Goal: Task Accomplishment & Management: Use online tool/utility

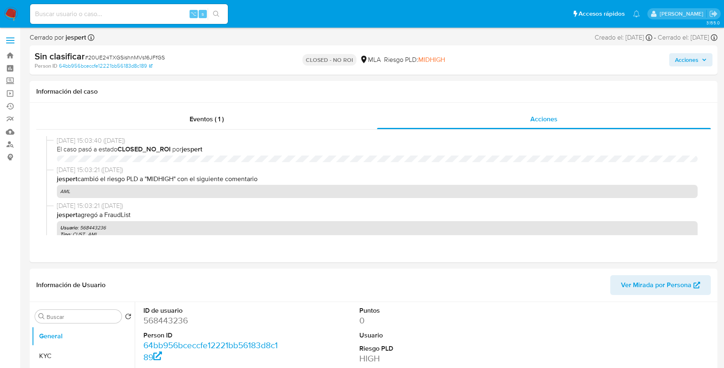
select select "10"
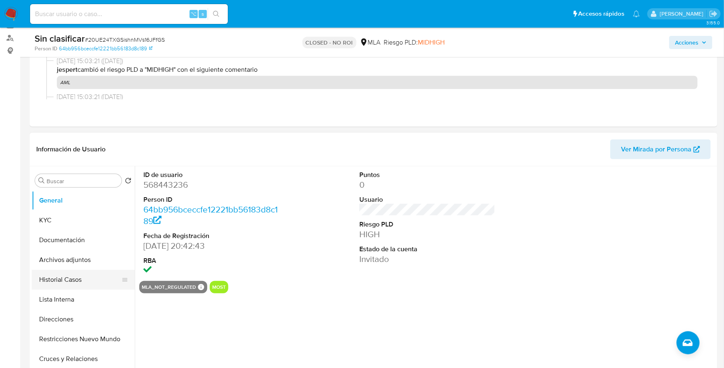
scroll to position [108, 0]
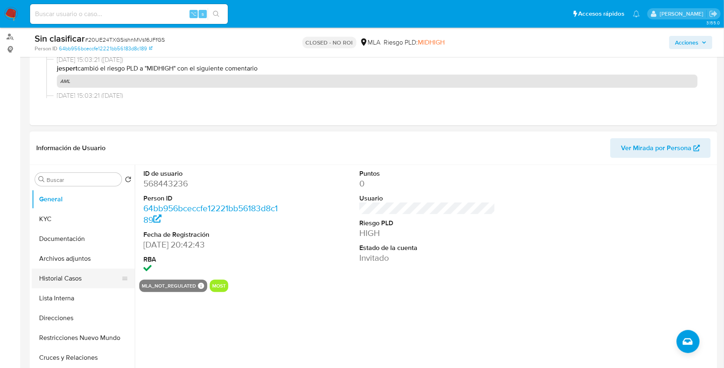
click at [68, 279] on button "Historial Casos" at bounding box center [80, 278] width 96 height 20
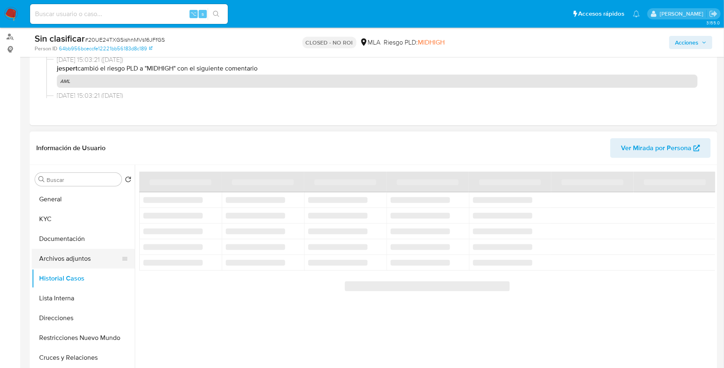
click at [72, 258] on button "Archivos adjuntos" at bounding box center [80, 258] width 96 height 20
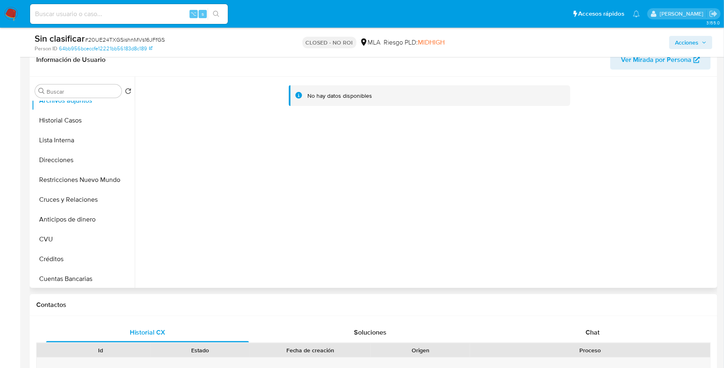
scroll to position [0, 0]
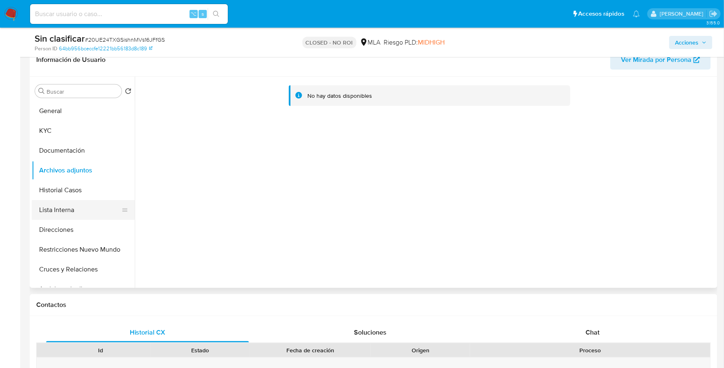
click at [69, 206] on button "Lista Interna" at bounding box center [80, 210] width 96 height 20
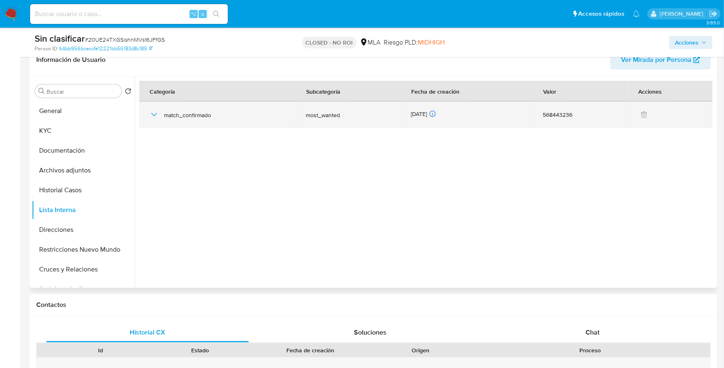
click at [154, 114] on icon "button" at bounding box center [154, 115] width 10 height 10
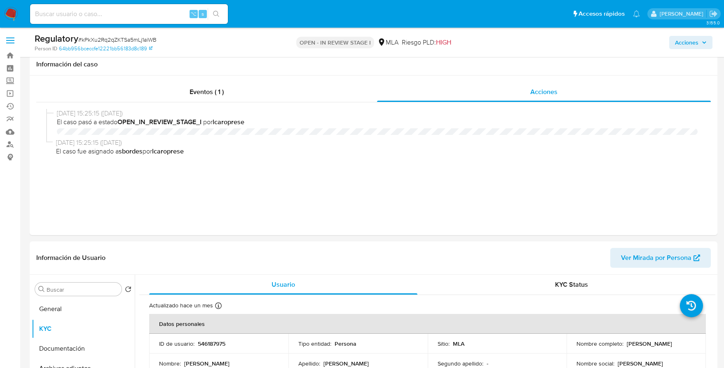
select select "10"
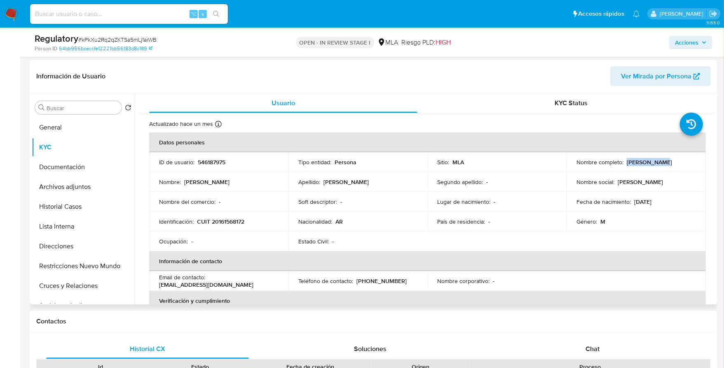
drag, startPoint x: 625, startPoint y: 163, endPoint x: 663, endPoint y: 163, distance: 37.5
click at [663, 163] on div "Nombre completo : Fabian Lopez" at bounding box center [636, 161] width 120 height 7
click at [73, 160] on button "Documentación" at bounding box center [80, 167] width 96 height 20
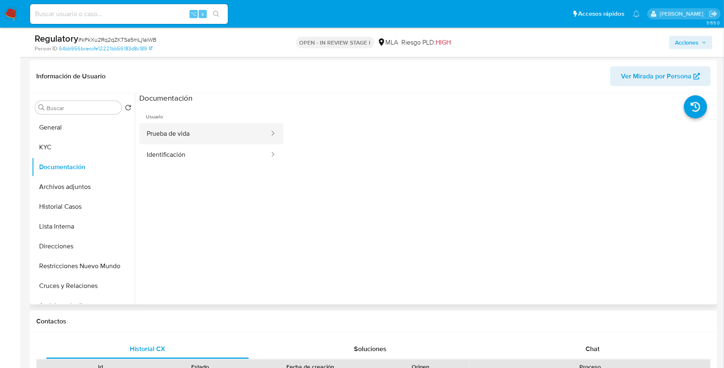
click at [203, 129] on button "Prueba de vida" at bounding box center [204, 133] width 131 height 21
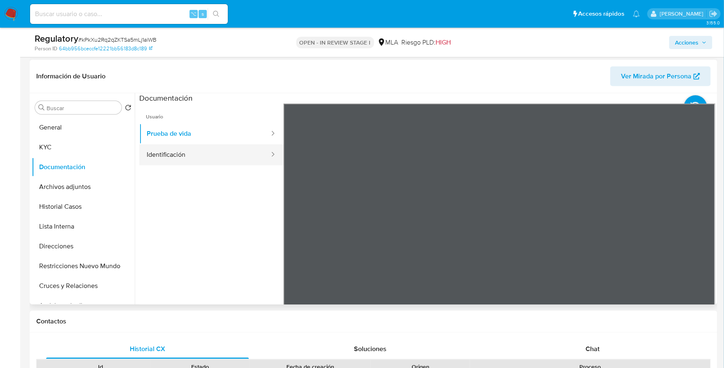
click at [191, 147] on button "Identificación" at bounding box center [204, 154] width 131 height 21
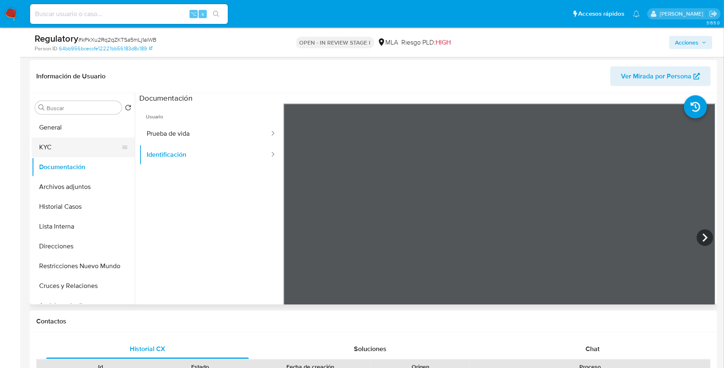
click at [62, 146] on button "KYC" at bounding box center [80, 147] width 96 height 20
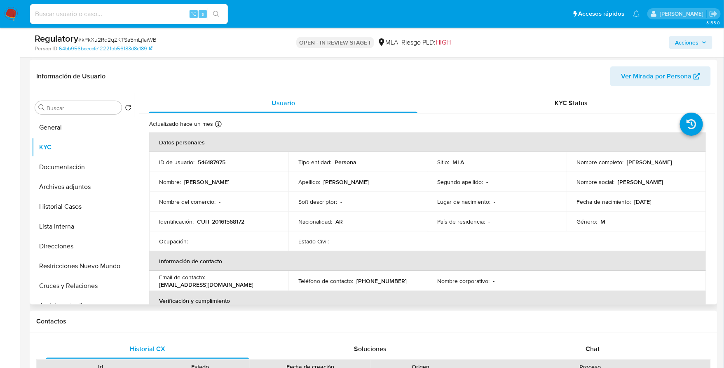
click at [628, 162] on p "[PERSON_NAME]" at bounding box center [649, 161] width 45 height 7
drag, startPoint x: 625, startPoint y: 162, endPoint x: 665, endPoint y: 166, distance: 40.2
click at [665, 166] on td "Nombre completo : Fabian Lopez" at bounding box center [636, 162] width 139 height 20
copy p "[PERSON_NAME]"
copy p "20161568172"
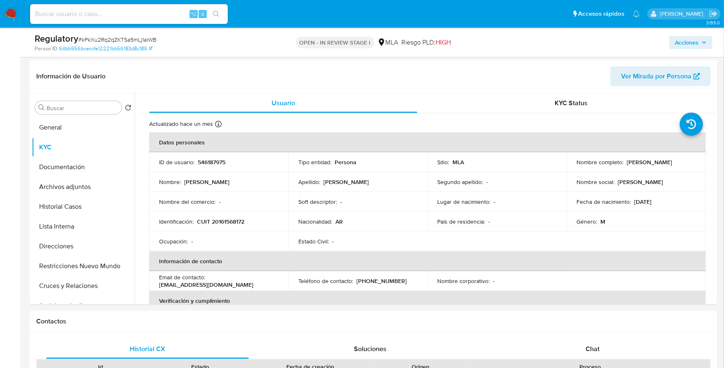
click at [96, 21] on div "⌥ s" at bounding box center [129, 14] width 198 height 20
click at [98, 13] on input at bounding box center [129, 14] width 198 height 11
paste input "442950995"
type input "442950995"
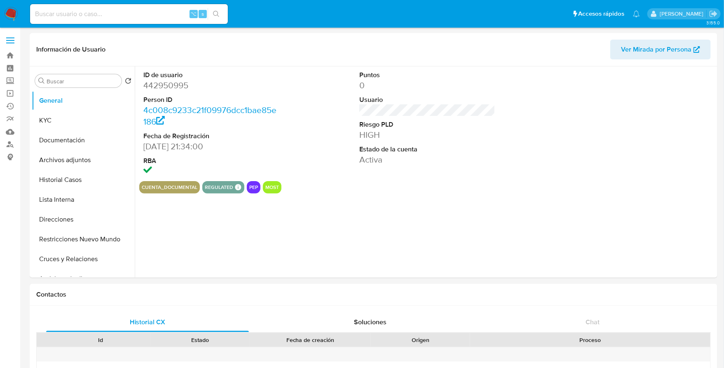
select select "10"
click at [62, 183] on button "Historial Casos" at bounding box center [80, 180] width 96 height 20
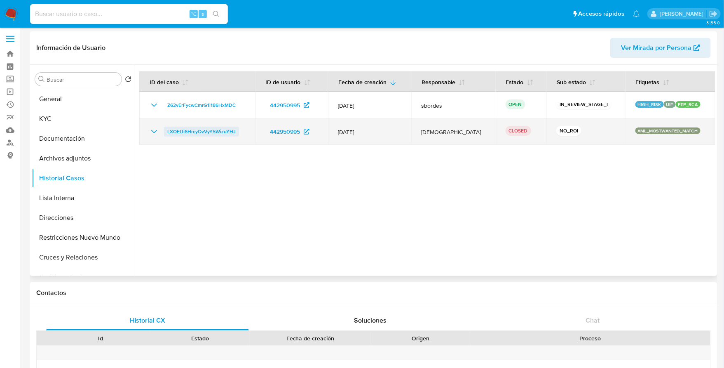
scroll to position [2, 0]
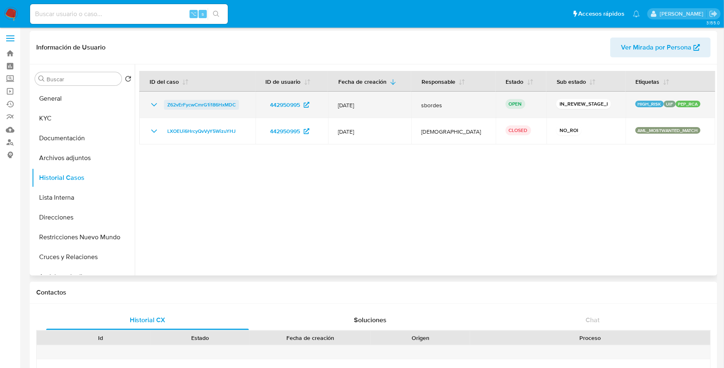
click at [203, 105] on span "Z62vErFycwCmrG1i186HxMDC" at bounding box center [201, 105] width 68 height 10
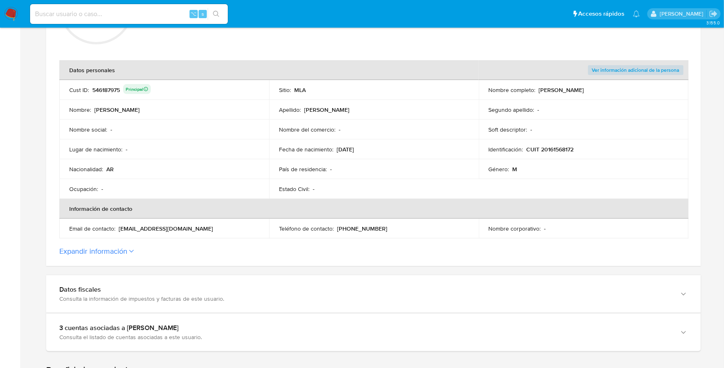
scroll to position [14, 0]
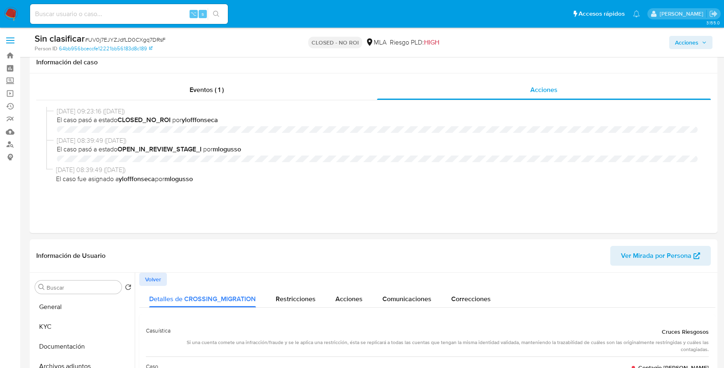
select select "10"
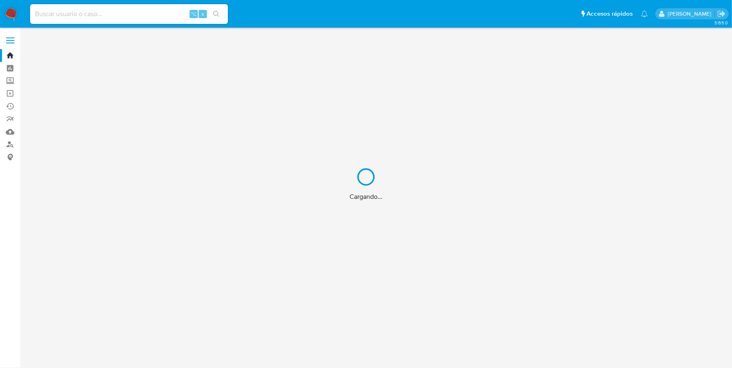
click at [95, 14] on div "Cargando..." at bounding box center [366, 184] width 732 height 368
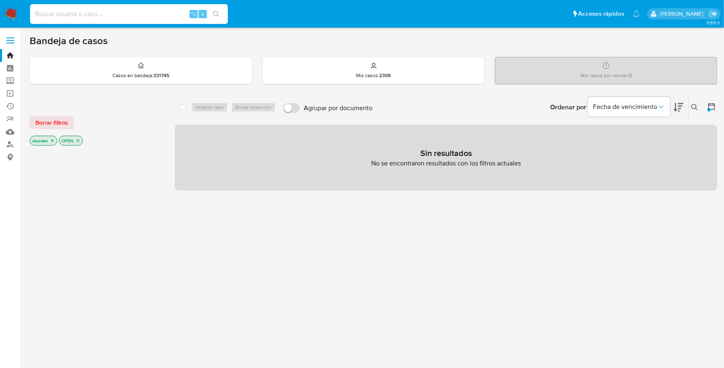
click at [124, 11] on input at bounding box center [129, 14] width 198 height 11
paste input "749813276"
type input "749813276"
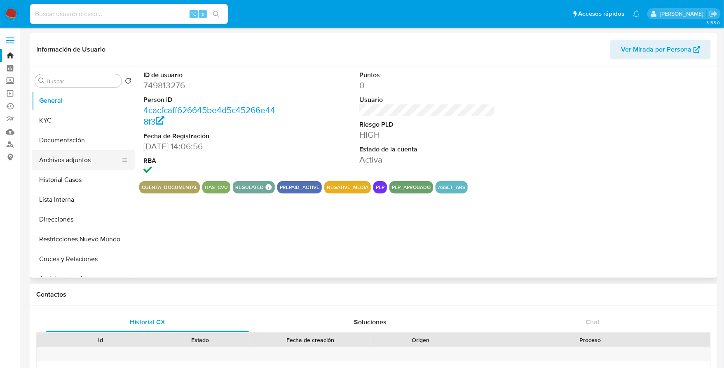
select select "10"
click at [56, 177] on button "Historial Casos" at bounding box center [80, 180] width 96 height 20
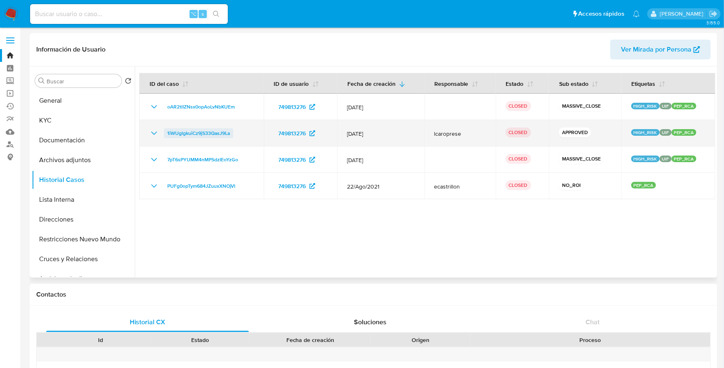
click at [182, 137] on span "1iWUglgkuiCz9jS33QasJ9La" at bounding box center [198, 133] width 63 height 10
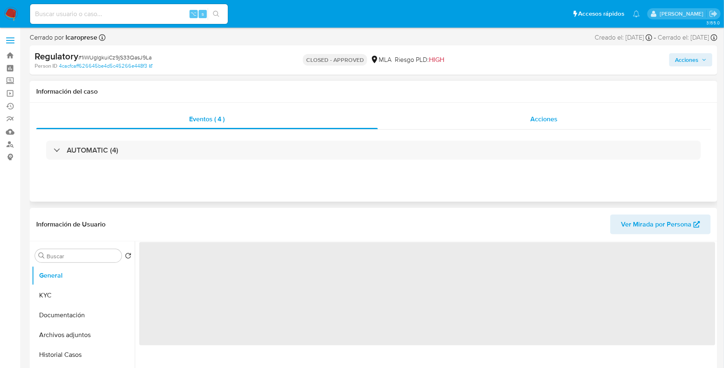
click at [500, 122] on div "Acciones" at bounding box center [544, 119] width 333 height 20
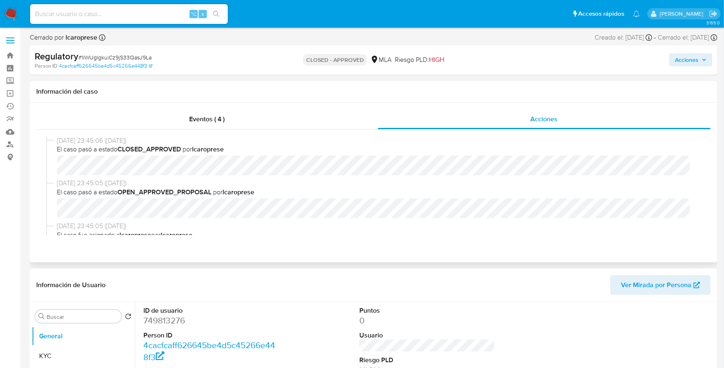
select select "10"
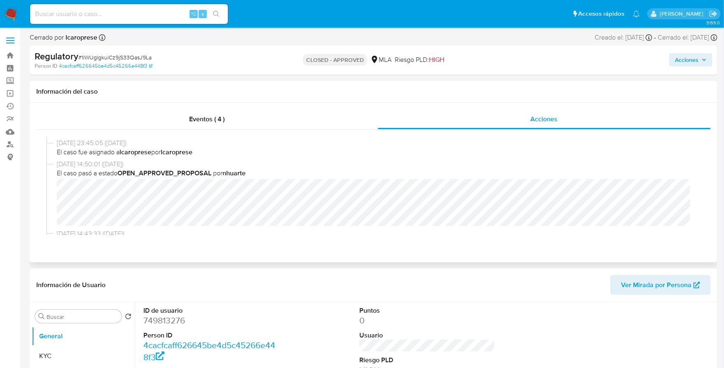
scroll to position [94, 0]
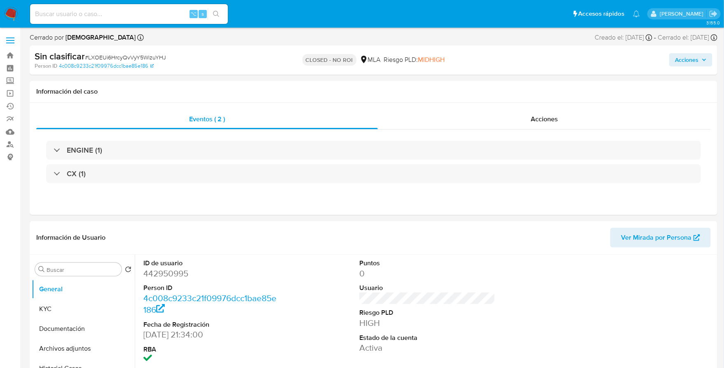
select select "10"
click at [576, 115] on div "Acciones" at bounding box center [544, 119] width 333 height 20
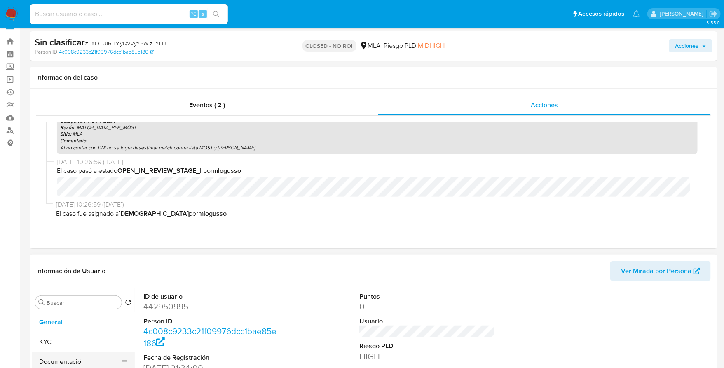
scroll to position [77, 0]
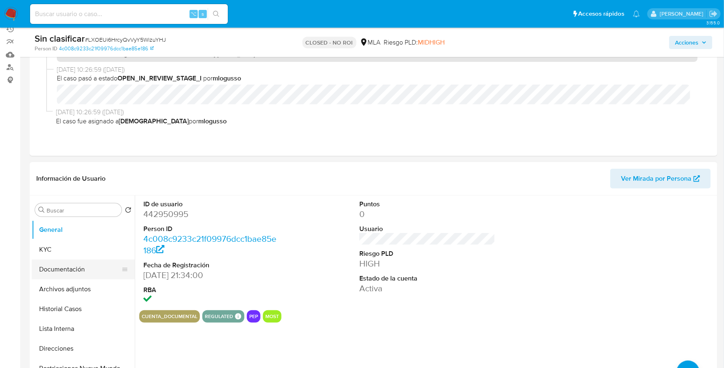
click at [65, 270] on button "Documentación" at bounding box center [80, 269] width 96 height 20
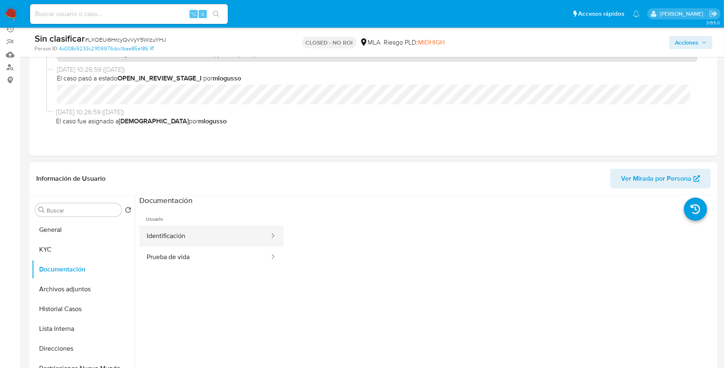
click at [192, 236] on button "Identificación" at bounding box center [204, 235] width 131 height 21
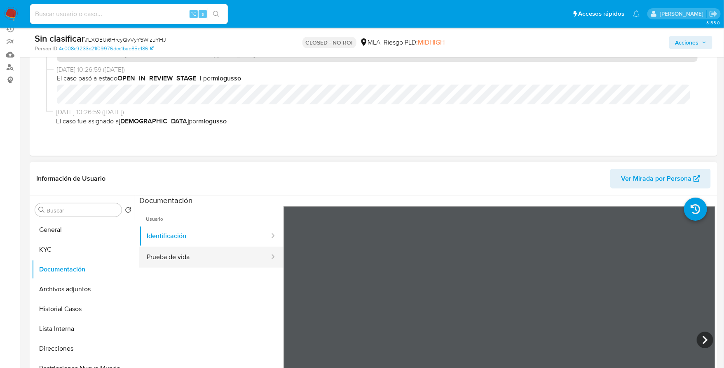
click at [198, 259] on button "Prueba de vida" at bounding box center [204, 256] width 131 height 21
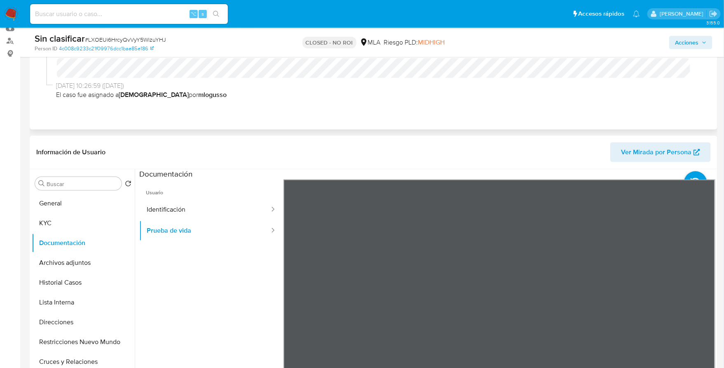
scroll to position [299, 0]
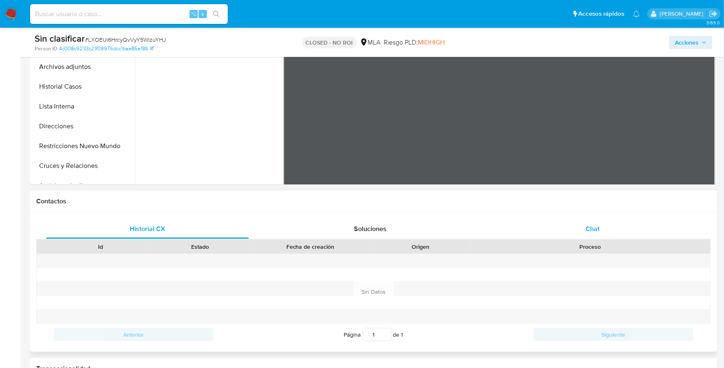
click at [574, 230] on div "Chat" at bounding box center [592, 229] width 203 height 20
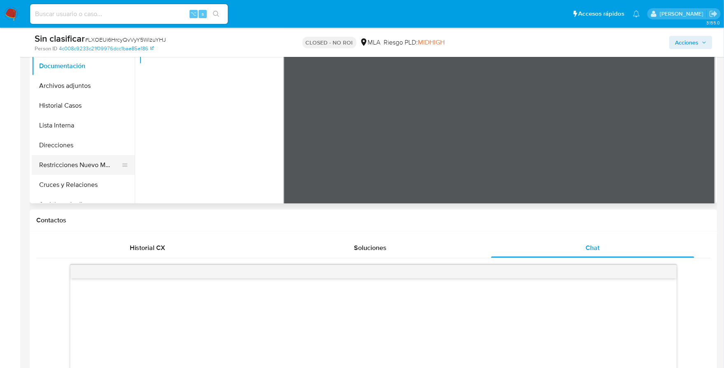
click at [83, 160] on button "Restricciones Nuevo Mundo" at bounding box center [80, 165] width 96 height 20
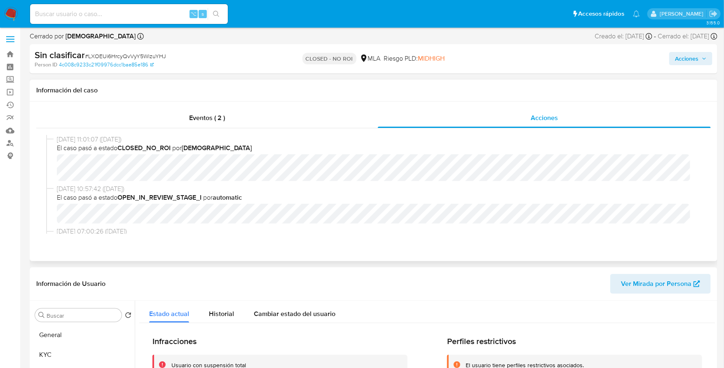
scroll to position [0, 0]
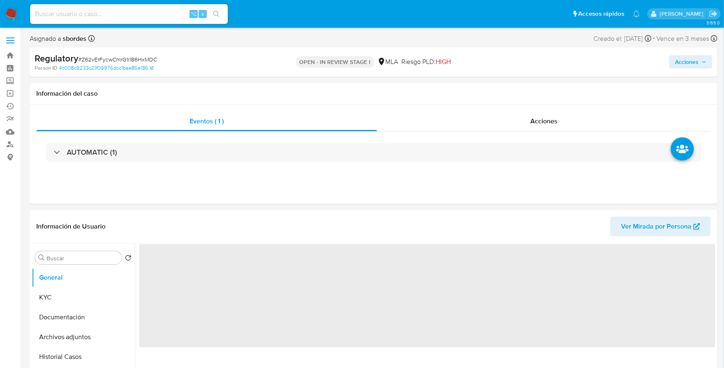
select select "10"
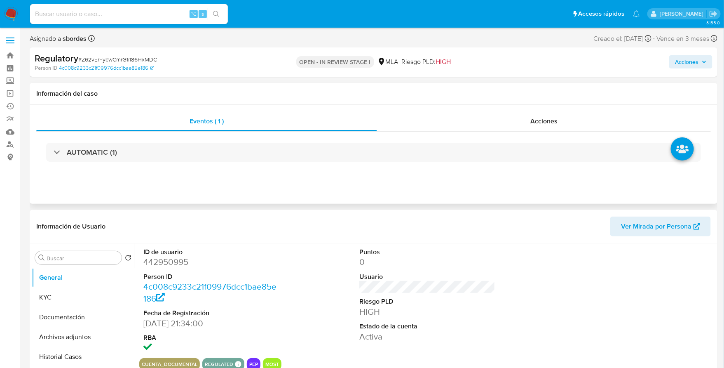
scroll to position [180, 0]
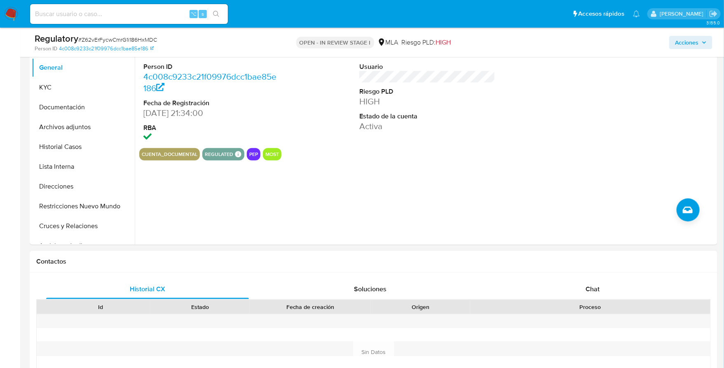
drag, startPoint x: 577, startPoint y: 269, endPoint x: 582, endPoint y: 287, distance: 18.9
click at [577, 269] on div "Contactos" at bounding box center [374, 262] width 688 height 22
click at [583, 288] on div "Chat" at bounding box center [592, 289] width 203 height 20
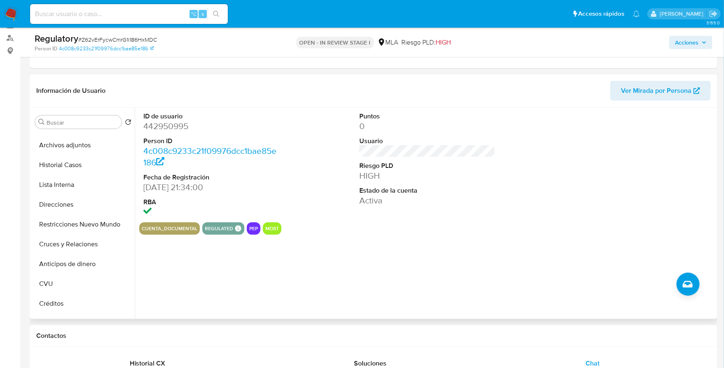
scroll to position [56, 0]
click at [67, 184] on button "Lista Interna" at bounding box center [80, 185] width 96 height 20
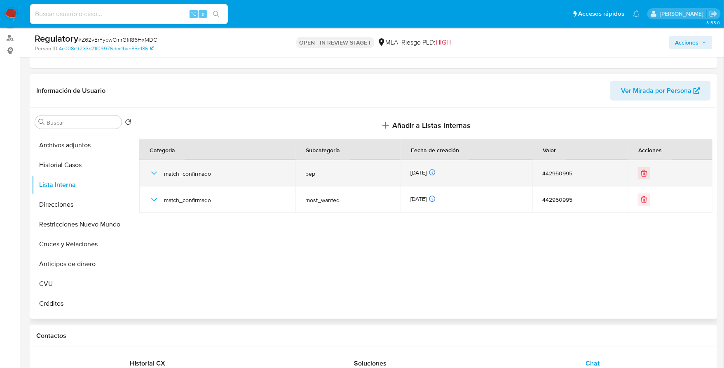
click at [148, 168] on td "match_confirmado" at bounding box center [217, 173] width 156 height 26
click at [152, 171] on icon "button" at bounding box center [154, 173] width 10 height 10
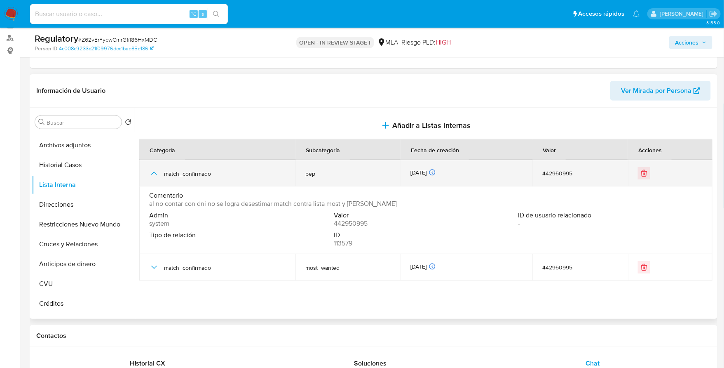
click at [152, 171] on icon "button" at bounding box center [154, 173] width 10 height 10
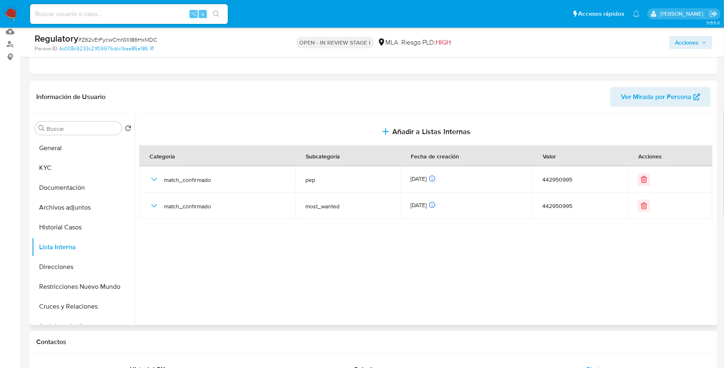
scroll to position [43, 0]
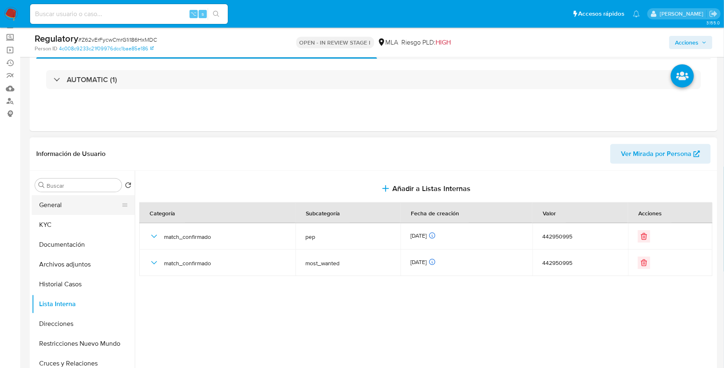
click at [60, 204] on button "General" at bounding box center [80, 205] width 96 height 20
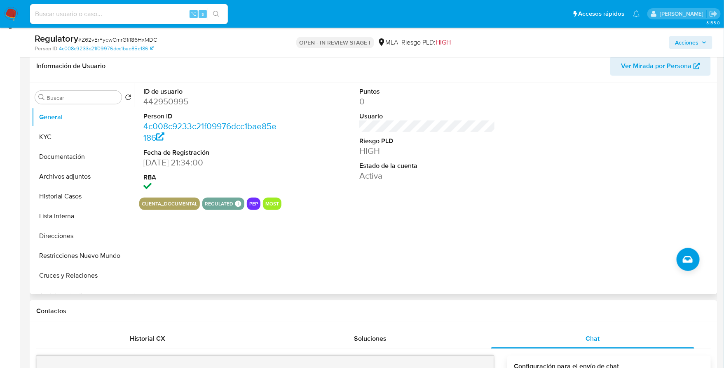
scroll to position [127, 0]
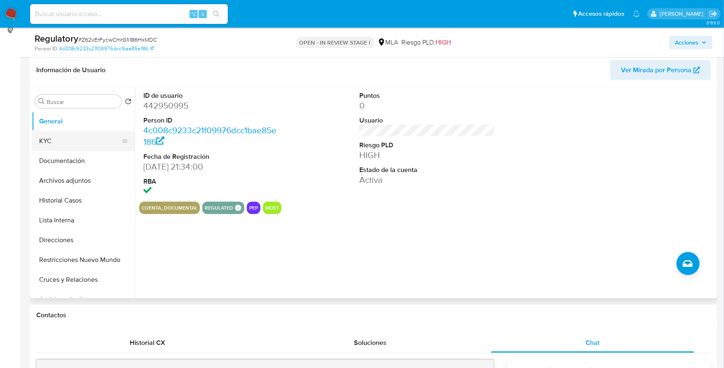
click at [84, 140] on button "KYC" at bounding box center [80, 141] width 96 height 20
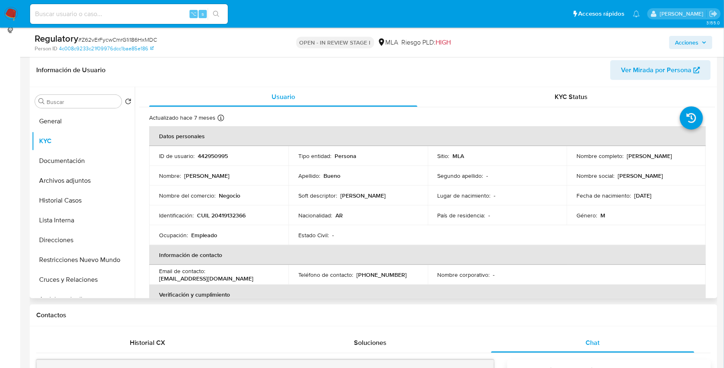
drag, startPoint x: 625, startPoint y: 155, endPoint x: 690, endPoint y: 157, distance: 65.1
click at [690, 157] on div "Nombre completo : Felix Alejandro Bueno" at bounding box center [636, 155] width 120 height 7
copy p "Felix Alejandro Bueno"
click at [83, 155] on button "Documentación" at bounding box center [80, 161] width 96 height 20
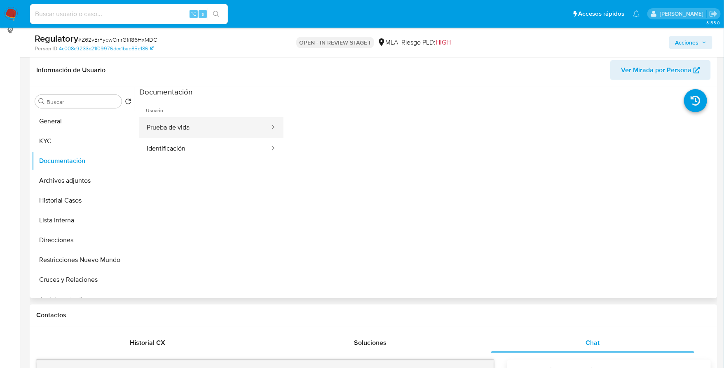
click at [183, 123] on button "Prueba de vida" at bounding box center [204, 127] width 131 height 21
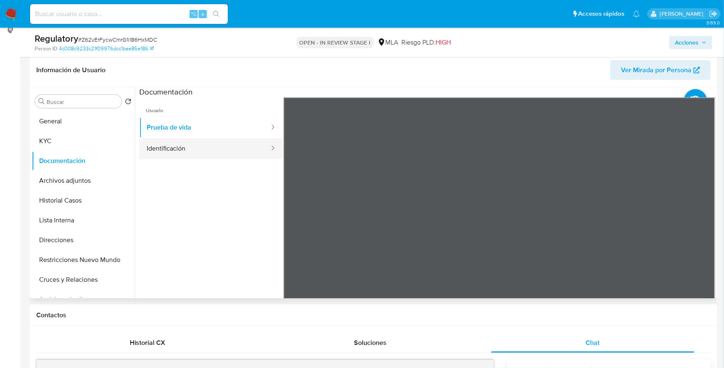
click at [220, 154] on button "Identificación" at bounding box center [204, 148] width 131 height 21
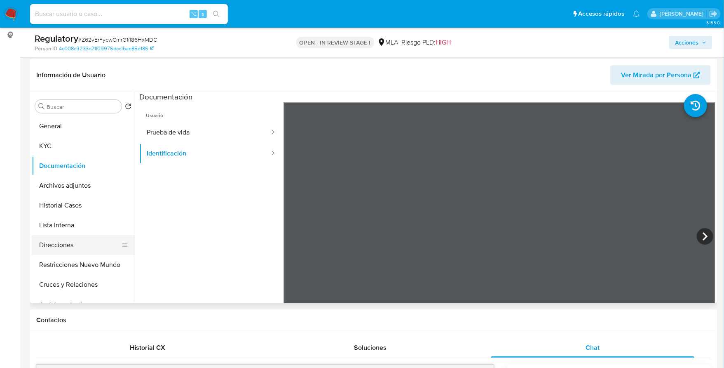
scroll to position [152, 0]
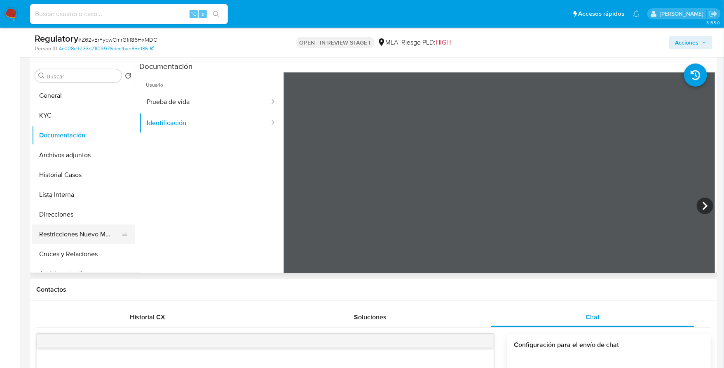
click at [80, 235] on button "Restricciones Nuevo Mundo" at bounding box center [80, 234] width 96 height 20
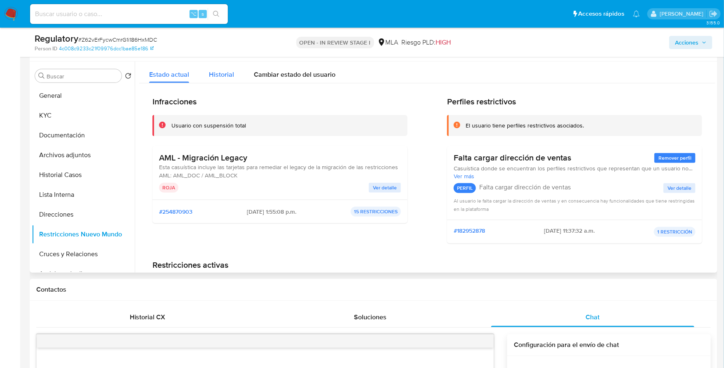
click at [206, 77] on button "Historial" at bounding box center [221, 72] width 45 height 22
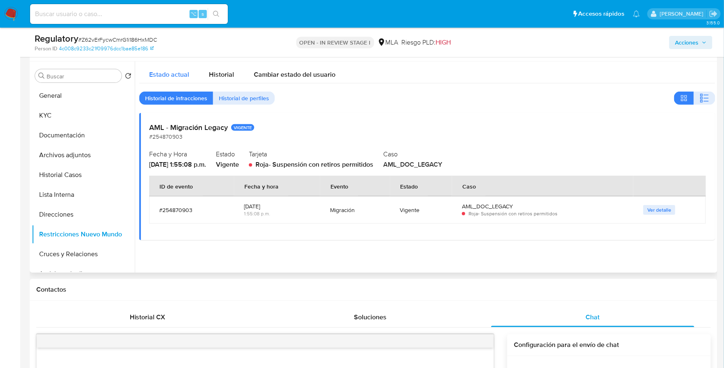
click at [180, 73] on span "Estado actual" at bounding box center [169, 74] width 40 height 9
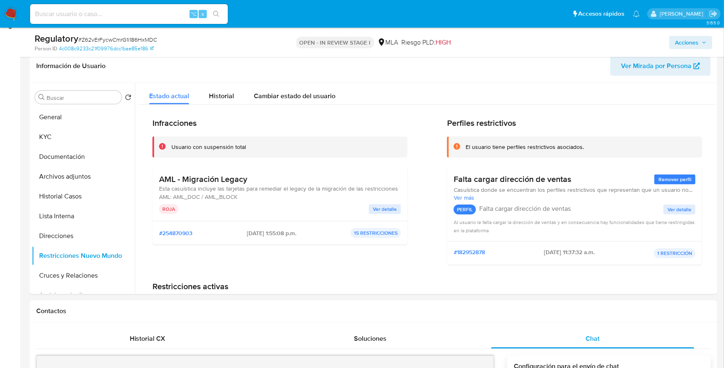
scroll to position [119, 0]
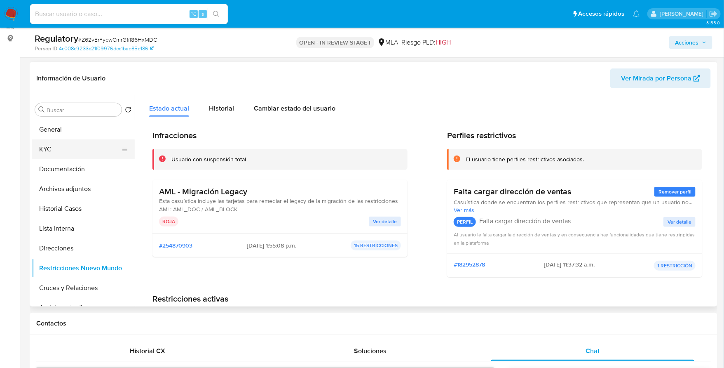
click at [62, 146] on button "KYC" at bounding box center [80, 149] width 96 height 20
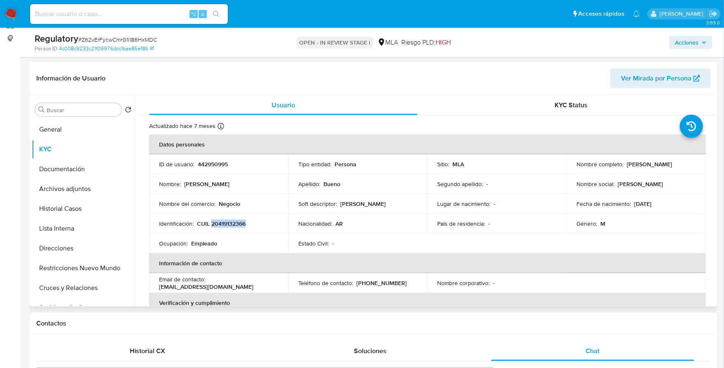
copy p "20419132366"
click at [77, 120] on button "General" at bounding box center [80, 130] width 96 height 20
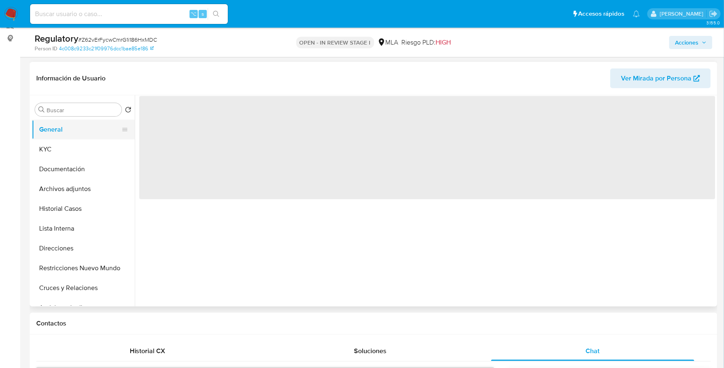
click at [77, 124] on button "General" at bounding box center [80, 130] width 96 height 20
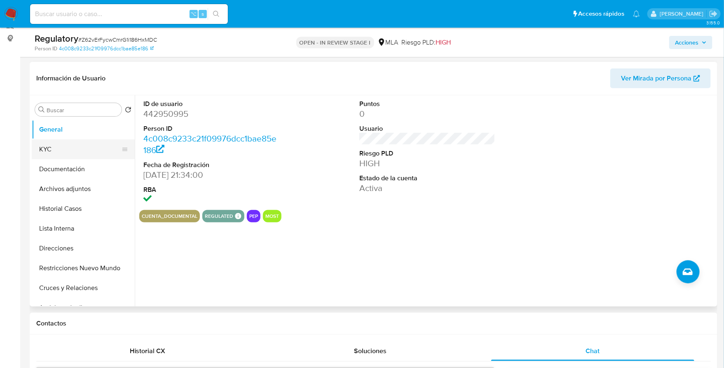
click at [49, 154] on button "KYC" at bounding box center [80, 149] width 96 height 20
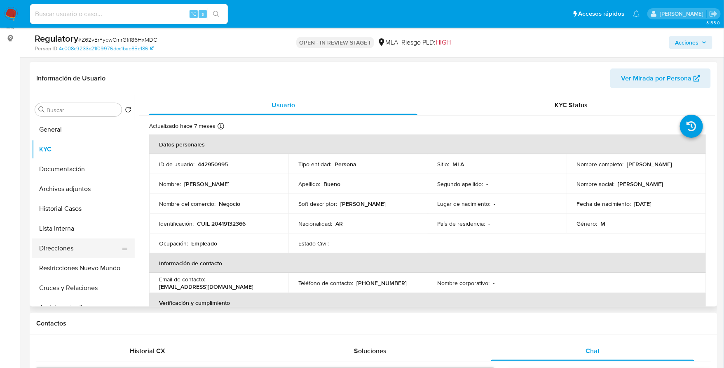
click at [58, 252] on button "Direcciones" at bounding box center [80, 248] width 96 height 20
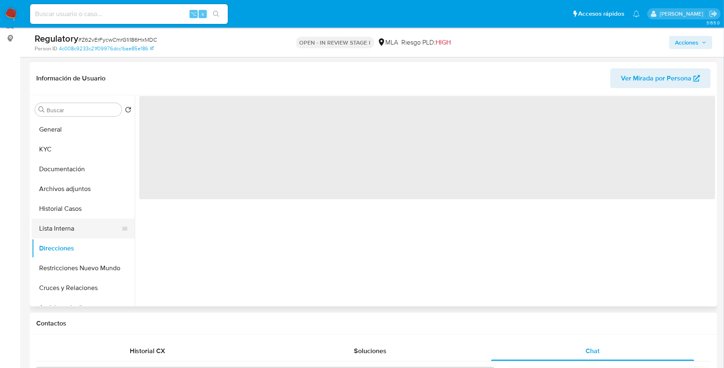
click at [63, 227] on button "Lista Interna" at bounding box center [80, 228] width 96 height 20
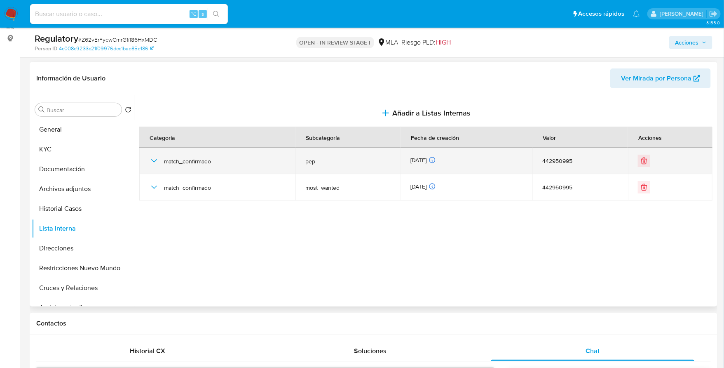
click at [152, 162] on icon "button" at bounding box center [154, 161] width 10 height 10
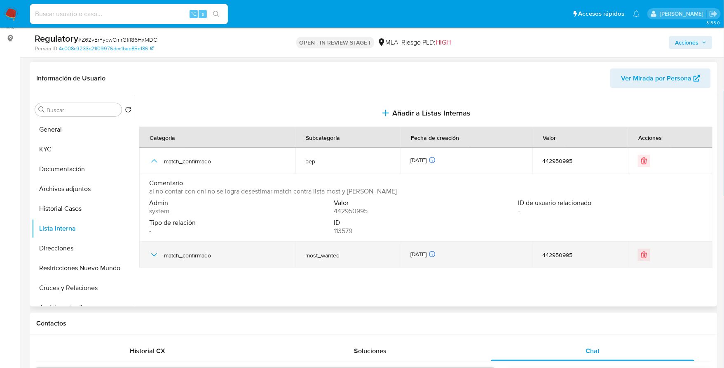
click at [150, 258] on icon "button" at bounding box center [154, 255] width 10 height 10
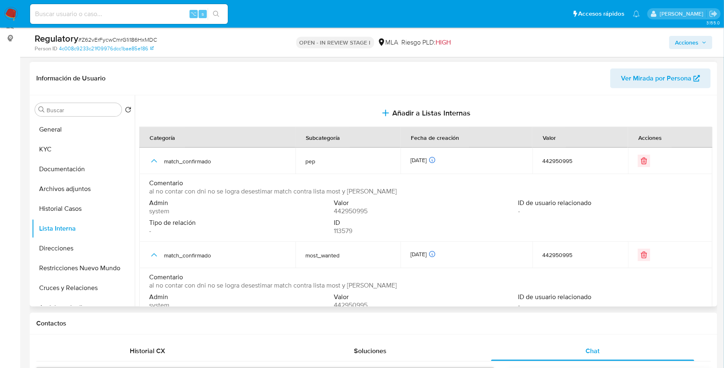
scroll to position [135, 0]
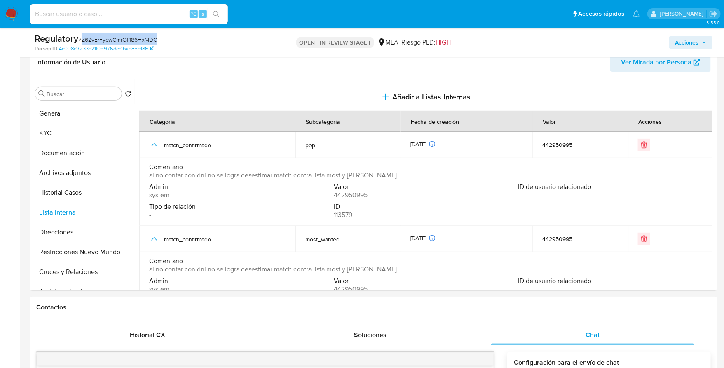
copy span "Z62vErFycwCmrG1i186HxMDC"
click at [81, 114] on button "General" at bounding box center [80, 113] width 96 height 20
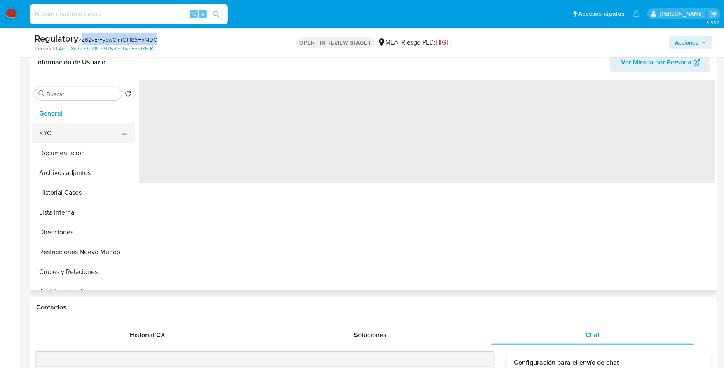
click at [74, 132] on button "KYC" at bounding box center [80, 133] width 96 height 20
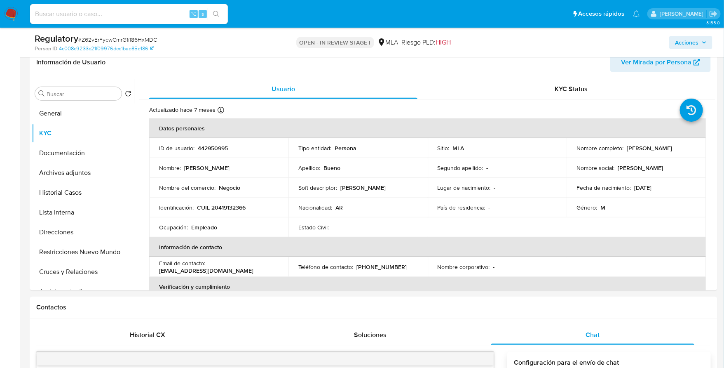
click at [117, 23] on div "⌥ s" at bounding box center [129, 14] width 198 height 20
click at [123, 13] on input at bounding box center [129, 14] width 198 height 11
paste input "95639043"
type input "95639043"
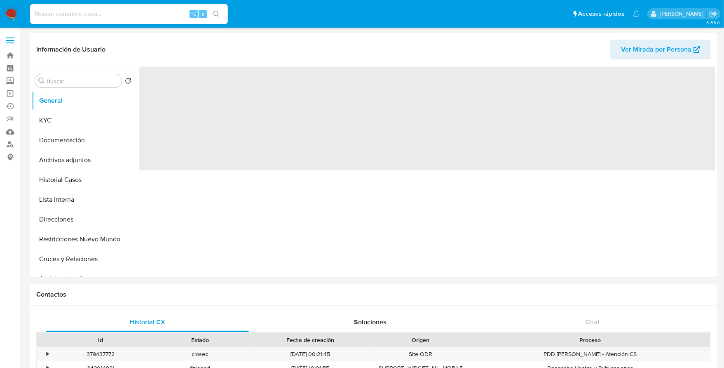
select select "10"
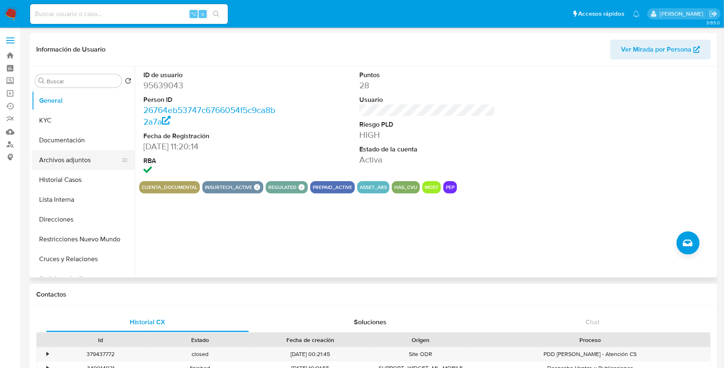
click at [65, 169] on button "Archivos adjuntos" at bounding box center [80, 160] width 96 height 20
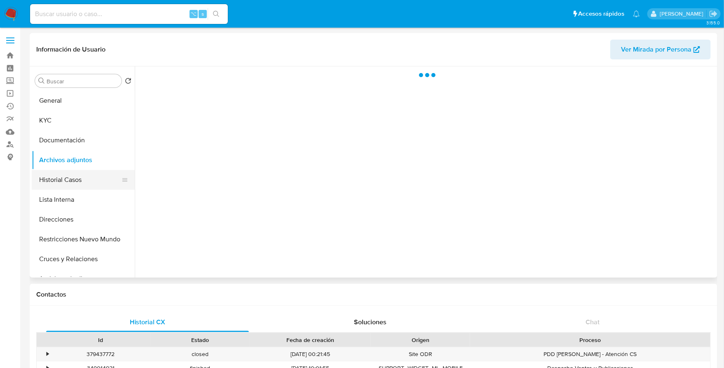
click at [68, 179] on button "Historial Casos" at bounding box center [80, 180] width 96 height 20
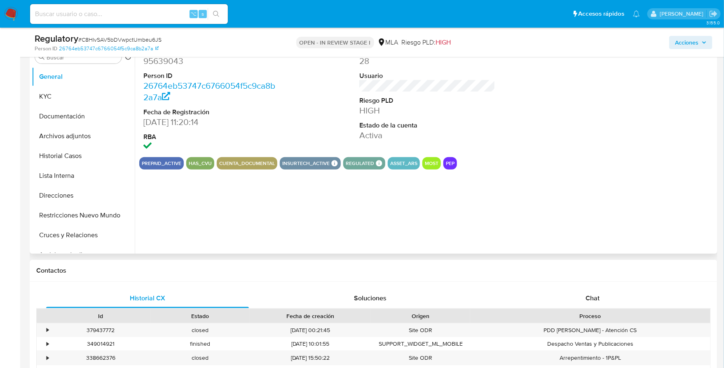
select select "10"
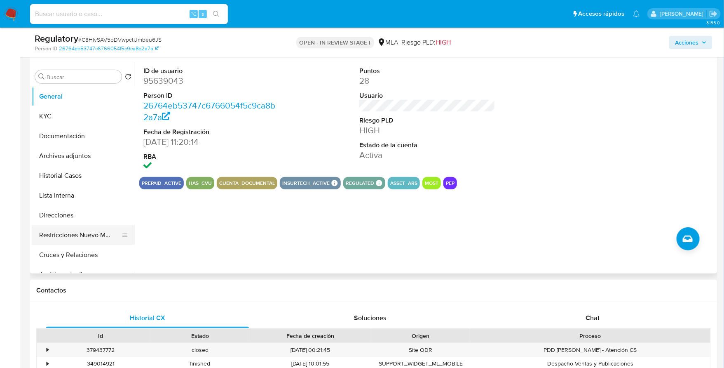
scroll to position [152, 0]
click at [59, 197] on button "Lista Interna" at bounding box center [80, 195] width 96 height 20
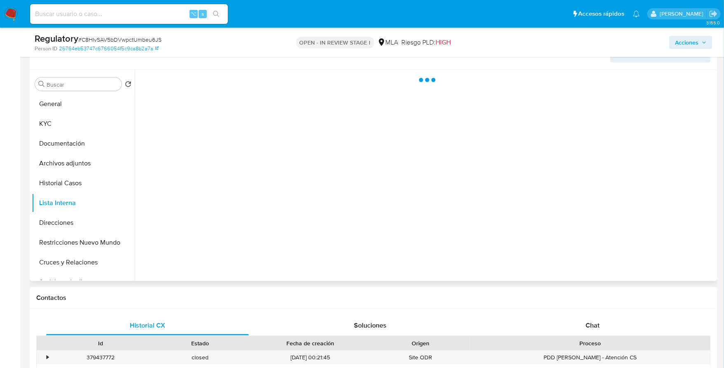
scroll to position [132, 0]
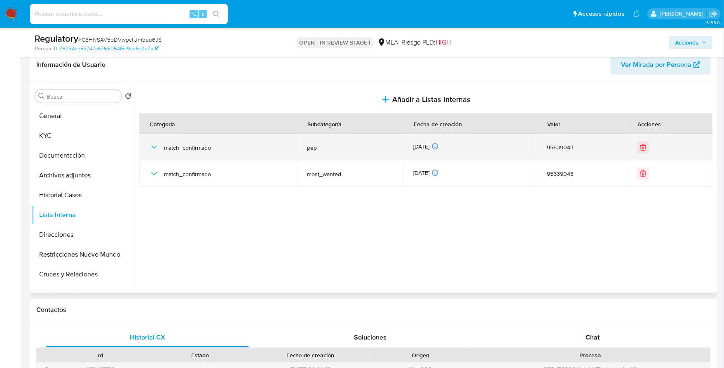
click at [155, 143] on icon "button" at bounding box center [154, 147] width 10 height 10
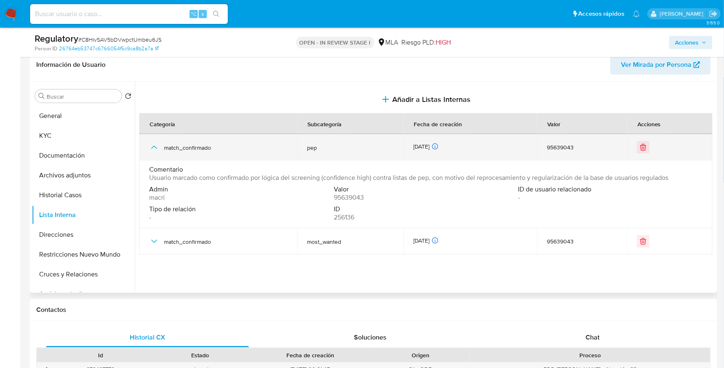
click at [155, 143] on icon "button" at bounding box center [154, 147] width 10 height 10
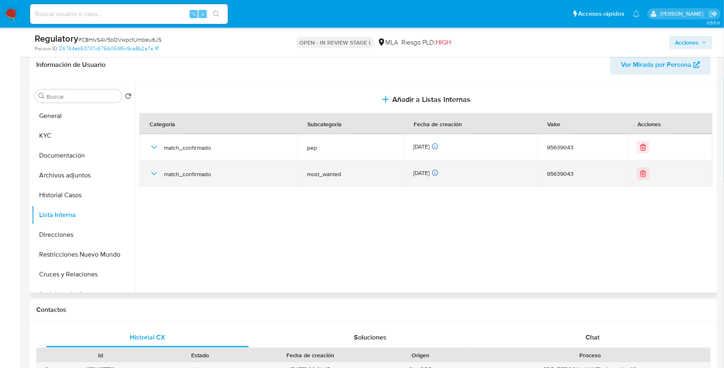
click at [154, 175] on icon "button" at bounding box center [154, 174] width 10 height 10
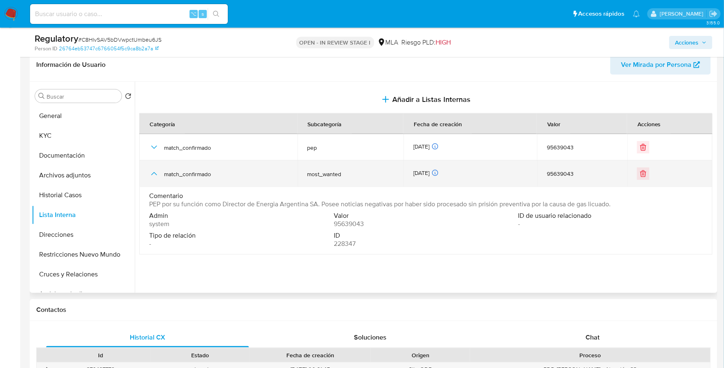
click at [154, 175] on icon "button" at bounding box center [154, 174] width 10 height 10
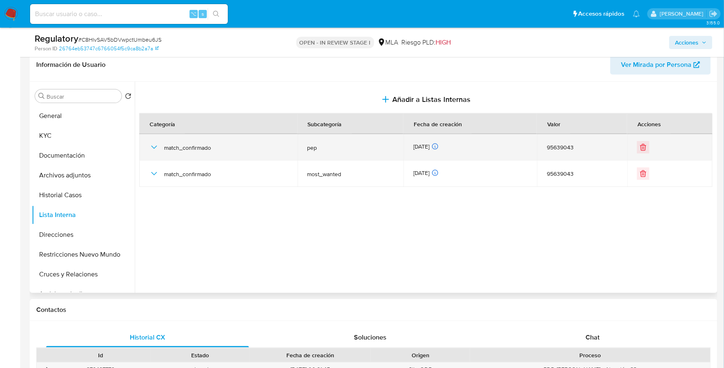
click at [155, 146] on icon "button" at bounding box center [154, 147] width 10 height 10
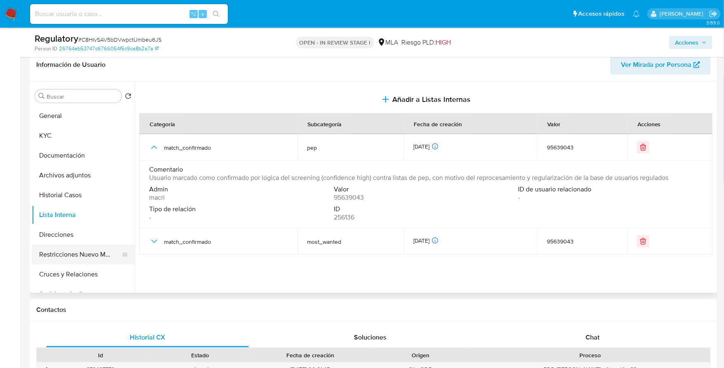
click at [75, 252] on button "Restricciones Nuevo Mundo" at bounding box center [80, 254] width 96 height 20
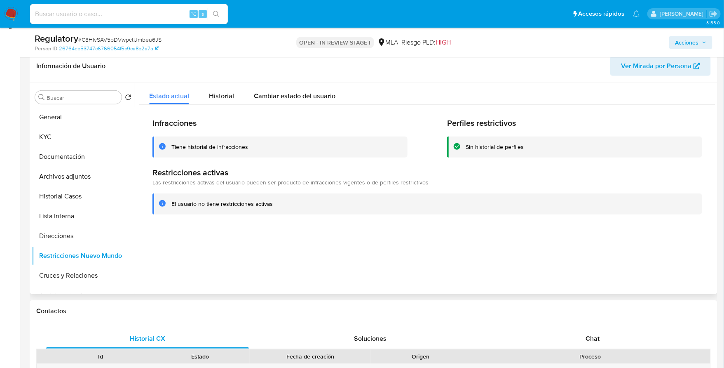
scroll to position [130, 0]
click at [62, 132] on button "KYC" at bounding box center [80, 138] width 96 height 20
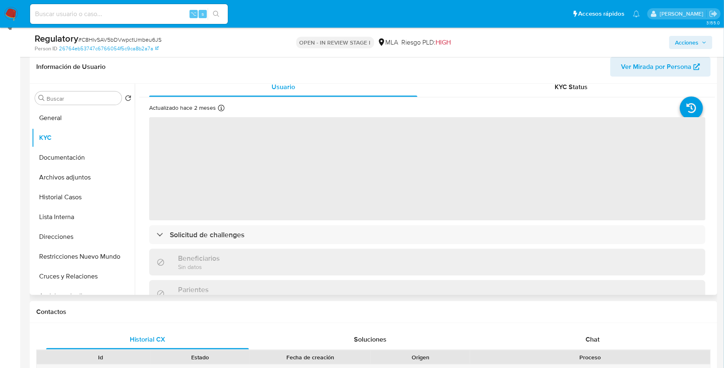
scroll to position [16, 0]
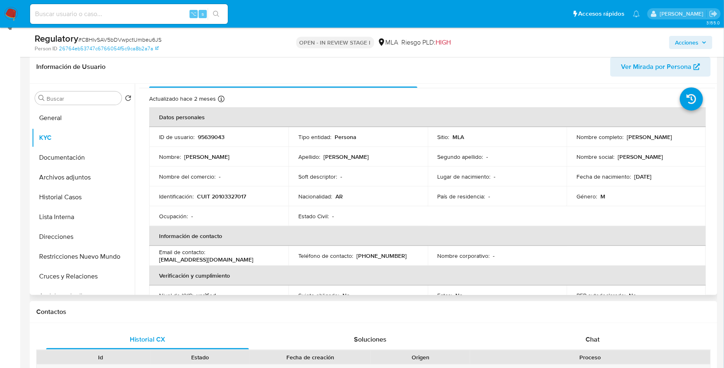
drag, startPoint x: 626, startPoint y: 138, endPoint x: 697, endPoint y: 138, distance: 71.3
click at [698, 138] on td "Nombre completo : Fernando Omar Salim" at bounding box center [636, 137] width 139 height 20
drag, startPoint x: 624, startPoint y: 137, endPoint x: 689, endPoint y: 138, distance: 64.7
click at [689, 138] on div "Nombre completo : Fernando Omar Salim" at bounding box center [636, 136] width 120 height 7
copy p "[PERSON_NAME]"
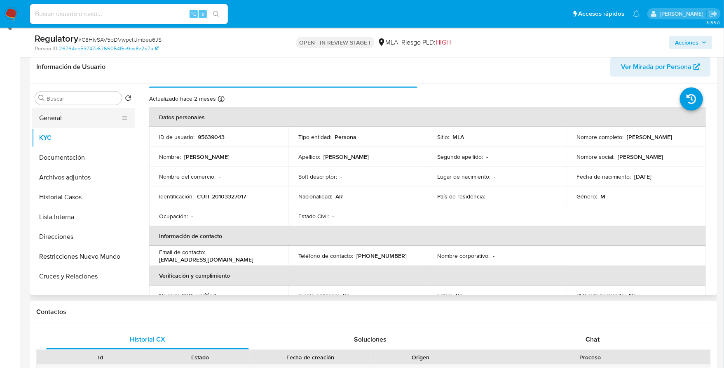
click at [60, 120] on button "General" at bounding box center [80, 118] width 96 height 20
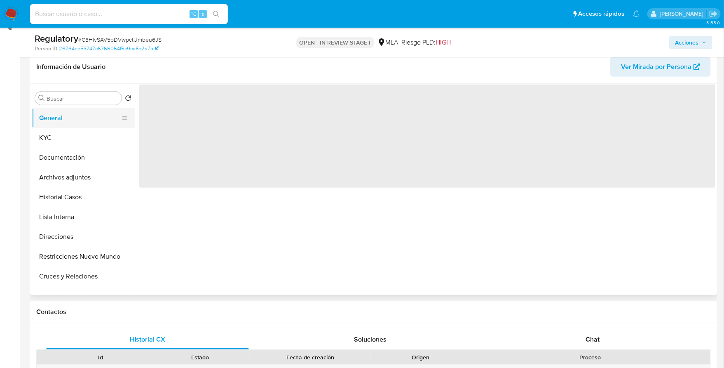
scroll to position [0, 0]
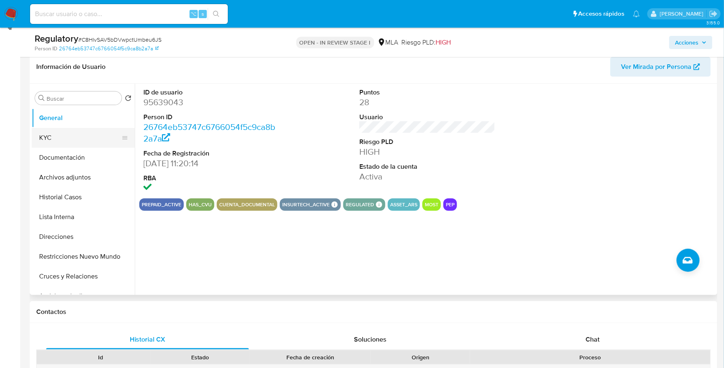
click at [45, 143] on button "KYC" at bounding box center [80, 138] width 96 height 20
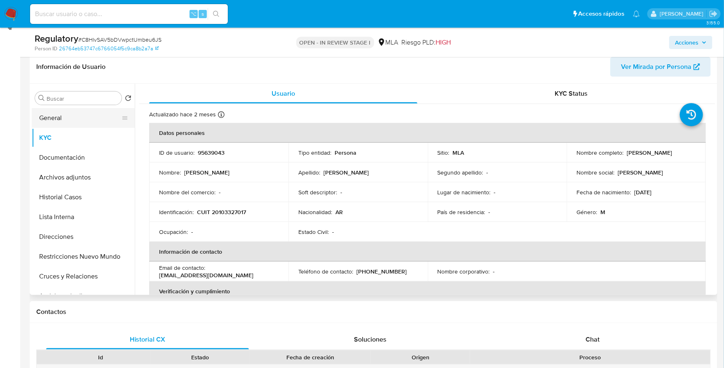
click at [58, 119] on button "General" at bounding box center [80, 118] width 96 height 20
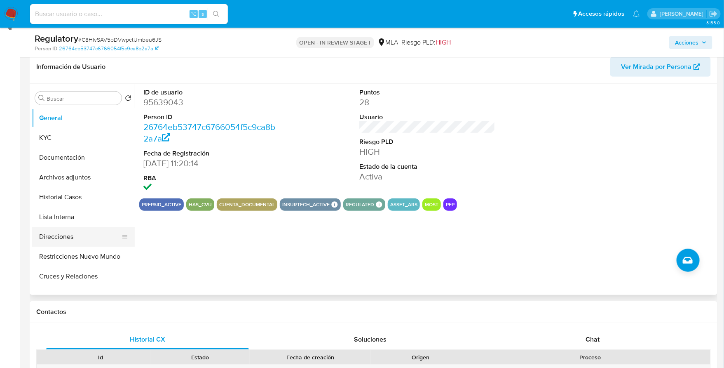
click at [56, 234] on button "Direcciones" at bounding box center [80, 237] width 96 height 20
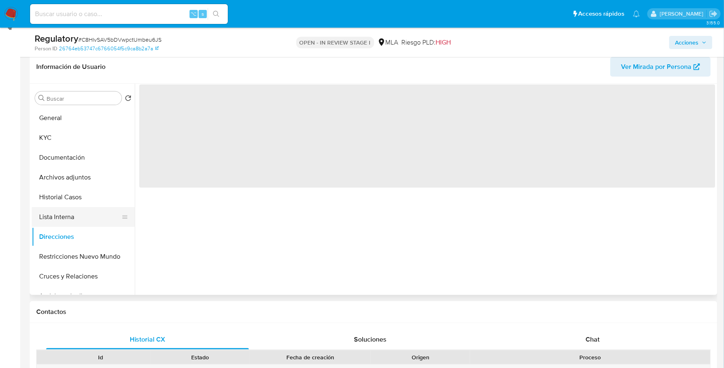
click at [61, 217] on button "Lista Interna" at bounding box center [80, 217] width 96 height 20
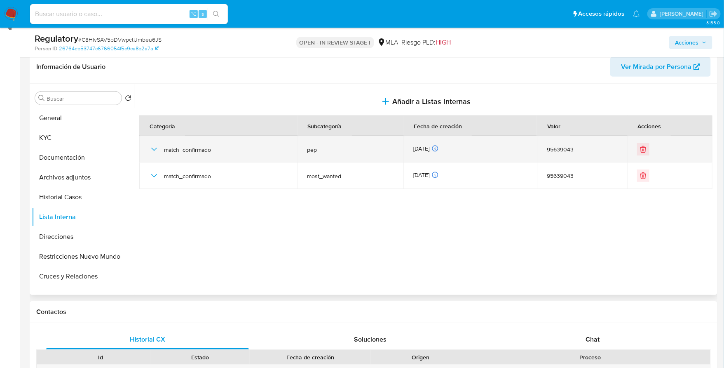
click at [155, 148] on icon "button" at bounding box center [154, 149] width 10 height 10
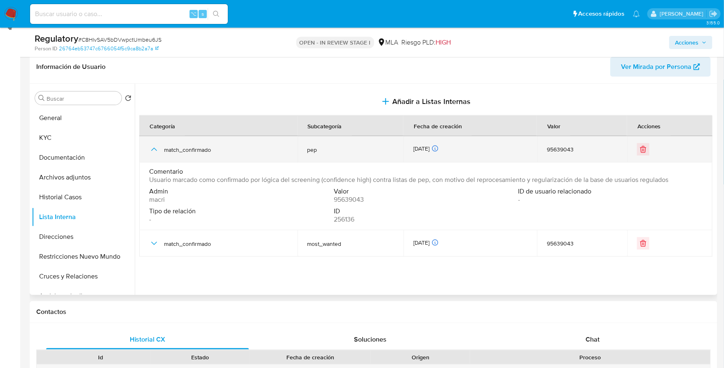
click at [155, 148] on icon "button" at bounding box center [154, 149] width 6 height 3
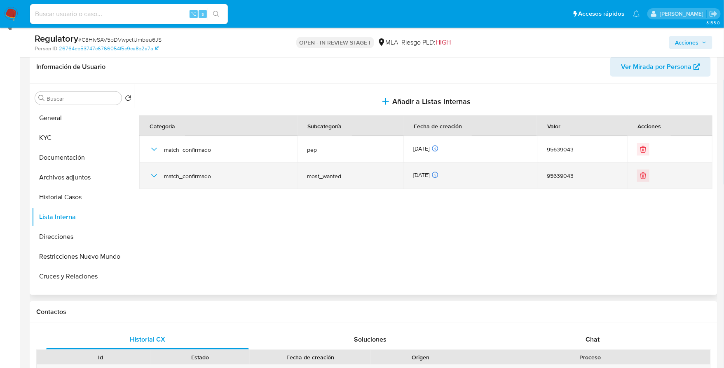
click at [155, 173] on icon "button" at bounding box center [154, 176] width 10 height 10
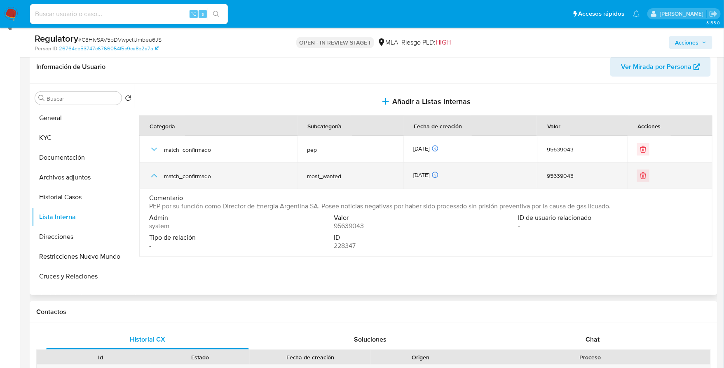
click at [155, 173] on icon "button" at bounding box center [154, 176] width 10 height 10
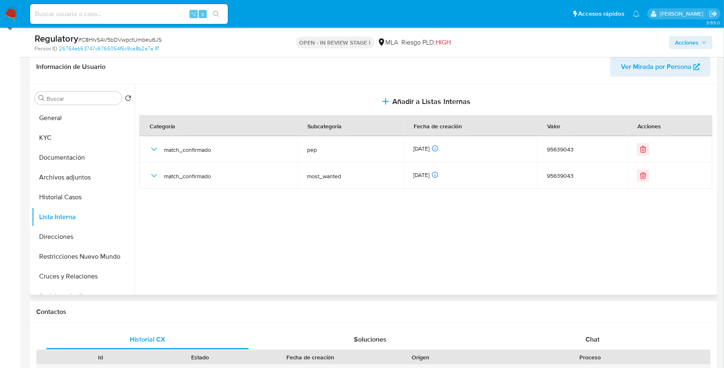
click at [268, 253] on div at bounding box center [425, 189] width 581 height 211
click at [47, 137] on button "KYC" at bounding box center [80, 138] width 96 height 20
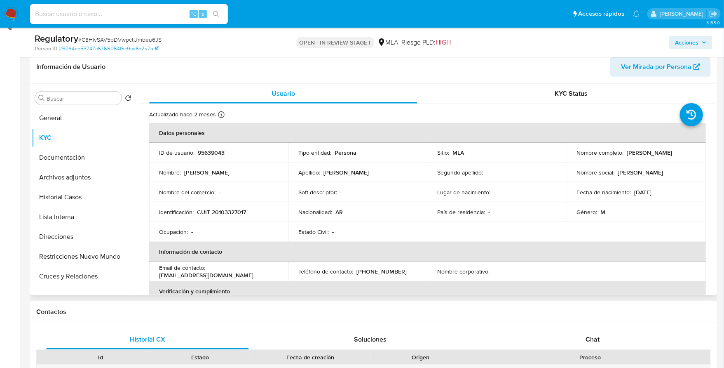
click at [660, 156] on p "[PERSON_NAME]" at bounding box center [649, 152] width 45 height 7
click at [628, 156] on td "Nombre completo : Fernando Omar Salim" at bounding box center [636, 153] width 139 height 20
drag, startPoint x: 624, startPoint y: 153, endPoint x: 689, endPoint y: 153, distance: 64.7
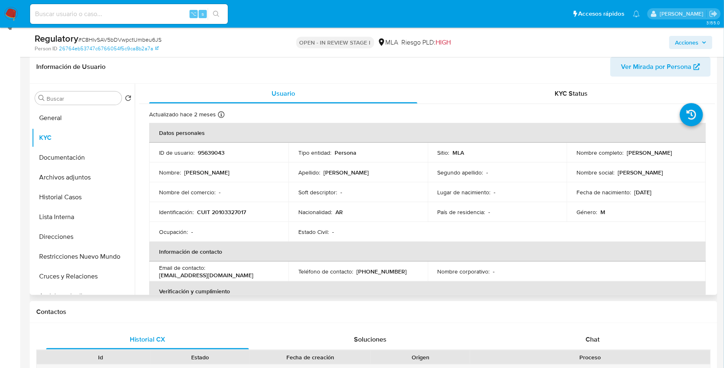
click at [689, 153] on div "Nombre completo : Fernando Omar Salim" at bounding box center [636, 152] width 120 height 7
copy p "[PERSON_NAME]"
click at [68, 195] on button "Historial Casos" at bounding box center [80, 197] width 96 height 20
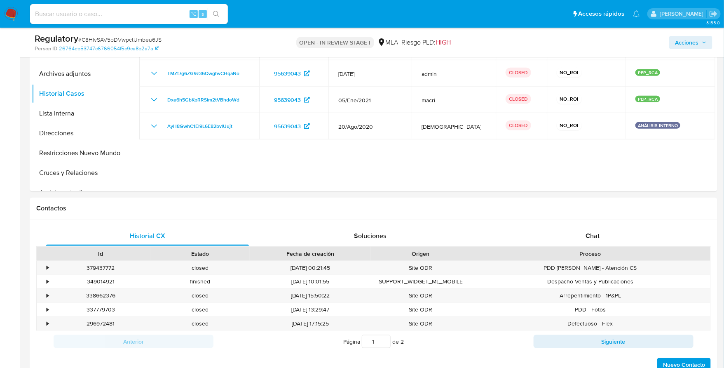
scroll to position [162, 0]
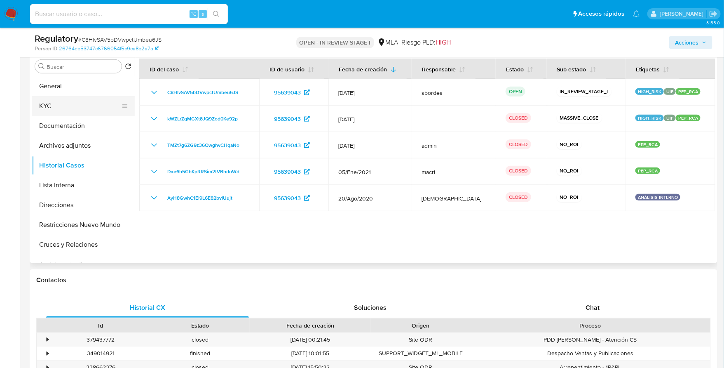
click at [70, 108] on button "KYC" at bounding box center [80, 106] width 96 height 20
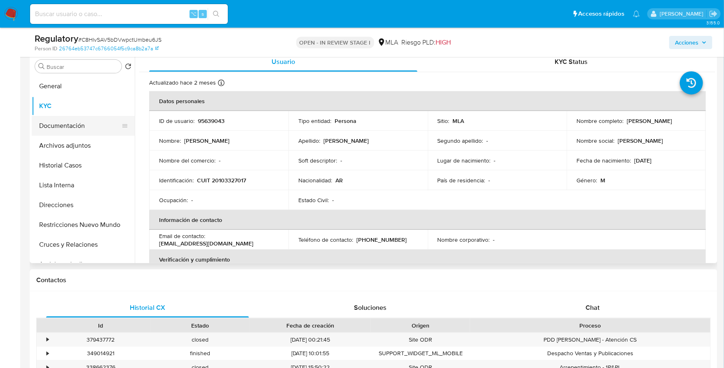
click at [71, 124] on button "Documentación" at bounding box center [80, 126] width 96 height 20
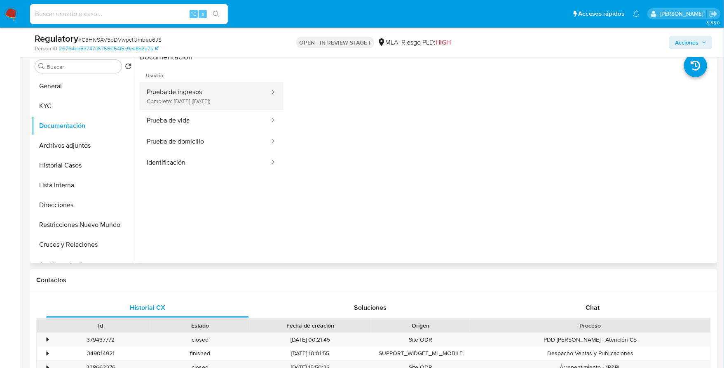
click at [198, 96] on button "Prueba de ingresos Completo: 03/10/2023 (hace 2 años)" at bounding box center [204, 96] width 131 height 28
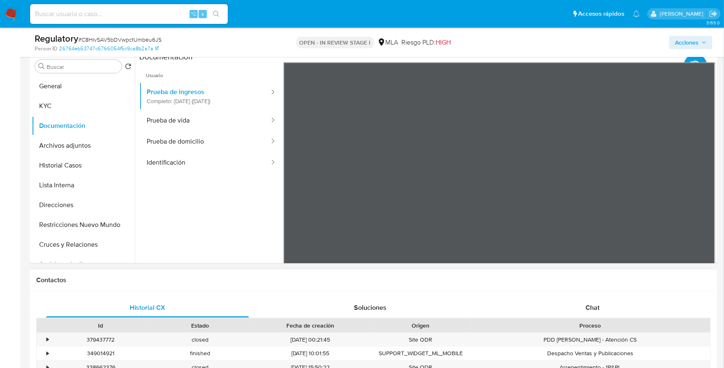
click at [176, 128] on button "Prueba de vida" at bounding box center [204, 120] width 131 height 21
click at [197, 144] on button "Prueba de domicilio" at bounding box center [204, 141] width 131 height 21
click at [212, 150] on button "Prueba de domicilio" at bounding box center [204, 141] width 131 height 21
click at [217, 158] on button "Identificación" at bounding box center [204, 162] width 131 height 21
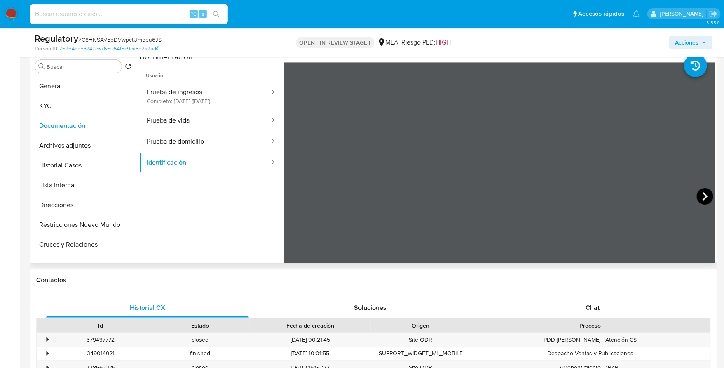
click at [700, 195] on icon at bounding box center [705, 196] width 16 height 16
click at [291, 197] on icon at bounding box center [294, 196] width 16 height 16
click at [48, 112] on button "KYC" at bounding box center [80, 106] width 96 height 20
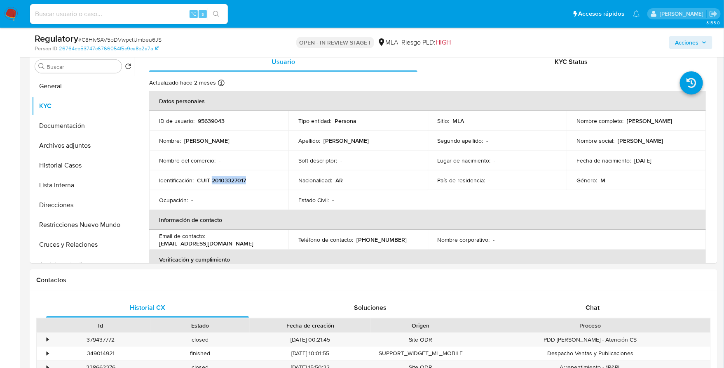
copy p "20103327017"
click at [68, 202] on button "Direcciones" at bounding box center [80, 205] width 96 height 20
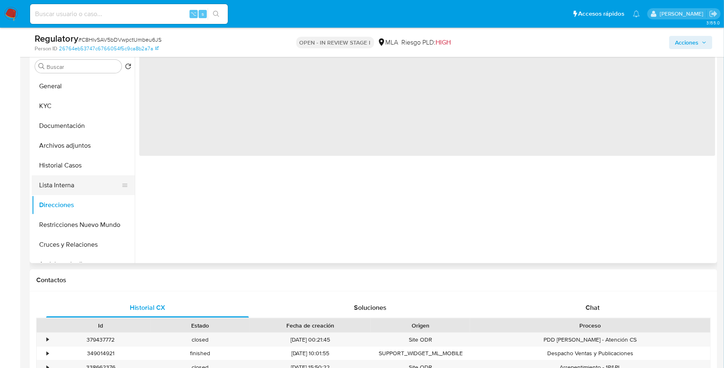
click at [66, 186] on button "Lista Interna" at bounding box center [80, 185] width 96 height 20
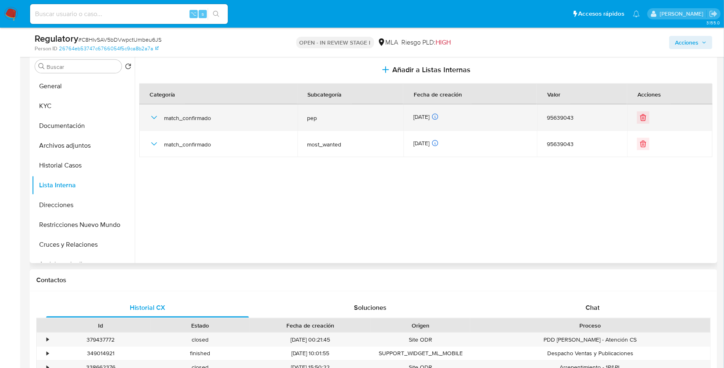
click at [151, 113] on icon "button" at bounding box center [154, 117] width 10 height 10
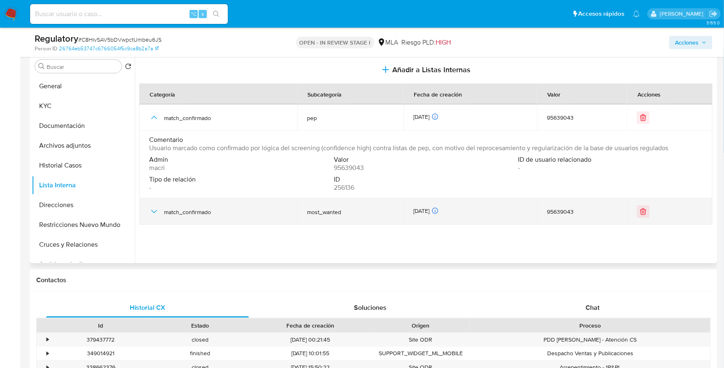
click at [150, 212] on icon "button" at bounding box center [154, 211] width 10 height 10
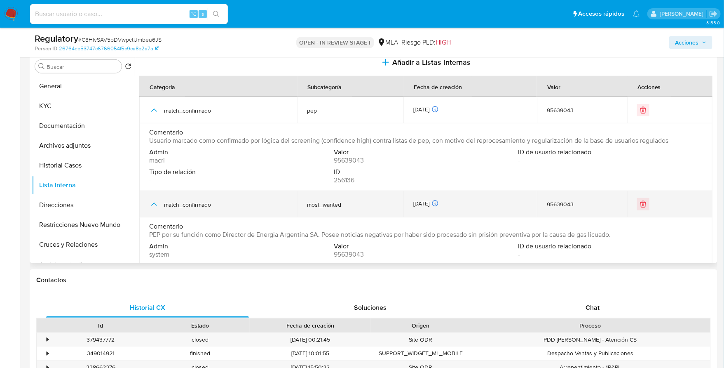
scroll to position [8, 0]
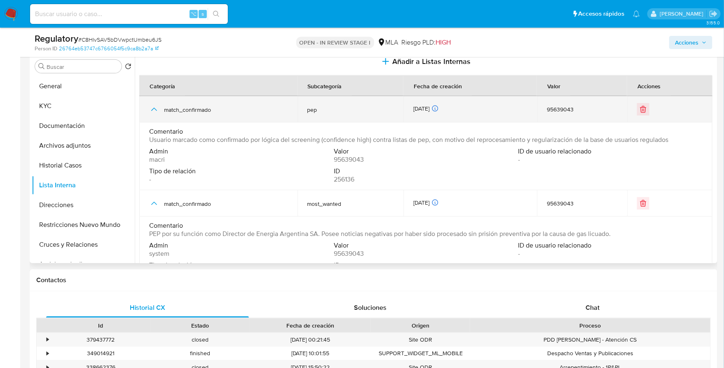
click at [152, 108] on icon "button" at bounding box center [154, 109] width 6 height 3
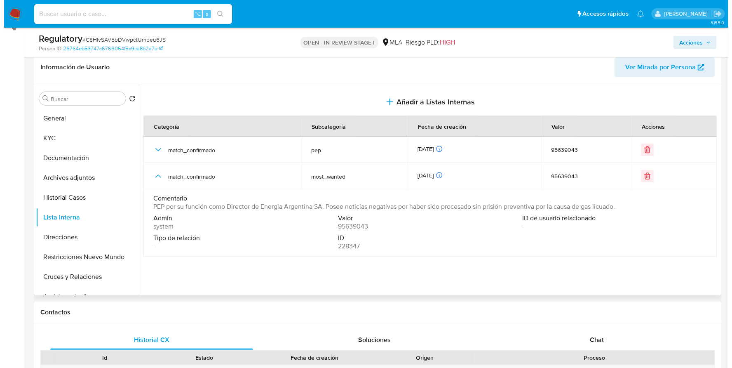
scroll to position [133, 0]
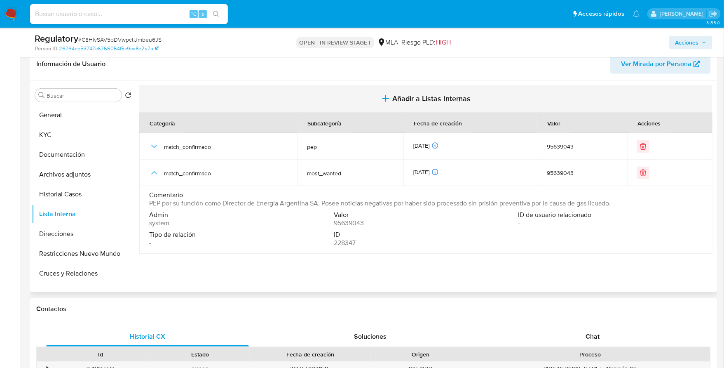
click at [474, 93] on button "Añadir a Listas Internas" at bounding box center [425, 99] width 573 height 28
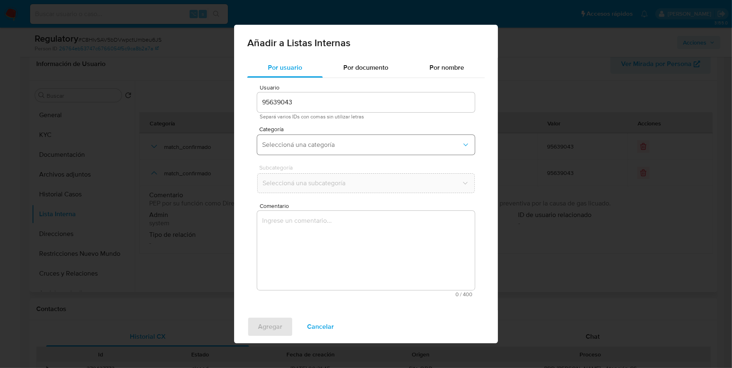
click at [307, 143] on span "Seleccioná una categoría" at bounding box center [361, 145] width 199 height 8
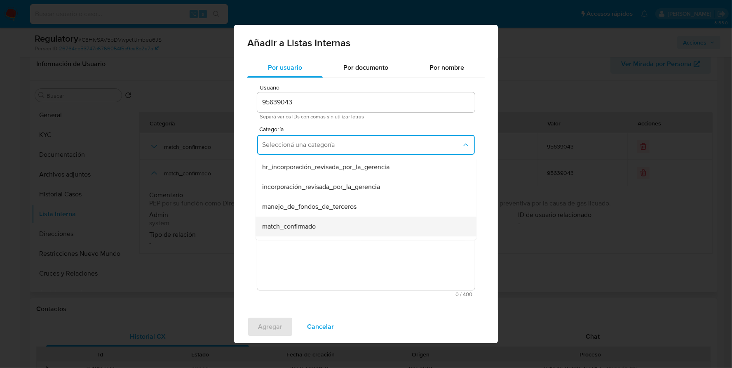
click at [306, 219] on div "match_confirmado" at bounding box center [363, 226] width 203 height 20
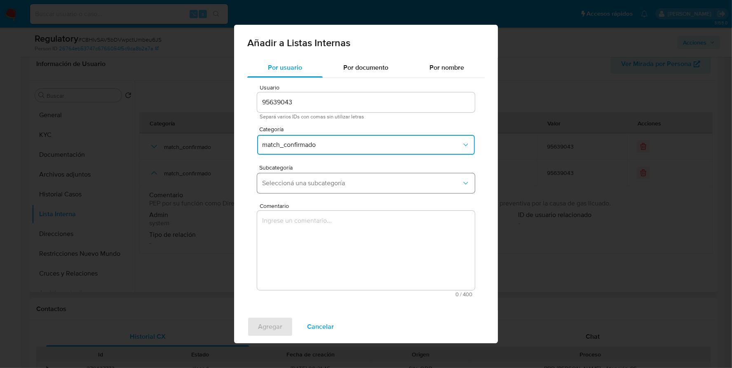
click at [311, 187] on span "Seleccioná una subcategoría" at bounding box center [361, 183] width 199 height 8
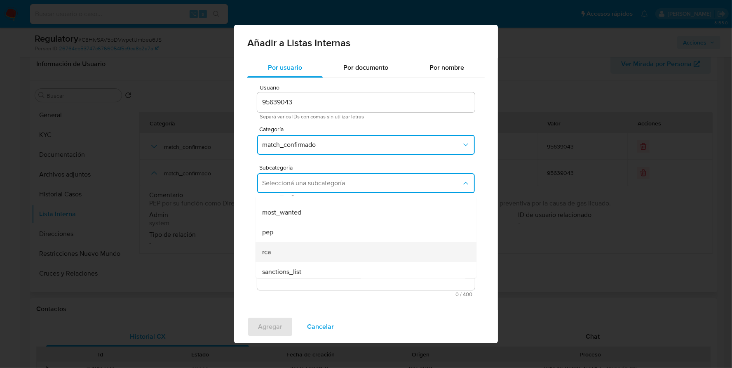
scroll to position [56, 0]
click at [309, 243] on div "rca" at bounding box center [363, 249] width 203 height 20
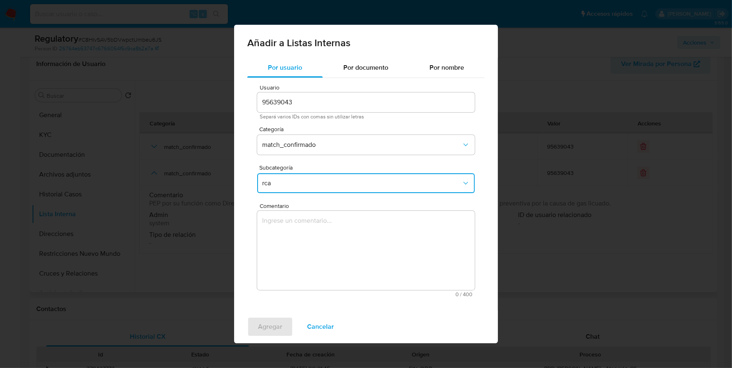
click at [312, 245] on textarea "Comentario" at bounding box center [366, 250] width 218 height 79
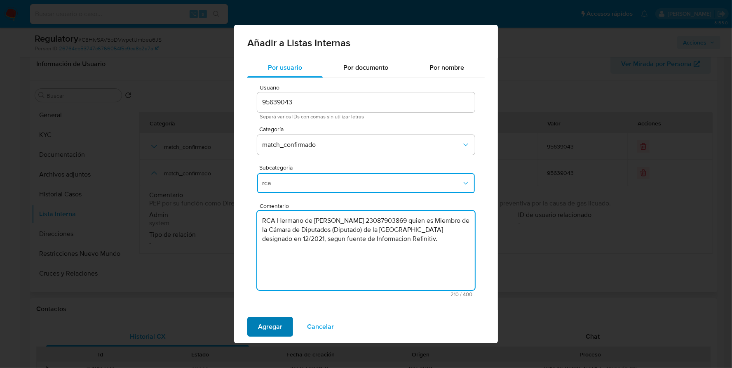
type textarea "RCA Hermano de Nestor Humberto SALIM - CUIT 23087903869 quien es Miembro de la …"
click at [268, 323] on span "Agregar" at bounding box center [270, 326] width 24 height 18
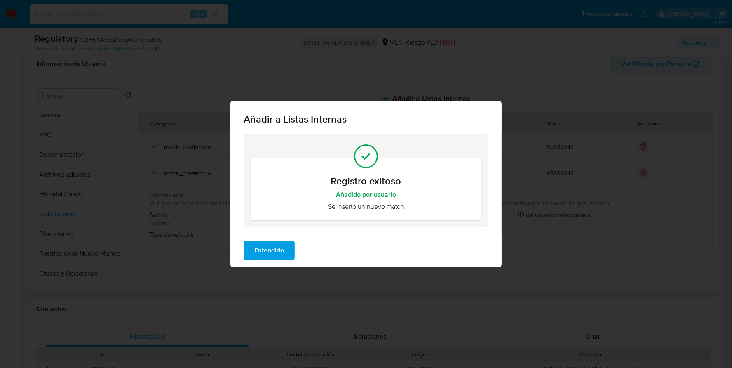
click at [277, 239] on div "Entendido" at bounding box center [365, 250] width 271 height 33
click at [282, 253] on span "Entendido" at bounding box center [269, 250] width 30 height 18
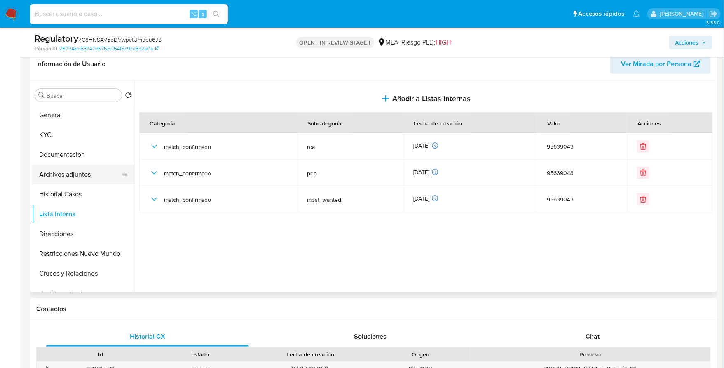
click at [73, 177] on button "Archivos adjuntos" at bounding box center [80, 174] width 96 height 20
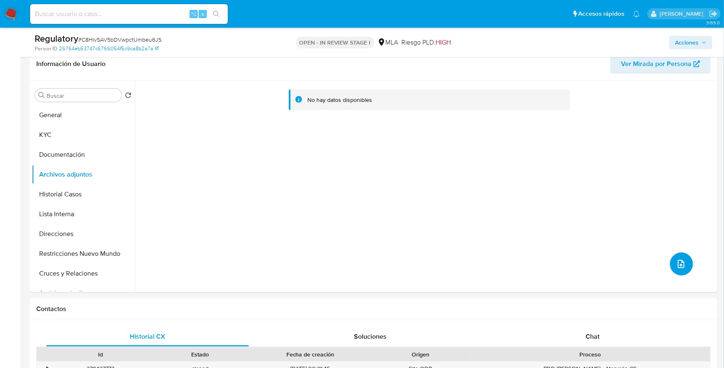
click at [673, 269] on button "upload-file" at bounding box center [681, 263] width 23 height 23
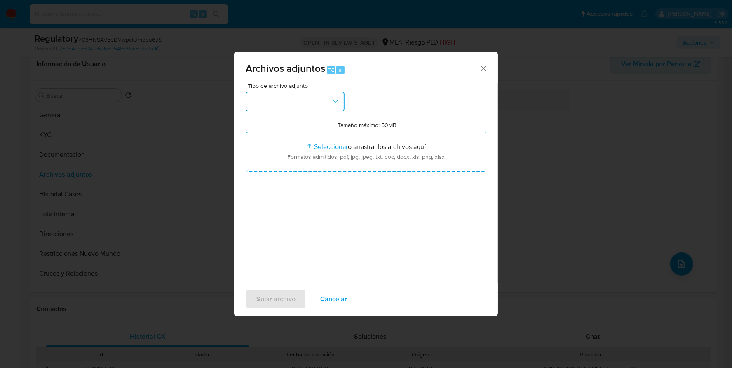
click at [271, 94] on button "button" at bounding box center [295, 101] width 99 height 20
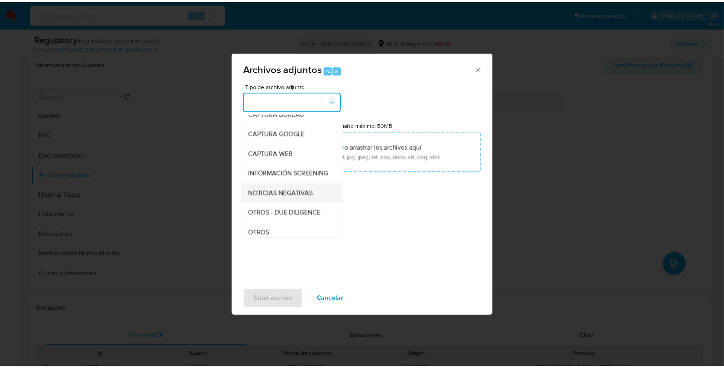
scroll to position [62, 0]
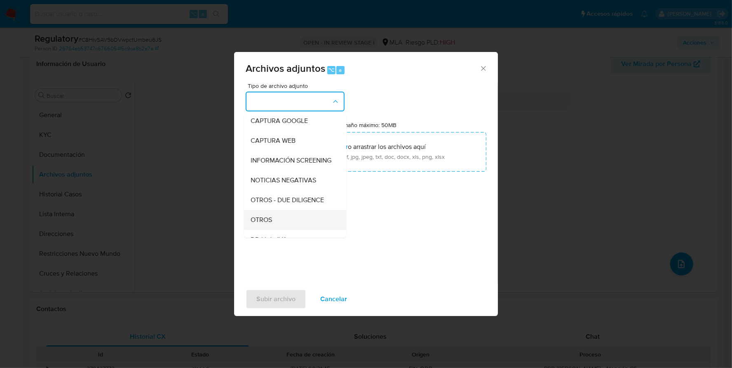
click at [277, 226] on div "OTROS" at bounding box center [293, 220] width 84 height 20
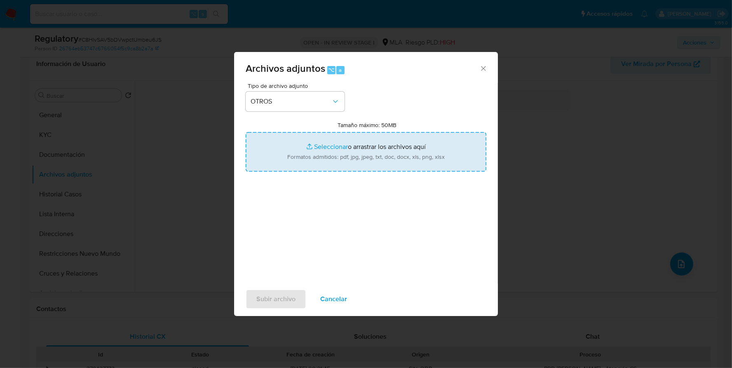
click at [325, 145] on input "Tamaño máximo: 50MB Seleccionar archivos" at bounding box center [366, 152] width 241 height 40
click at [327, 150] on input "Tamaño máximo: 50MB Seleccionar archivos" at bounding box center [366, 152] width 241 height 40
type input "C:\fakepath\NOSIS_PEP_23087903869-DIR-654922-20250821.pdf"
click at [280, 299] on span "Subir archivo" at bounding box center [275, 299] width 39 height 18
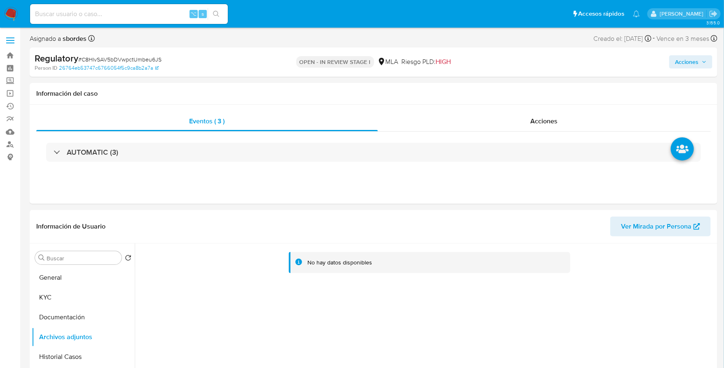
scroll to position [83, 0]
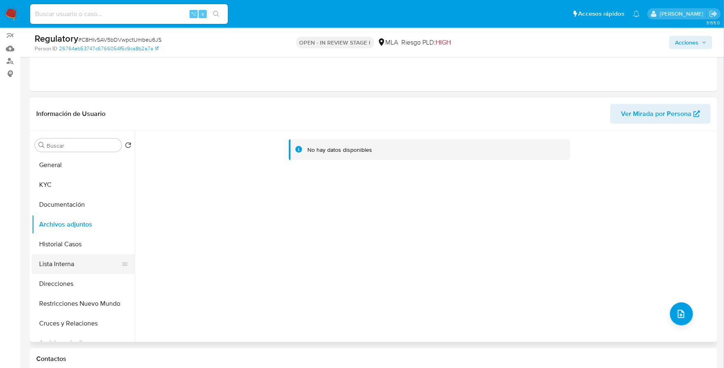
click at [66, 264] on button "Lista Interna" at bounding box center [80, 264] width 96 height 20
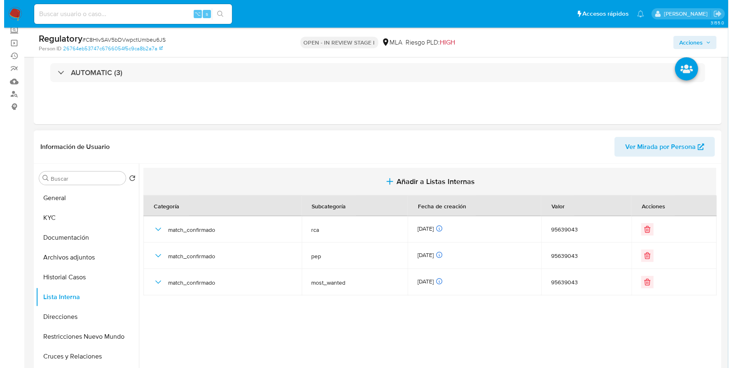
scroll to position [0, 0]
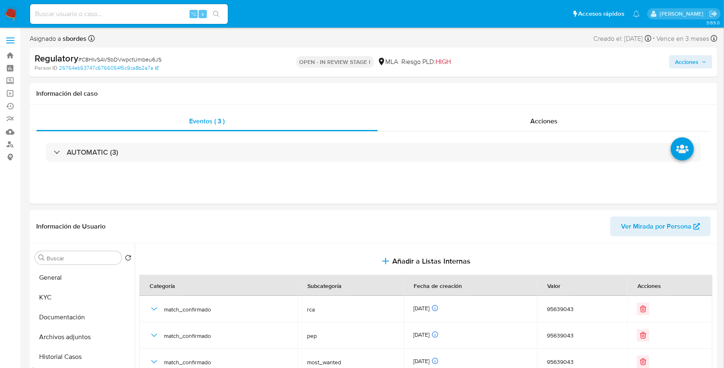
click at [694, 56] on span "Acciones" at bounding box center [686, 61] width 23 height 13
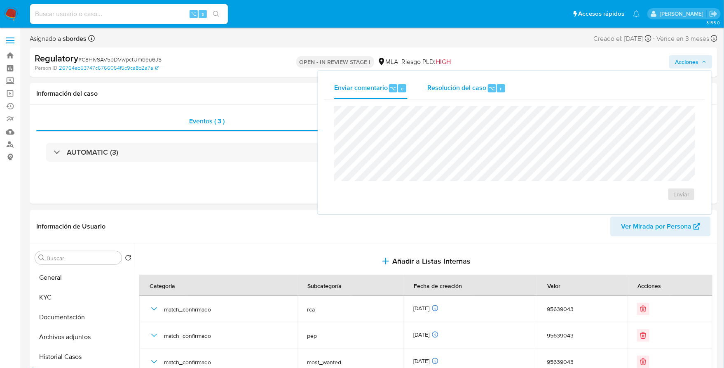
click at [452, 85] on span "Resolución del caso" at bounding box center [456, 87] width 59 height 9
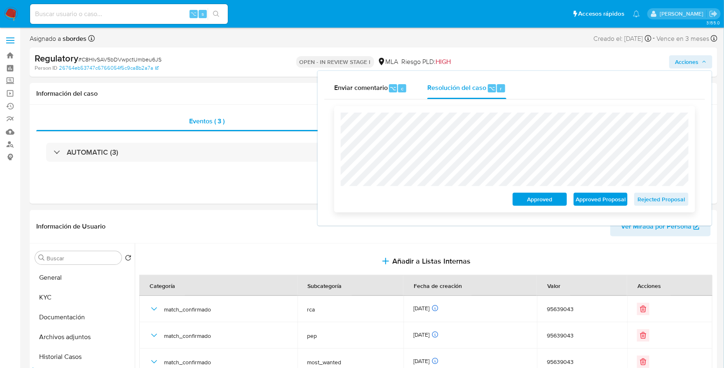
click at [601, 199] on span "Approved Proposal" at bounding box center [600, 199] width 43 height 12
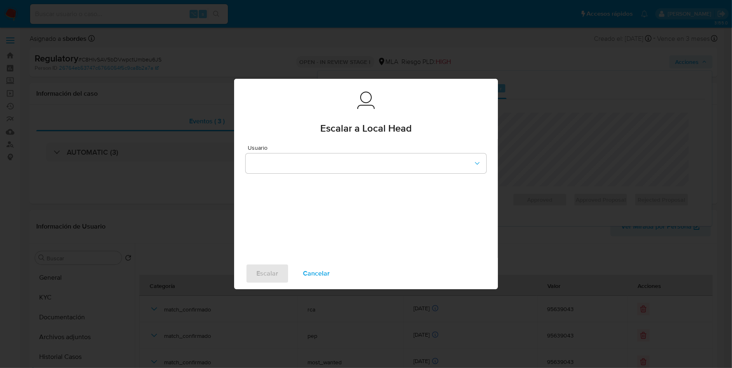
click at [348, 150] on div "Usuario" at bounding box center [366, 159] width 241 height 28
click at [348, 171] on button "button" at bounding box center [366, 163] width 241 height 20
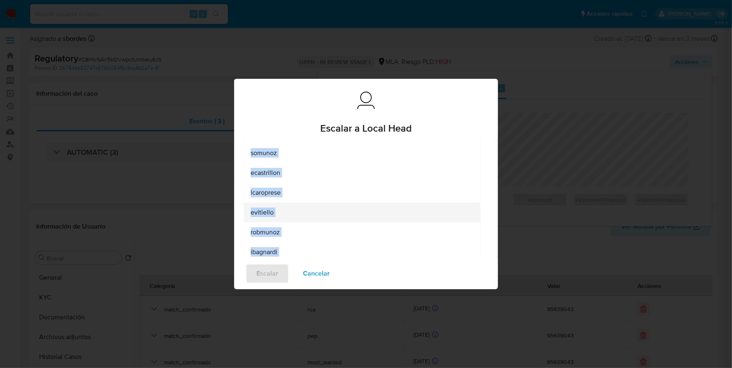
click at [443, 207] on div "evitiello" at bounding box center [360, 212] width 218 height 20
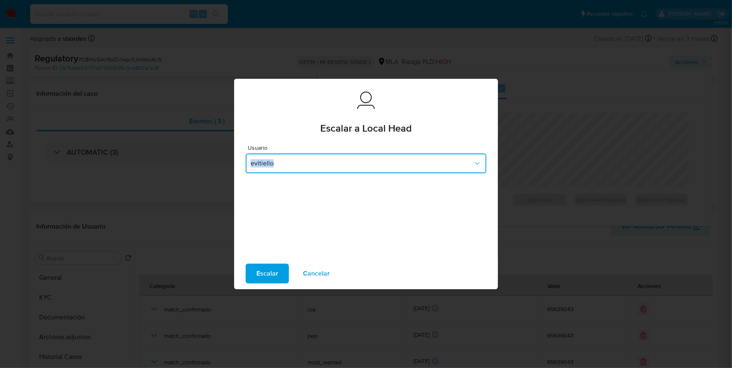
scroll to position [0, 0]
click at [368, 162] on span "evitiello" at bounding box center [362, 163] width 223 height 8
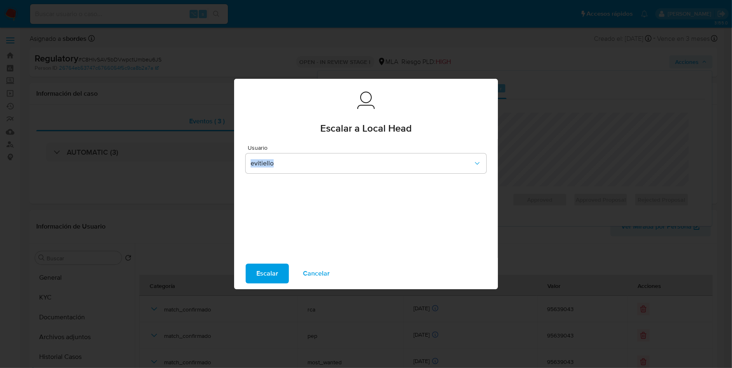
click at [421, 107] on div "Escalar a Local Head" at bounding box center [366, 111] width 241 height 43
click at [306, 273] on span "Cancelar" at bounding box center [316, 273] width 27 height 18
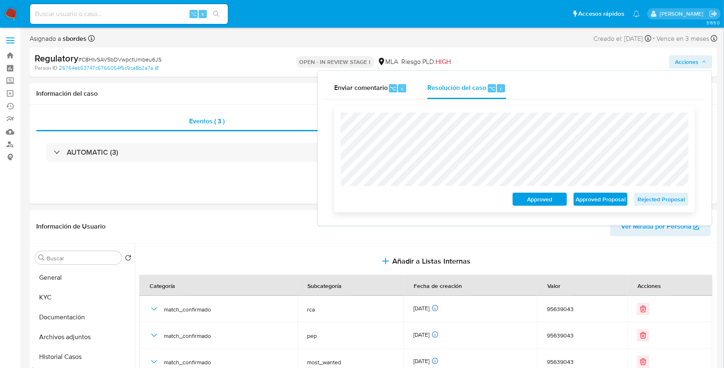
click at [602, 199] on span "Approved Proposal" at bounding box center [600, 199] width 43 height 12
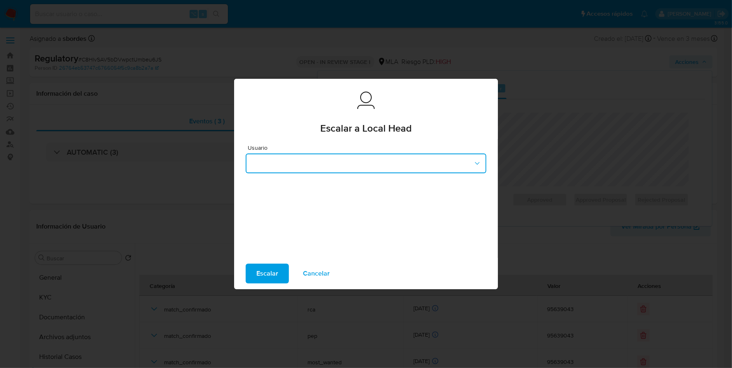
click at [310, 167] on button "button" at bounding box center [366, 163] width 241 height 20
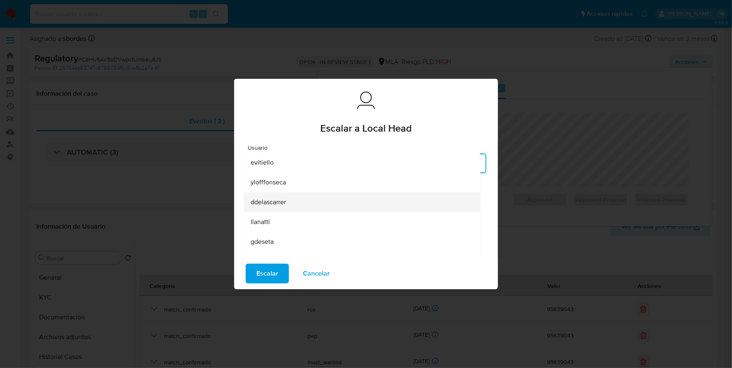
scroll to position [82, 0]
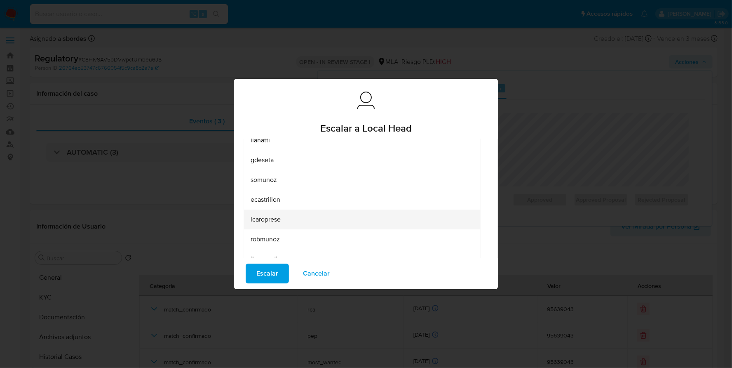
click at [276, 217] on span "lcaroprese" at bounding box center [266, 219] width 30 height 8
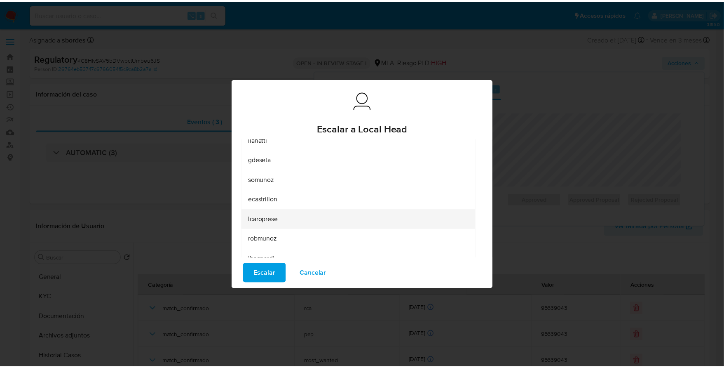
scroll to position [0, 0]
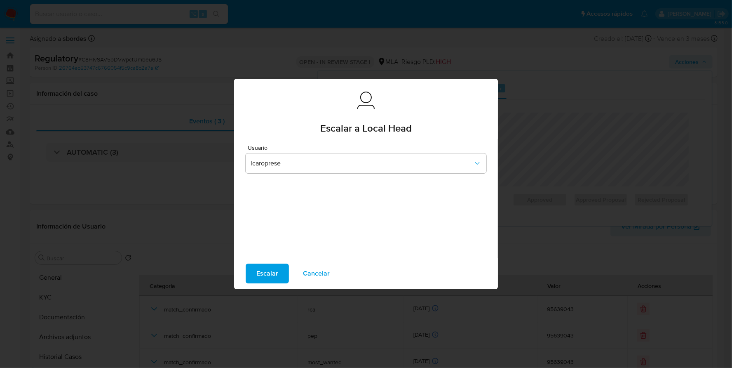
click at [267, 272] on span "Escalar" at bounding box center [267, 273] width 22 height 18
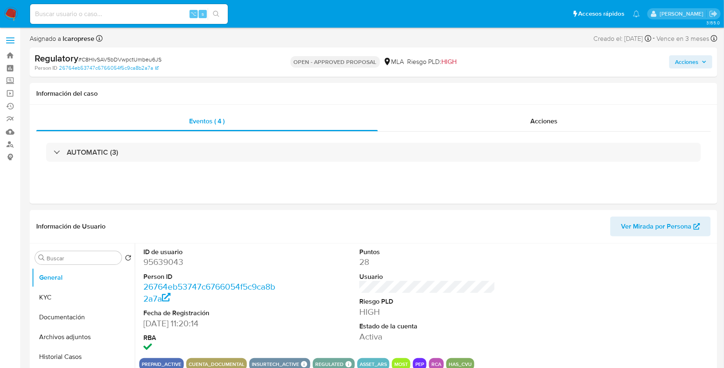
select select "10"
click at [107, 18] on input at bounding box center [129, 14] width 198 height 11
paste input "35760061"
type input "35760061"
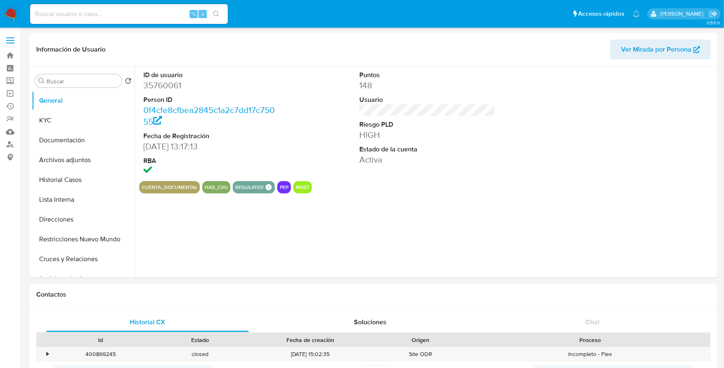
select select "10"
click at [67, 178] on button "Historial Casos" at bounding box center [80, 180] width 96 height 20
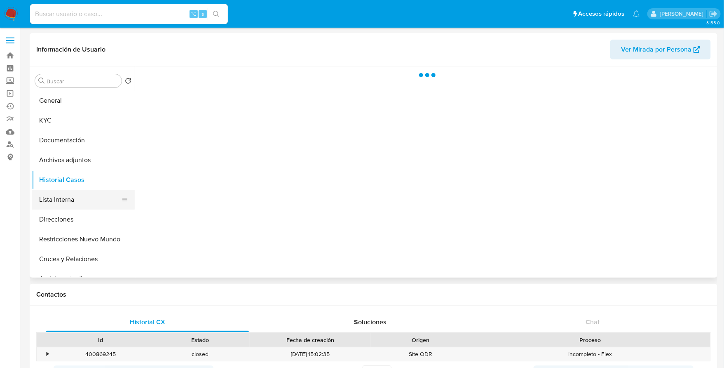
click at [70, 199] on button "Lista Interna" at bounding box center [80, 200] width 96 height 20
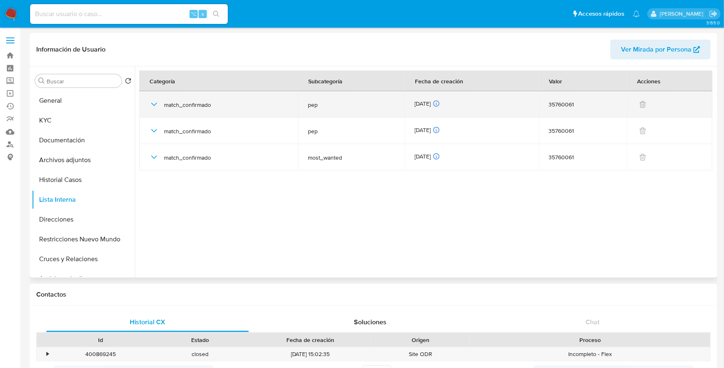
click at [150, 102] on icon "button" at bounding box center [154, 104] width 10 height 10
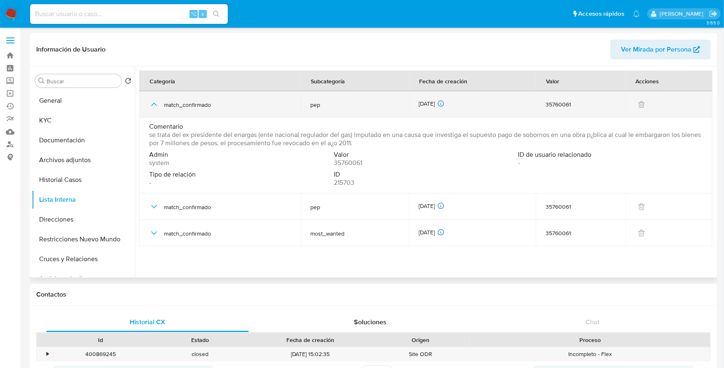
click at [150, 102] on icon "button" at bounding box center [154, 104] width 10 height 10
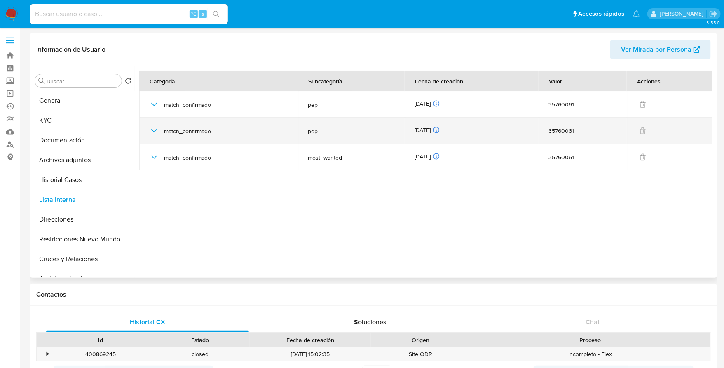
click at [149, 126] on icon "button" at bounding box center [154, 131] width 10 height 10
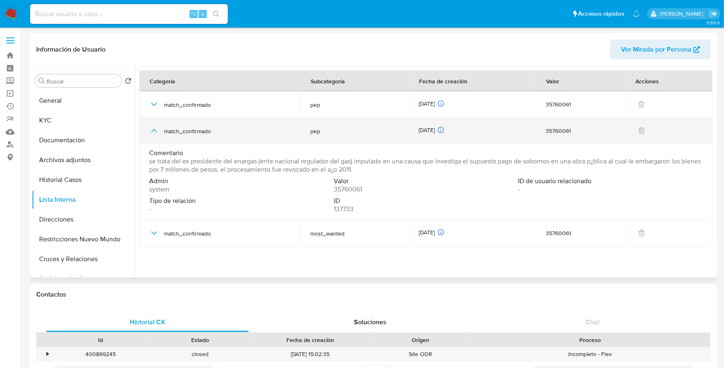
click at [149, 126] on icon "button" at bounding box center [154, 131] width 10 height 10
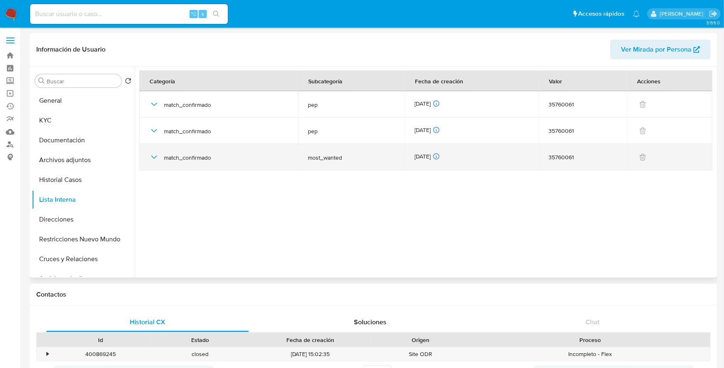
click at [148, 162] on td "match_confirmado" at bounding box center [218, 157] width 159 height 26
click at [151, 151] on div "match_confirmado" at bounding box center [218, 157] width 139 height 26
click at [151, 158] on icon "button" at bounding box center [154, 157] width 10 height 10
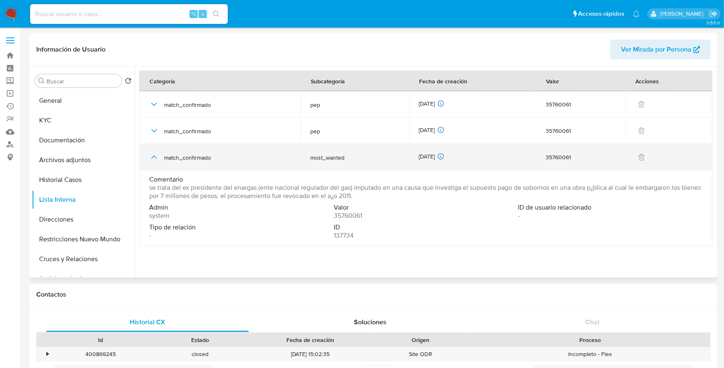
click at [152, 155] on icon "button" at bounding box center [154, 157] width 10 height 10
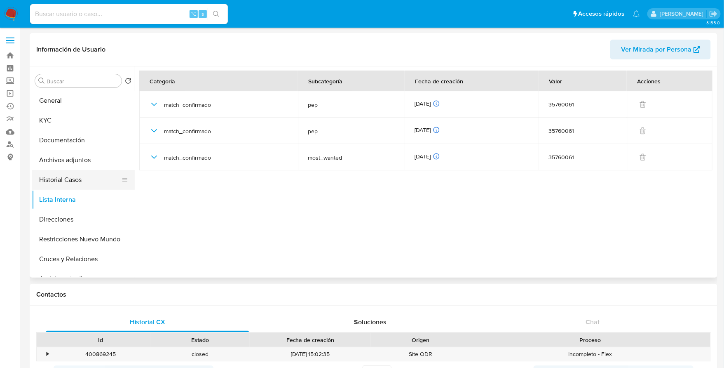
click at [59, 181] on button "Historial Casos" at bounding box center [80, 180] width 96 height 20
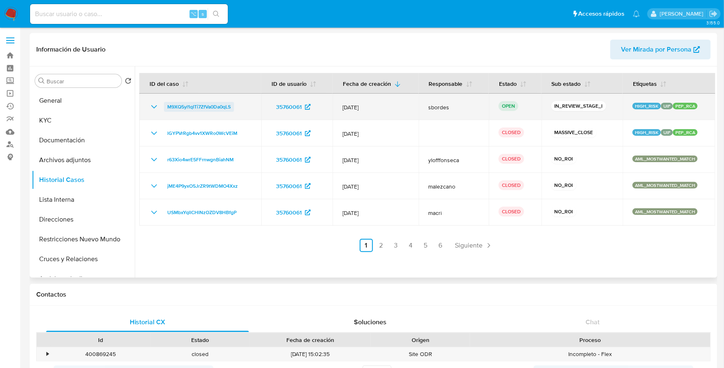
click at [194, 105] on span "M9XQ5yl1qITi7ZfVa0Da0qLS" at bounding box center [198, 107] width 63 height 10
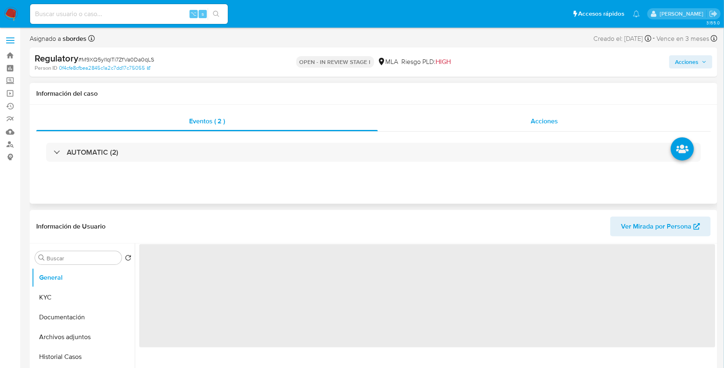
click at [565, 119] on div "Acciones" at bounding box center [544, 121] width 333 height 20
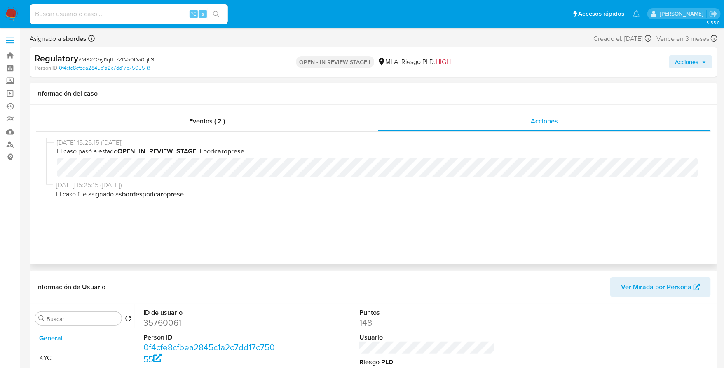
select select "10"
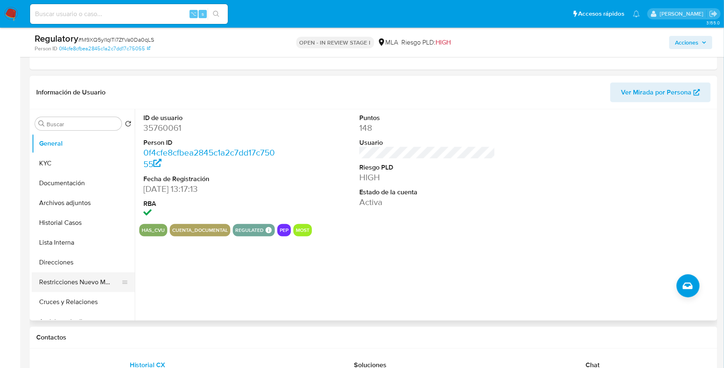
scroll to position [2, 0]
click at [64, 277] on button "Restricciones Nuevo Mundo" at bounding box center [80, 280] width 96 height 20
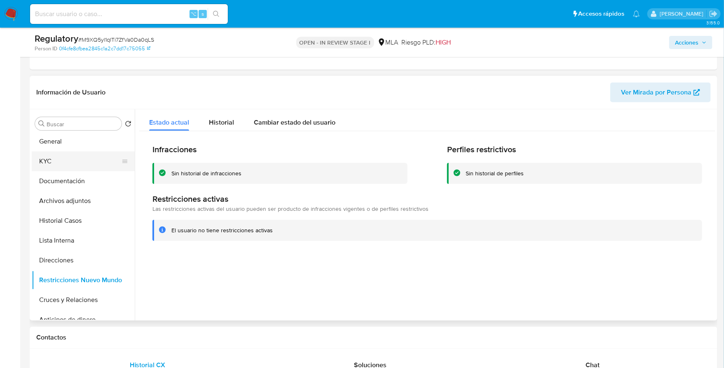
click at [56, 163] on button "KYC" at bounding box center [80, 161] width 96 height 20
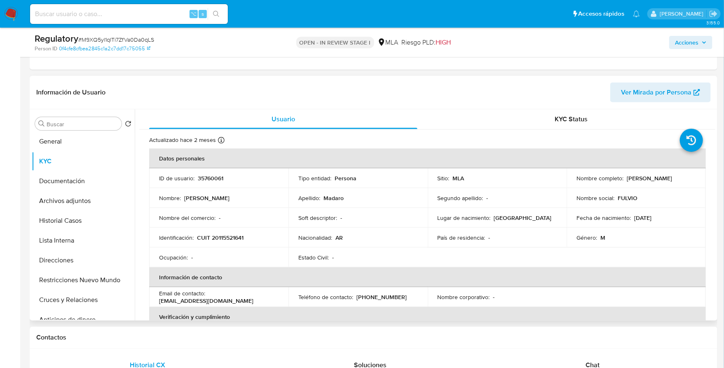
drag, startPoint x: 623, startPoint y: 178, endPoint x: 694, endPoint y: 180, distance: 70.1
click at [697, 180] on td "Nombre completo : [PERSON_NAME]" at bounding box center [636, 178] width 139 height 20
copy div "[PERSON_NAME]"
click at [55, 141] on button "General" at bounding box center [80, 141] width 96 height 20
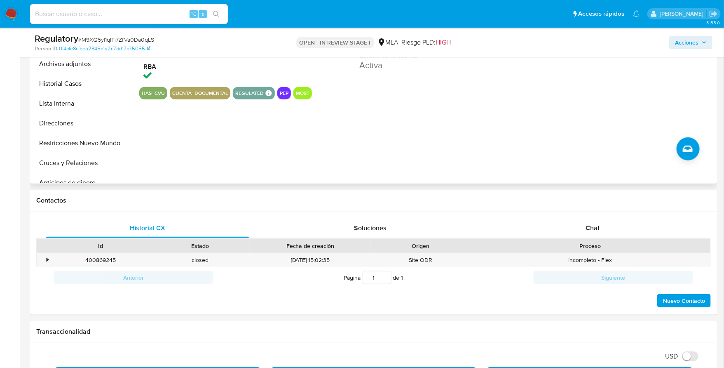
scroll to position [258, 0]
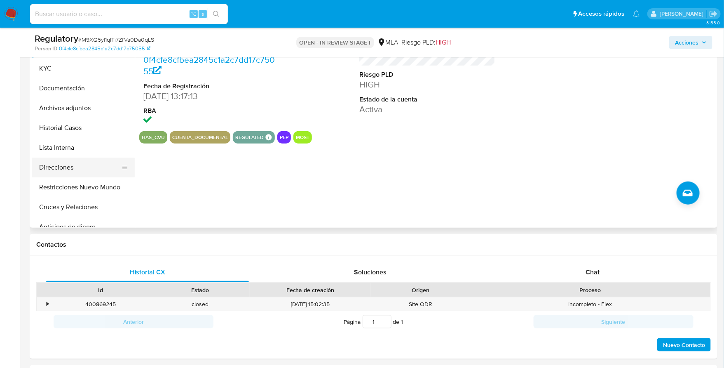
click at [66, 173] on button "Direcciones" at bounding box center [80, 167] width 96 height 20
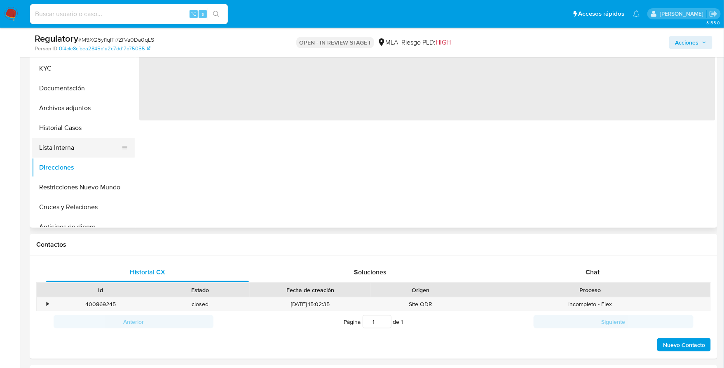
click at [67, 156] on button "Lista Interna" at bounding box center [80, 148] width 96 height 20
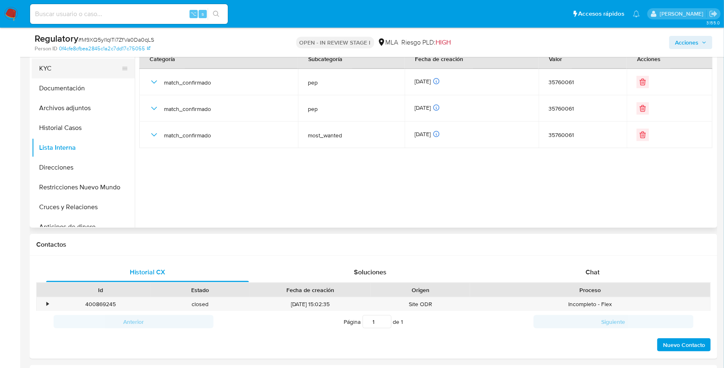
click at [57, 73] on button "KYC" at bounding box center [80, 69] width 96 height 20
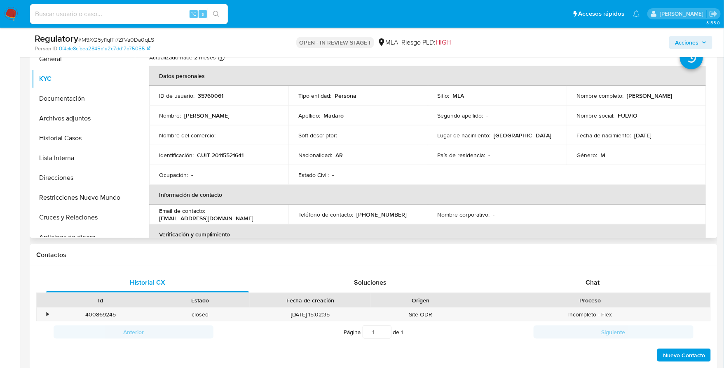
scroll to position [247, 0]
copy p "20115521641"
click at [79, 100] on button "Documentación" at bounding box center [80, 99] width 96 height 20
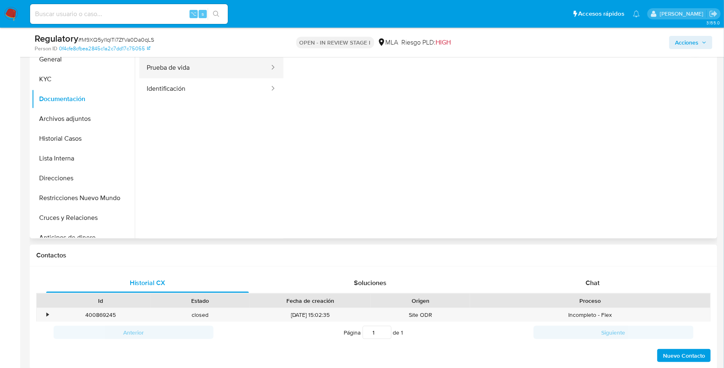
click at [185, 73] on button "Prueba de vida" at bounding box center [204, 67] width 131 height 21
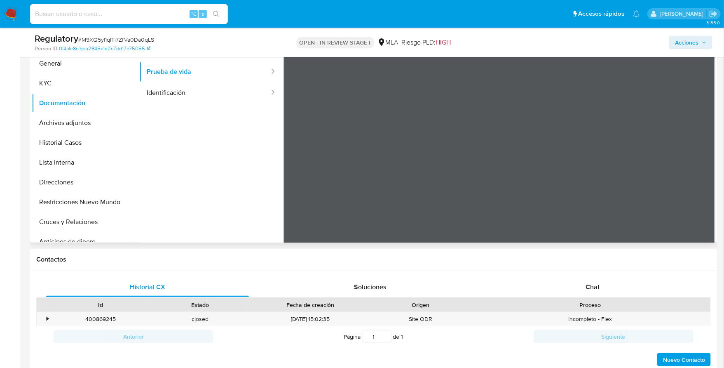
scroll to position [243, 0]
click at [221, 97] on button "Identificación" at bounding box center [204, 92] width 131 height 21
click at [698, 175] on icon at bounding box center [705, 175] width 16 height 16
click at [49, 76] on button "KYC" at bounding box center [80, 83] width 96 height 20
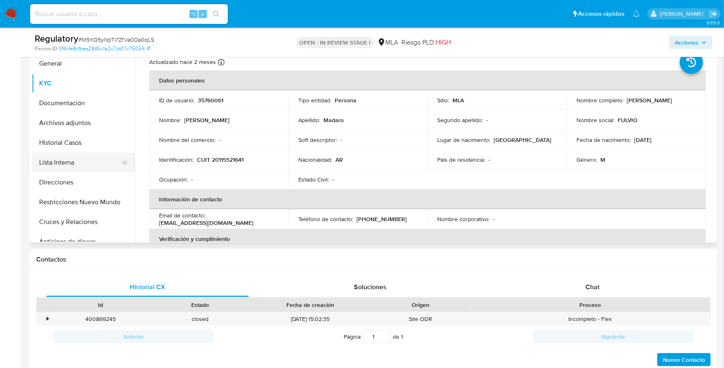
click at [52, 158] on button "Lista Interna" at bounding box center [80, 162] width 96 height 20
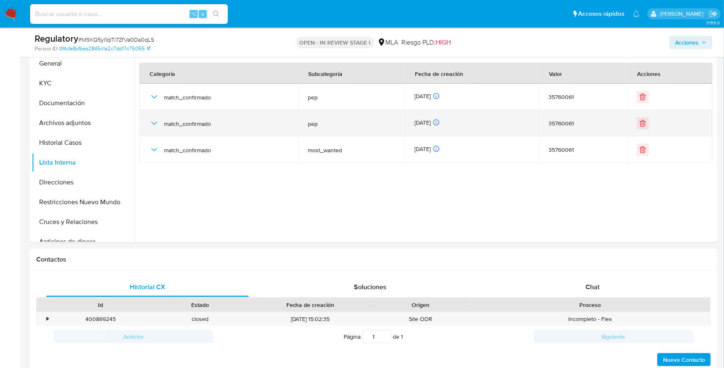
click at [149, 122] on icon "button" at bounding box center [154, 123] width 10 height 10
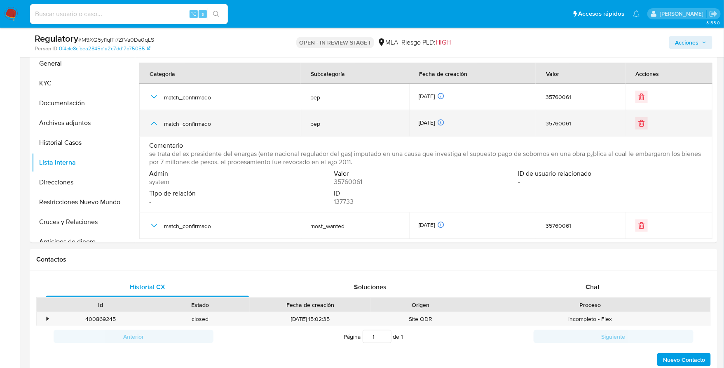
click at [149, 122] on icon "button" at bounding box center [154, 123] width 10 height 10
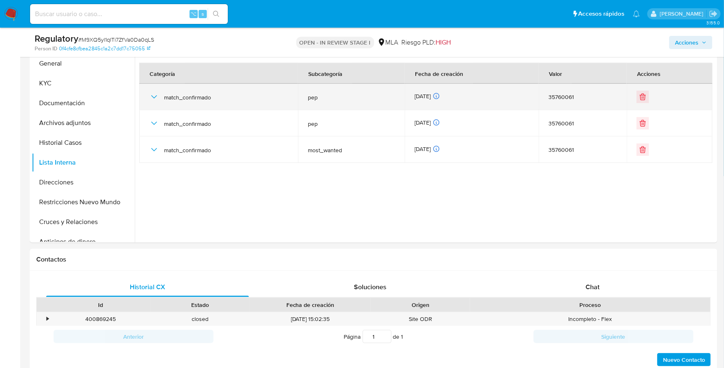
click at [152, 92] on icon "button" at bounding box center [154, 97] width 10 height 10
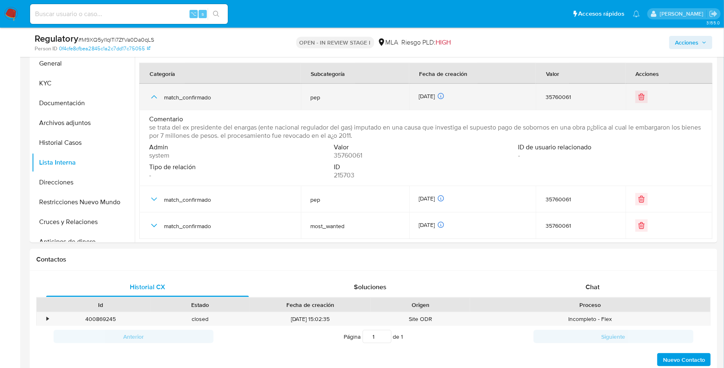
click at [152, 92] on icon "button" at bounding box center [154, 97] width 10 height 10
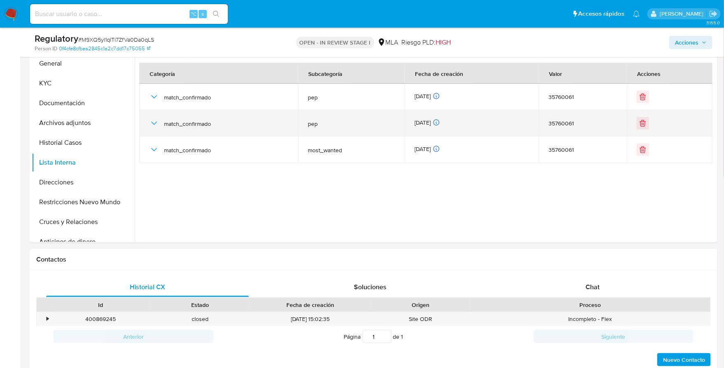
click at [157, 121] on icon "button" at bounding box center [154, 123] width 10 height 10
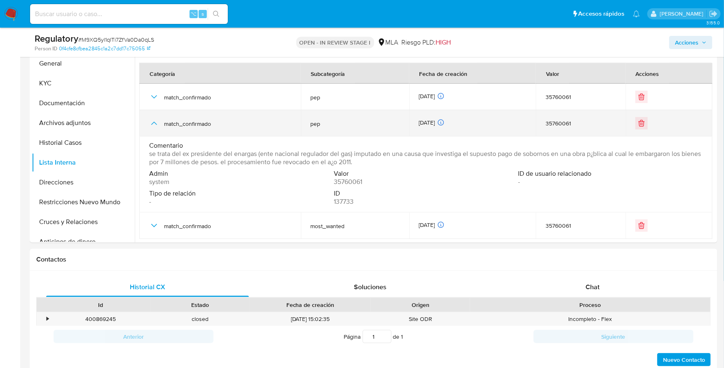
click at [157, 121] on icon "button" at bounding box center [154, 123] width 10 height 10
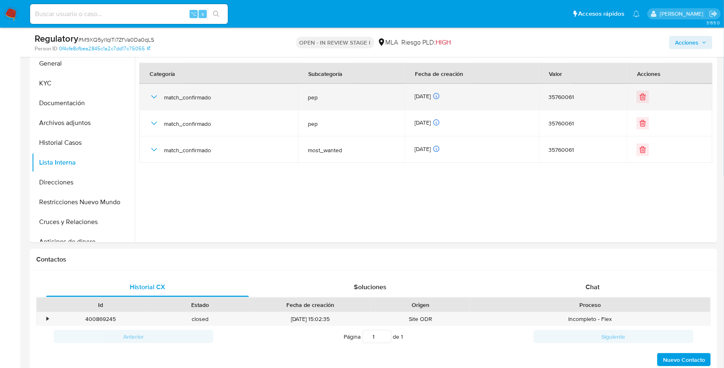
click at [157, 90] on div "match_confirmado" at bounding box center [218, 97] width 139 height 26
click at [157, 93] on icon "button" at bounding box center [154, 97] width 10 height 10
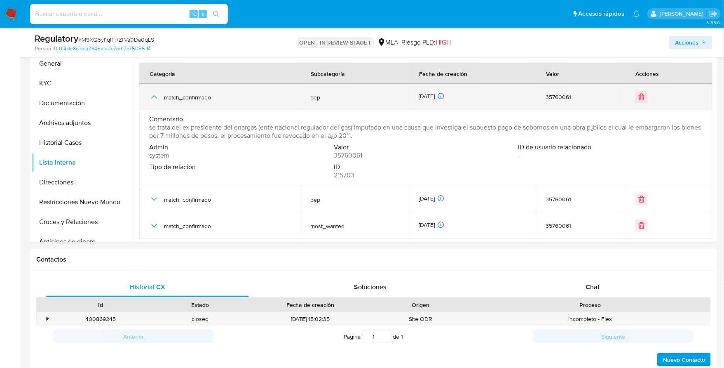
click at [156, 97] on icon "button" at bounding box center [154, 97] width 10 height 10
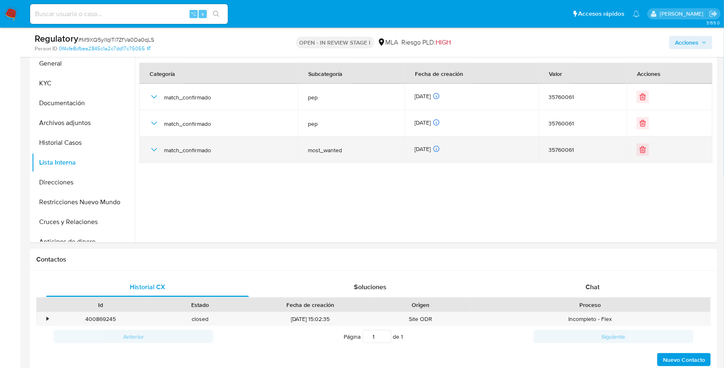
click at [156, 147] on icon "button" at bounding box center [154, 150] width 10 height 10
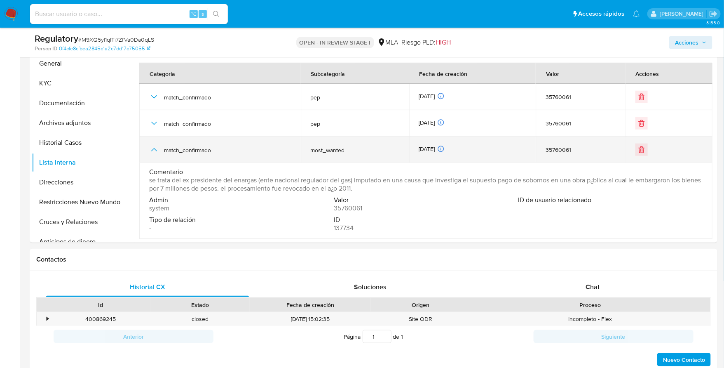
click at [156, 147] on icon "button" at bounding box center [154, 150] width 10 height 10
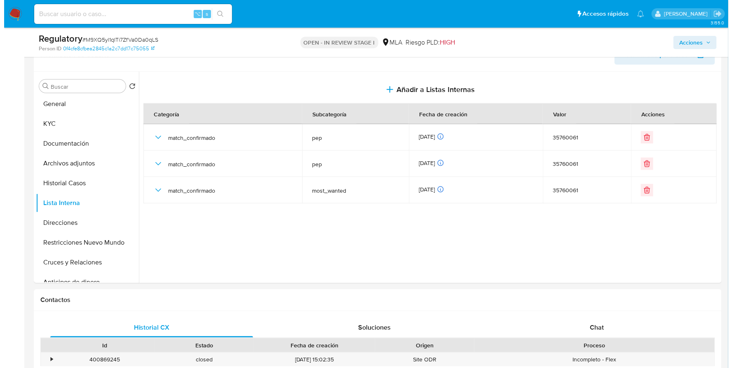
scroll to position [160, 0]
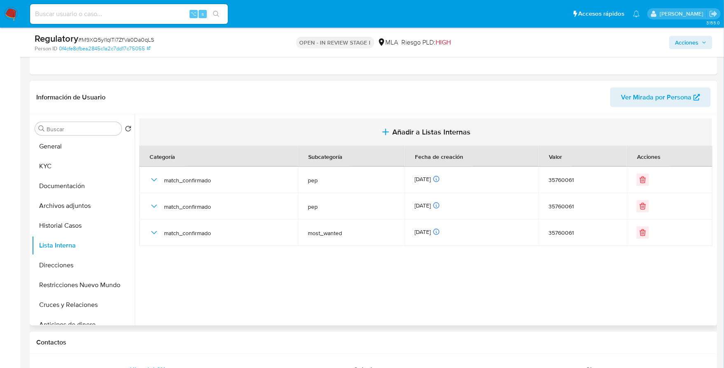
click at [436, 133] on span "Añadir a Listas Internas" at bounding box center [431, 131] width 78 height 9
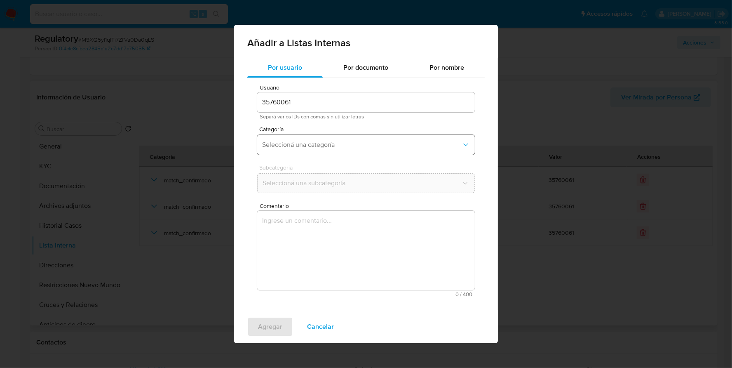
click at [298, 139] on button "Seleccioná una categoría" at bounding box center [366, 145] width 218 height 20
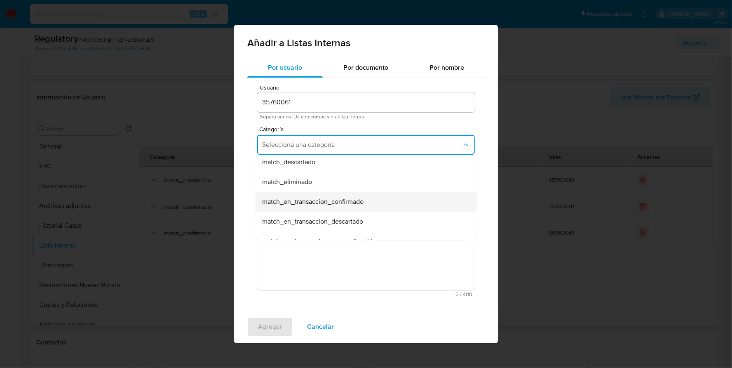
scroll to position [76, 0]
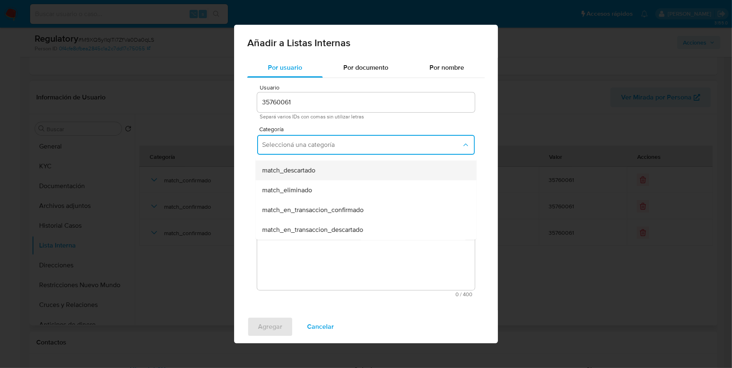
click at [311, 176] on div "match_descartado" at bounding box center [363, 170] width 203 height 20
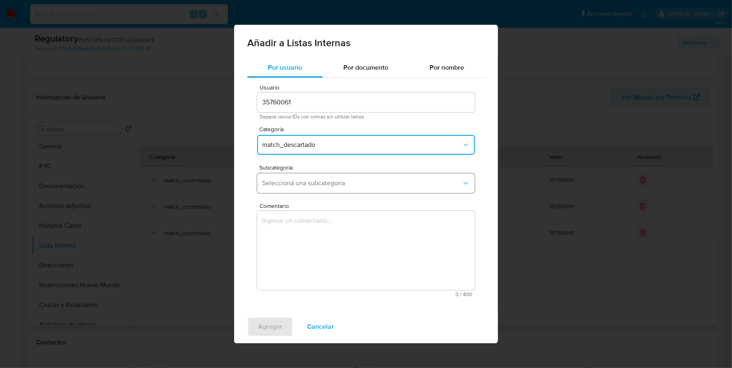
click at [315, 187] on button "Seleccioná una subcategoría" at bounding box center [366, 183] width 218 height 20
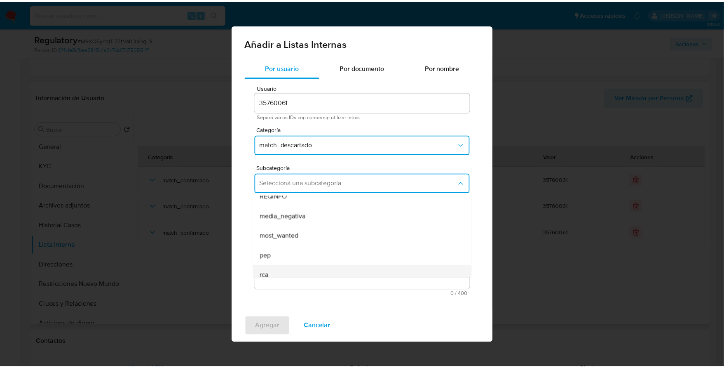
scroll to position [56, 0]
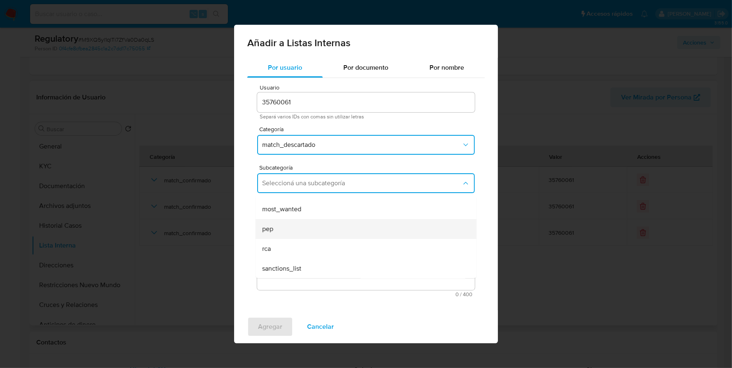
click at [295, 233] on div "pep" at bounding box center [363, 229] width 203 height 20
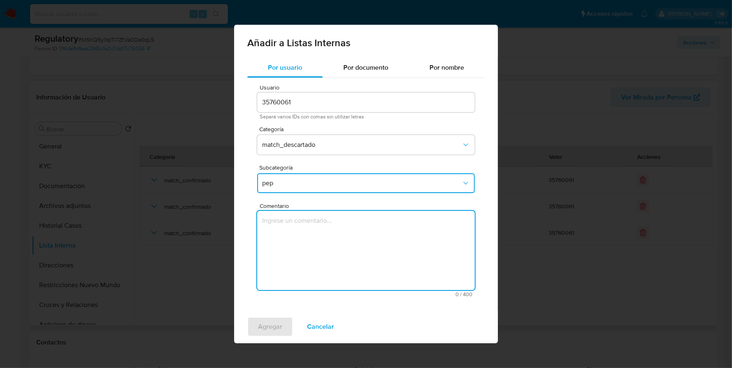
click at [303, 263] on textarea "Comentario" at bounding box center [366, 250] width 218 height 79
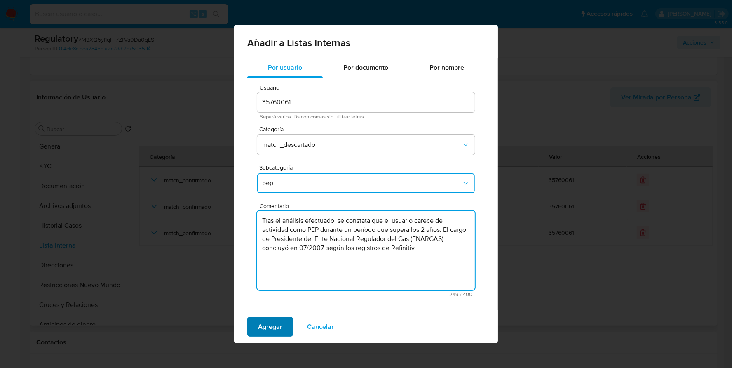
type textarea "Tras el análisis efectuado, se constata que el usuario carece de actividad como…"
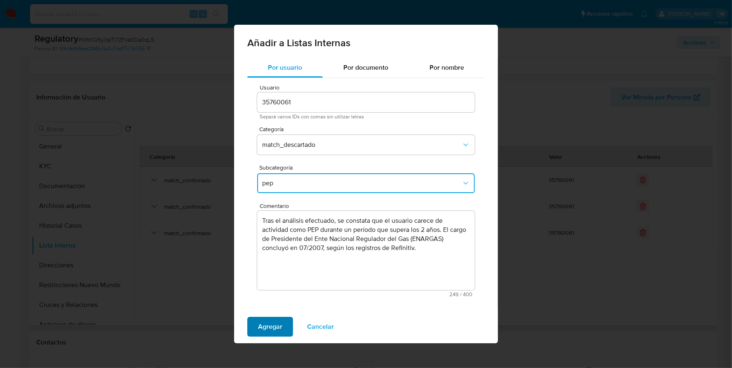
click at [269, 328] on span "Agregar" at bounding box center [270, 326] width 24 height 18
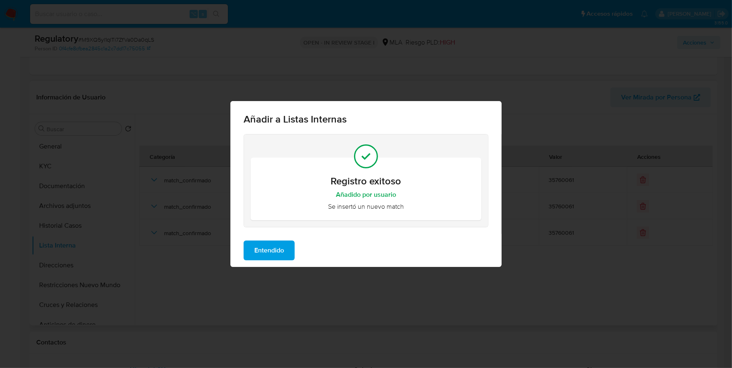
click at [276, 252] on span "Entendido" at bounding box center [269, 250] width 30 height 18
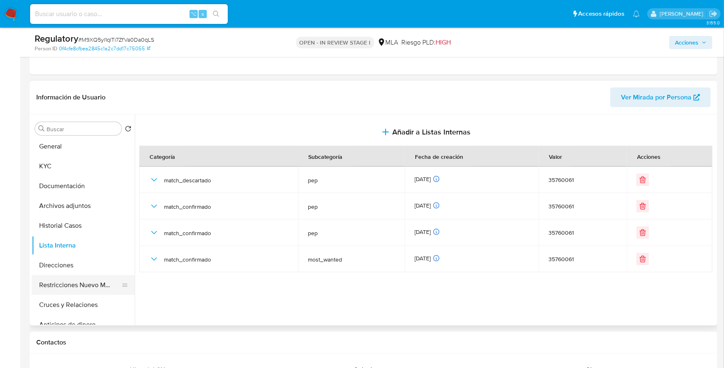
click at [90, 286] on button "Restricciones Nuevo Mundo" at bounding box center [80, 285] width 96 height 20
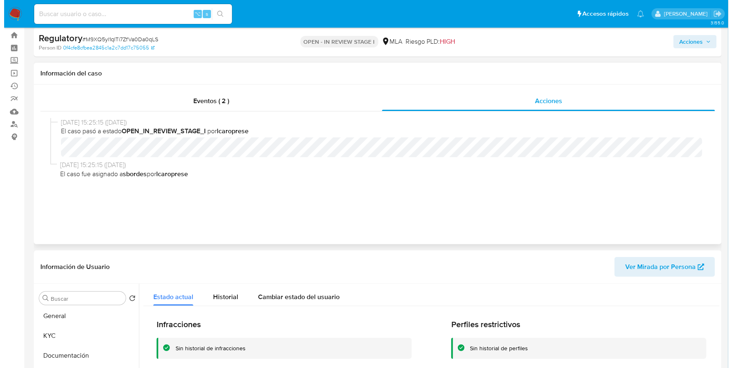
scroll to position [0, 0]
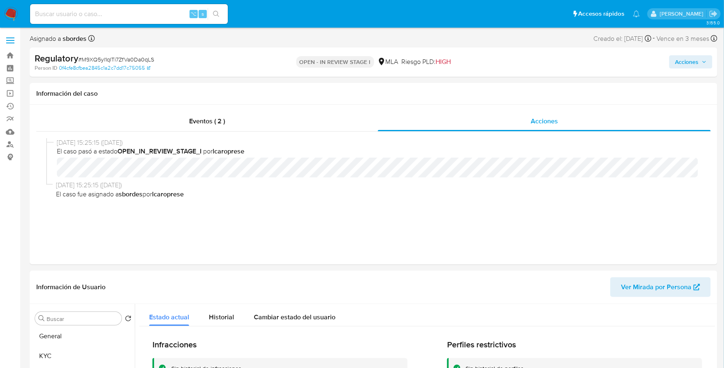
click at [696, 61] on span "Acciones" at bounding box center [686, 61] width 23 height 13
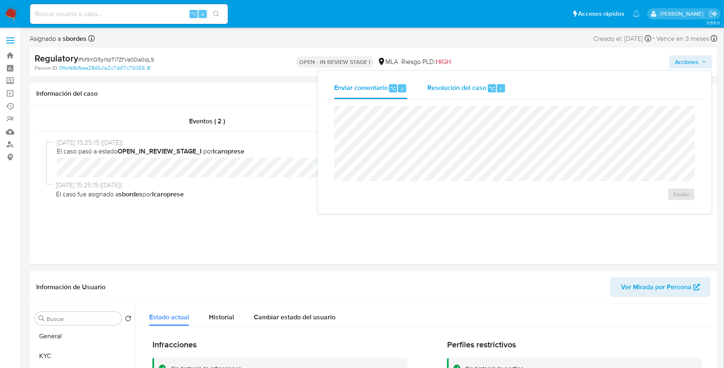
click at [474, 87] on span "Resolución del caso" at bounding box center [456, 87] width 59 height 9
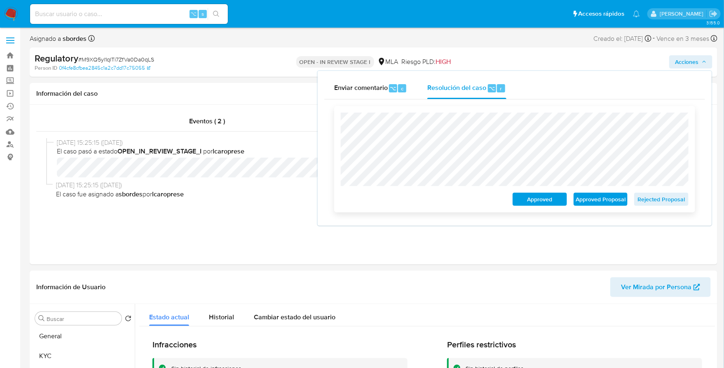
click at [680, 201] on span "Rejected Proposal" at bounding box center [661, 199] width 43 height 12
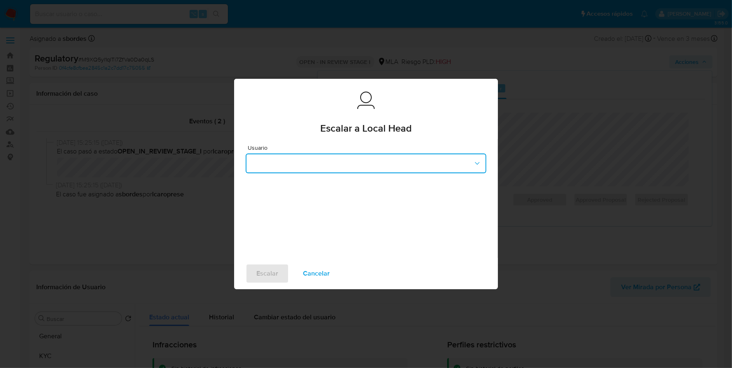
click at [322, 164] on button "button" at bounding box center [366, 163] width 241 height 20
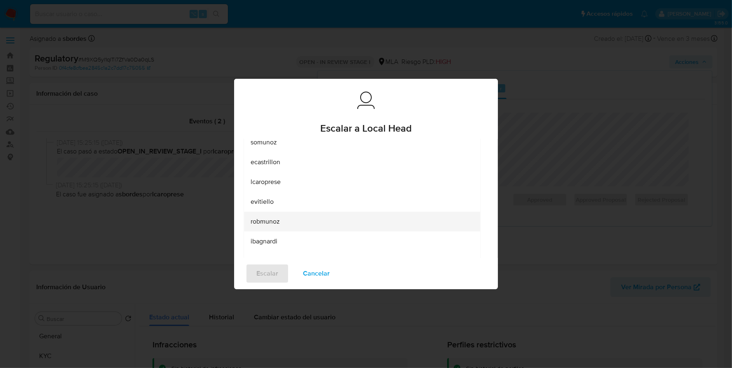
scroll to position [92, 0]
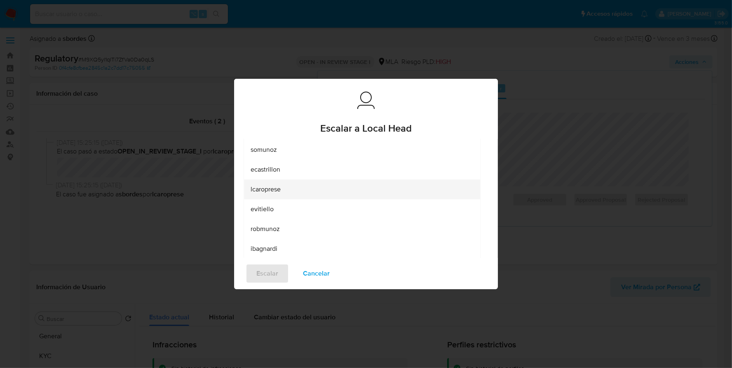
click at [281, 187] on span "lcaroprese" at bounding box center [266, 189] width 30 height 8
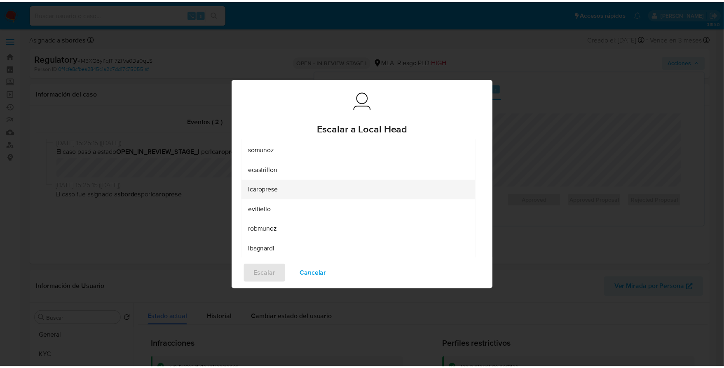
scroll to position [0, 0]
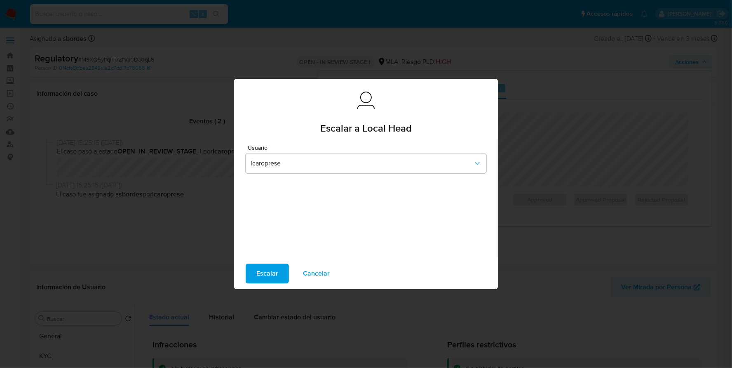
click at [274, 268] on span "Escalar" at bounding box center [267, 273] width 22 height 18
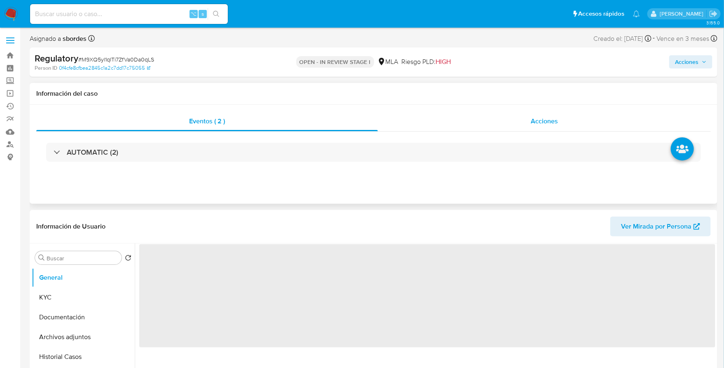
click at [523, 122] on div "Acciones" at bounding box center [544, 121] width 333 height 20
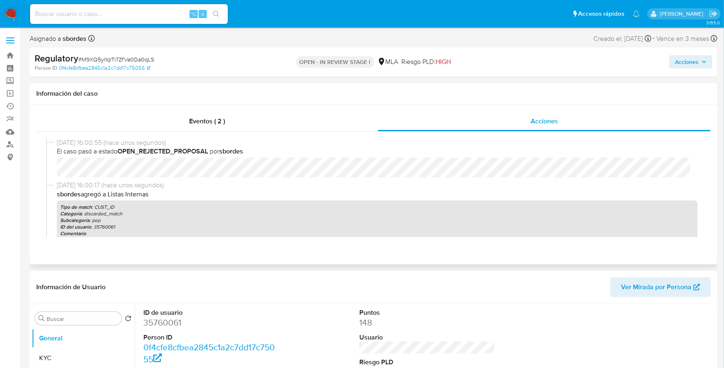
select select "10"
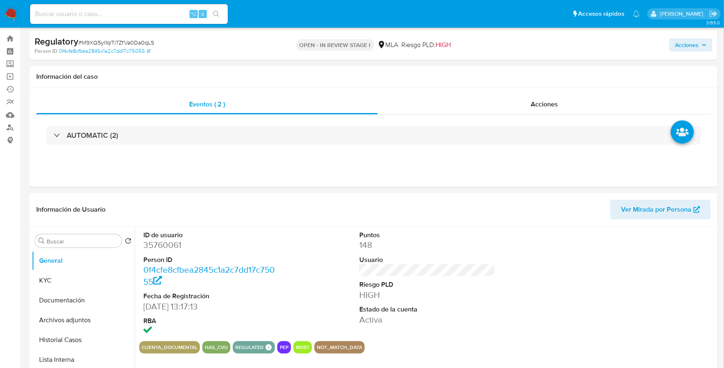
scroll to position [18, 0]
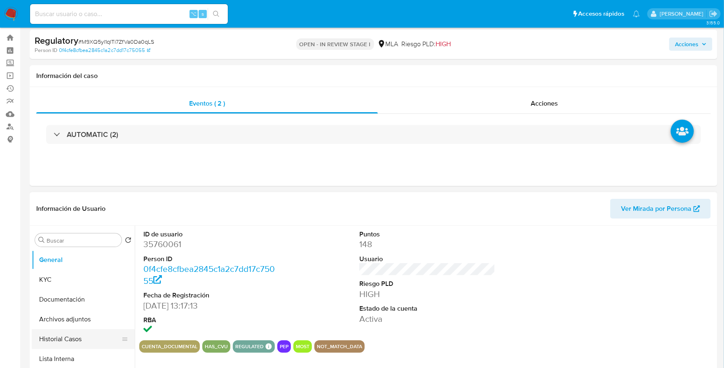
select select "10"
click at [70, 340] on button "Historial Casos" at bounding box center [80, 339] width 96 height 20
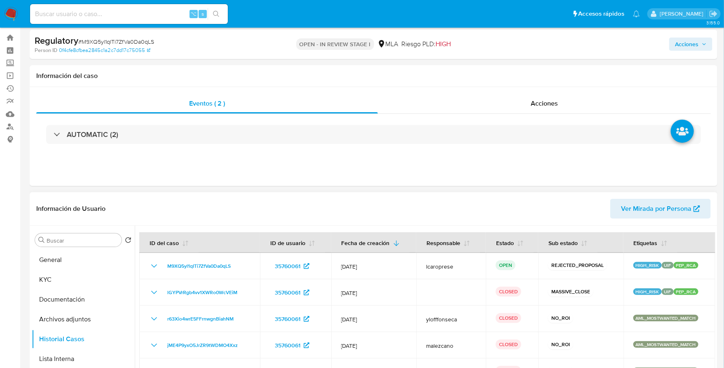
scroll to position [0, 0]
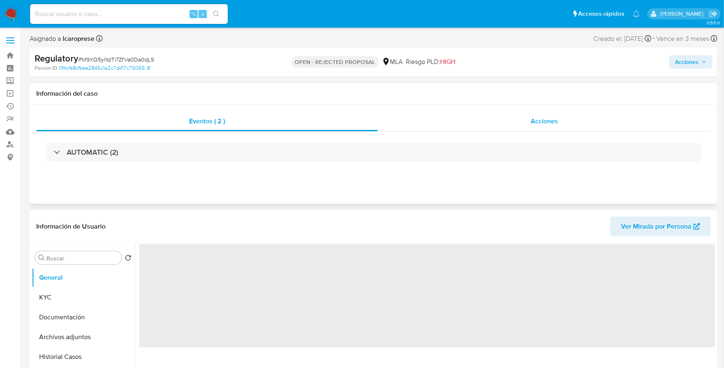
click at [538, 119] on span "Acciones" at bounding box center [544, 120] width 27 height 9
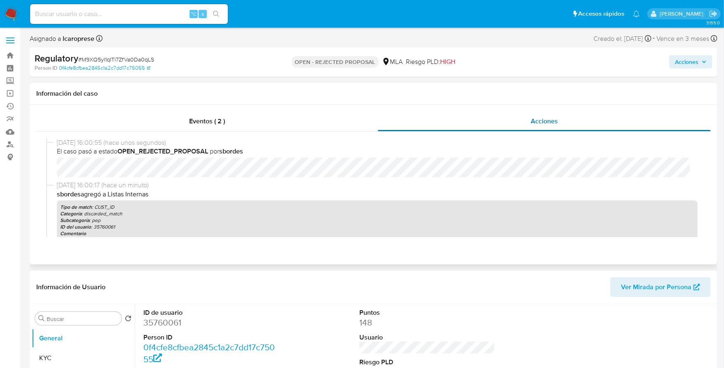
select select "10"
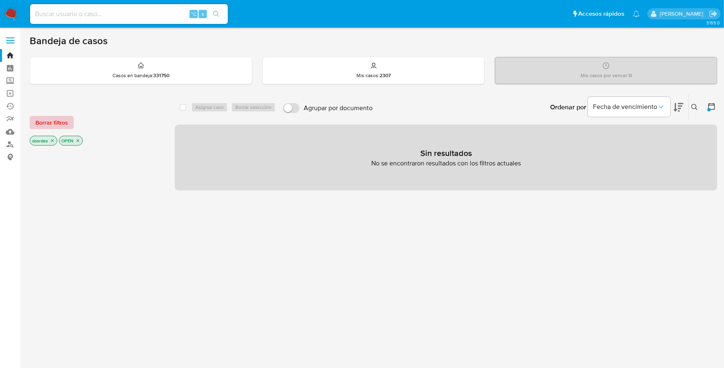
click at [61, 117] on span "Borrar filtros" at bounding box center [51, 123] width 33 height 12
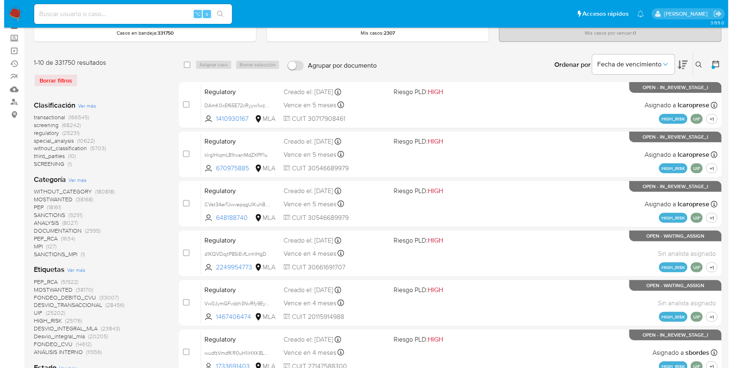
scroll to position [79, 0]
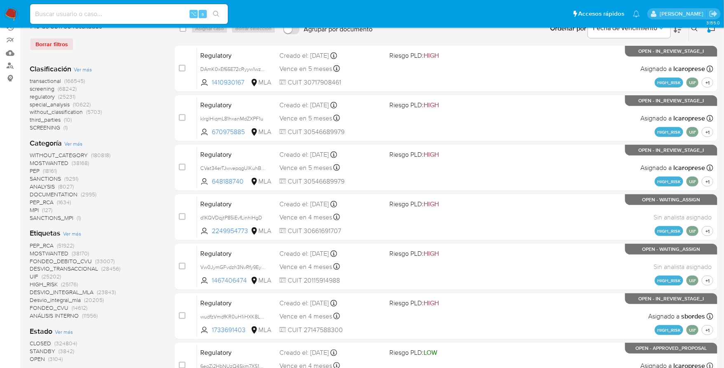
click at [70, 230] on span "Ver más" at bounding box center [72, 233] width 18 height 7
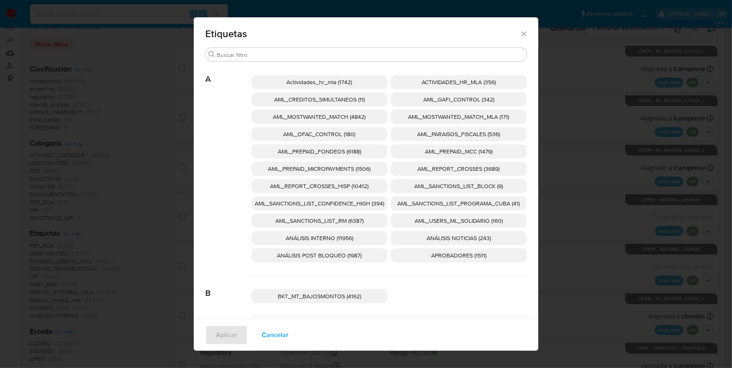
click at [338, 202] on span "AML_SANCTIONS_LIST_CONFIDENCE_HIGH (394)" at bounding box center [319, 203] width 129 height 8
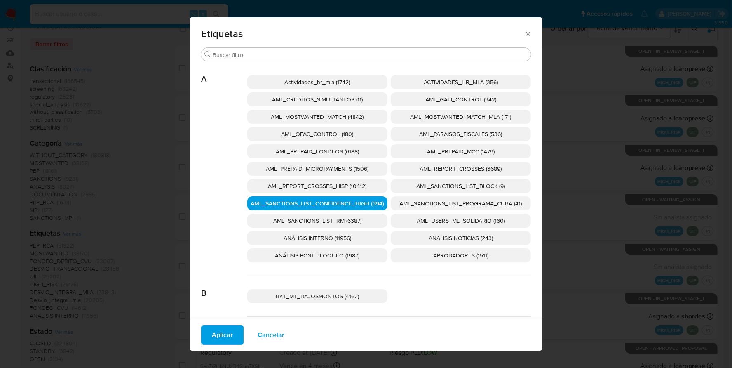
click at [443, 205] on span "AML_SANCTIONS_LIST_PROGRAMA_CUBA (41)" at bounding box center [461, 203] width 122 height 8
click at [319, 131] on span "AML_OFAC_CONTROL (180)" at bounding box center [317, 134] width 72 height 8
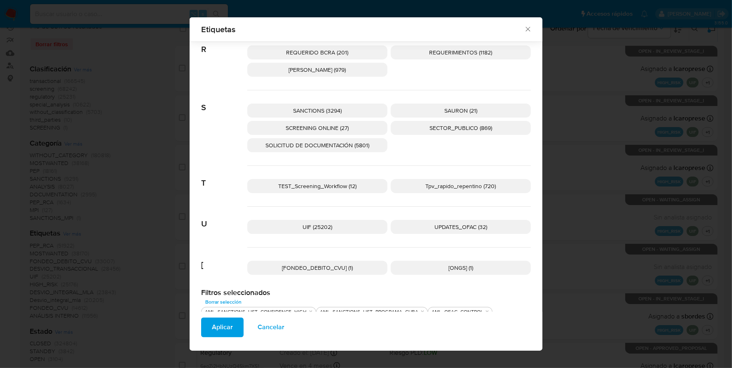
scroll to position [1283, 0]
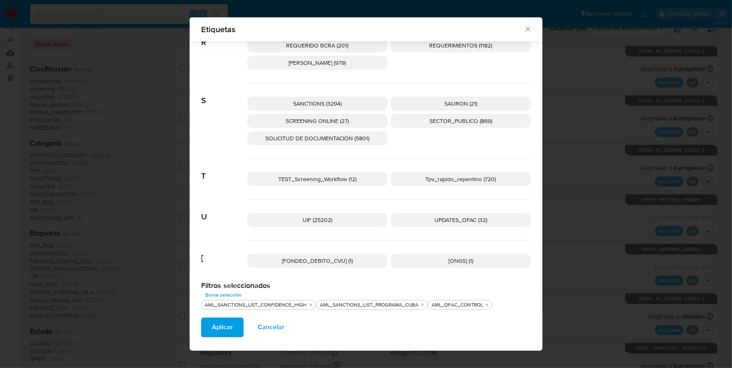
click at [457, 216] on span "UPDATES_OFAC (32)" at bounding box center [460, 220] width 53 height 8
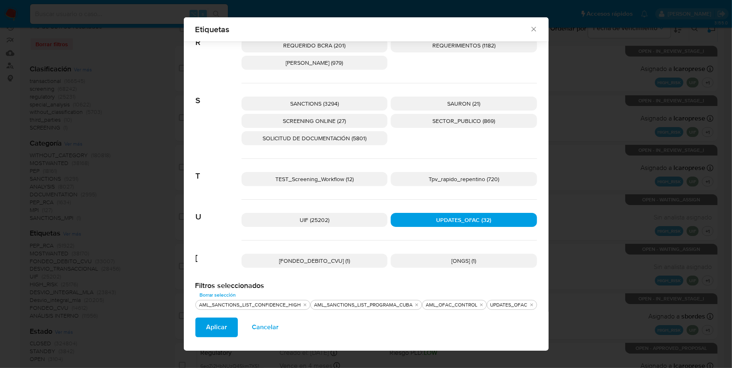
click at [320, 99] on span "SANCTIONS (3294)" at bounding box center [314, 103] width 49 height 8
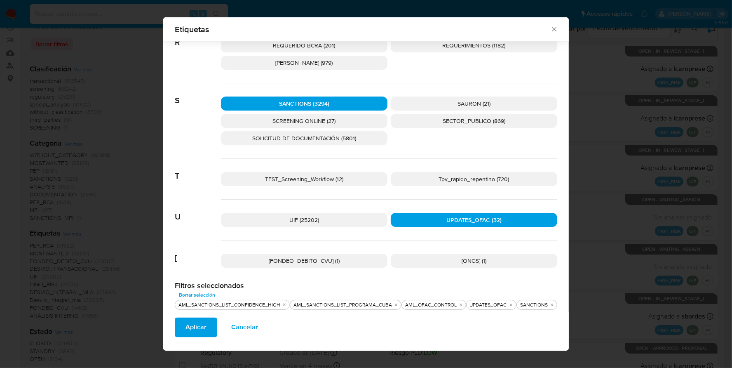
click at [321, 114] on p "SCREENING ONLINE (27)" at bounding box center [304, 121] width 166 height 14
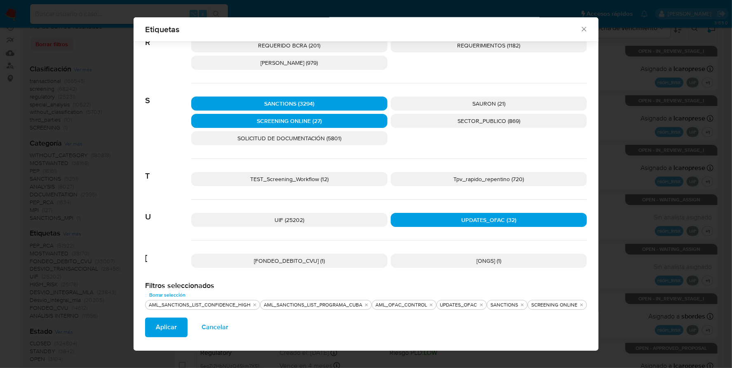
click at [175, 324] on span "Aplicar" at bounding box center [166, 327] width 21 height 18
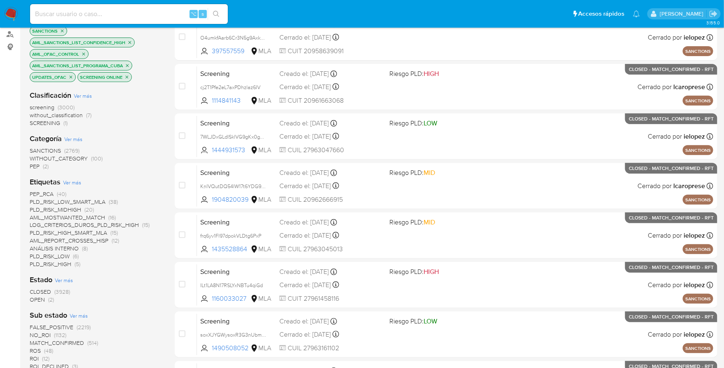
scroll to position [160, 0]
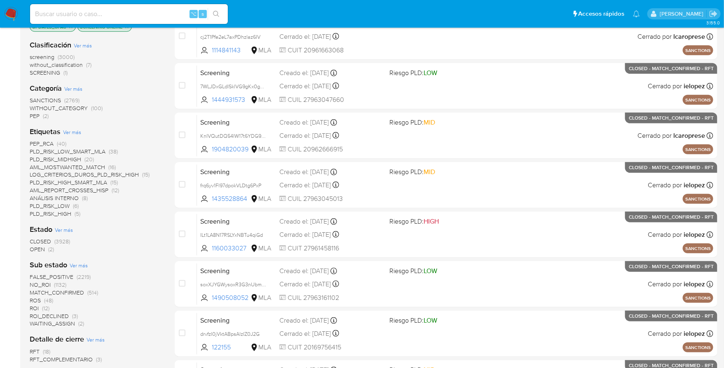
click at [40, 248] on span "OPEN" at bounding box center [37, 249] width 15 height 8
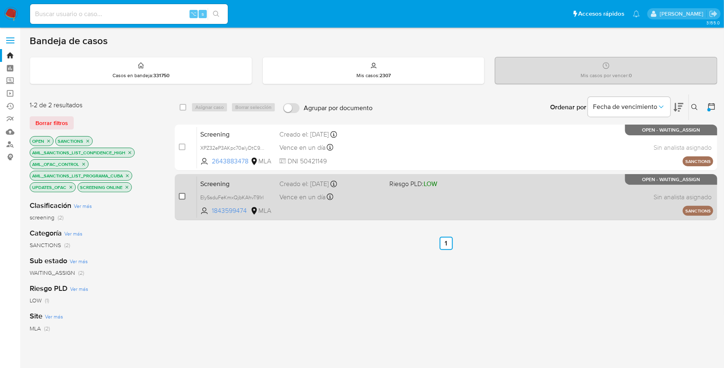
click at [181, 195] on input "checkbox" at bounding box center [182, 196] width 7 height 7
checkbox input "true"
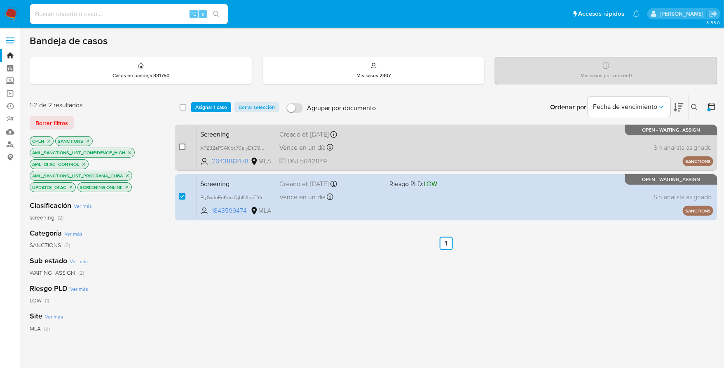
click at [183, 143] on input "checkbox" at bounding box center [182, 146] width 7 height 7
checkbox input "true"
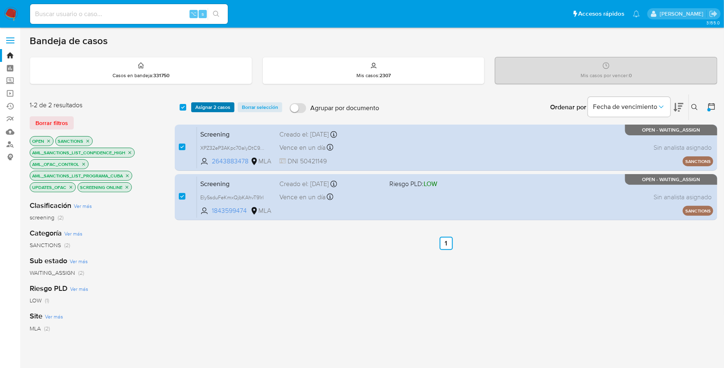
click at [208, 106] on span "Asignar 2 casos" at bounding box center [212, 107] width 35 height 8
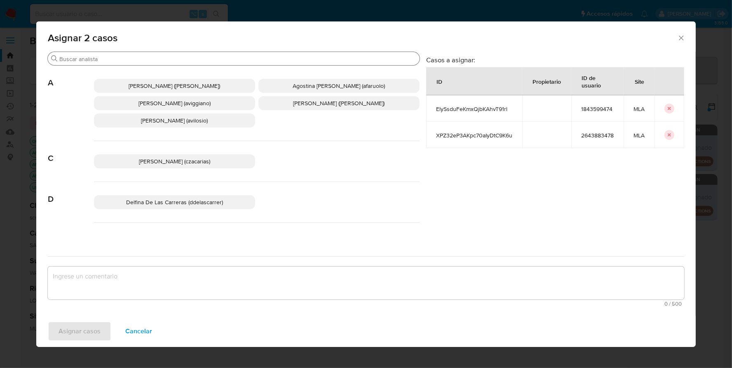
click at [122, 64] on div "Buscar" at bounding box center [234, 58] width 372 height 13
click at [124, 60] on input "Buscar" at bounding box center [237, 58] width 357 height 7
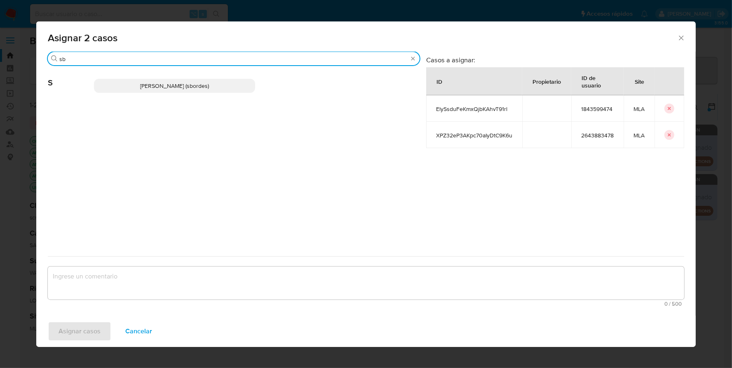
type input "sb"
click at [135, 81] on p "Stefania Bordes (sbordes)" at bounding box center [174, 86] width 161 height 14
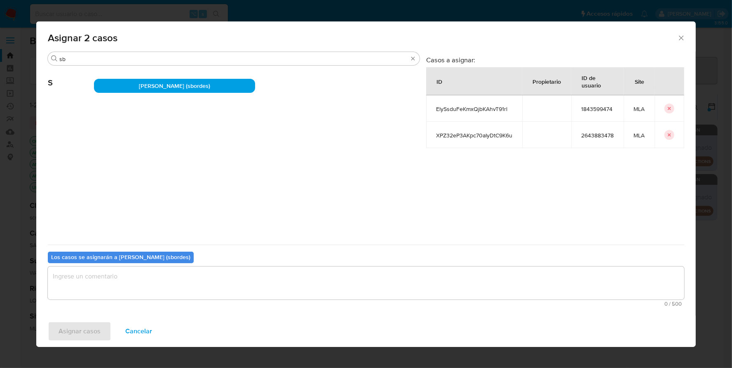
click at [120, 297] on textarea "assign-modal" at bounding box center [366, 282] width 636 height 33
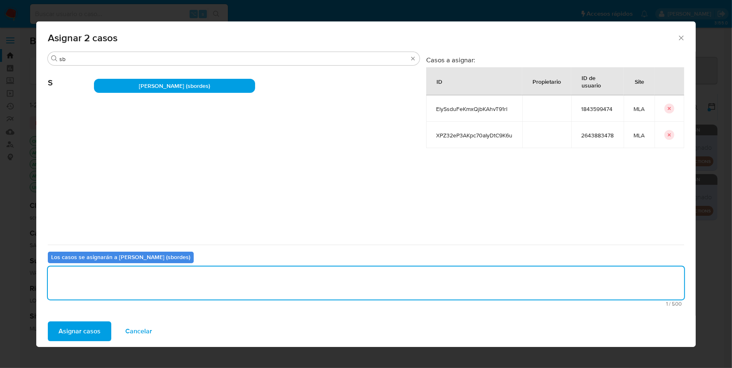
click at [79, 328] on span "Asignar casos" at bounding box center [80, 331] width 42 height 18
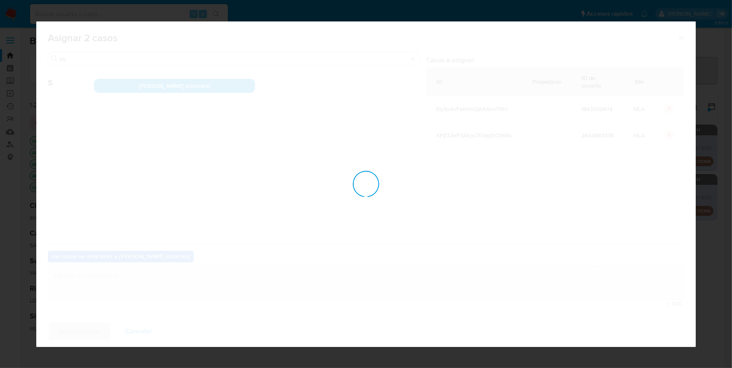
checkbox input "false"
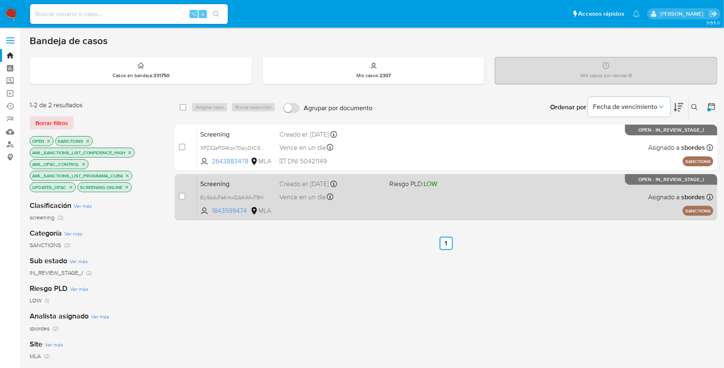
click at [360, 203] on div "Screening ElySsduFeKmxQjbKAhvT91rl 1843599474 MLA Riesgo PLD: LOW Creado el: 21…" at bounding box center [455, 197] width 516 height 42
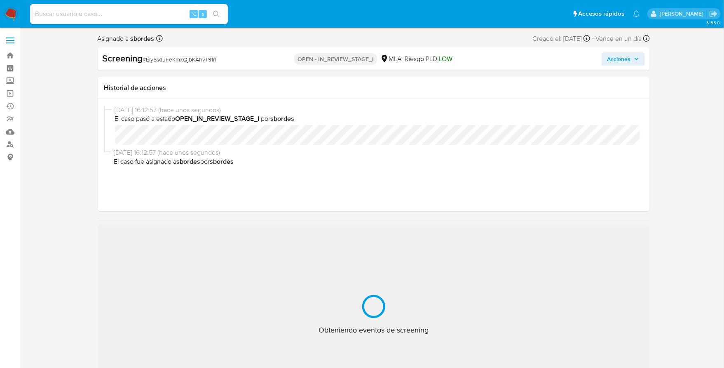
select select "10"
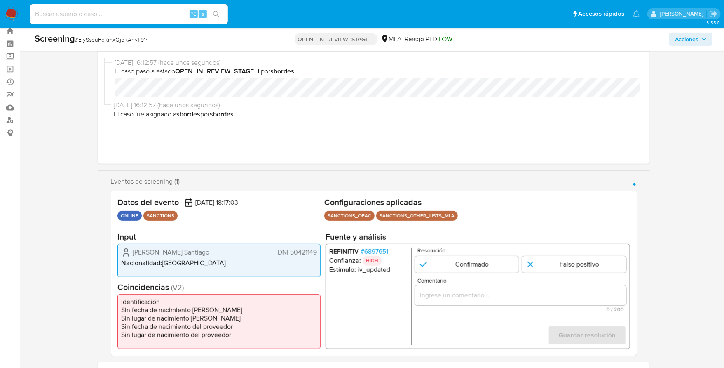
scroll to position [72, 0]
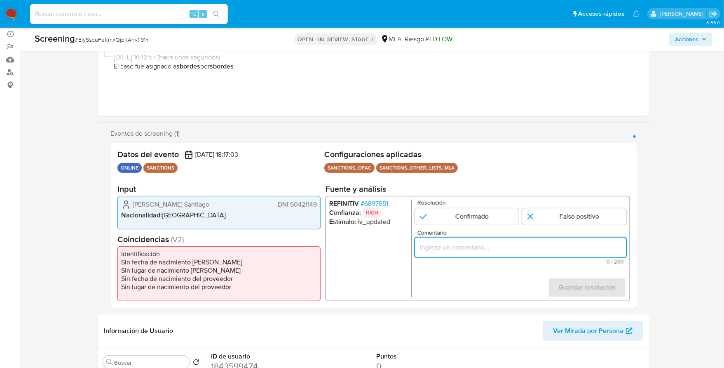
click at [454, 246] on input "Comentario" at bounding box center [520, 247] width 211 height 11
paste input "Se desestima ya que no coincide tipo de persona, nombre completo entre el usuar…"
type input "Se desestima ya que no coincide tipo de persona, nombre completo entre el usuar…"
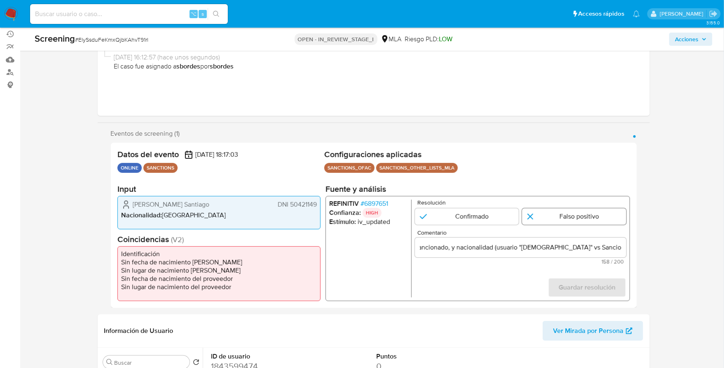
scroll to position [0, 0]
click at [559, 215] on input "1 de 1" at bounding box center [574, 216] width 104 height 16
radio input "true"
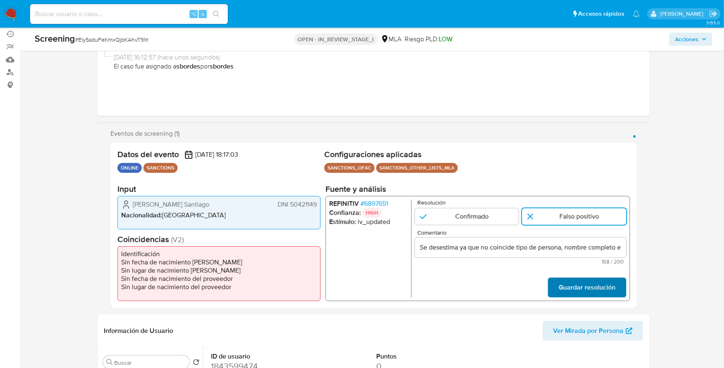
click at [579, 286] on span "Guardar resolución" at bounding box center [586, 287] width 57 height 18
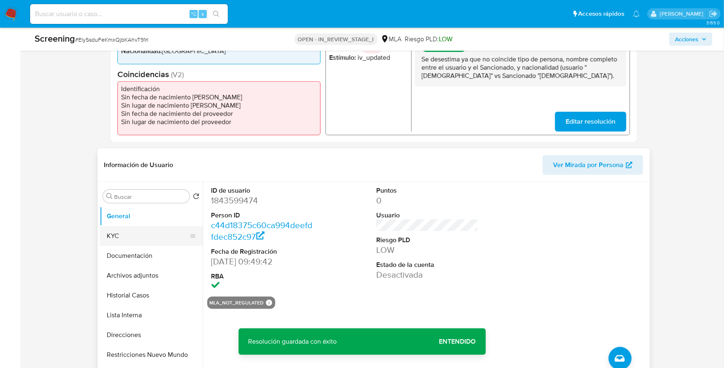
scroll to position [237, 0]
click at [103, 238] on button "KYC" at bounding box center [148, 236] width 96 height 20
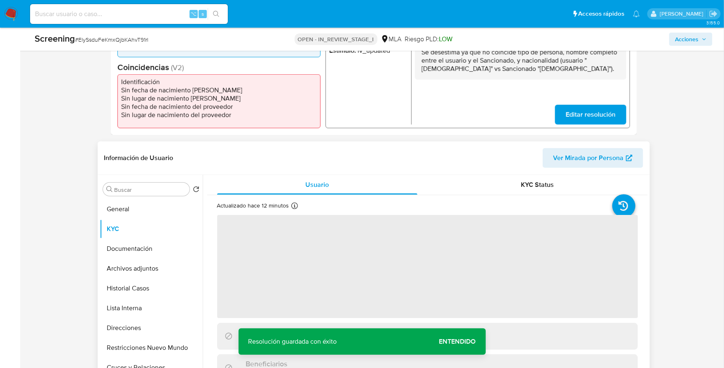
scroll to position [256, 0]
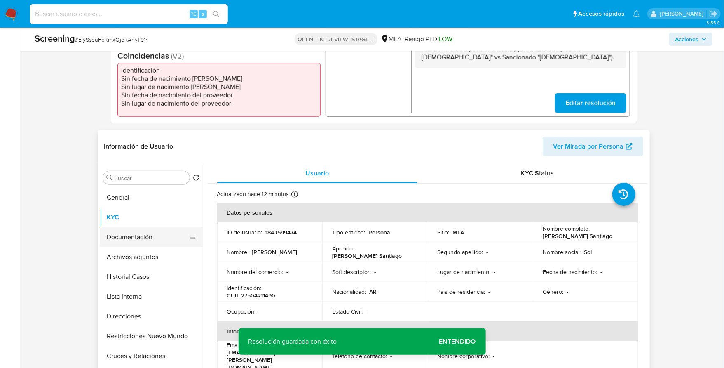
click at [141, 235] on button "Documentación" at bounding box center [148, 237] width 96 height 20
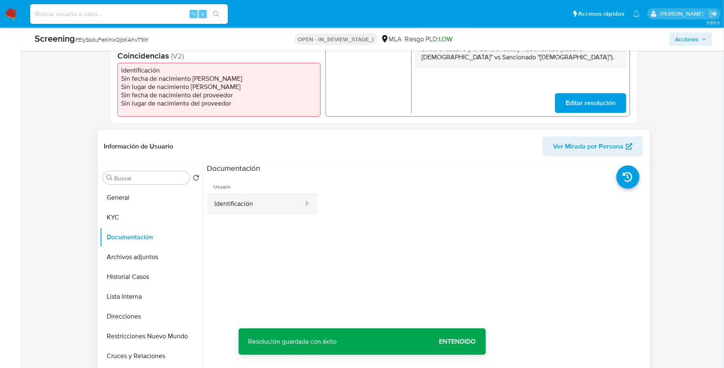
click at [259, 204] on button "Identificación" at bounding box center [255, 203] width 97 height 21
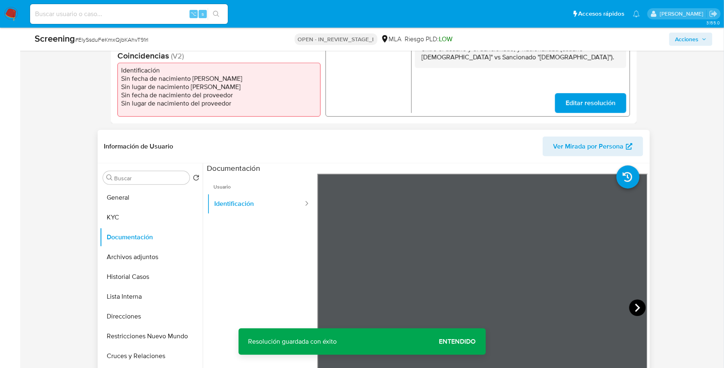
click at [635, 312] on icon at bounding box center [637, 307] width 16 height 16
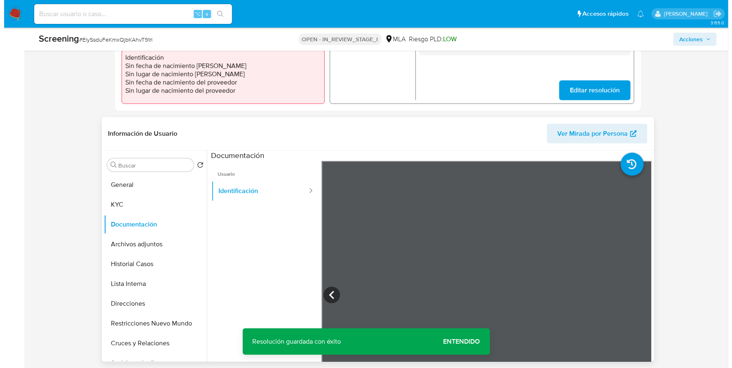
scroll to position [276, 0]
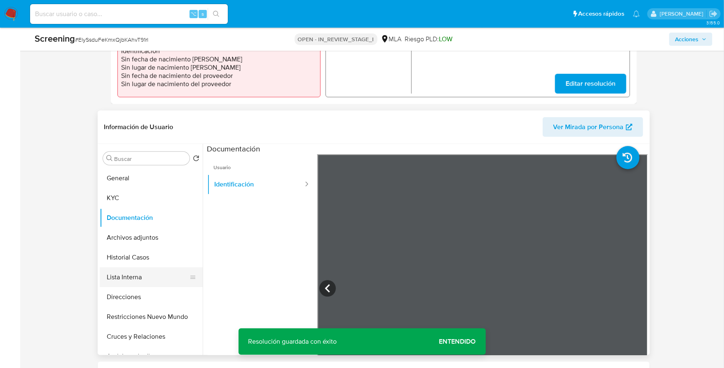
click at [130, 278] on button "Lista Interna" at bounding box center [148, 277] width 96 height 20
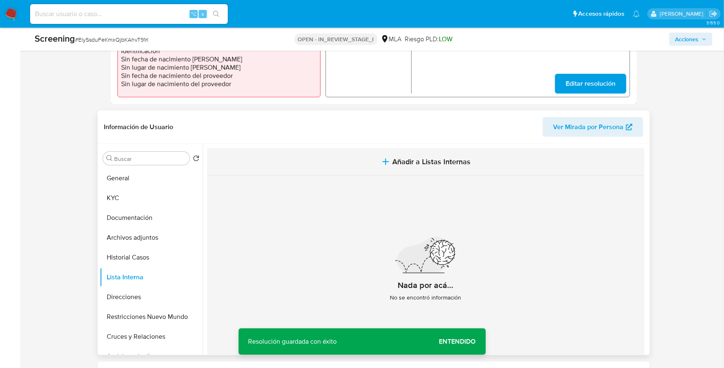
click at [449, 152] on button "Añadir a Listas Internas" at bounding box center [425, 162] width 437 height 28
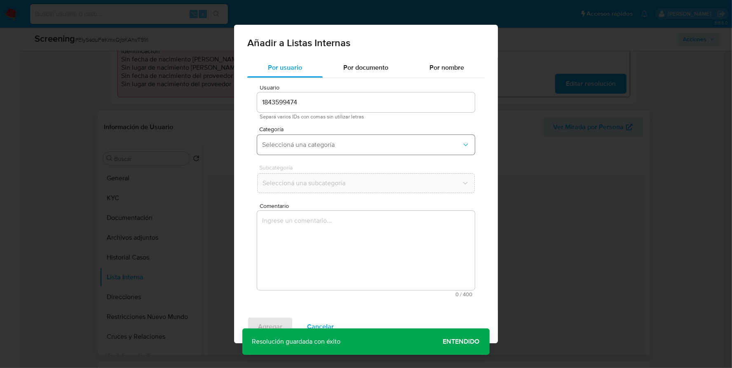
click at [307, 141] on span "Seleccioná una categoría" at bounding box center [361, 145] width 199 height 8
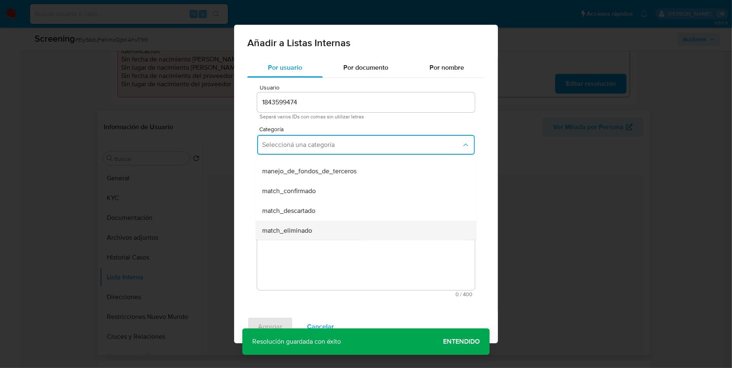
scroll to position [55, 0]
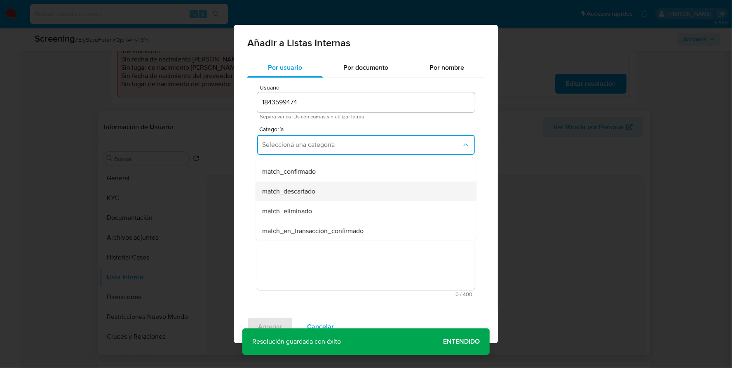
click at [310, 191] on span "match_descartado" at bounding box center [288, 191] width 53 height 8
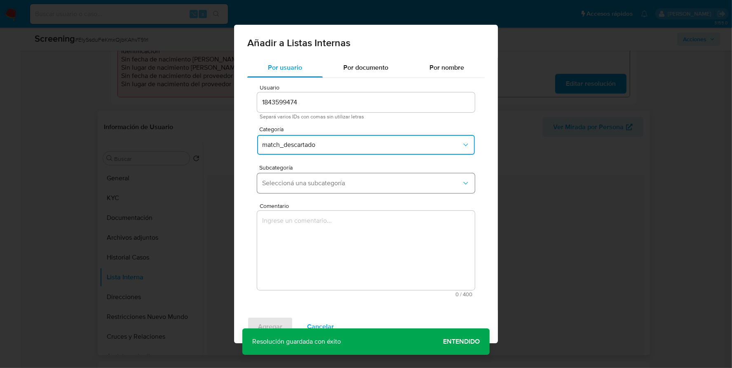
click at [326, 188] on button "Seleccioná una subcategoría" at bounding box center [366, 183] width 218 height 20
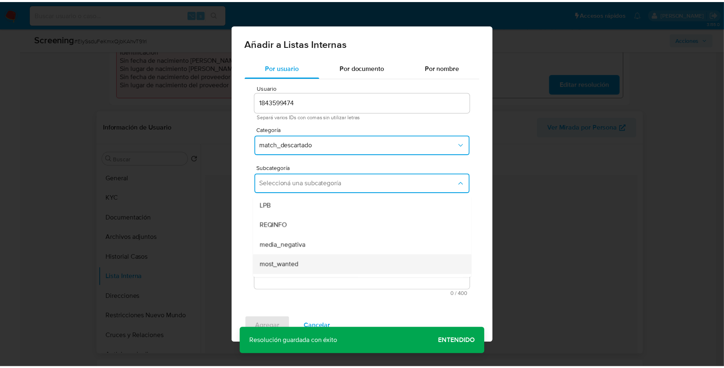
scroll to position [56, 0]
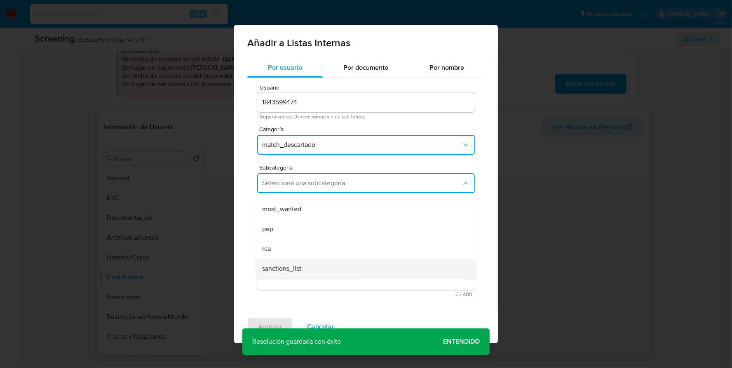
click at [290, 272] on span "sanctions_list" at bounding box center [281, 268] width 39 height 8
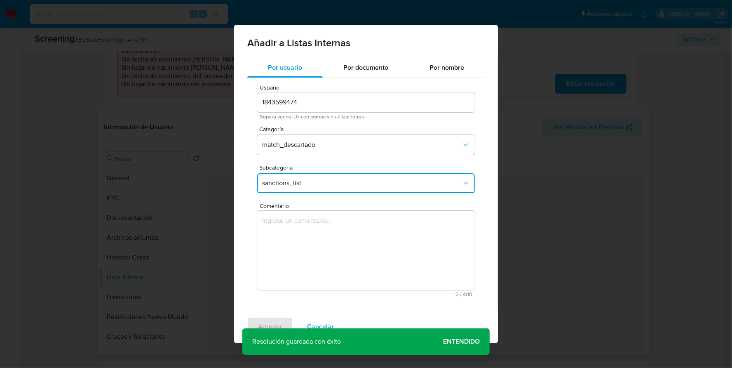
click at [308, 238] on textarea "Comentario" at bounding box center [366, 250] width 218 height 79
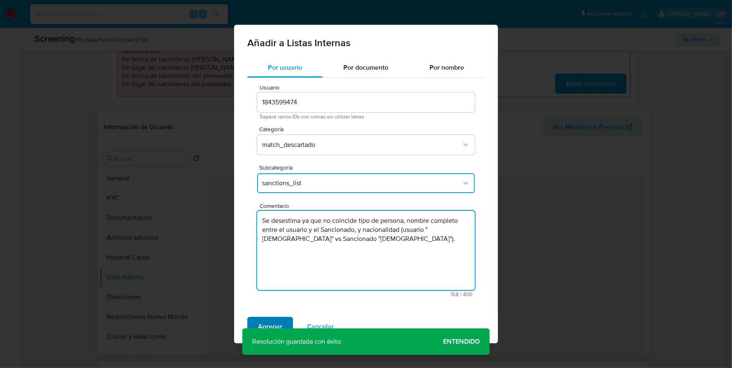
type textarea "Se desestima ya que no coincide tipo de persona, nombre completo entre el usuar…"
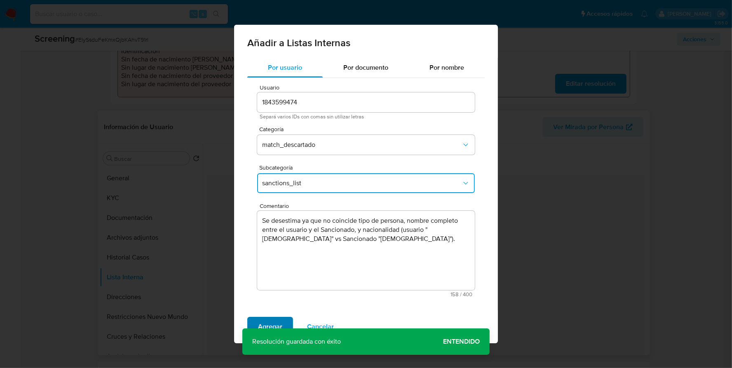
click at [262, 323] on span "Agregar" at bounding box center [270, 326] width 24 height 18
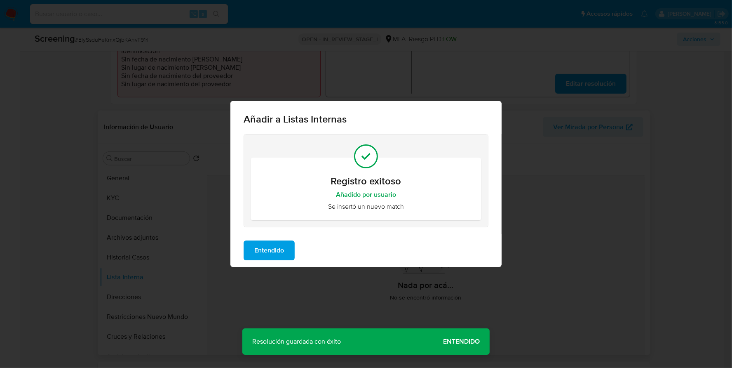
click at [266, 253] on span "Entendido" at bounding box center [269, 250] width 30 height 18
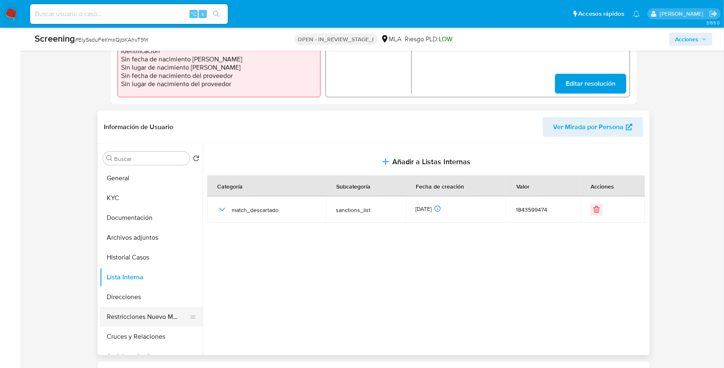
click at [145, 316] on button "Restricciones Nuevo Mundo" at bounding box center [148, 317] width 96 height 20
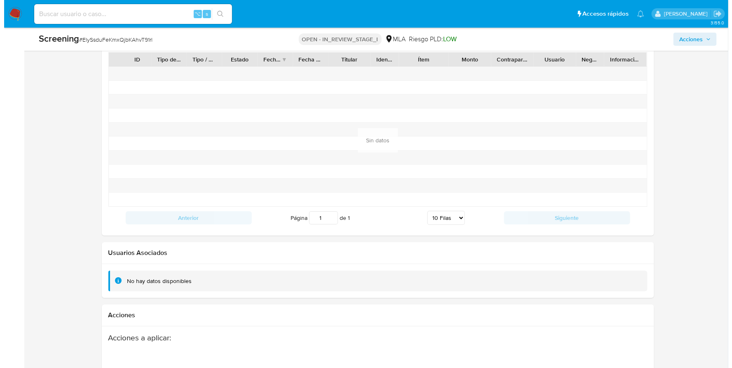
scroll to position [1338, 0]
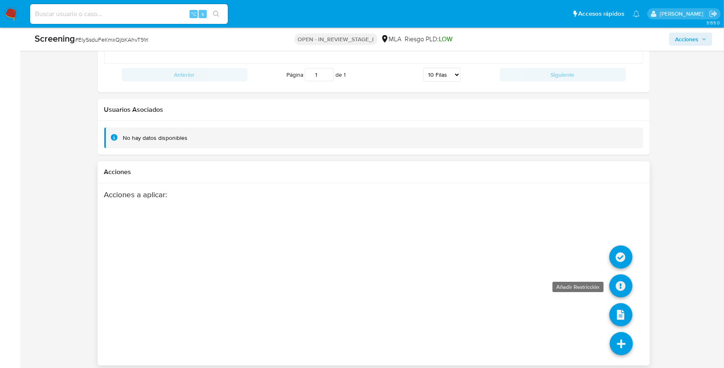
click at [620, 281] on icon at bounding box center [620, 285] width 23 height 23
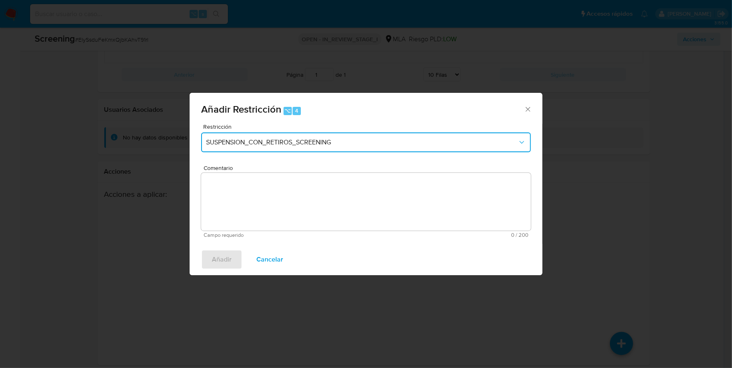
click at [250, 141] on span "SUSPENSION_CON_RETIROS_SCREENING" at bounding box center [362, 142] width 312 height 8
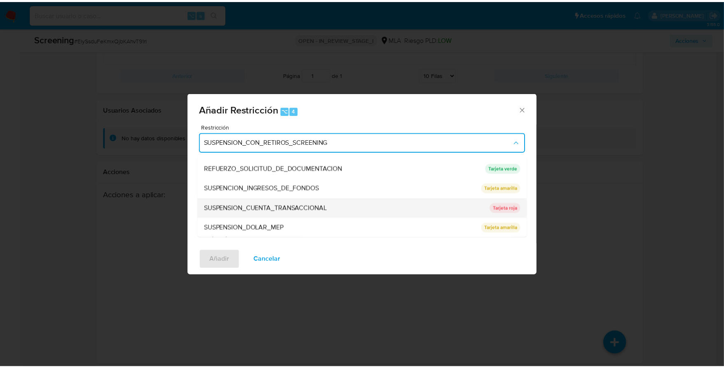
scroll to position [0, 0]
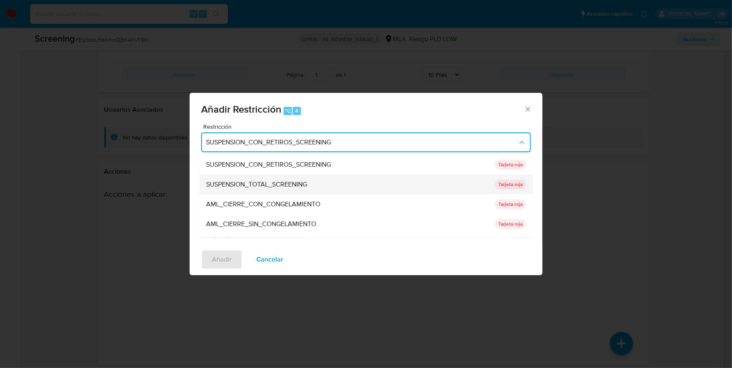
click at [278, 182] on span "SUSPENSION_TOTAL_SCREENING" at bounding box center [256, 184] width 101 height 8
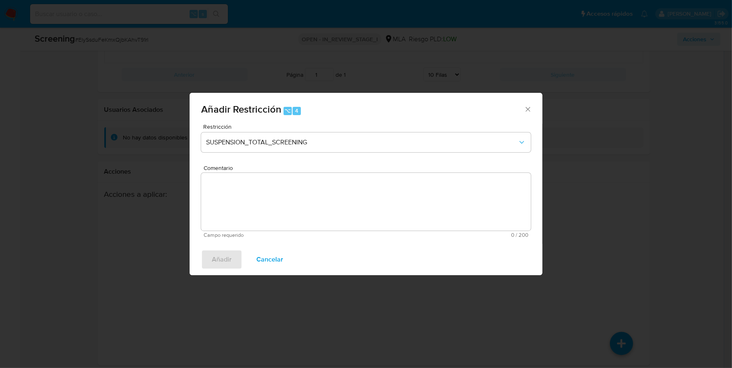
click at [265, 264] on span "Cancelar" at bounding box center [269, 259] width 27 height 18
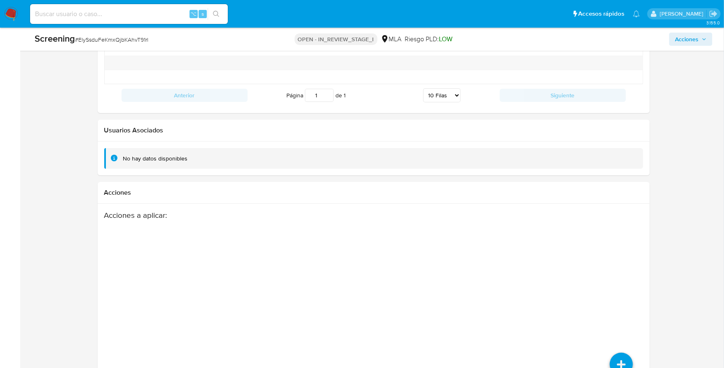
scroll to position [1338, 0]
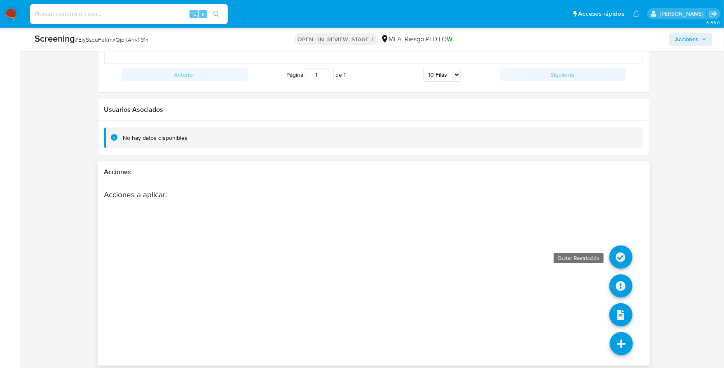
click at [617, 253] on icon at bounding box center [620, 256] width 23 height 23
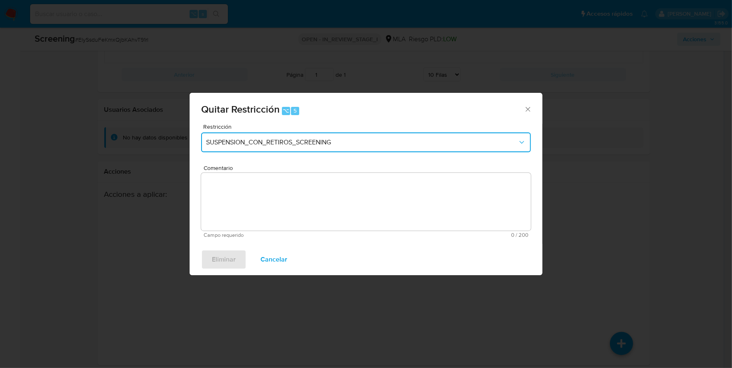
click at [265, 145] on span "SUSPENSION_CON_RETIROS_SCREENING" at bounding box center [362, 142] width 312 height 8
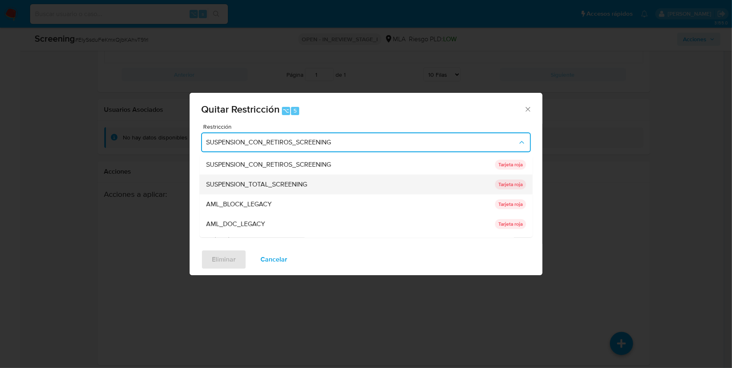
click at [265, 175] on div "SUSPENSION_TOTAL_SCREENING" at bounding box center [348, 184] width 284 height 20
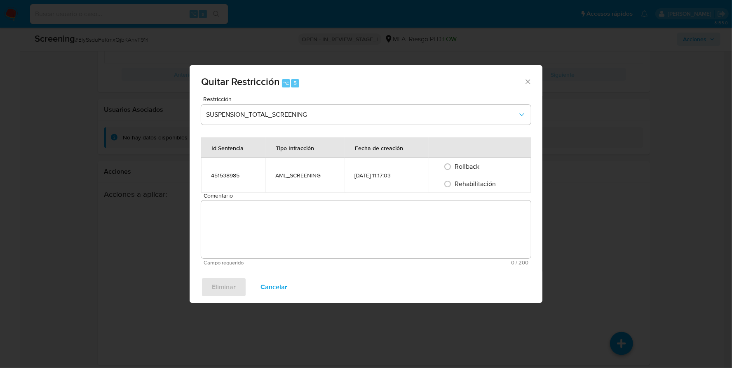
click at [468, 183] on span "Rehabilitación" at bounding box center [475, 183] width 41 height 9
click at [454, 183] on input "Rehabilitación" at bounding box center [447, 183] width 13 height 13
radio input "true"
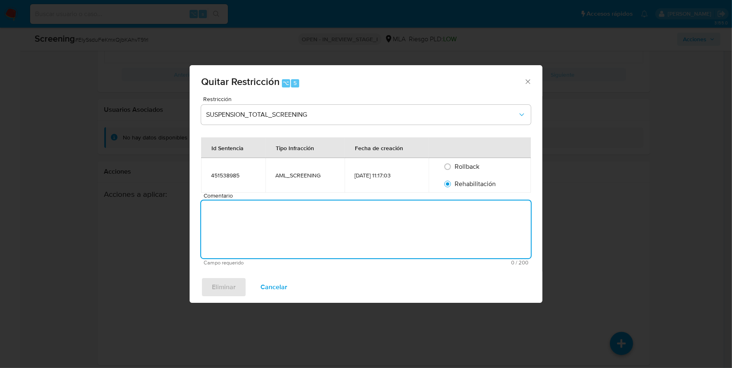
click at [405, 233] on textarea "Comentario" at bounding box center [366, 229] width 330 height 58
type textarea "AML"
click at [214, 286] on span "Eliminar" at bounding box center [224, 287] width 24 height 18
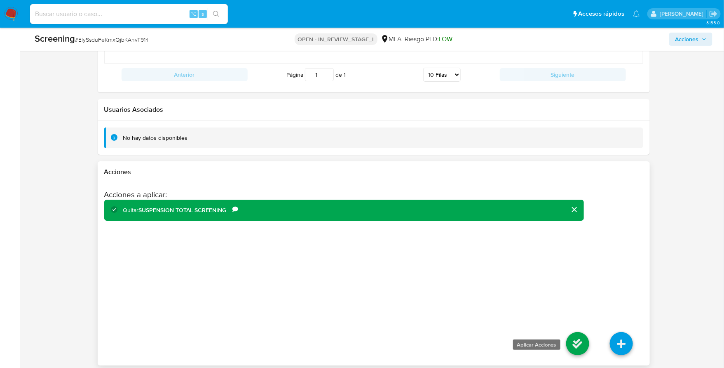
click at [583, 342] on icon at bounding box center [577, 343] width 23 height 23
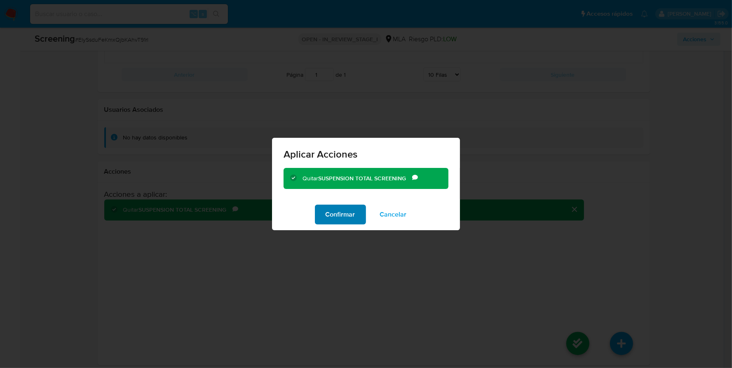
click at [337, 210] on span "Confirmar" at bounding box center [341, 214] width 30 height 18
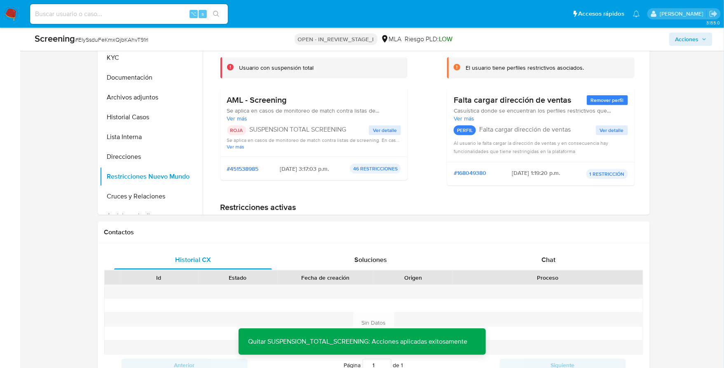
scroll to position [0, 0]
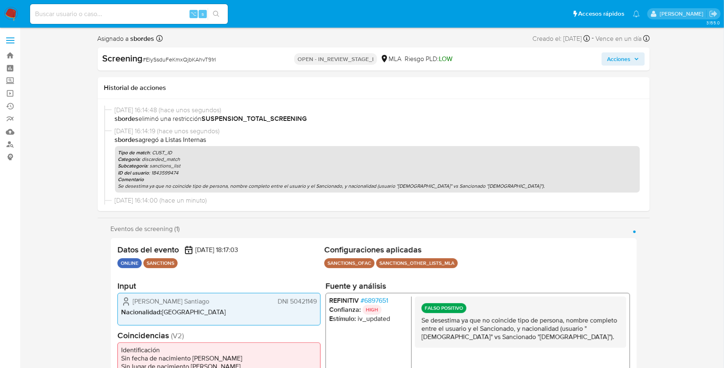
select select "10"
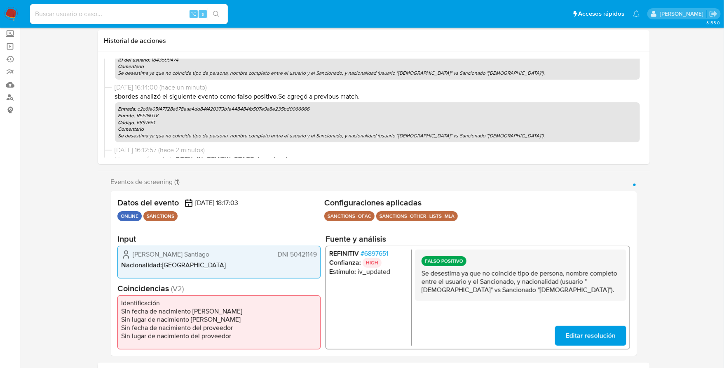
scroll to position [196, 0]
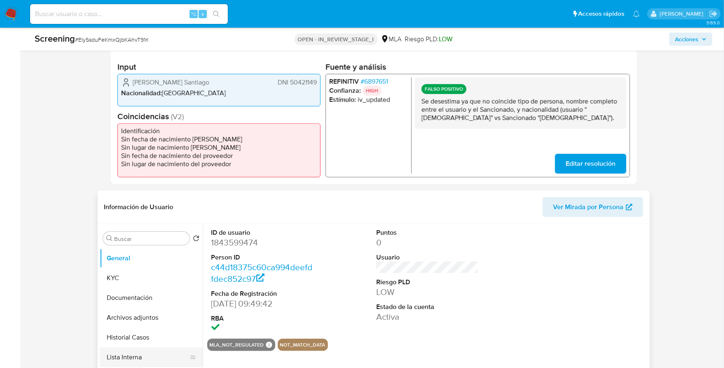
click at [136, 356] on button "Lista Interna" at bounding box center [148, 357] width 96 height 20
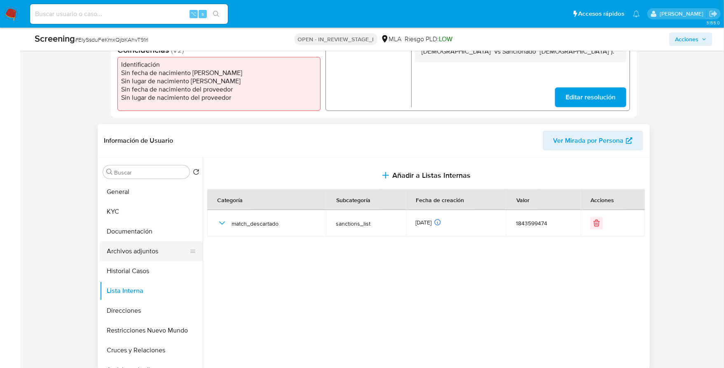
scroll to position [265, 0]
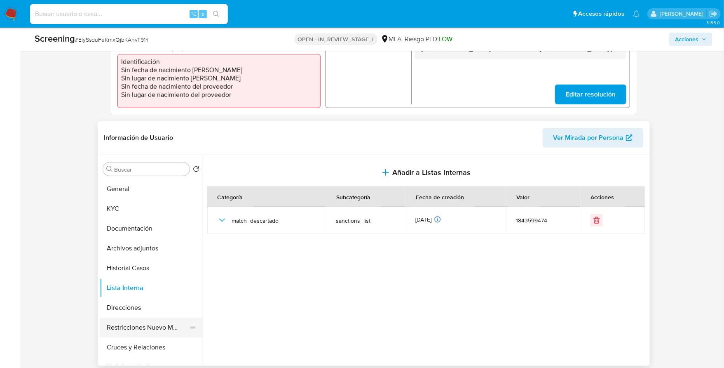
click at [134, 327] on button "Restricciones Nuevo Mundo" at bounding box center [148, 327] width 96 height 20
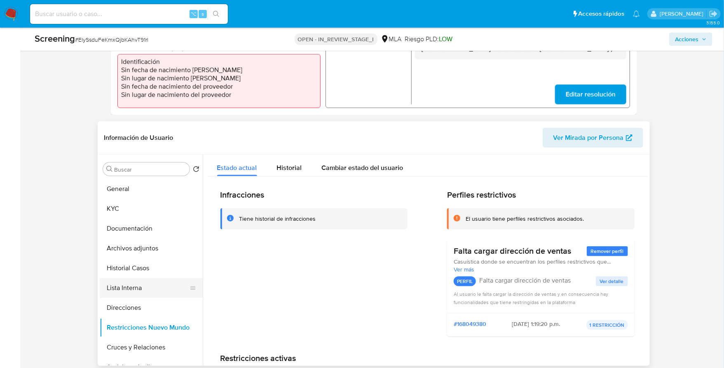
click at [115, 293] on button "Lista Interna" at bounding box center [148, 288] width 96 height 20
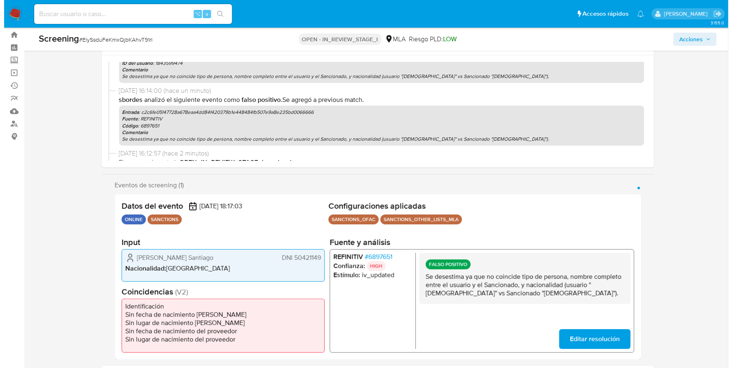
scroll to position [0, 0]
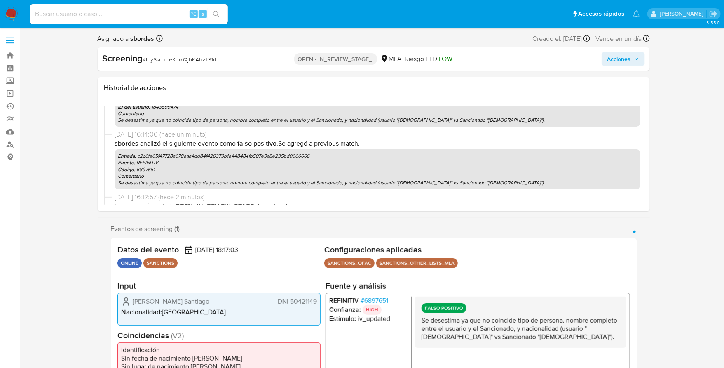
click at [623, 57] on span "Acciones" at bounding box center [618, 58] width 23 height 13
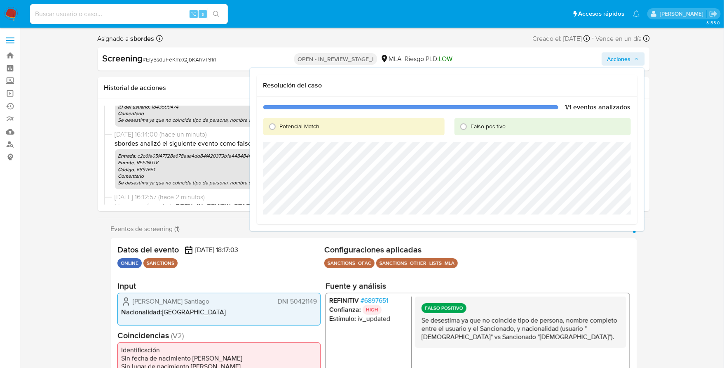
click at [483, 129] on span "Falso positivo" at bounding box center [488, 126] width 35 height 8
click at [470, 129] on input "Falso positivo" at bounding box center [463, 126] width 13 height 13
radio input "true"
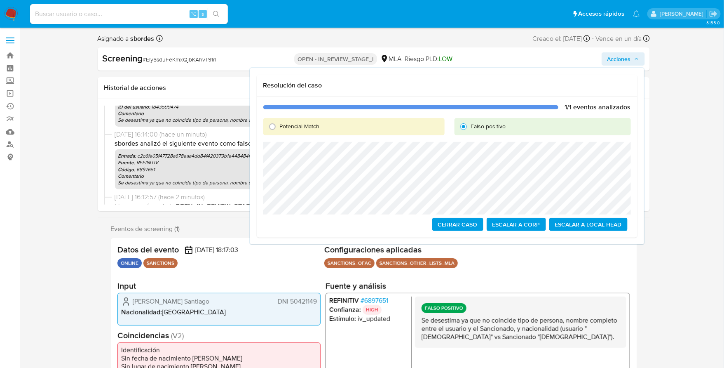
click at [597, 229] on span "Escalar a Local Head" at bounding box center [588, 224] width 67 height 12
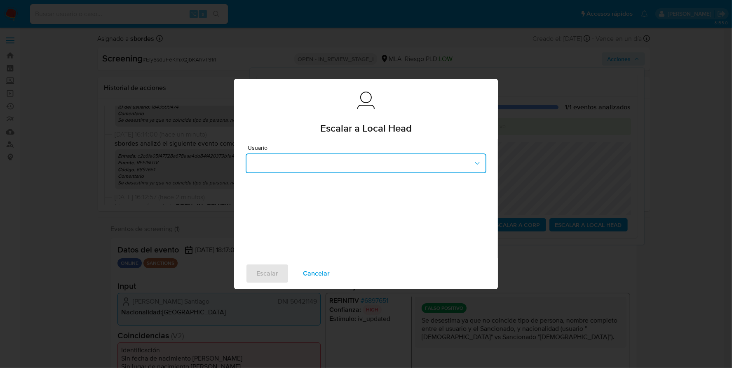
click at [331, 159] on button "button" at bounding box center [366, 163] width 241 height 20
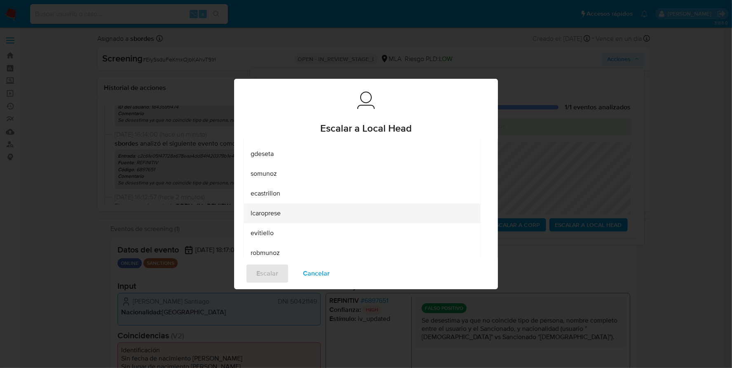
scroll to position [68, 0]
click at [274, 216] on span "lcaroprese" at bounding box center [266, 213] width 30 height 8
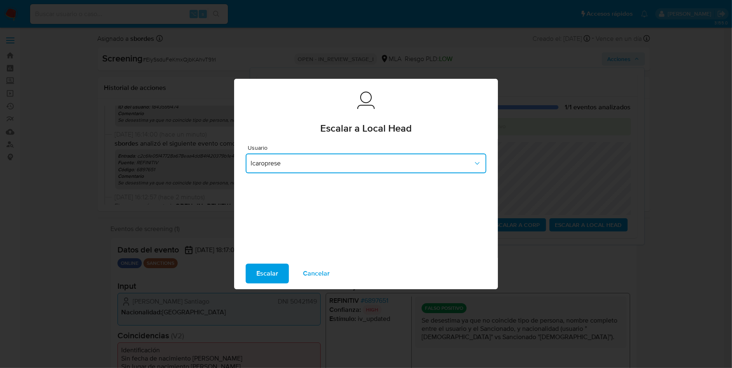
scroll to position [0, 0]
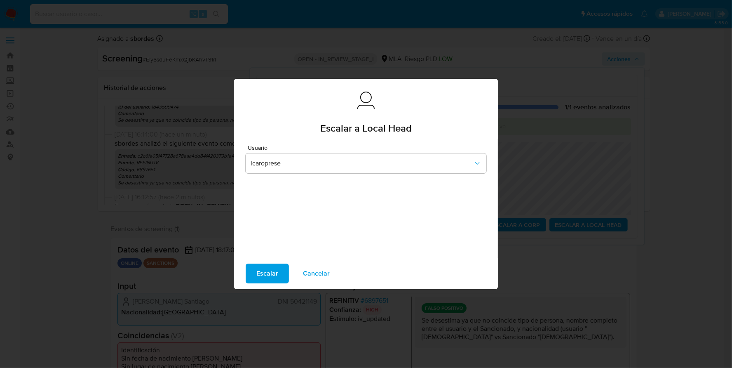
click at [264, 277] on span "Escalar" at bounding box center [267, 273] width 22 height 18
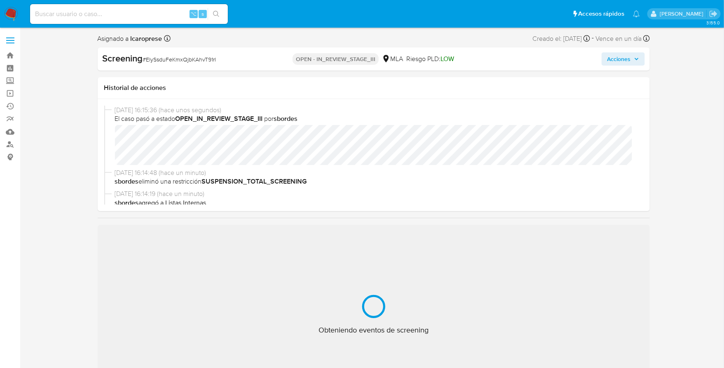
select select "10"
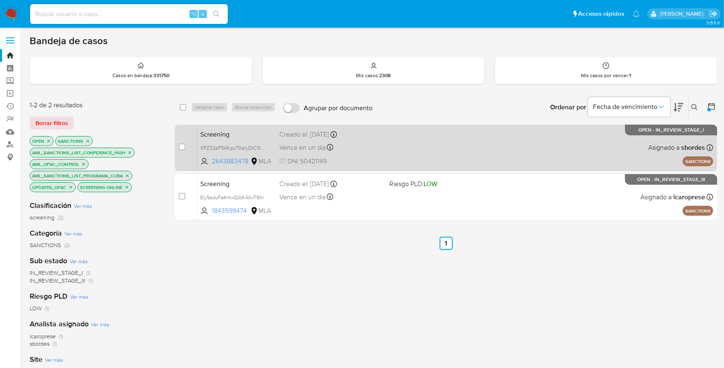
click at [412, 135] on div "Screening XPZ32eP3AKpc70aIyDtC9K6u 2643883478 MLA Creado el: [DATE] Creado el: …" at bounding box center [455, 148] width 516 height 42
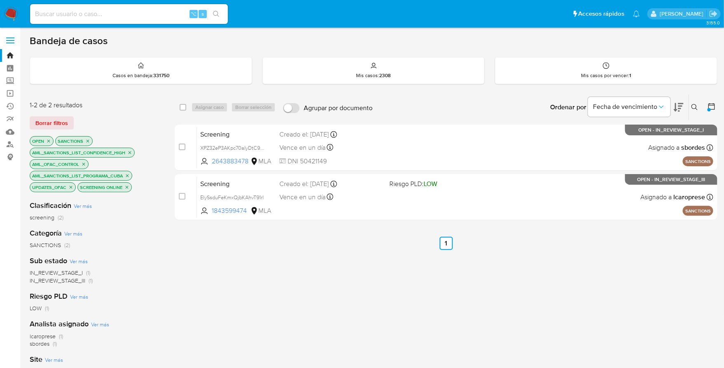
click at [14, 9] on img at bounding box center [11, 14] width 14 height 14
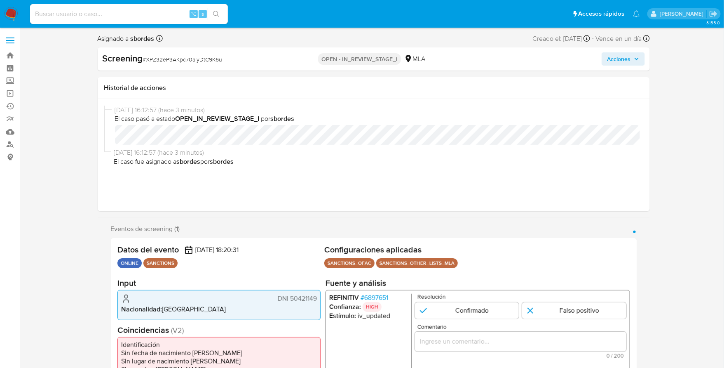
select select "10"
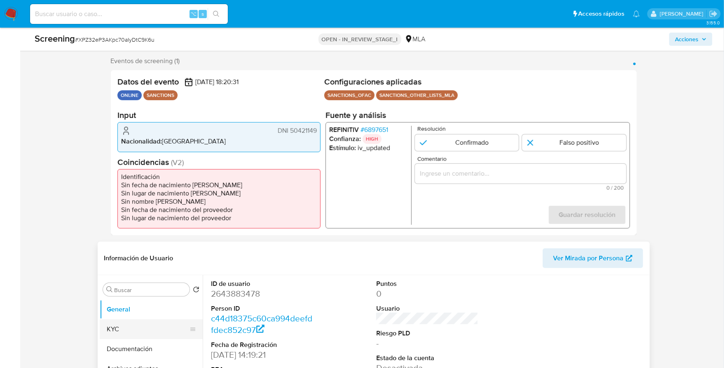
scroll to position [154, 0]
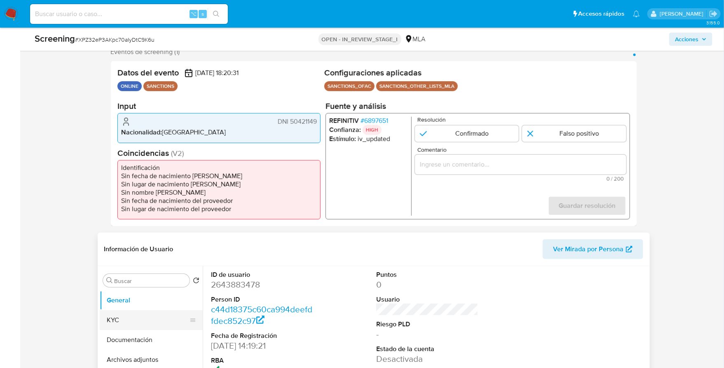
click at [158, 315] on button "KYC" at bounding box center [148, 320] width 96 height 20
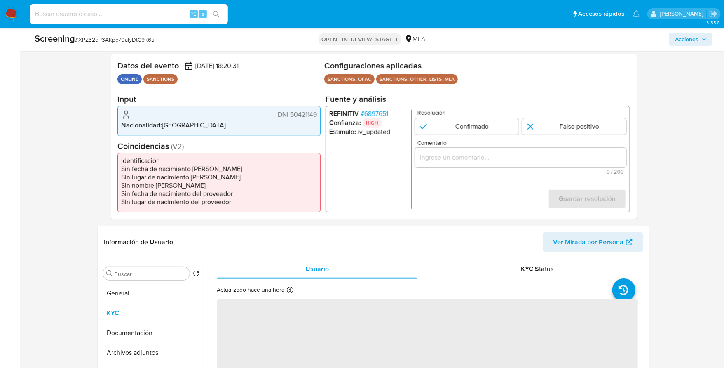
scroll to position [206, 0]
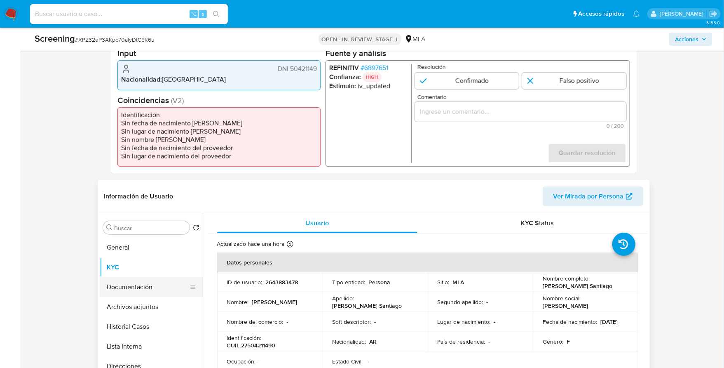
click at [143, 286] on button "Documentación" at bounding box center [148, 287] width 96 height 20
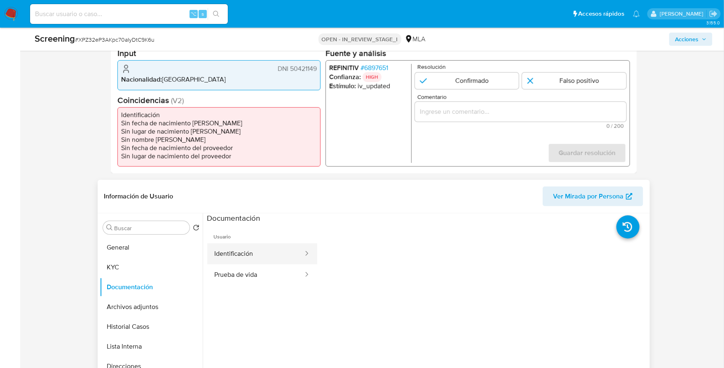
click at [258, 256] on button "Identificación" at bounding box center [255, 253] width 97 height 21
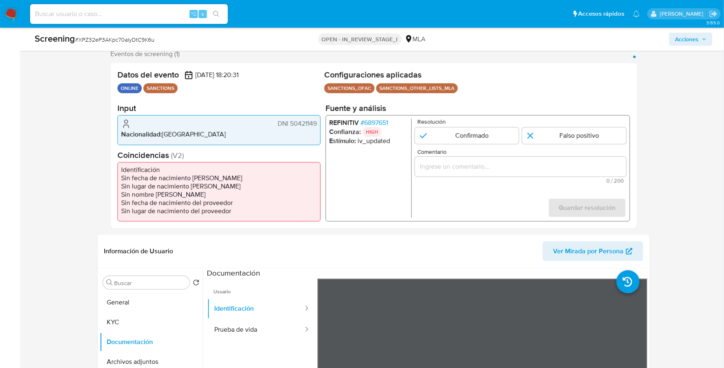
scroll to position [152, 0]
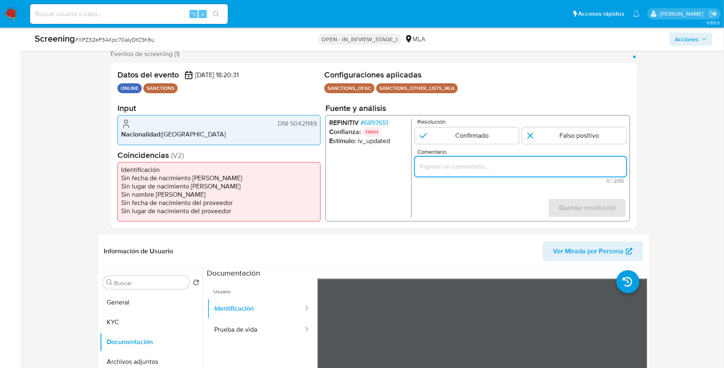
click at [452, 168] on input "Comentario" at bounding box center [520, 166] width 211 height 11
paste input "Se desestima ya que no coincide tipo de persona, nombre completo entre el usuar…"
type input "Se desestima ya que no coincide tipo de persona, nombre completo entre el usuar…"
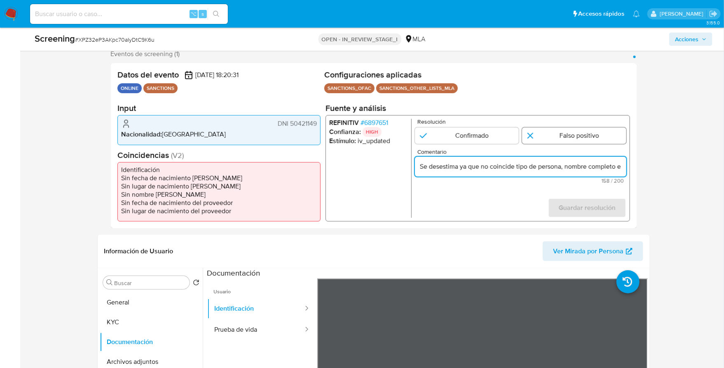
click at [579, 134] on input "1 de 1" at bounding box center [574, 135] width 104 height 16
radio input "true"
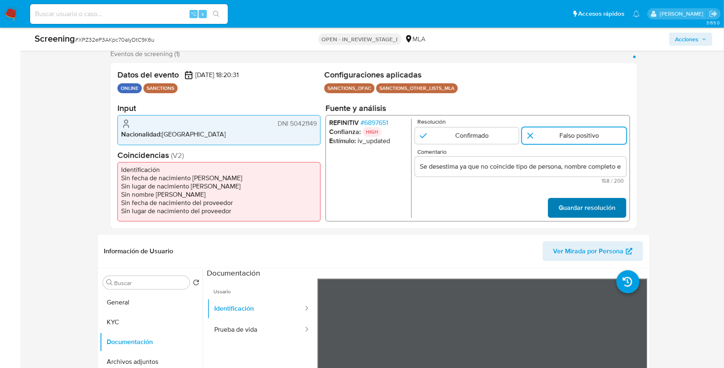
click at [568, 205] on span "Guardar resolución" at bounding box center [586, 208] width 57 height 18
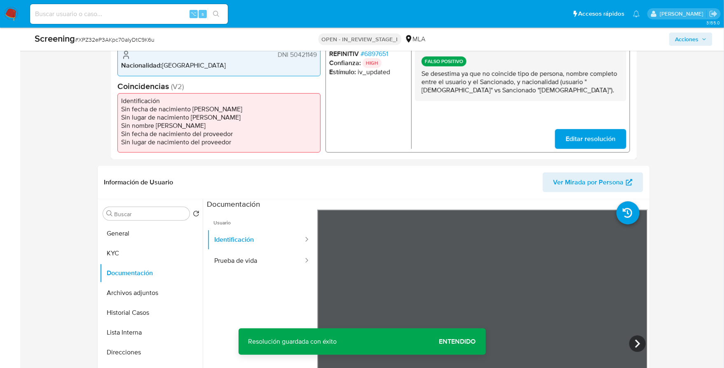
scroll to position [230, 0]
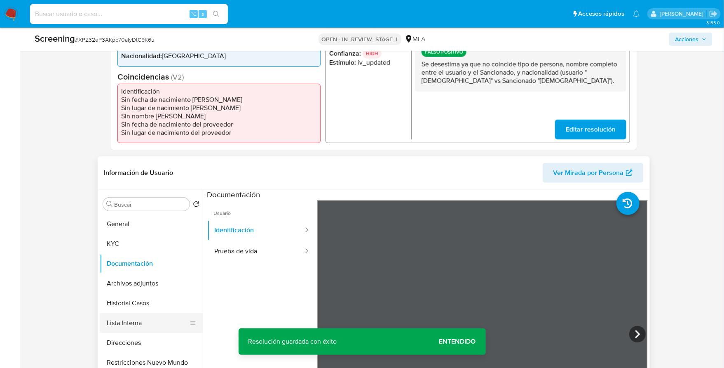
click at [120, 325] on button "Lista Interna" at bounding box center [148, 323] width 96 height 20
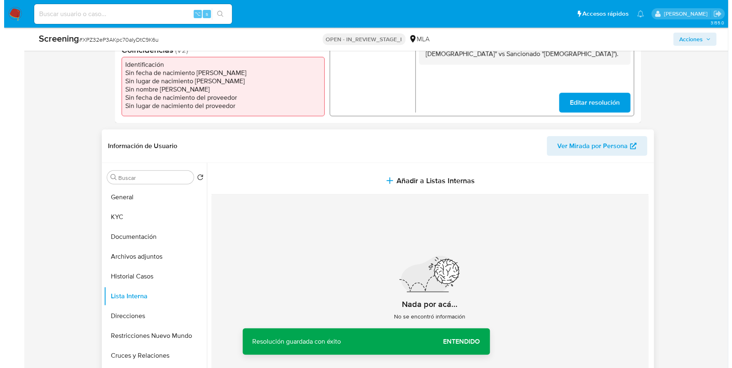
scroll to position [314, 0]
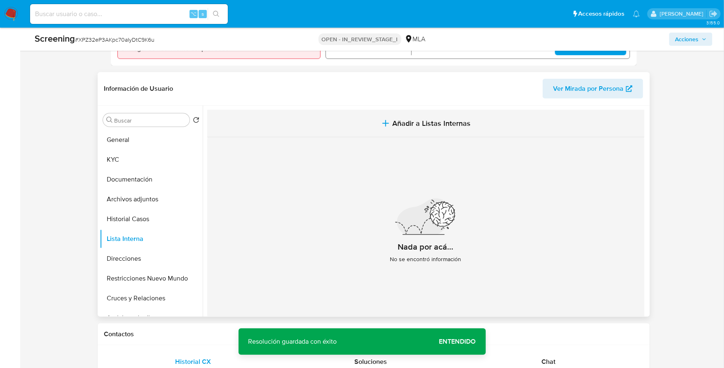
click at [423, 132] on button "Añadir a Listas Internas" at bounding box center [425, 124] width 437 height 28
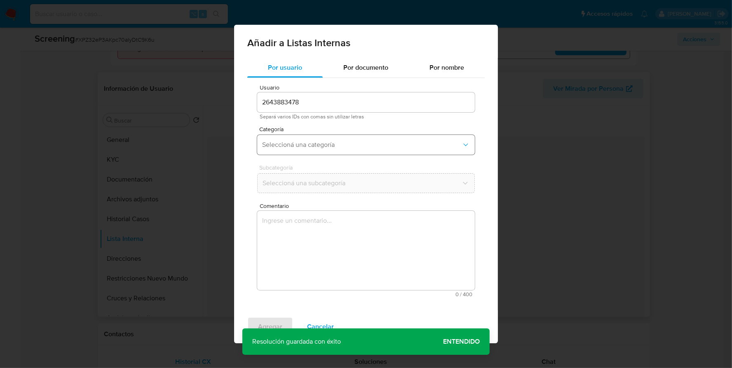
click at [318, 142] on span "Seleccioná una categoría" at bounding box center [361, 145] width 199 height 8
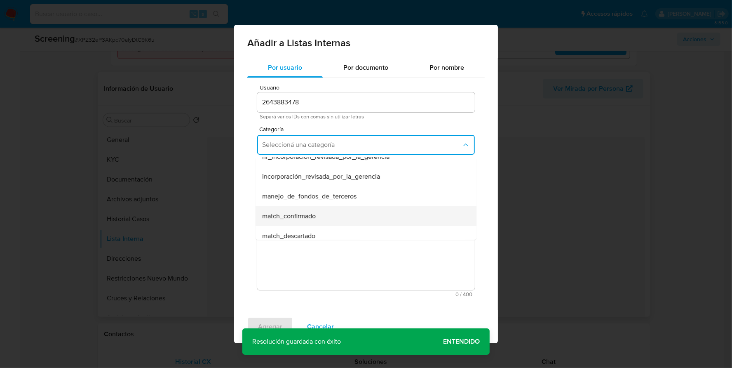
scroll to position [11, 0]
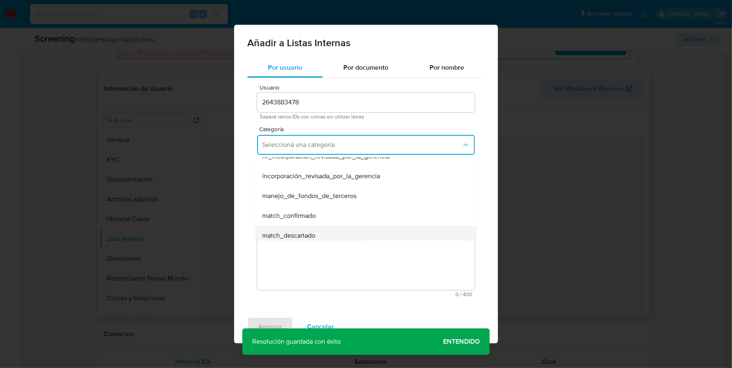
click at [312, 231] on span "match_descartado" at bounding box center [288, 235] width 53 height 8
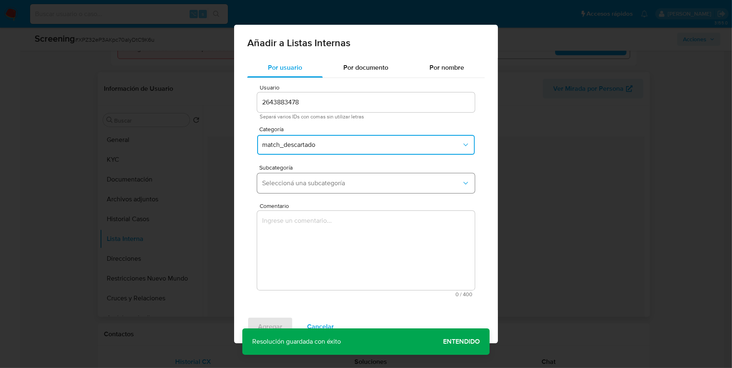
click at [315, 186] on span "Seleccioná una subcategoría" at bounding box center [361, 183] width 199 height 8
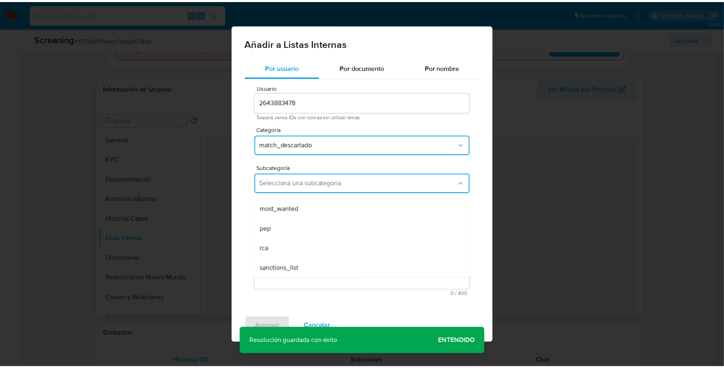
scroll to position [56, 0]
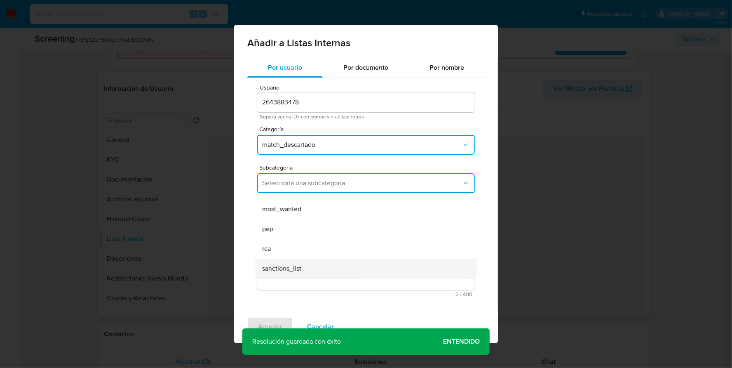
click at [309, 269] on div "sanctions_list" at bounding box center [363, 268] width 203 height 20
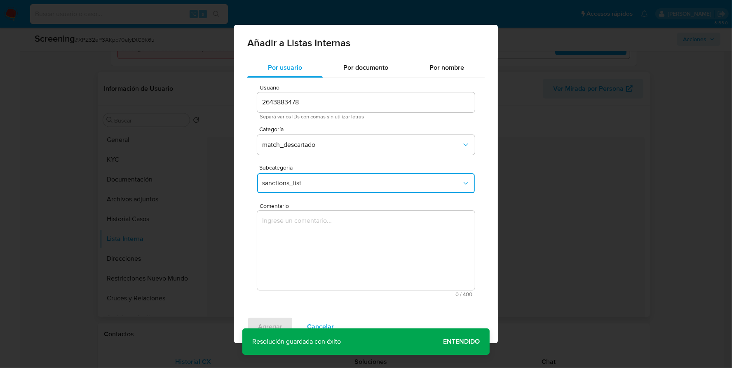
click at [312, 233] on textarea "Comentario" at bounding box center [366, 250] width 218 height 79
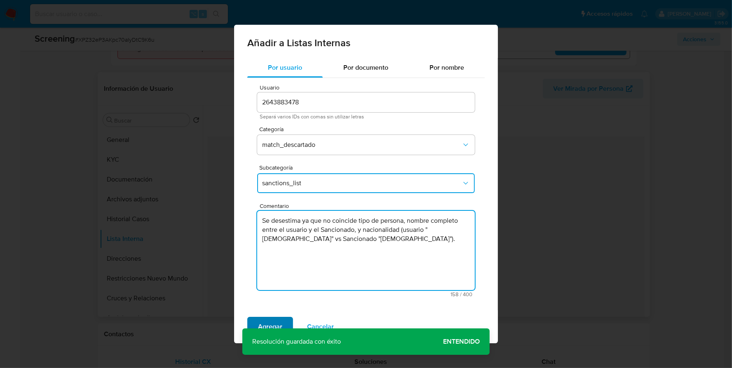
type textarea "Se desestima ya que no coincide tipo de persona, nombre completo entre el usuar…"
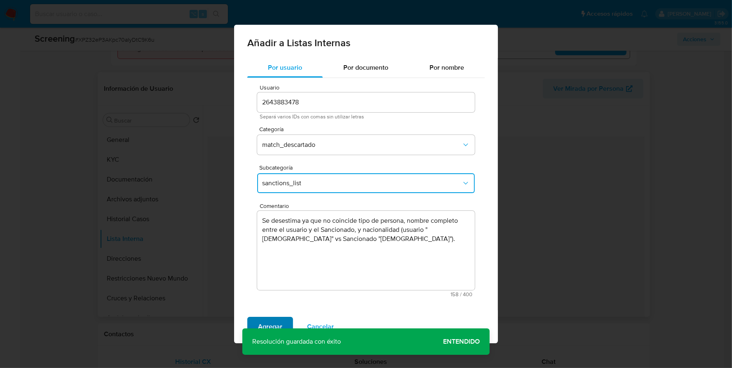
click at [269, 326] on span "Agregar" at bounding box center [270, 326] width 24 height 18
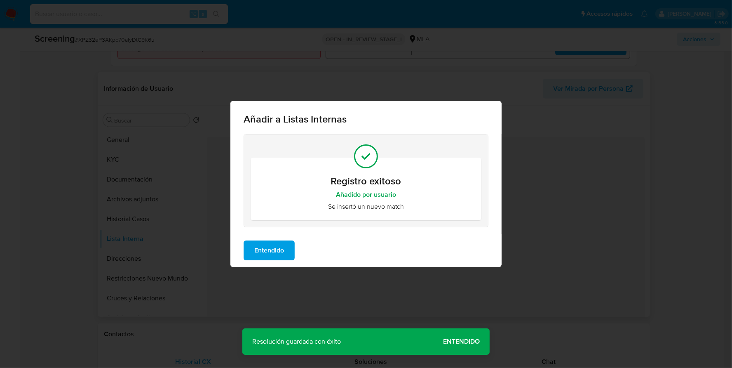
click at [274, 249] on span "Entendido" at bounding box center [269, 250] width 30 height 18
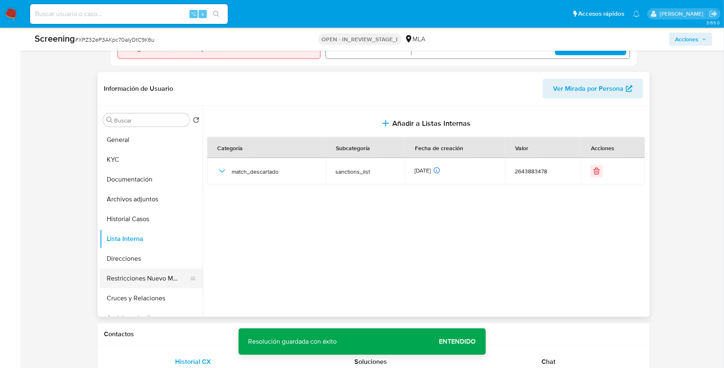
click at [122, 275] on button "Restricciones Nuevo Mundo" at bounding box center [148, 278] width 96 height 20
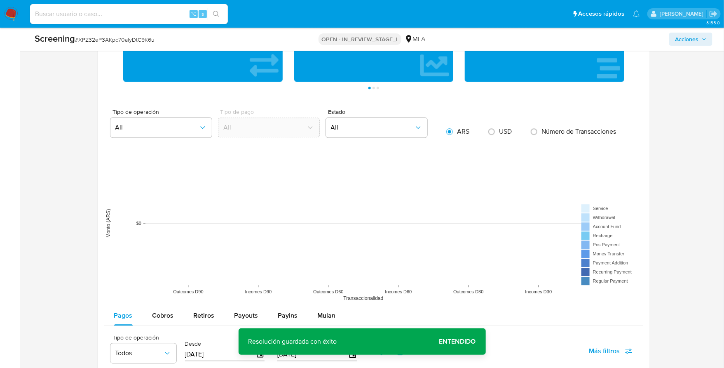
scroll to position [1338, 0]
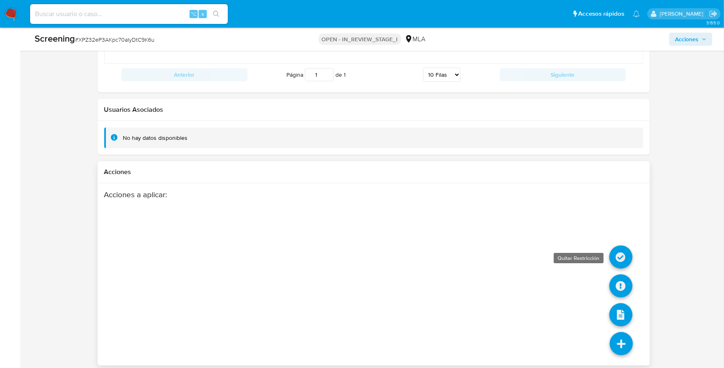
click at [619, 252] on icon at bounding box center [620, 256] width 23 height 23
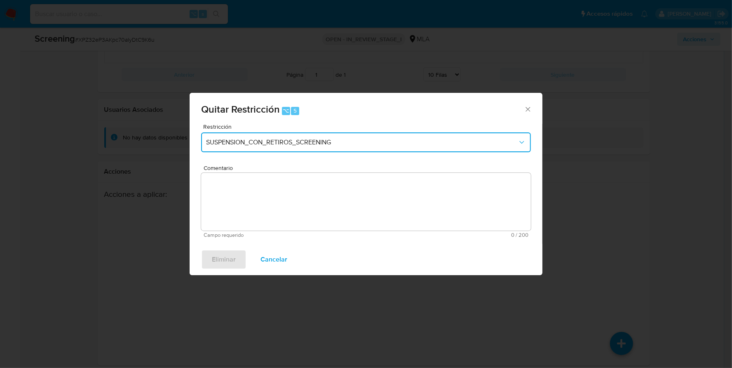
click at [263, 148] on button "SUSPENSION_CON_RETIROS_SCREENING" at bounding box center [366, 142] width 330 height 20
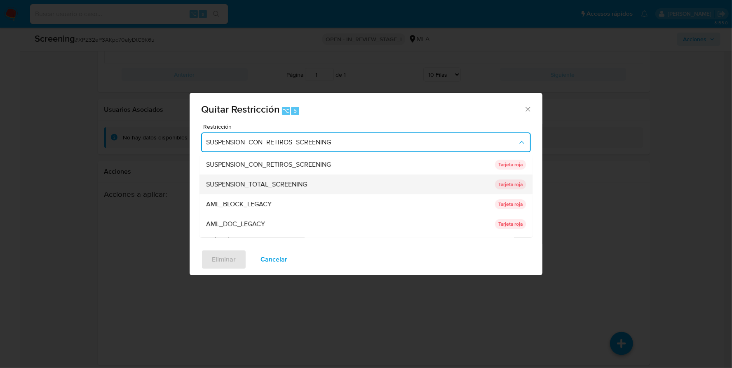
click at [263, 180] on span "SUSPENSION_TOTAL_SCREENING" at bounding box center [256, 184] width 101 height 8
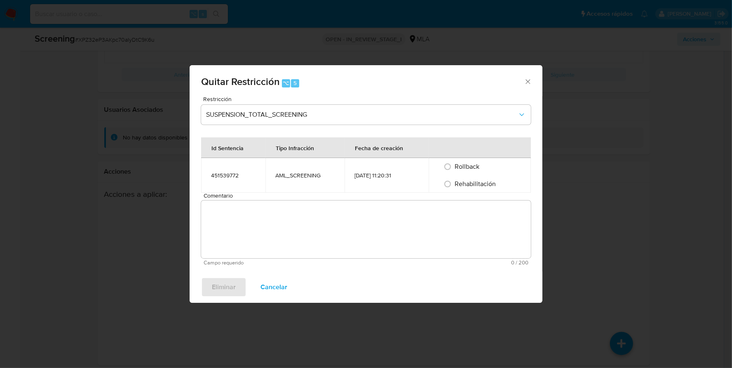
click at [313, 190] on td "AML_SCREENING" at bounding box center [304, 175] width 79 height 35
click at [449, 185] on input "Rehabilitación" at bounding box center [447, 183] width 13 height 13
radio input "true"
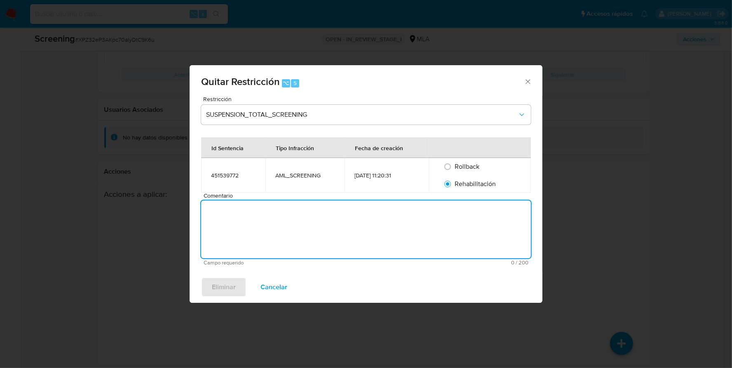
click at [387, 237] on textarea "Comentario" at bounding box center [366, 229] width 330 height 58
type textarea "AML"
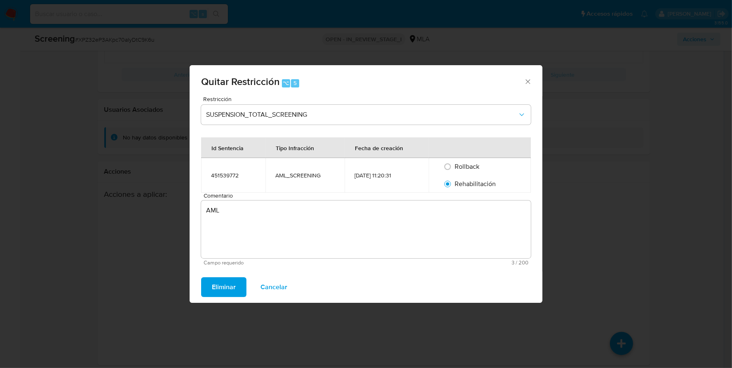
click at [232, 282] on span "Eliminar" at bounding box center [224, 287] width 24 height 18
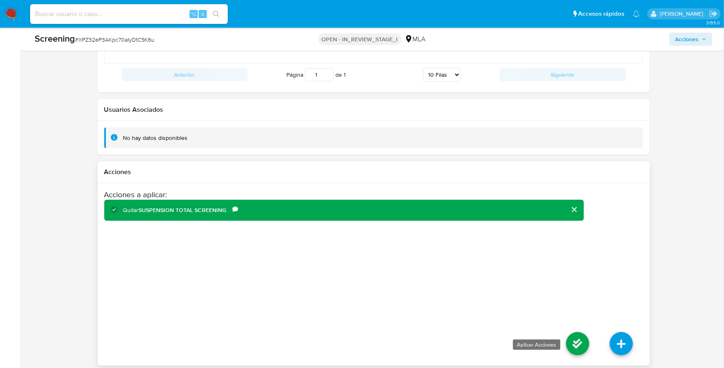
click at [572, 340] on icon at bounding box center [577, 343] width 23 height 23
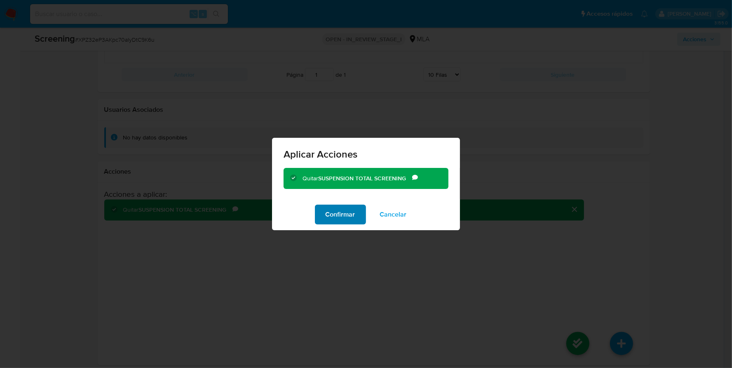
click at [347, 216] on span "Confirmar" at bounding box center [341, 214] width 30 height 18
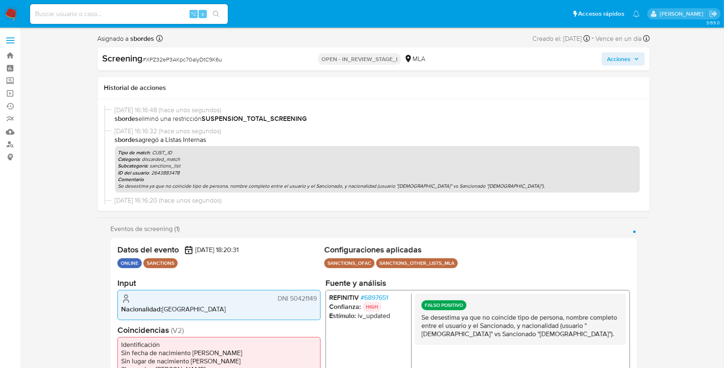
select select "10"
click at [613, 64] on span "Acciones" at bounding box center [618, 58] width 23 height 13
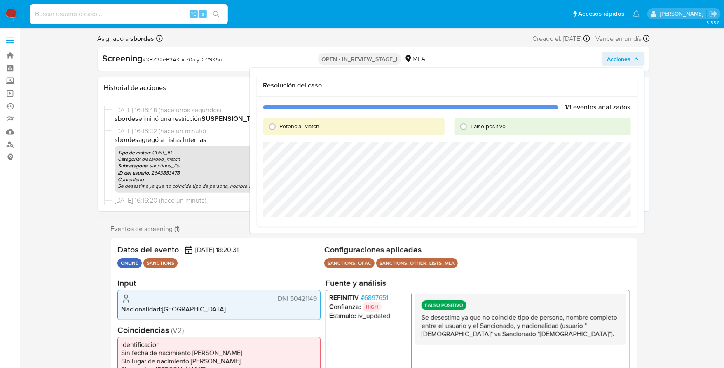
click at [497, 131] on div "Falso positivo" at bounding box center [543, 126] width 176 height 17
click at [496, 131] on div "Falso positivo" at bounding box center [543, 126] width 176 height 17
click at [495, 122] on span "Falso positivo" at bounding box center [488, 126] width 35 height 8
click at [470, 122] on input "Falso positivo" at bounding box center [463, 126] width 13 height 13
radio input "true"
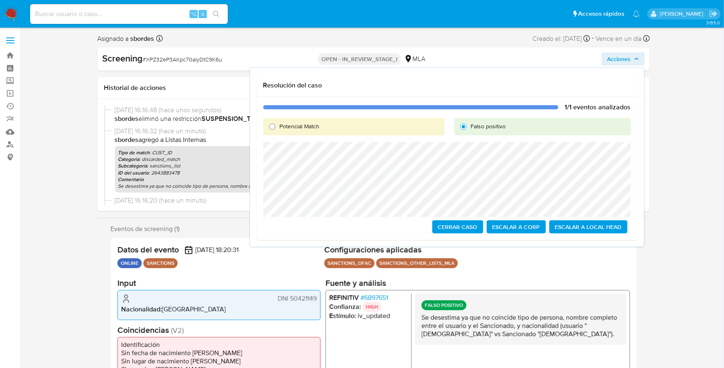
click at [604, 224] on span "Escalar a Local Head" at bounding box center [588, 227] width 67 height 12
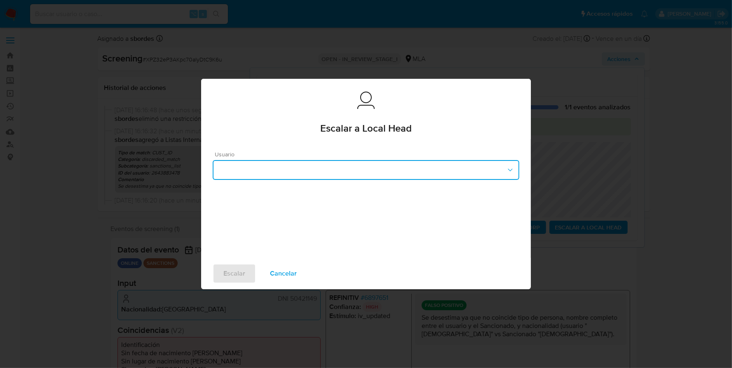
click at [279, 173] on button "button" at bounding box center [366, 170] width 307 height 20
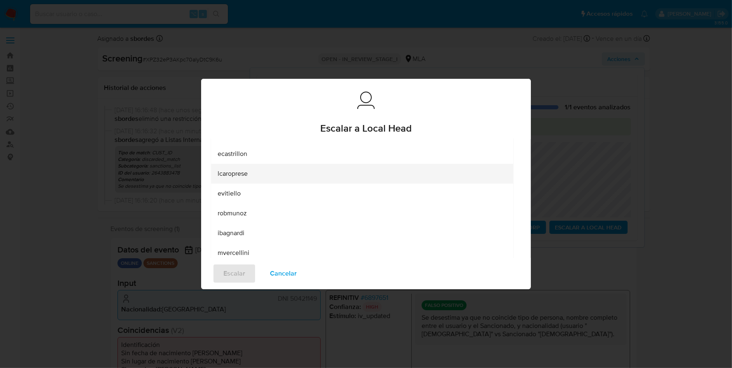
click at [244, 170] on span "lcaroprese" at bounding box center [233, 173] width 30 height 8
click at [286, 275] on span "Cancelar" at bounding box center [283, 273] width 27 height 18
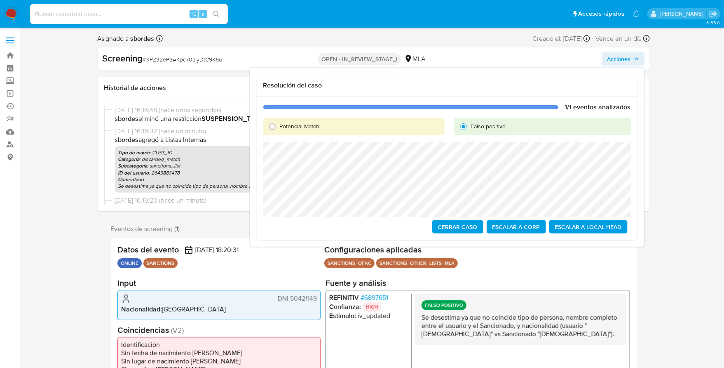
click at [614, 225] on span "Escalar a Local Head" at bounding box center [588, 227] width 67 height 12
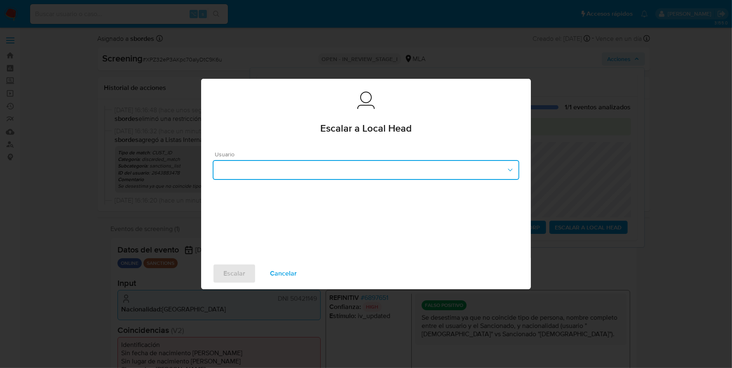
click at [234, 171] on button "button" at bounding box center [366, 170] width 307 height 20
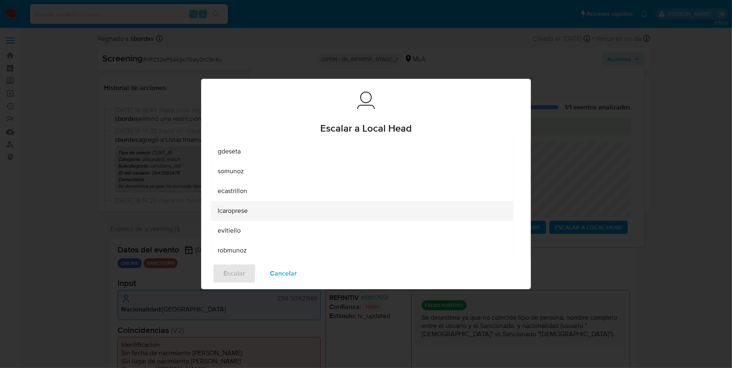
scroll to position [79, 0]
click at [246, 211] on span "lcaroprese" at bounding box center [233, 208] width 30 height 8
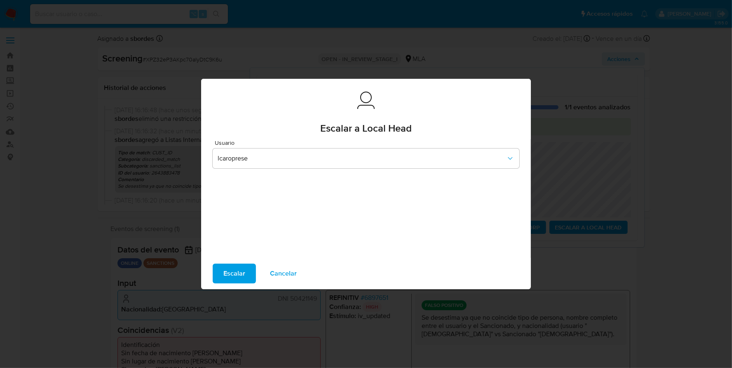
click at [236, 271] on span "Escalar" at bounding box center [234, 273] width 22 height 18
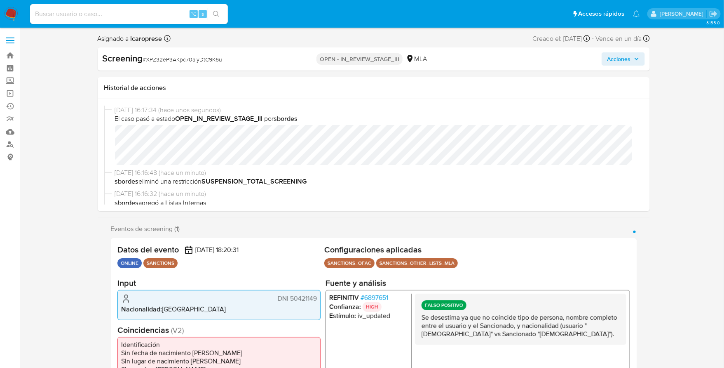
select select "10"
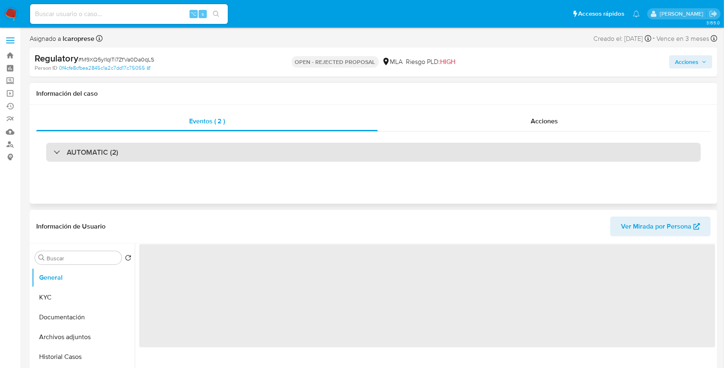
select select "10"
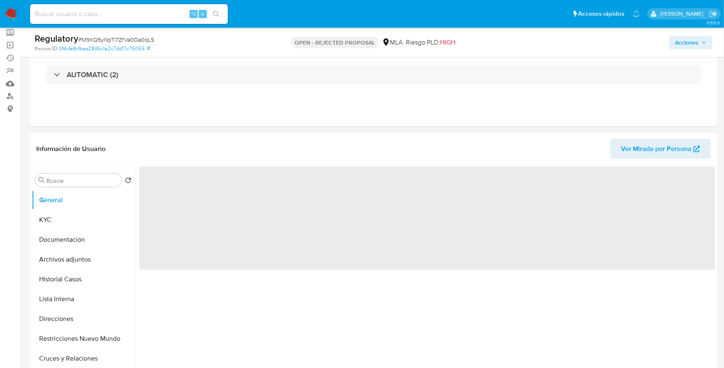
scroll to position [90, 0]
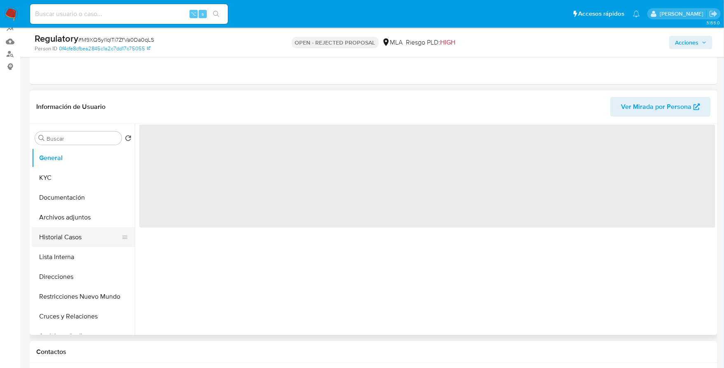
click at [78, 241] on button "Historial Casos" at bounding box center [80, 237] width 96 height 20
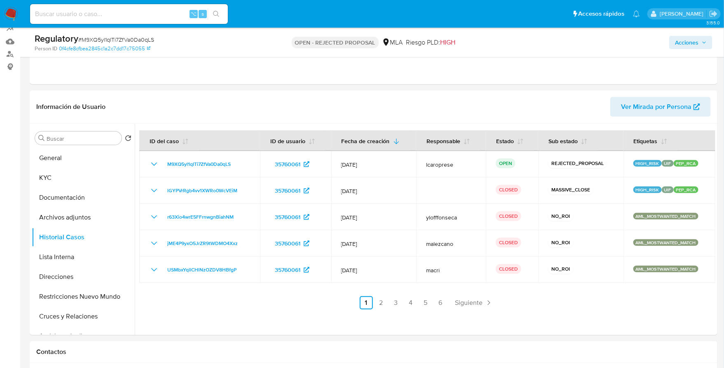
click at [119, 11] on input at bounding box center [129, 14] width 198 height 11
paste input "Z62vErFycwCmrG1i186HxMDC"
type input "Z62vErFycwCmrG1i186HxMDC"
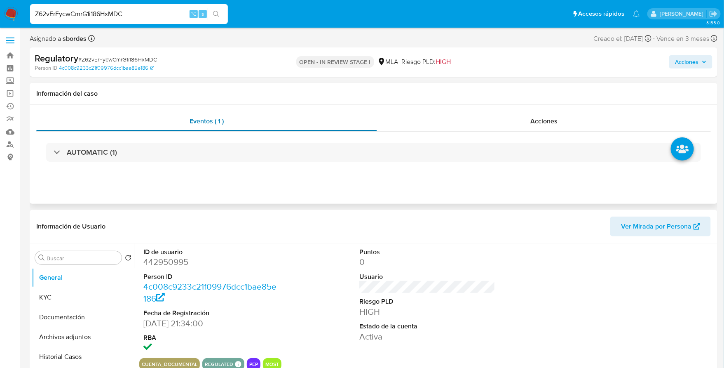
select select "10"
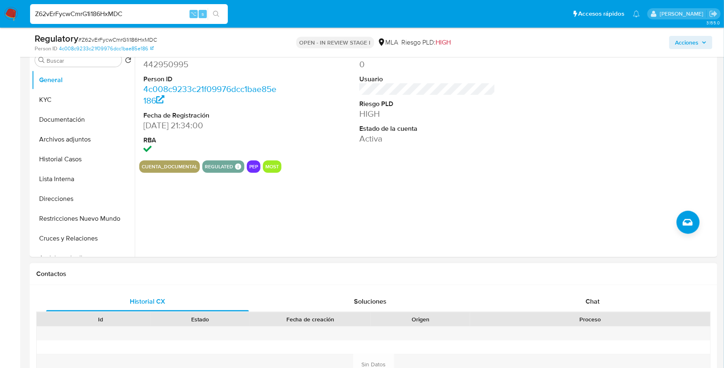
scroll to position [181, 0]
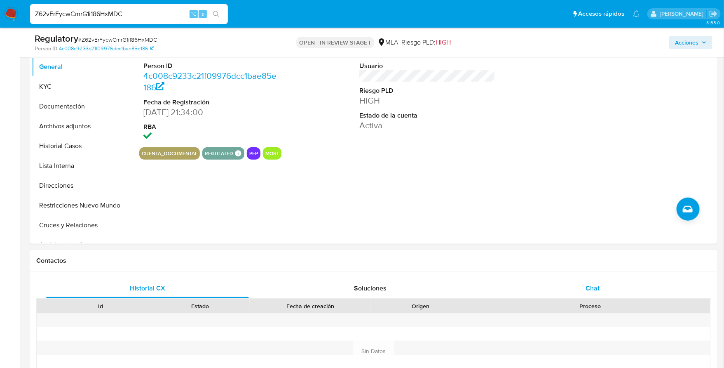
click at [579, 286] on div "Chat" at bounding box center [592, 288] width 203 height 20
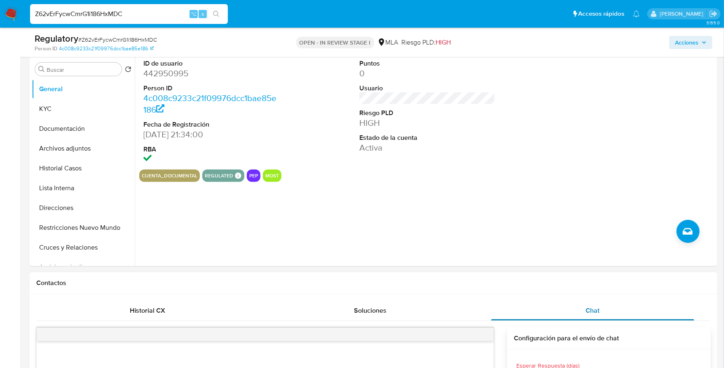
scroll to position [149, 0]
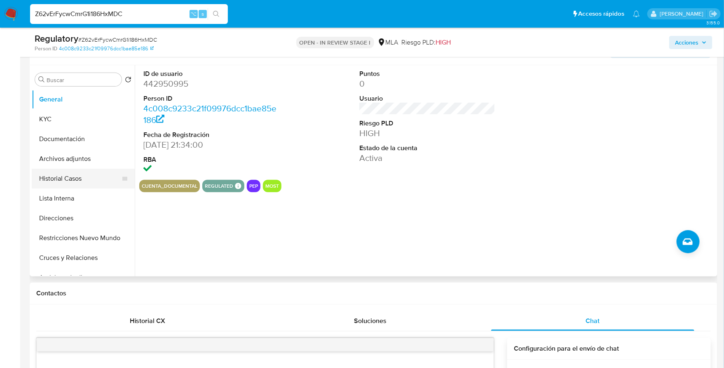
click at [57, 179] on button "Historial Casos" at bounding box center [80, 179] width 96 height 20
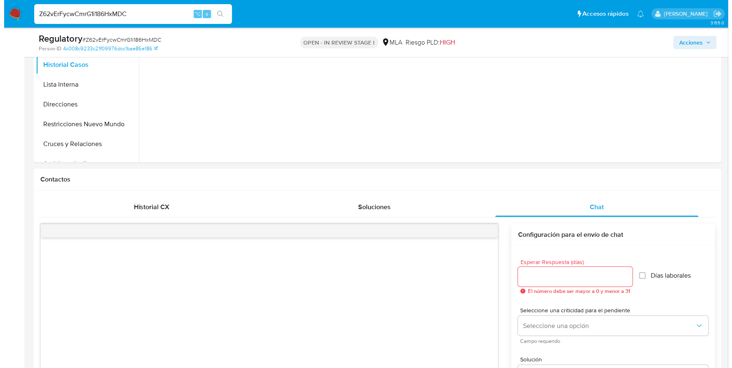
scroll to position [126, 0]
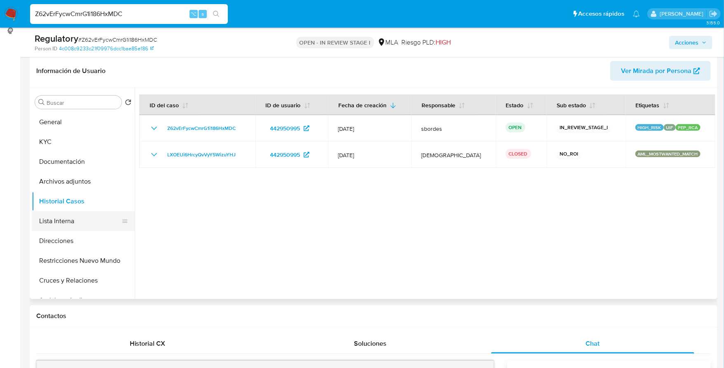
click at [58, 220] on button "Lista Interna" at bounding box center [80, 221] width 96 height 20
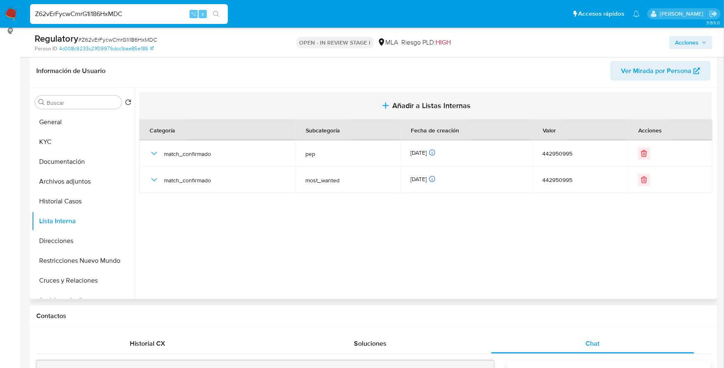
click at [403, 107] on span "Añadir a Listas Internas" at bounding box center [431, 105] width 78 height 9
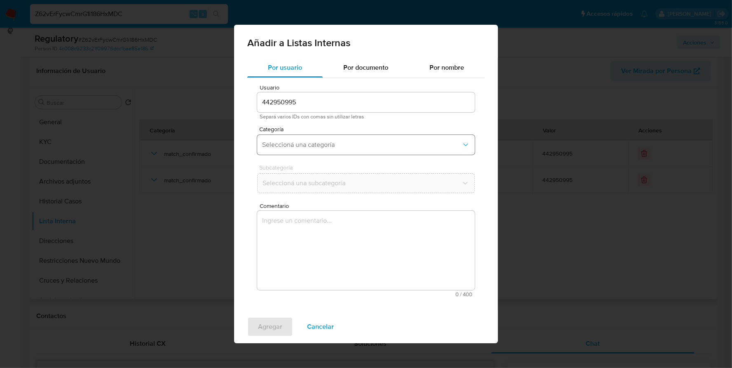
click at [295, 149] on button "Seleccioná una categoría" at bounding box center [366, 145] width 218 height 20
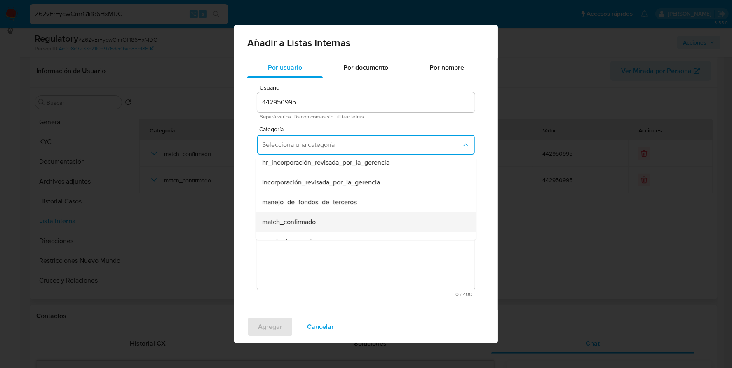
scroll to position [12, 0]
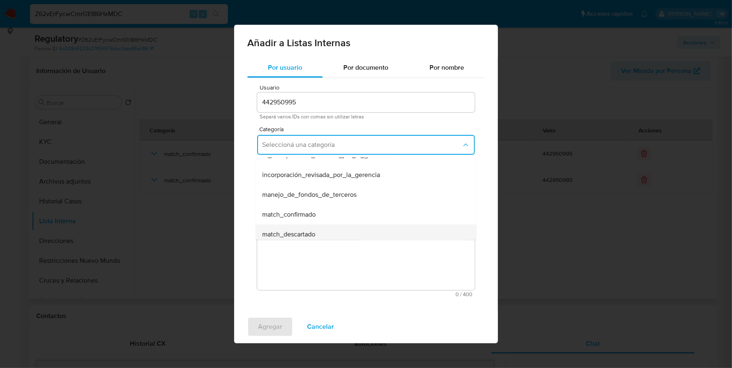
click at [307, 230] on span "match_descartado" at bounding box center [288, 234] width 53 height 8
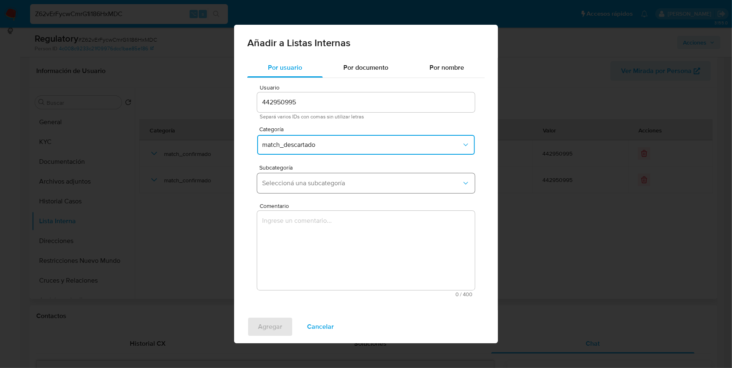
click at [317, 181] on span "Seleccioná una subcategoría" at bounding box center [361, 183] width 199 height 8
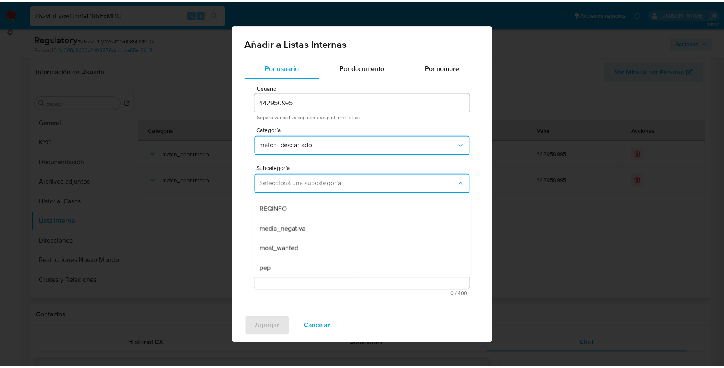
scroll to position [56, 0]
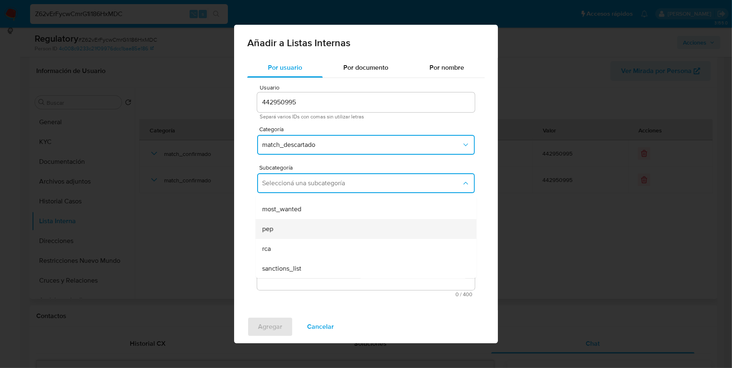
click at [283, 222] on div "pep" at bounding box center [363, 229] width 203 height 20
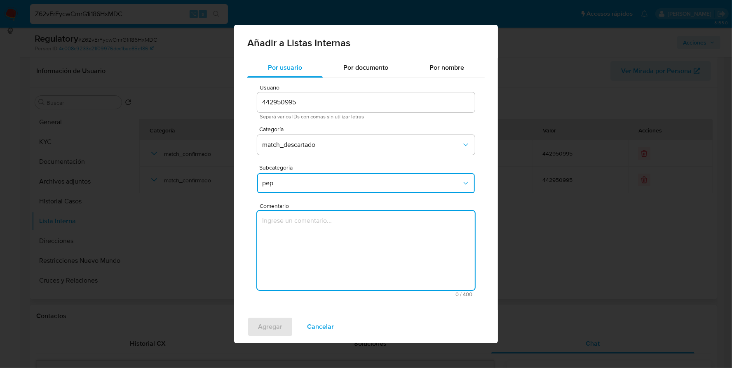
click at [325, 221] on textarea "Comentario" at bounding box center [366, 250] width 218 height 79
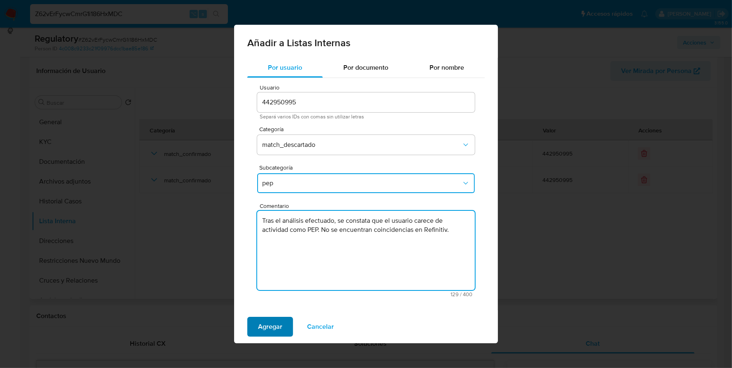
type textarea "Tras el análisis efectuado, se constata que el usuario carece de actividad como…"
click at [269, 328] on span "Agregar" at bounding box center [270, 326] width 24 height 18
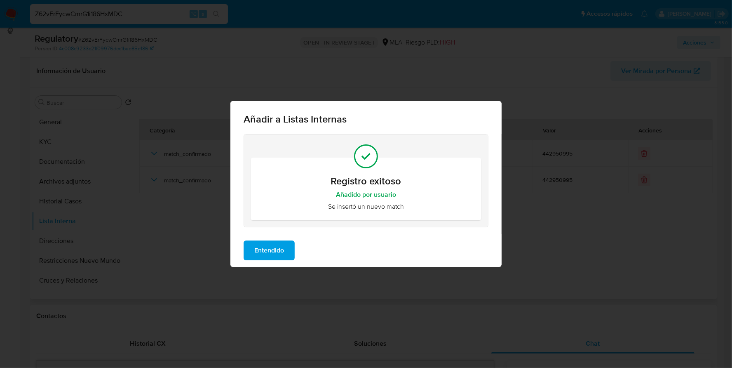
click at [274, 241] on span "Entendido" at bounding box center [269, 250] width 30 height 18
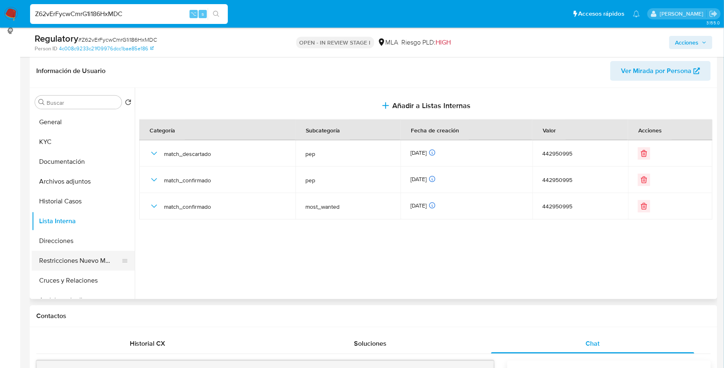
click at [41, 260] on button "Restricciones Nuevo Mundo" at bounding box center [80, 261] width 96 height 20
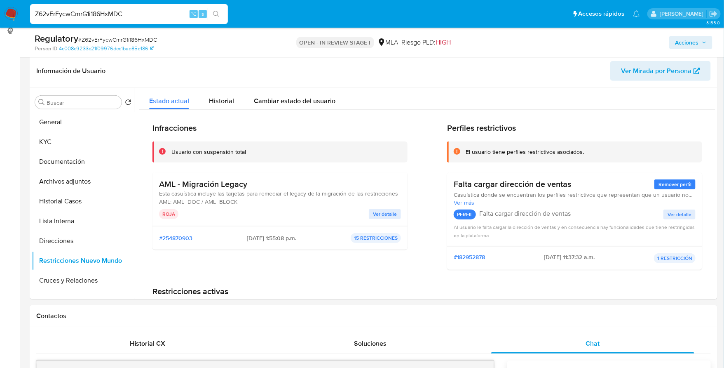
click at [378, 213] on span "Ver detalle" at bounding box center [385, 214] width 24 height 8
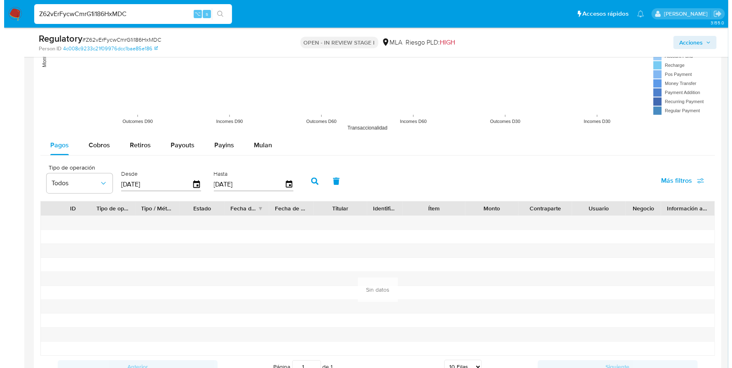
scroll to position [1421, 0]
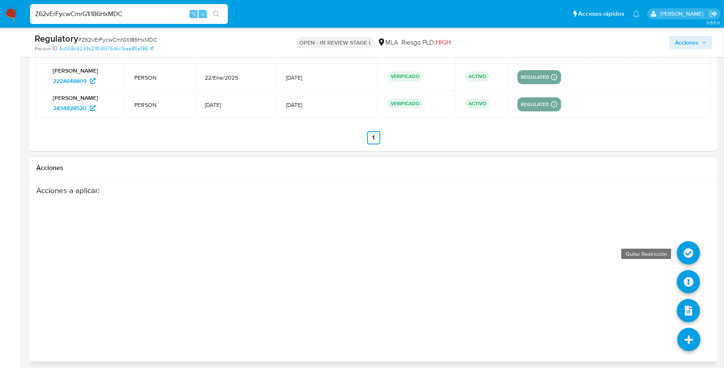
click at [692, 242] on icon at bounding box center [688, 252] width 23 height 23
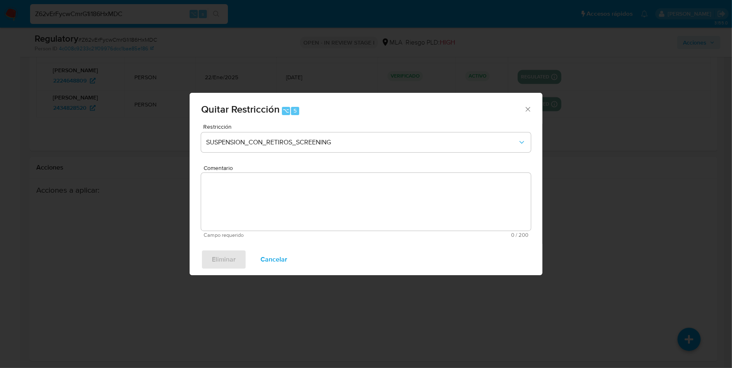
click at [340, 130] on div "Restricción SUSPENSION_CON_RETIROS_SCREENING" at bounding box center [366, 143] width 330 height 39
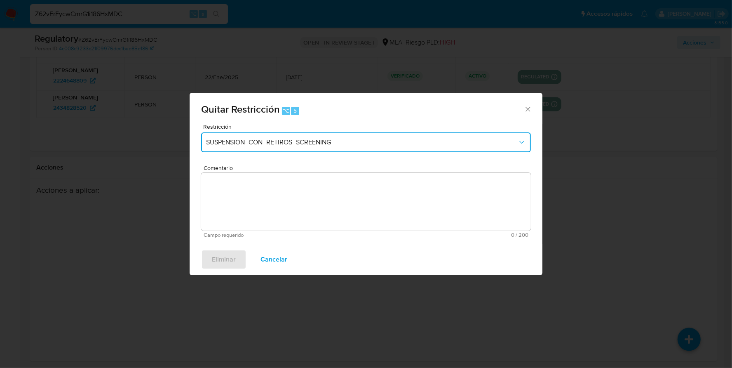
click at [333, 146] on button "SUSPENSION_CON_RETIROS_SCREENING" at bounding box center [366, 142] width 330 height 20
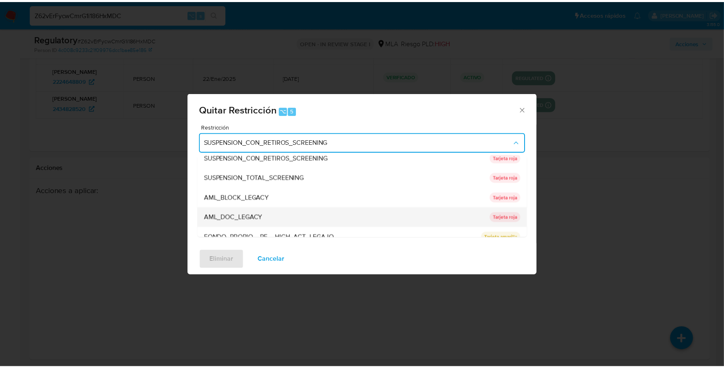
scroll to position [16, 0]
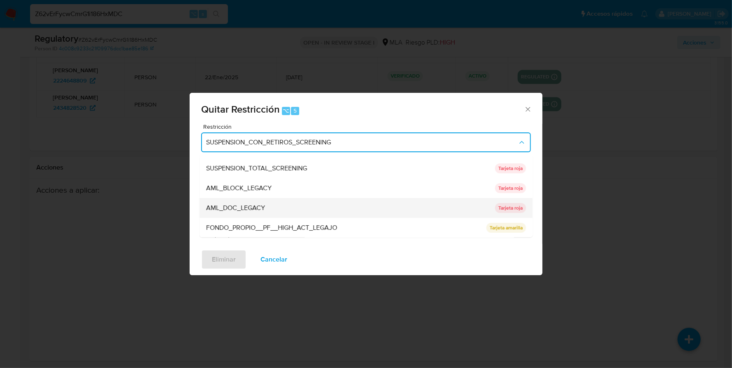
click at [252, 209] on span "AML_DOC_LEGACY" at bounding box center [235, 208] width 59 height 8
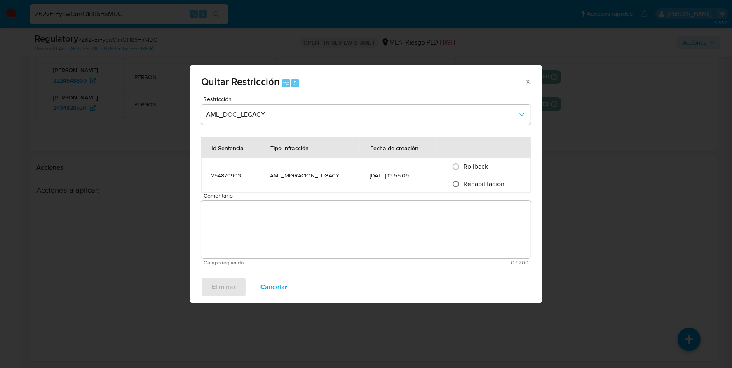
click at [461, 183] on input "Rehabilitación" at bounding box center [455, 183] width 13 height 13
radio input "true"
click at [337, 222] on textarea "Comentario" at bounding box center [366, 229] width 330 height 58
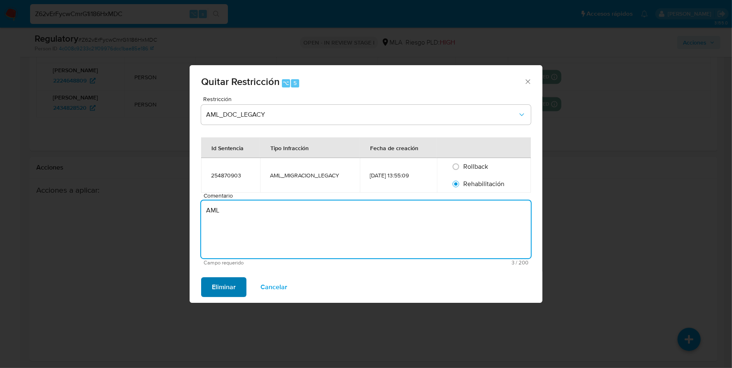
type textarea "AML"
click at [237, 281] on button "Eliminar" at bounding box center [223, 287] width 45 height 20
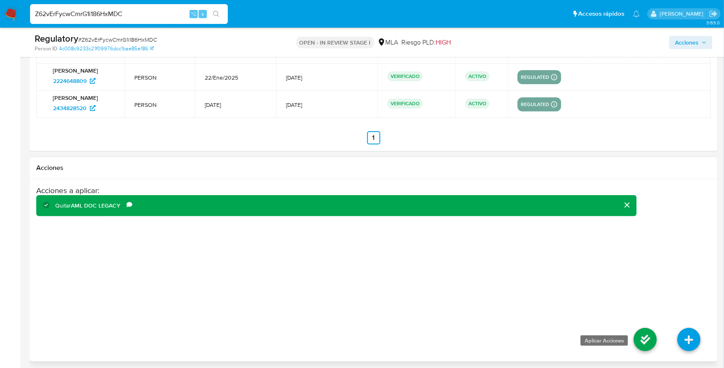
click at [645, 338] on icon at bounding box center [645, 339] width 23 height 23
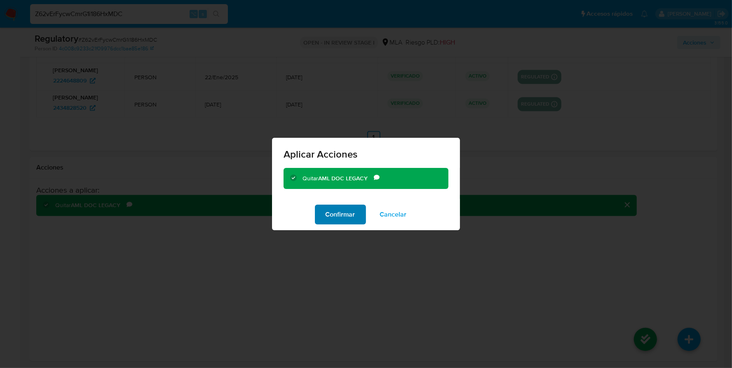
click at [344, 213] on span "Confirmar" at bounding box center [341, 214] width 30 height 18
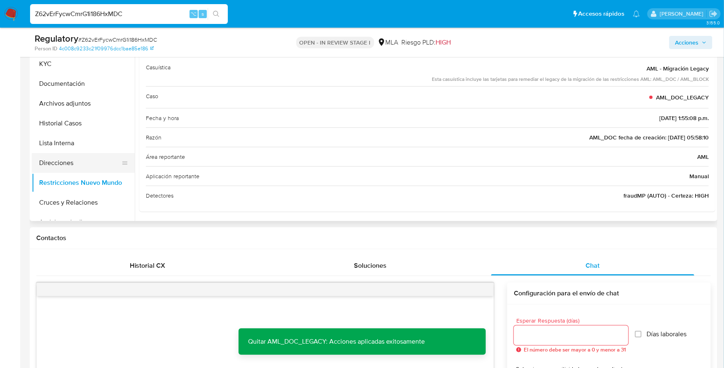
scroll to position [0, 0]
click at [65, 169] on button "Direcciones" at bounding box center [80, 163] width 96 height 20
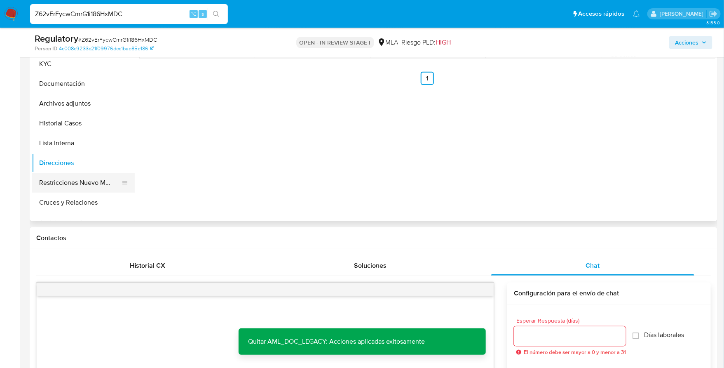
click at [67, 185] on button "Restricciones Nuevo Mundo" at bounding box center [80, 183] width 96 height 20
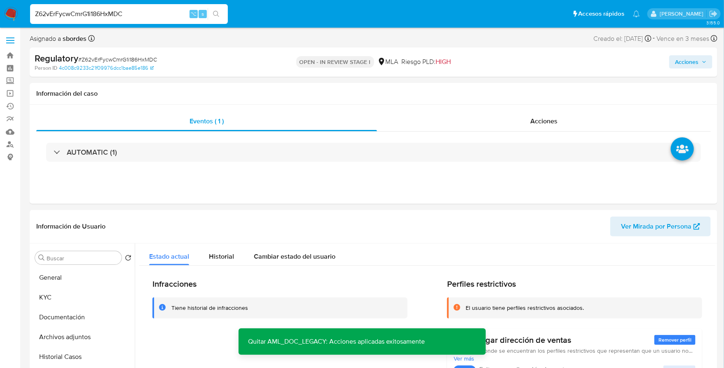
scroll to position [81, 0]
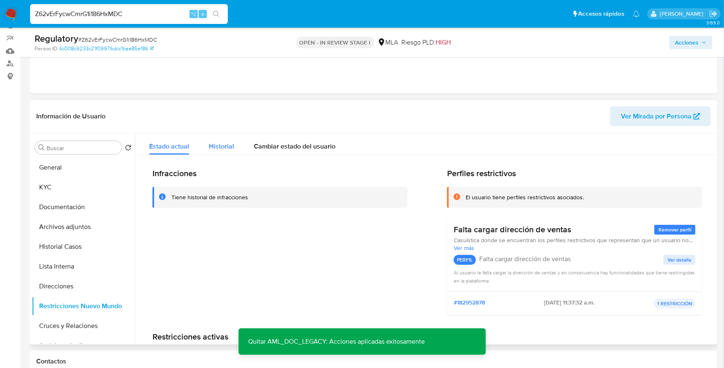
click at [225, 146] on span "Historial" at bounding box center [221, 145] width 25 height 9
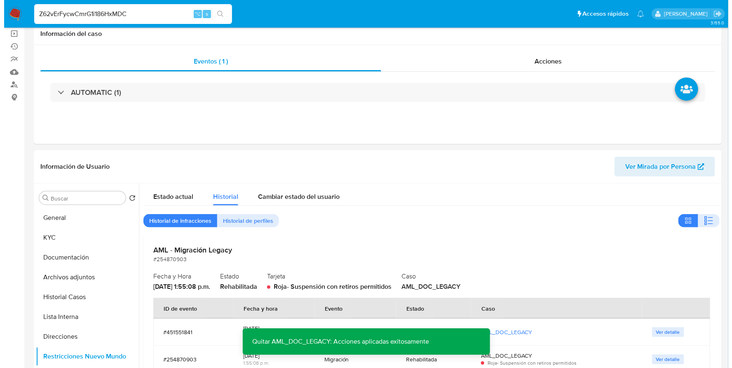
scroll to position [0, 0]
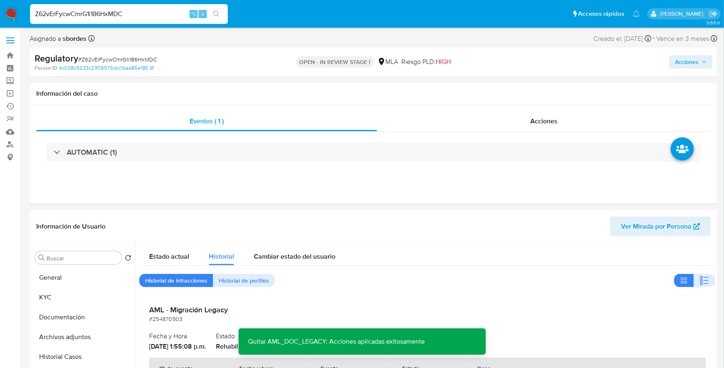
click at [699, 60] on span "Acciones" at bounding box center [691, 62] width 32 height 12
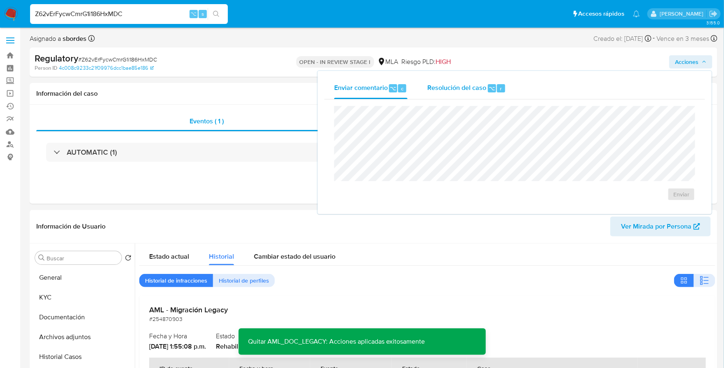
click at [455, 98] on div "Resolución del caso ⌥ r" at bounding box center [466, 87] width 79 height 21
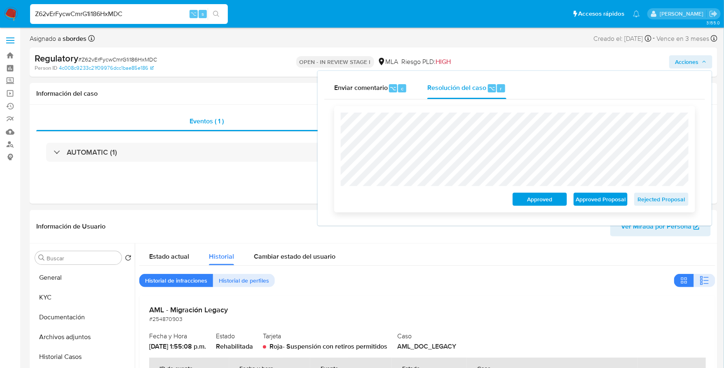
click at [664, 202] on span "Rejected Proposal" at bounding box center [661, 199] width 43 height 12
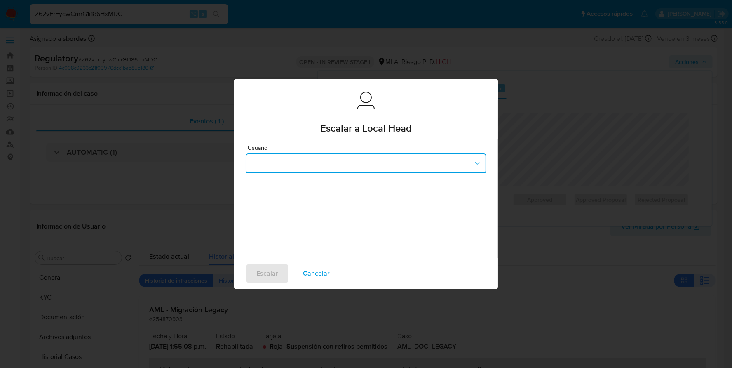
click at [302, 163] on button "button" at bounding box center [366, 163] width 241 height 20
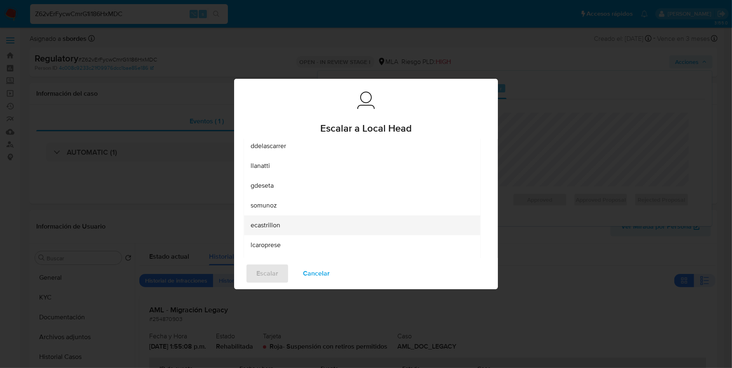
scroll to position [36, 0]
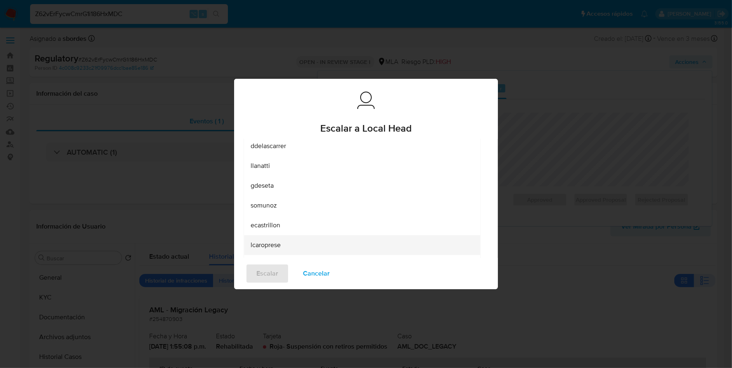
click at [284, 244] on div "lcaroprese" at bounding box center [360, 245] width 218 height 20
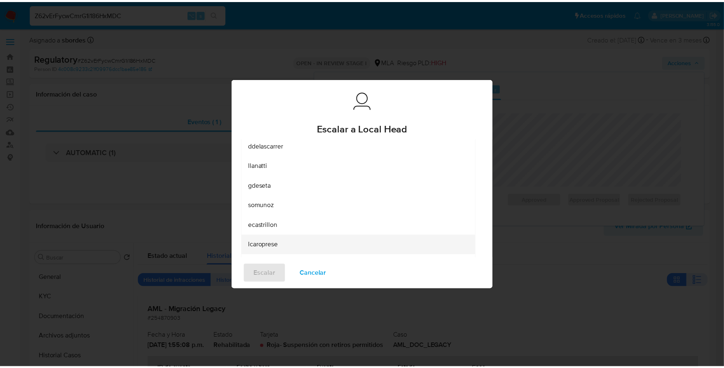
scroll to position [0, 0]
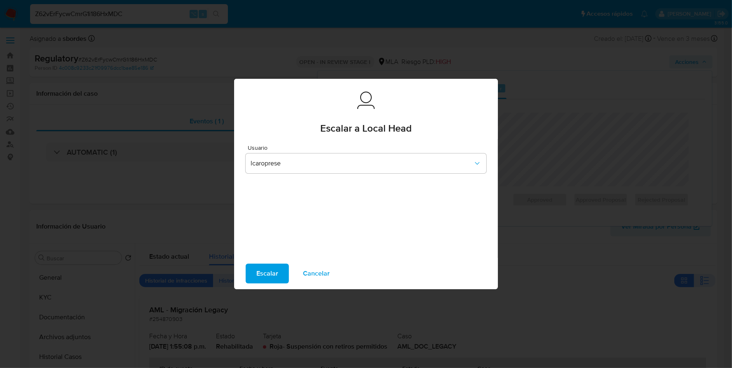
click at [260, 274] on span "Escalar" at bounding box center [267, 273] width 22 height 18
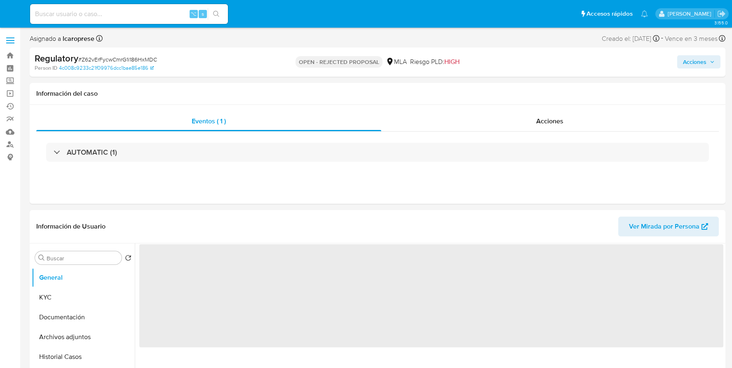
select select "10"
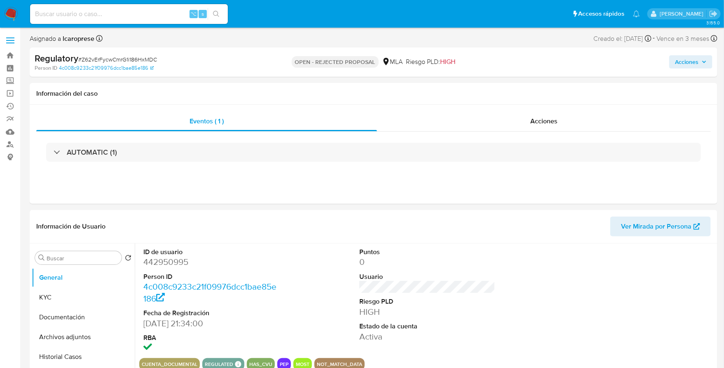
click at [120, 18] on input at bounding box center [129, 14] width 198 height 11
paste input "2410442163"
type input "2410442163"
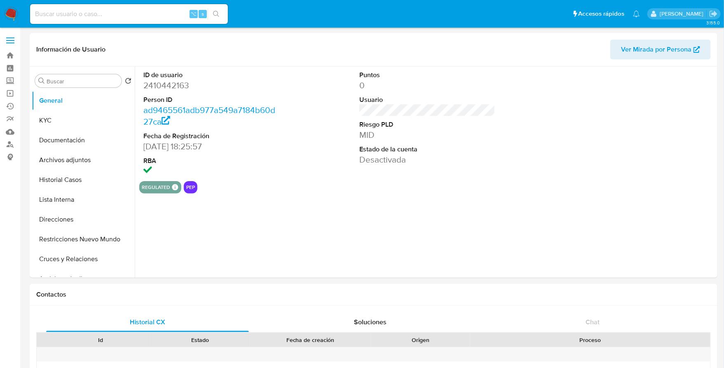
select select "10"
click at [66, 179] on button "Historial Casos" at bounding box center [80, 180] width 96 height 20
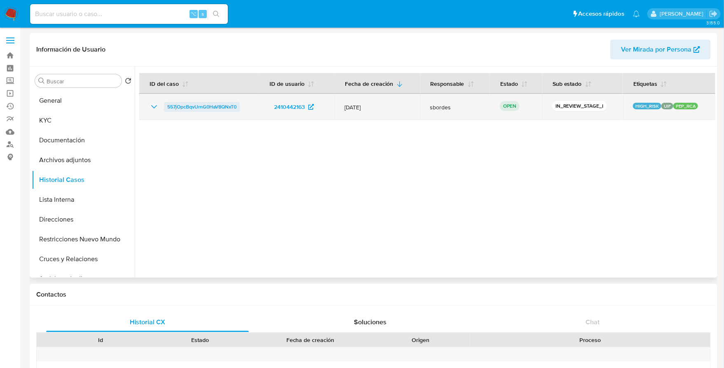
click at [221, 102] on span "557jOpcBqvUrnG0HaV8QNxT0" at bounding box center [201, 107] width 69 height 10
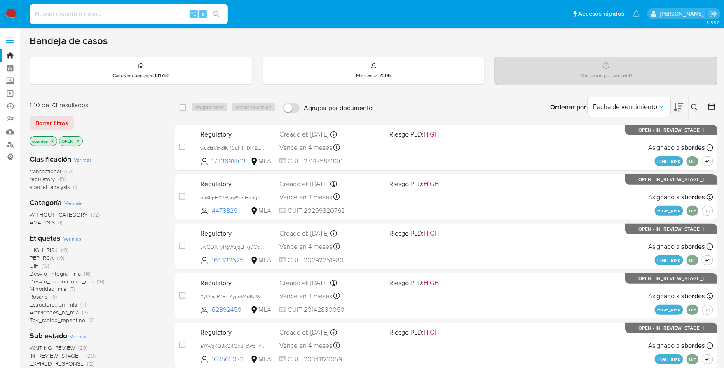
click at [53, 140] on icon "close-filter" at bounding box center [52, 140] width 3 height 3
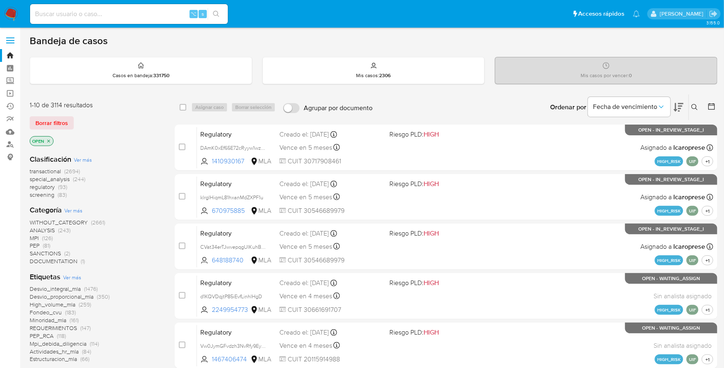
click at [10, 16] on img at bounding box center [11, 14] width 14 height 14
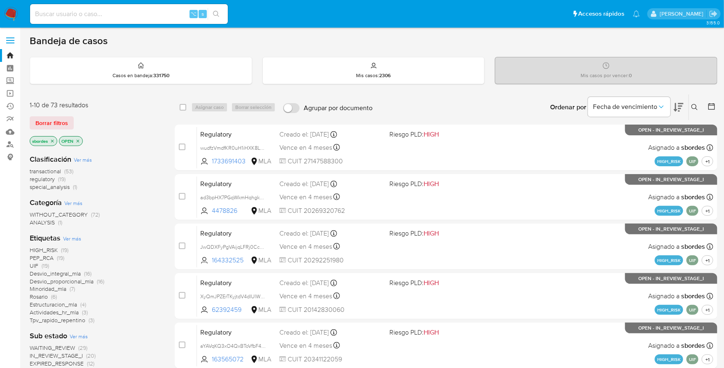
click at [51, 140] on icon "close-filter" at bounding box center [52, 140] width 5 height 5
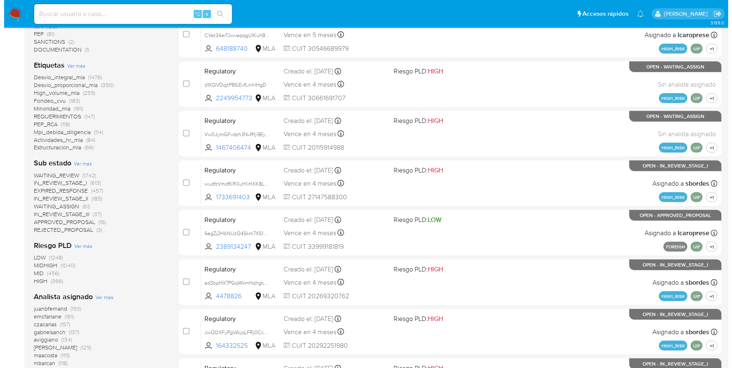
scroll to position [298, 0]
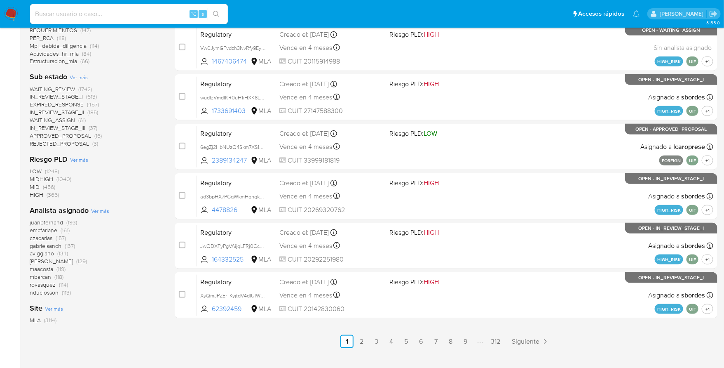
click at [100, 210] on span "Ver más" at bounding box center [100, 210] width 18 height 7
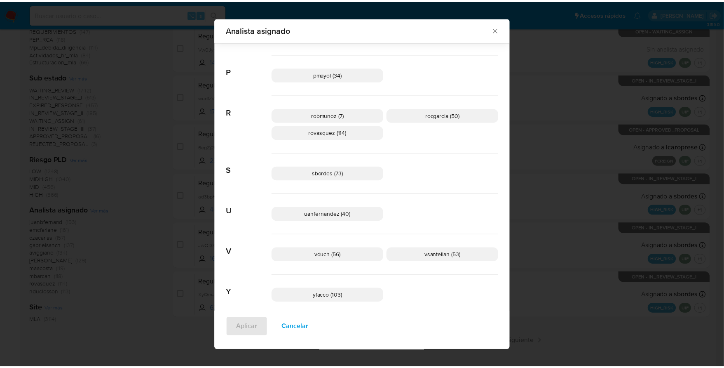
scroll to position [590, 0]
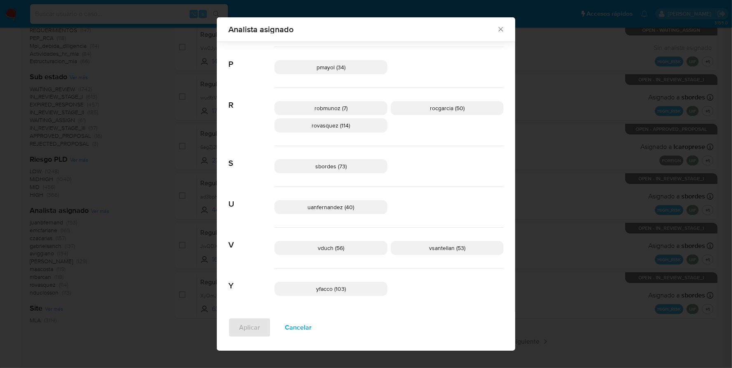
click at [499, 29] on icon "Cerrar" at bounding box center [501, 29] width 8 height 8
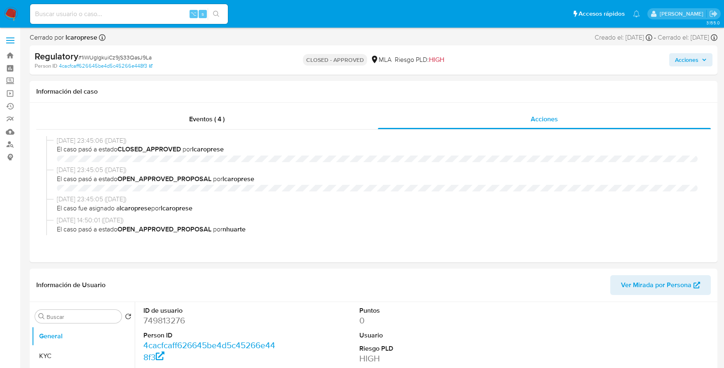
select select "10"
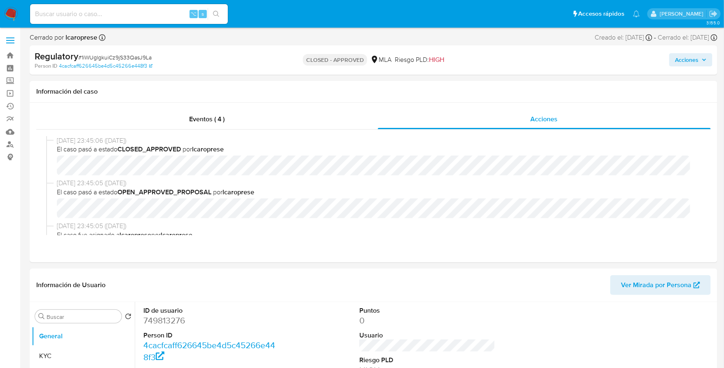
scroll to position [94, 0]
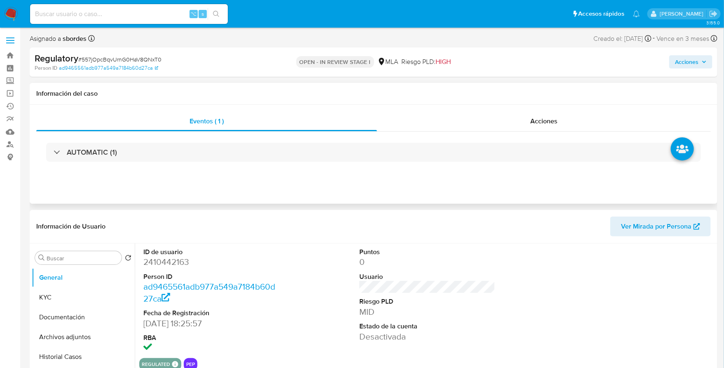
select select "10"
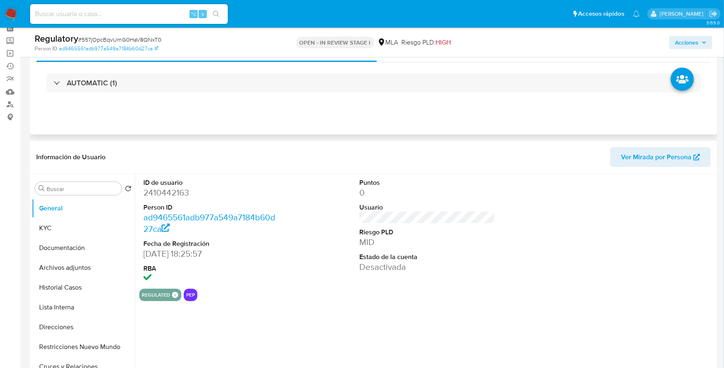
scroll to position [91, 0]
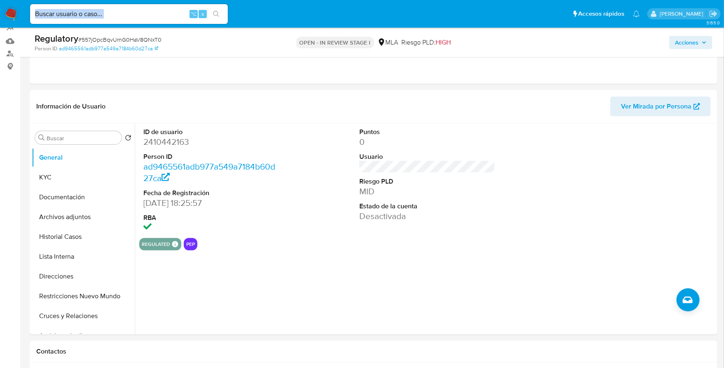
click at [157, 19] on div "⌥ s" at bounding box center [129, 14] width 198 height 20
click at [157, 18] on input at bounding box center [129, 14] width 198 height 11
paste input "2410442163"
type input "2410442163"
click at [65, 256] on button "Lista Interna" at bounding box center [80, 256] width 96 height 20
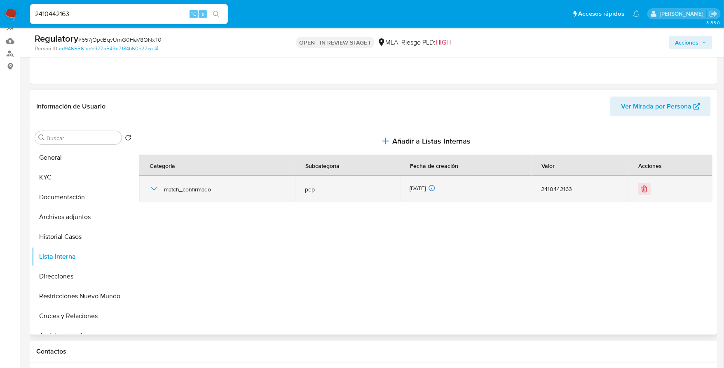
click at [150, 186] on icon "button" at bounding box center [154, 189] width 10 height 10
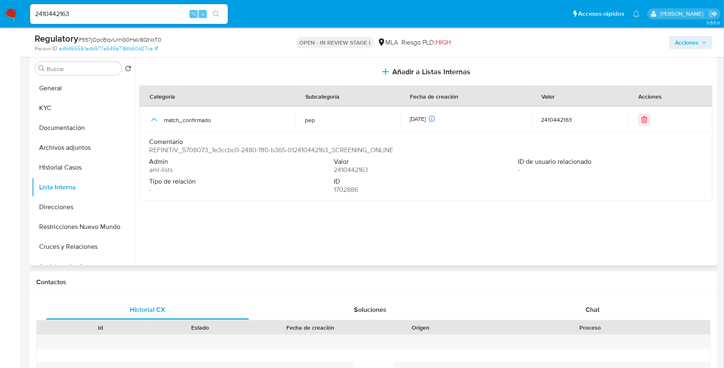
scroll to position [110, 0]
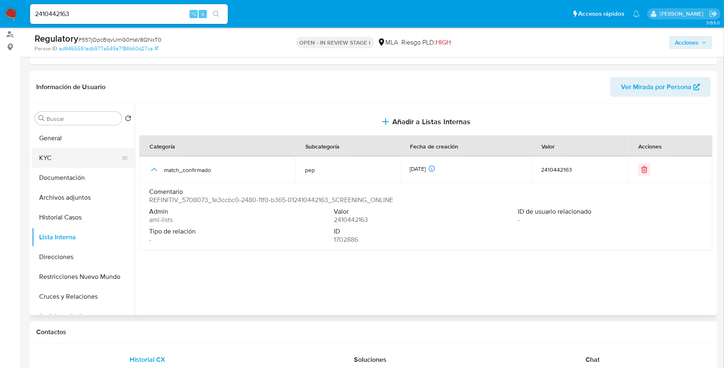
click at [45, 155] on button "KYC" at bounding box center [80, 158] width 96 height 20
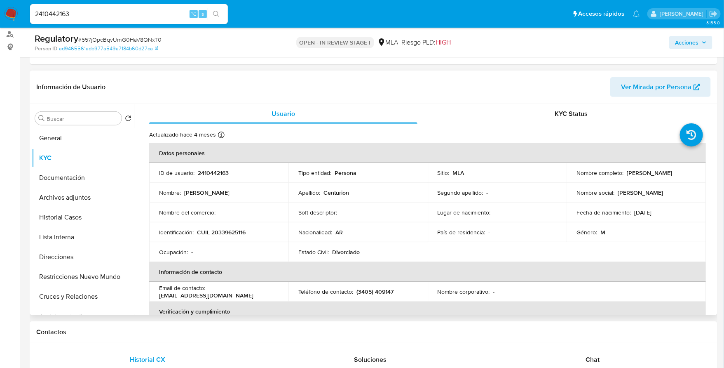
click at [653, 172] on p "[PERSON_NAME]" at bounding box center [649, 172] width 45 height 7
click at [630, 175] on p "[PERSON_NAME]" at bounding box center [649, 172] width 45 height 7
drag, startPoint x: 626, startPoint y: 173, endPoint x: 684, endPoint y: 172, distance: 58.9
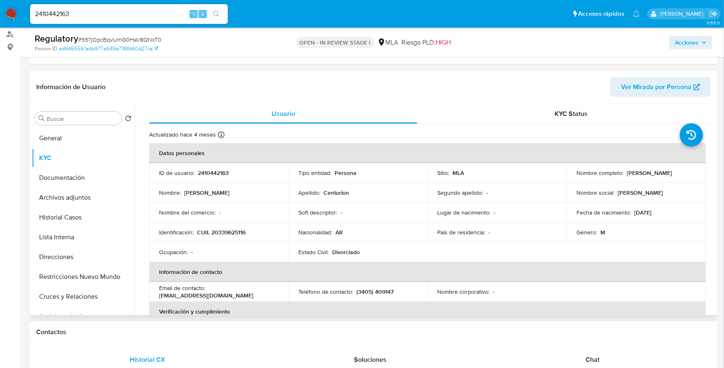
click at [684, 173] on div "Nombre completo : Juan Ramon Centurion" at bounding box center [636, 172] width 120 height 7
drag, startPoint x: 682, startPoint y: 172, endPoint x: 624, endPoint y: 175, distance: 58.6
click at [627, 175] on p "[PERSON_NAME]" at bounding box center [649, 172] width 45 height 7
copy p "[PERSON_NAME]"
copy p "20339625116"
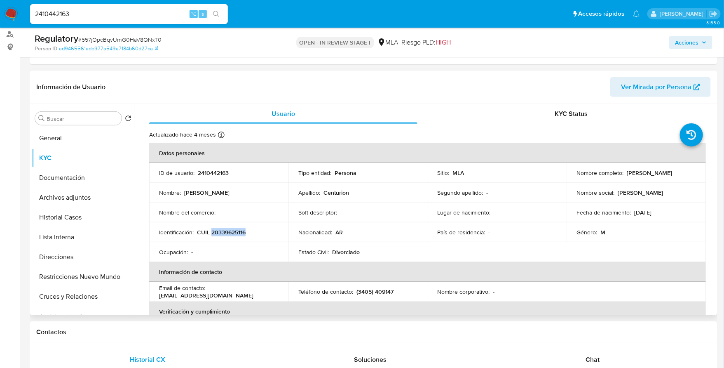
drag, startPoint x: 624, startPoint y: 173, endPoint x: 687, endPoint y: 175, distance: 62.7
click at [687, 175] on div "Nombre completo : Juan Ramon Centurion" at bounding box center [636, 172] width 120 height 7
copy p "[PERSON_NAME]"
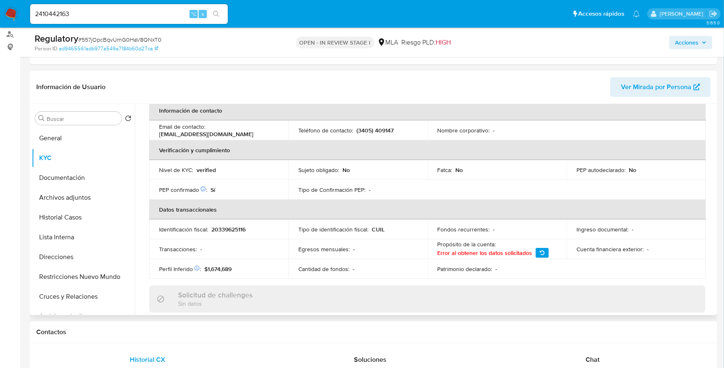
scroll to position [0, 0]
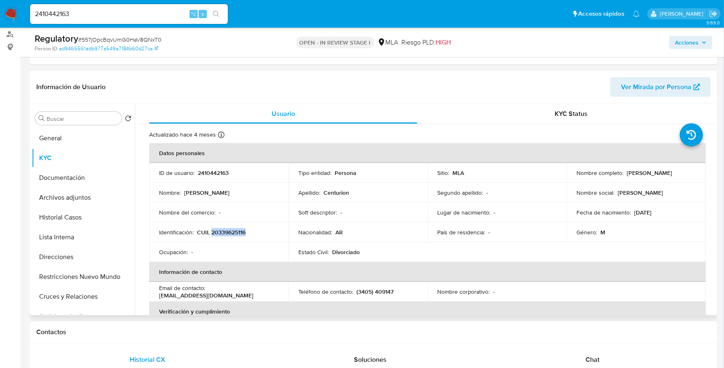
copy p "20339625116"
click at [65, 249] on button "Direcciones" at bounding box center [80, 257] width 96 height 20
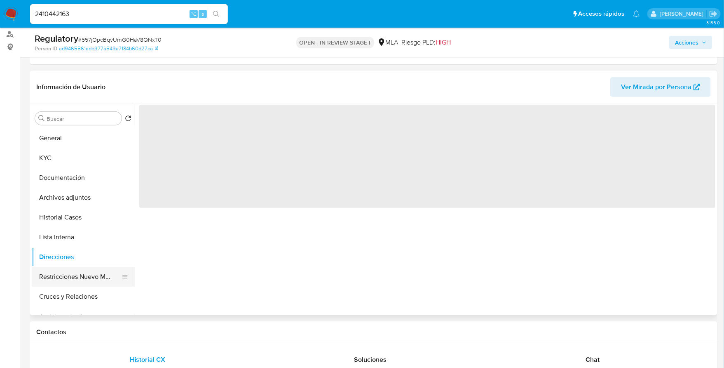
click at [75, 278] on button "Restricciones Nuevo Mundo" at bounding box center [80, 277] width 96 height 20
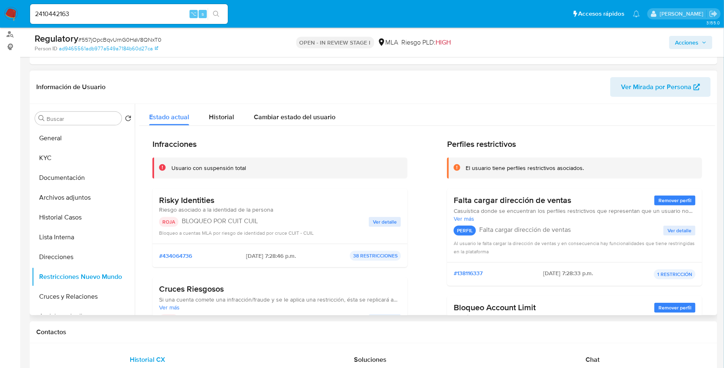
click at [389, 221] on span "Ver detalle" at bounding box center [385, 222] width 24 height 8
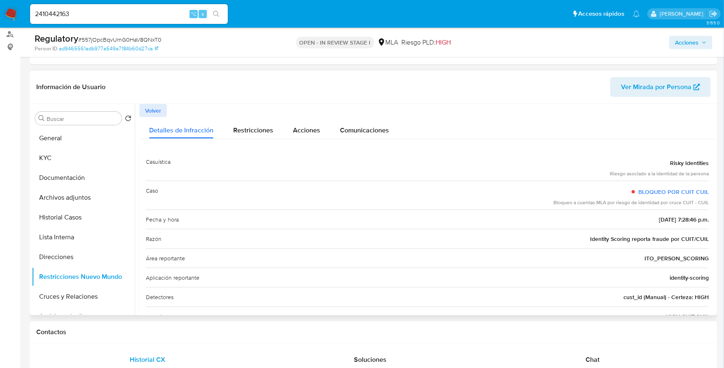
click at [151, 108] on span "Volver" at bounding box center [153, 111] width 16 height 12
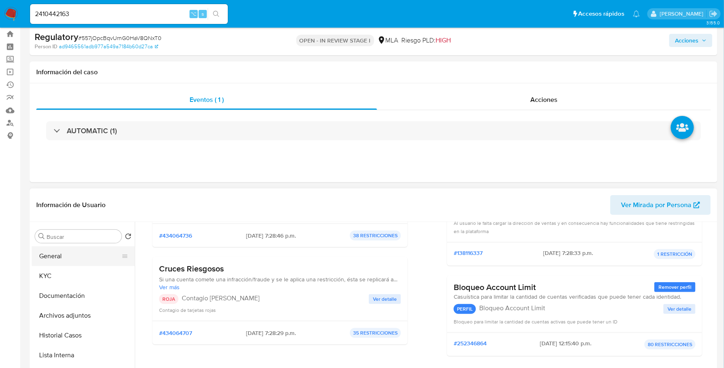
scroll to position [76, 0]
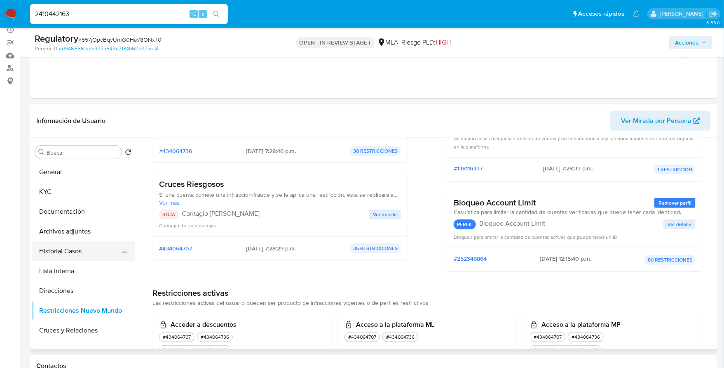
click at [53, 252] on button "Historial Casos" at bounding box center [80, 251] width 96 height 20
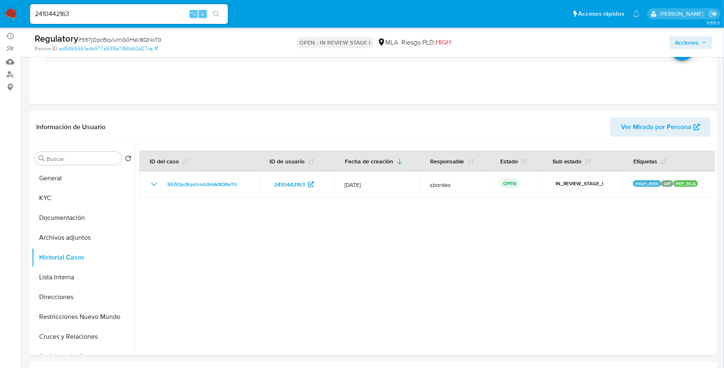
scroll to position [0, 0]
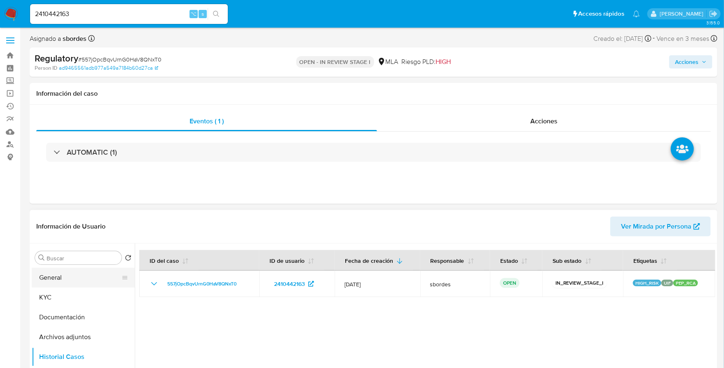
click at [54, 281] on button "General" at bounding box center [80, 277] width 96 height 20
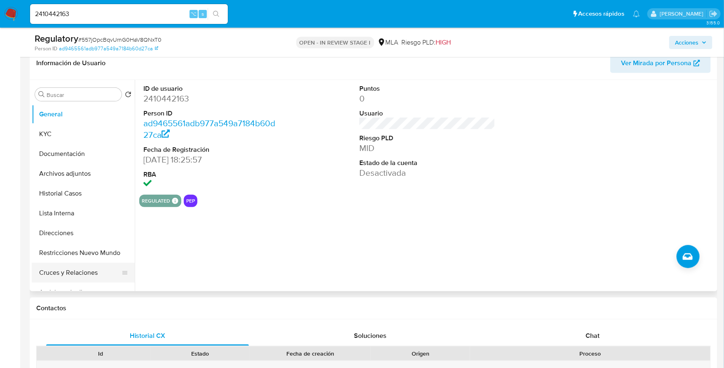
scroll to position [142, 0]
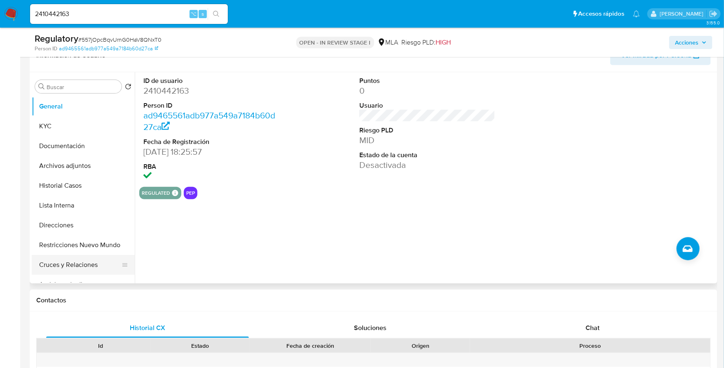
click at [47, 255] on button "Cruces y Relaciones" at bounding box center [80, 265] width 96 height 20
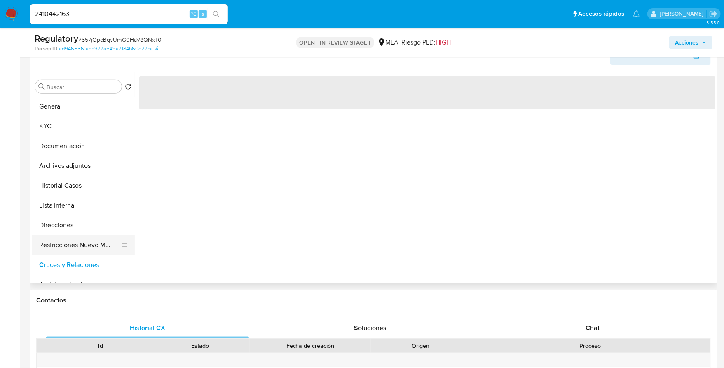
click at [51, 243] on button "Restricciones Nuevo Mundo" at bounding box center [80, 245] width 96 height 20
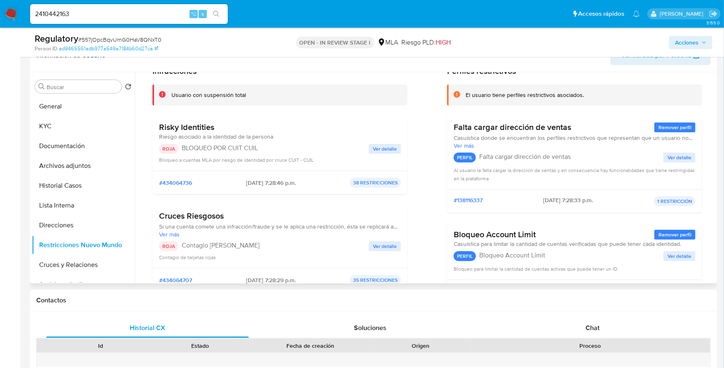
scroll to position [33, 0]
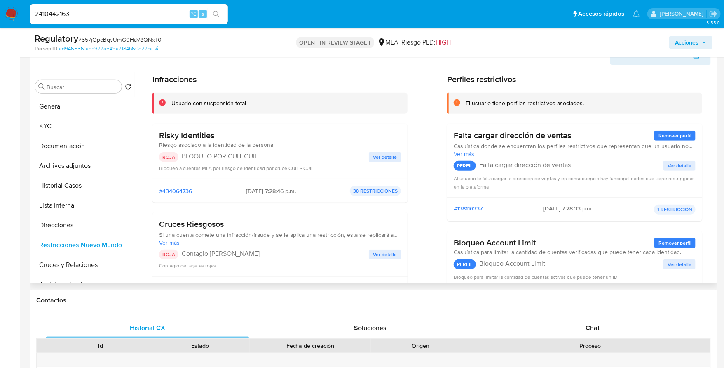
click at [381, 159] on span "Ver detalle" at bounding box center [385, 157] width 24 height 8
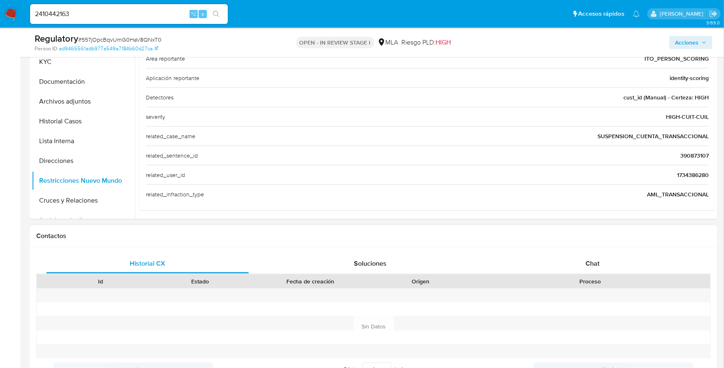
scroll to position [21, 0]
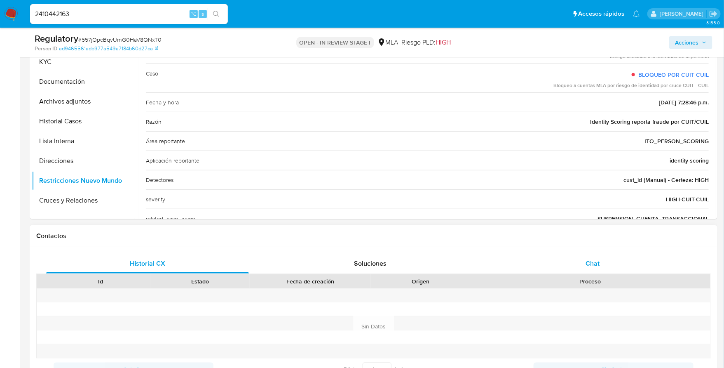
click at [597, 266] on span "Chat" at bounding box center [593, 262] width 14 height 9
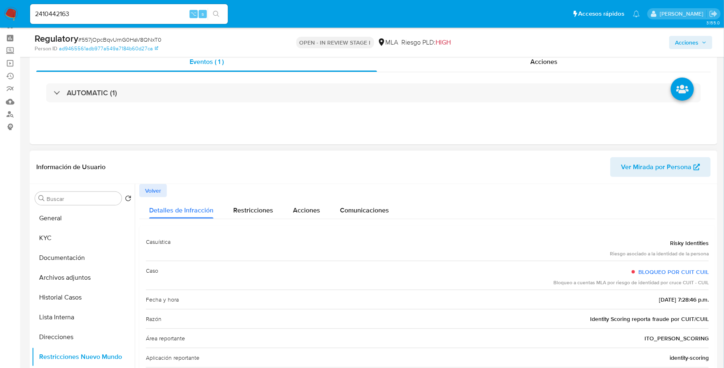
scroll to position [27, 0]
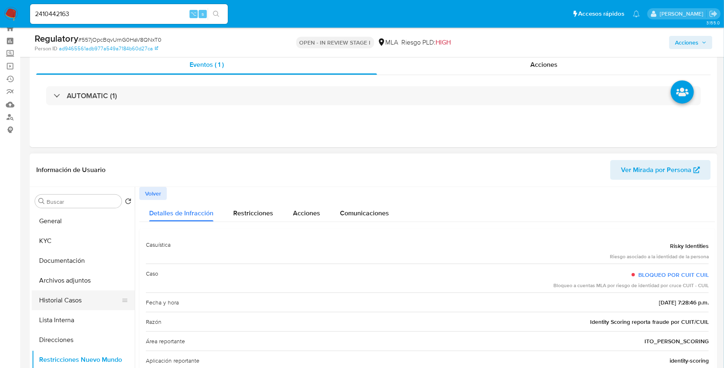
click at [62, 305] on button "Historial Casos" at bounding box center [80, 300] width 96 height 20
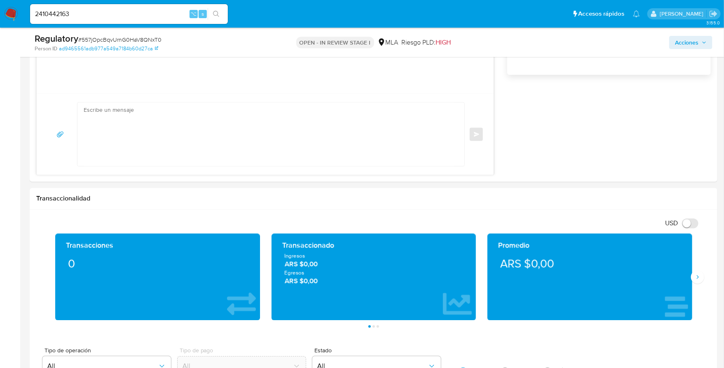
scroll to position [98, 0]
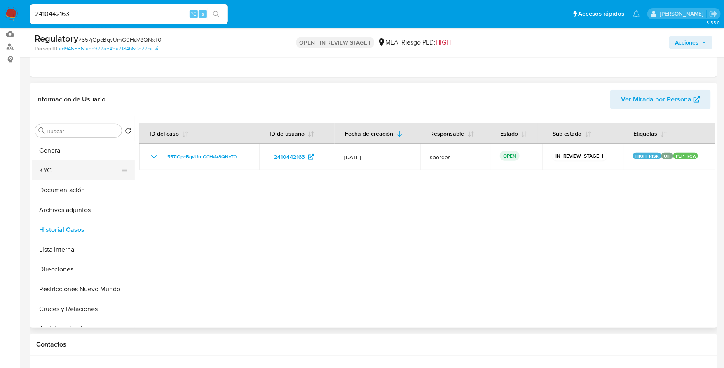
click at [51, 171] on button "KYC" at bounding box center [80, 170] width 96 height 20
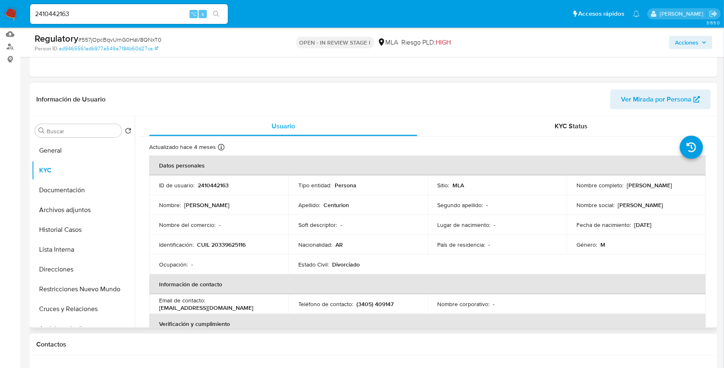
drag, startPoint x: 624, startPoint y: 184, endPoint x: 684, endPoint y: 186, distance: 60.2
click at [684, 186] on div "Nombre completo : Juan Ramon Centurion" at bounding box center [636, 184] width 120 height 7
copy p "[PERSON_NAME]"
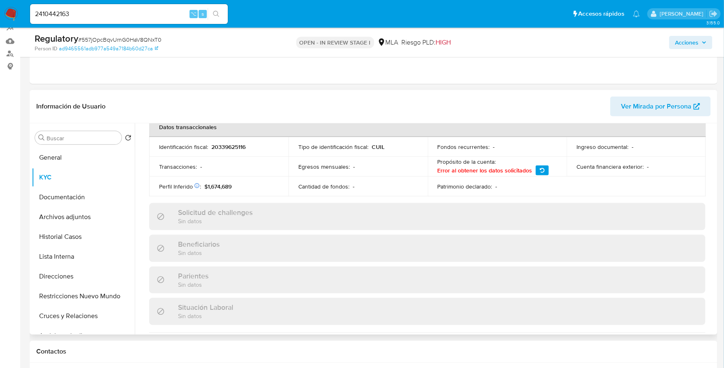
scroll to position [0, 0]
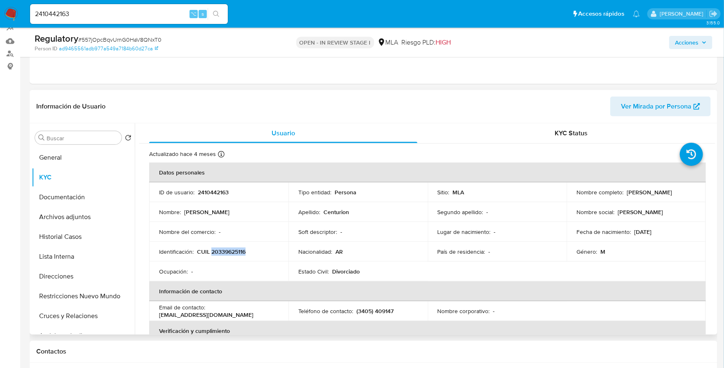
copy p "20339625116"
click at [68, 260] on button "Lista Interna" at bounding box center [80, 256] width 96 height 20
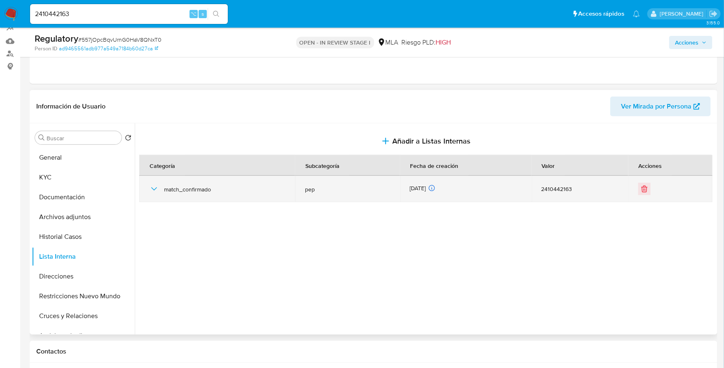
click at [156, 189] on icon "button" at bounding box center [154, 189] width 10 height 10
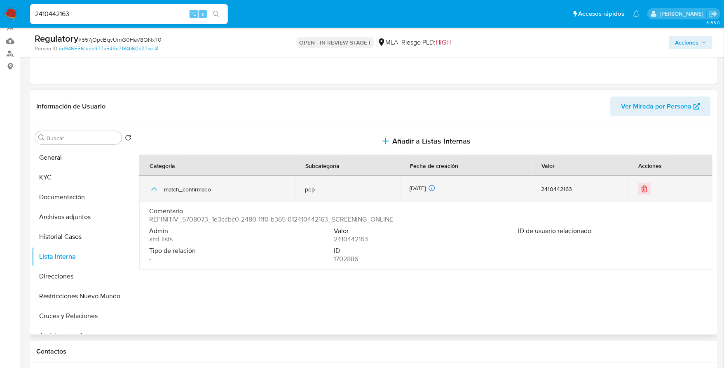
click at [155, 182] on div "match_confirmado" at bounding box center [217, 189] width 136 height 26
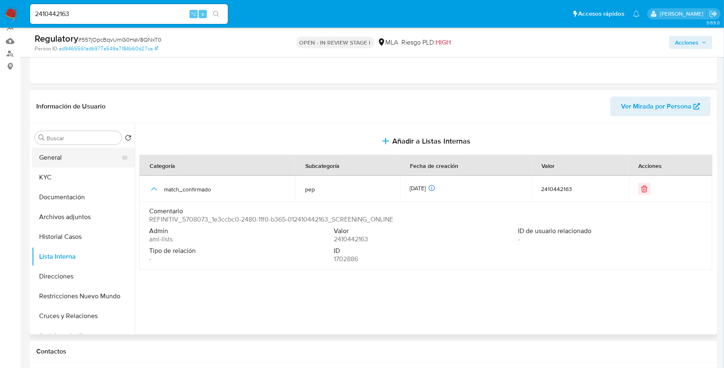
click at [70, 164] on button "General" at bounding box center [80, 158] width 96 height 20
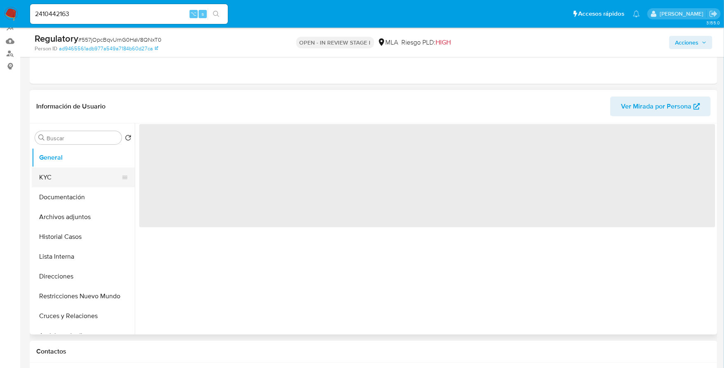
click at [70, 169] on button "KYC" at bounding box center [80, 177] width 96 height 20
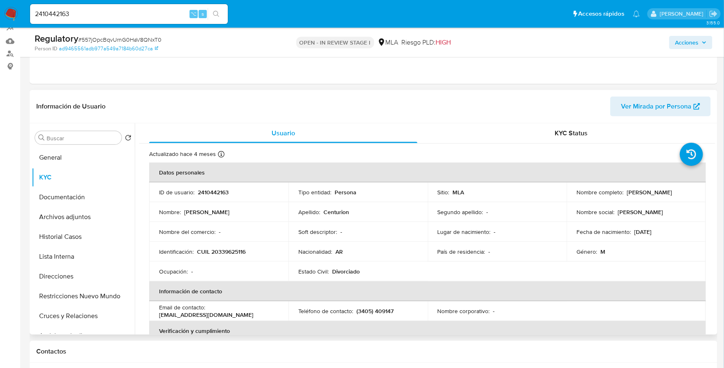
drag, startPoint x: 623, startPoint y: 191, endPoint x: 690, endPoint y: 192, distance: 66.8
click at [691, 192] on div "Nombre completo : Juan Ramon Centurion" at bounding box center [636, 191] width 120 height 7
copy div "[PERSON_NAME]"
click at [49, 198] on button "Documentación" at bounding box center [80, 197] width 96 height 20
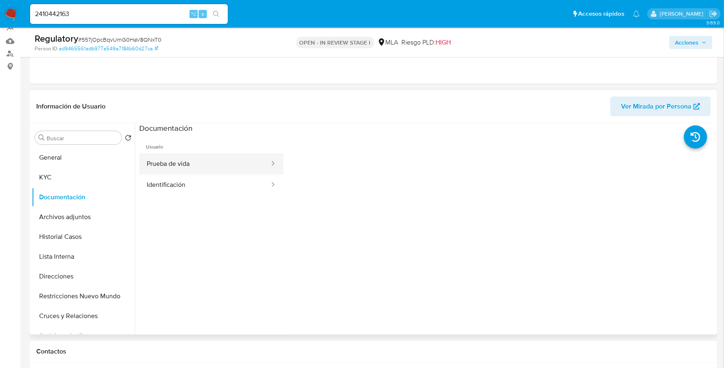
click at [190, 161] on button "Prueba de vida" at bounding box center [204, 163] width 131 height 21
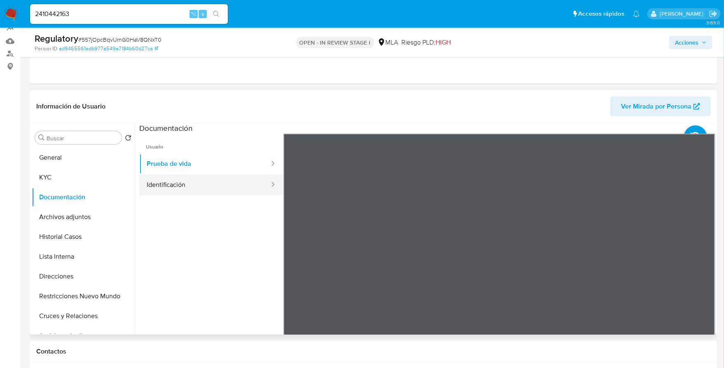
click at [221, 186] on button "Identificación" at bounding box center [204, 184] width 131 height 21
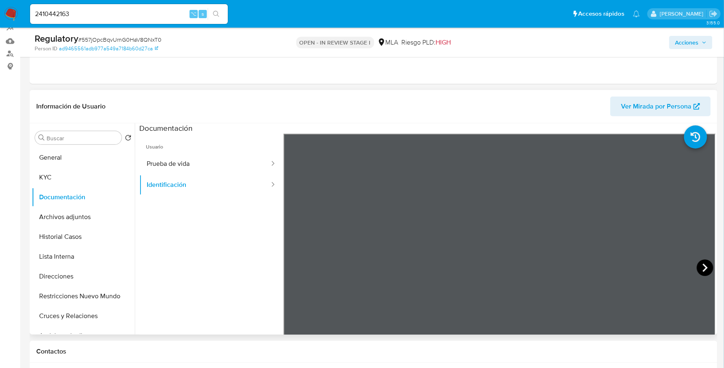
click at [701, 266] on icon at bounding box center [705, 267] width 16 height 16
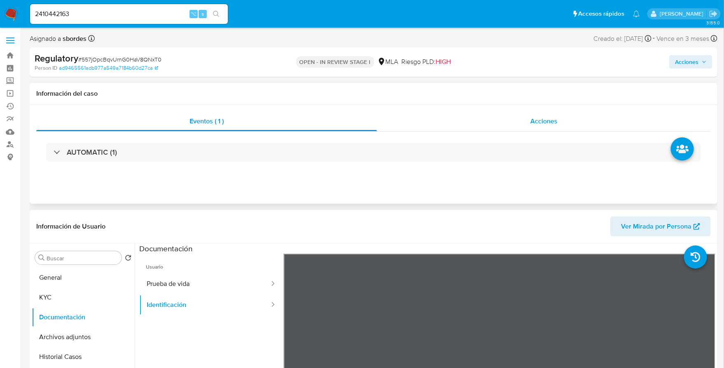
click at [508, 127] on div "Acciones" at bounding box center [544, 121] width 334 height 20
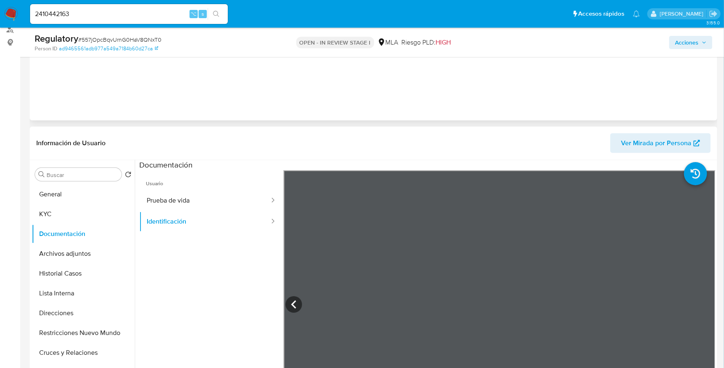
scroll to position [174, 0]
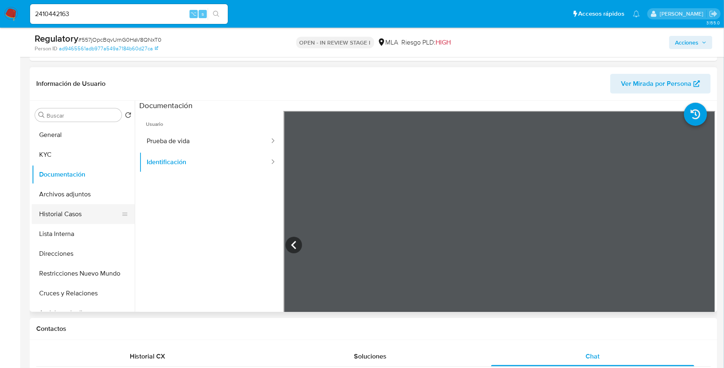
click at [62, 212] on button "Historial Casos" at bounding box center [80, 214] width 96 height 20
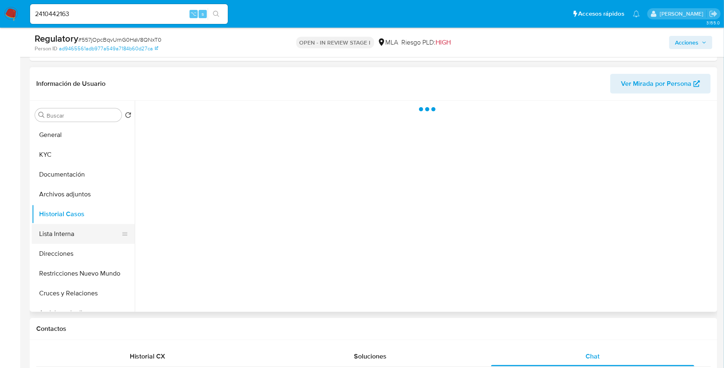
click at [63, 232] on button "Lista Interna" at bounding box center [80, 234] width 96 height 20
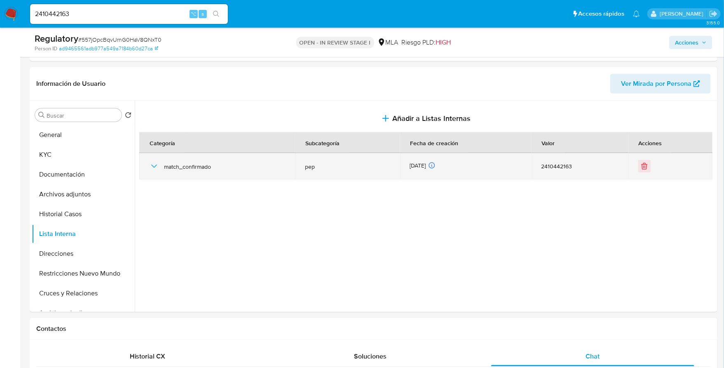
click at [164, 163] on span "match_confirmado" at bounding box center [224, 166] width 121 height 7
click at [152, 161] on icon "button" at bounding box center [154, 166] width 10 height 10
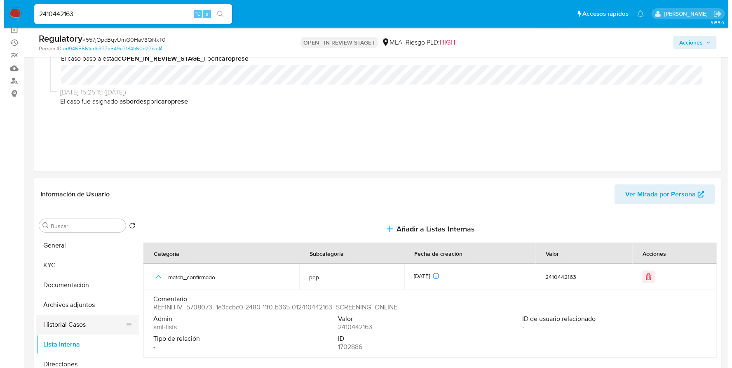
scroll to position [90, 0]
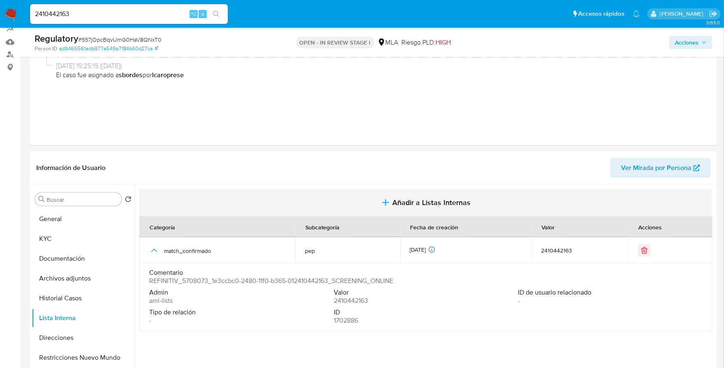
click at [416, 202] on span "Añadir a Listas Internas" at bounding box center [431, 202] width 78 height 9
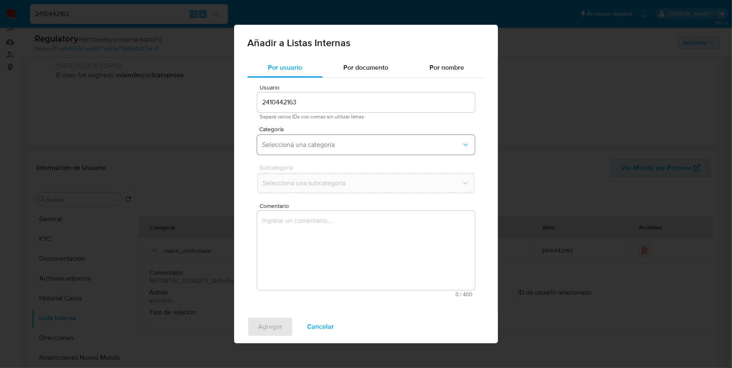
click at [311, 139] on button "Seleccioná una categoría" at bounding box center [366, 145] width 218 height 20
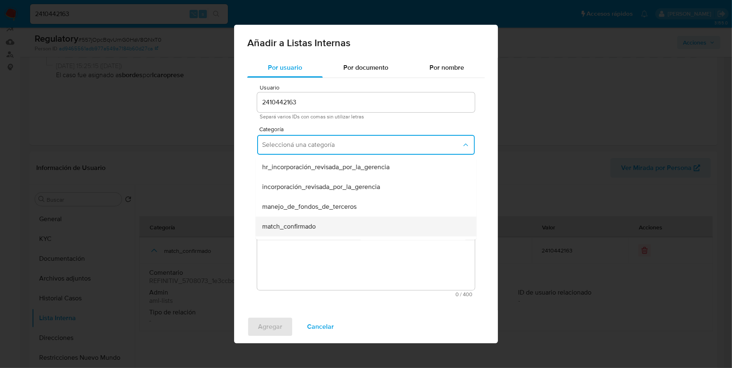
scroll to position [13, 0]
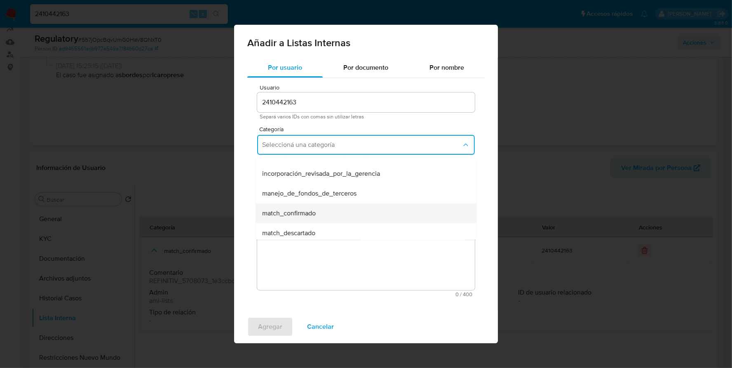
click at [302, 212] on span "match_confirmado" at bounding box center [289, 213] width 54 height 8
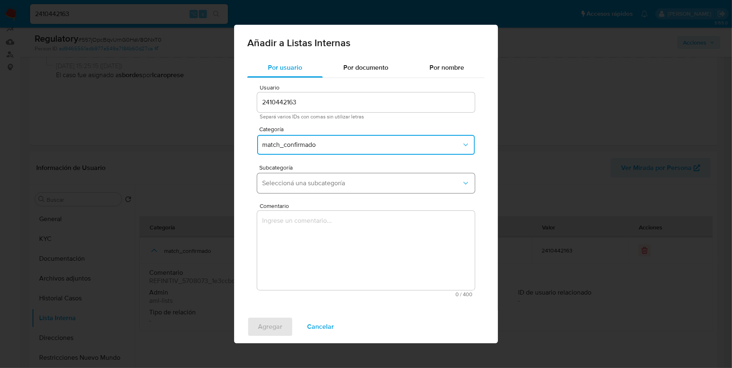
click at [305, 187] on button "Seleccioná una subcategoría" at bounding box center [366, 183] width 218 height 20
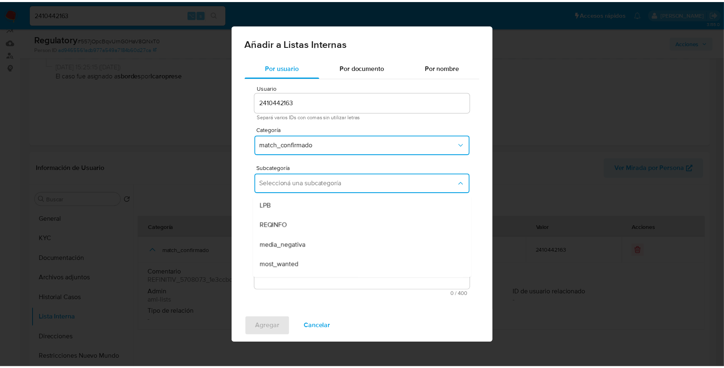
scroll to position [56, 0]
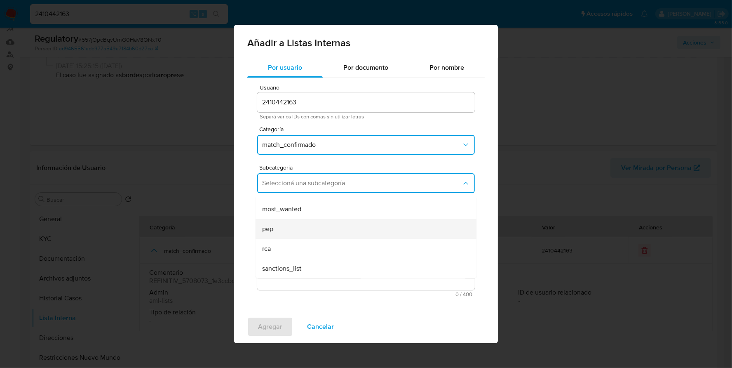
click at [292, 234] on div "pep" at bounding box center [363, 229] width 203 height 20
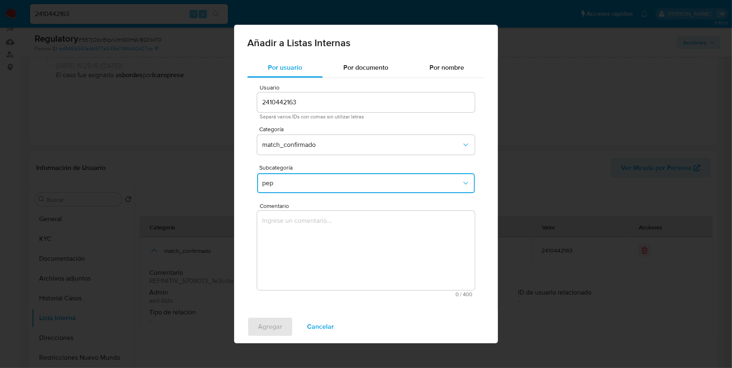
click at [293, 234] on textarea "Comentario" at bounding box center [366, 250] width 218 height 79
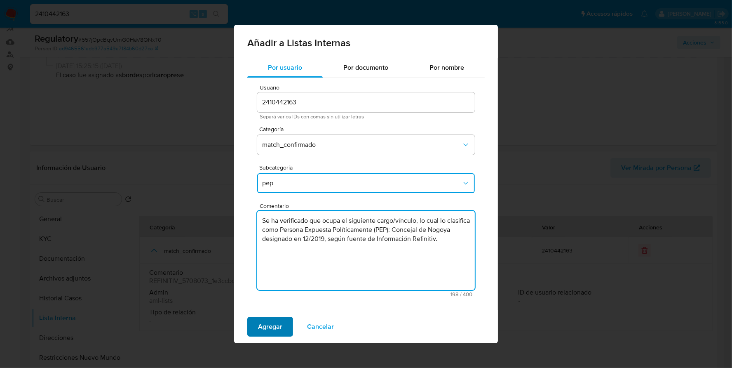
type textarea "Se ha verificado que ocupa el siguiente cargo/vínculo, lo cual lo clasifica com…"
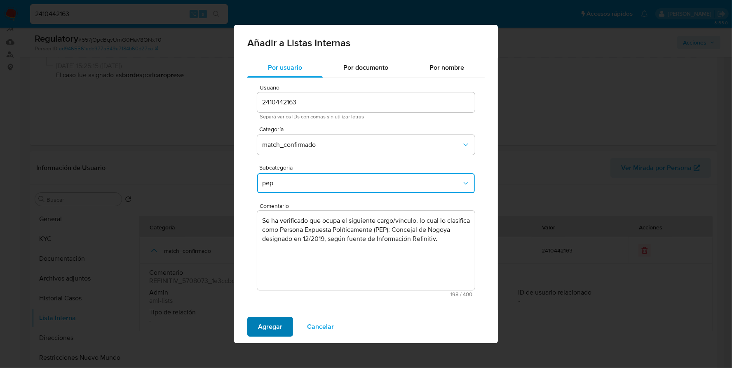
click at [274, 317] on span "Agregar" at bounding box center [270, 326] width 24 height 18
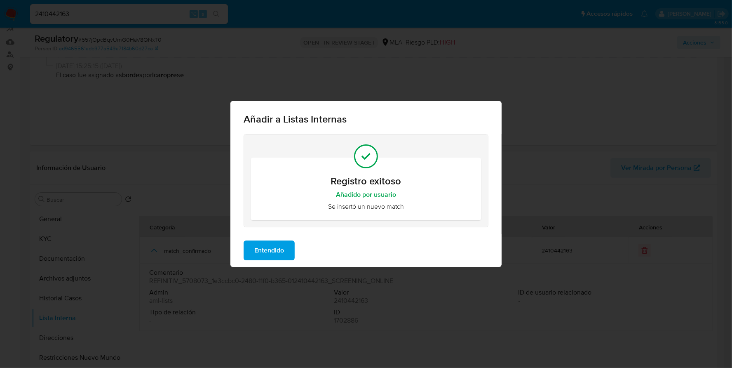
click at [274, 251] on span "Entendido" at bounding box center [269, 250] width 30 height 18
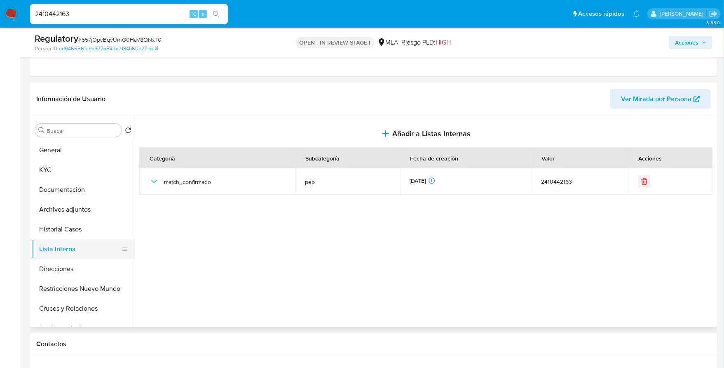
scroll to position [159, 0]
click at [99, 286] on button "Restricciones Nuevo Mundo" at bounding box center [80, 288] width 96 height 20
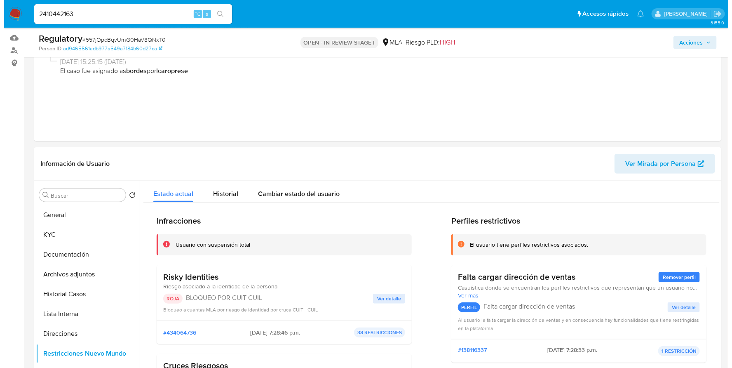
scroll to position [0, 0]
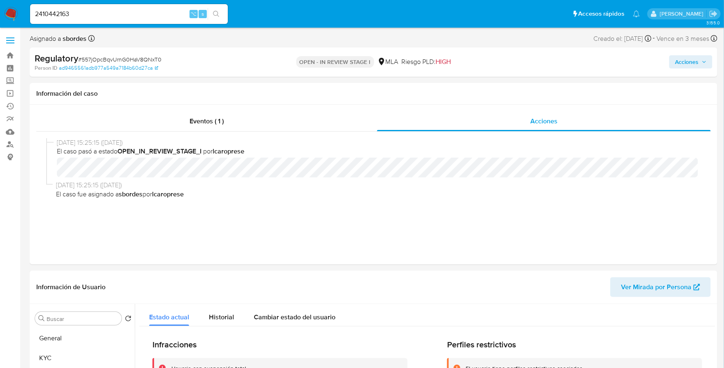
click at [693, 65] on span "Acciones" at bounding box center [686, 61] width 23 height 13
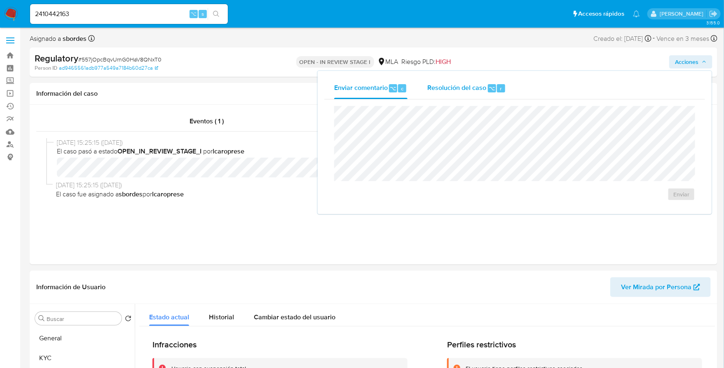
click at [477, 88] on span "Resolución del caso" at bounding box center [456, 87] width 59 height 9
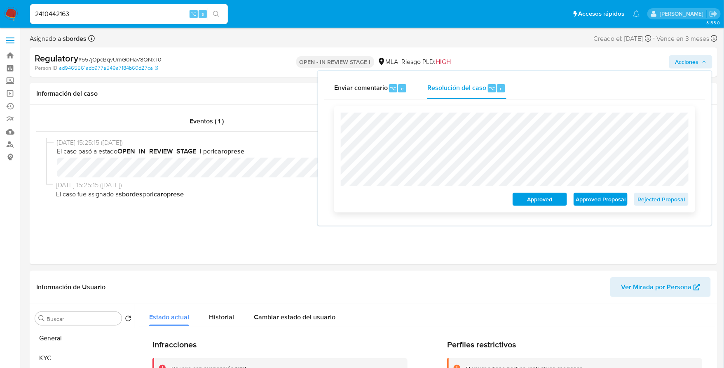
click at [664, 202] on span "Rejected Proposal" at bounding box center [661, 199] width 43 height 12
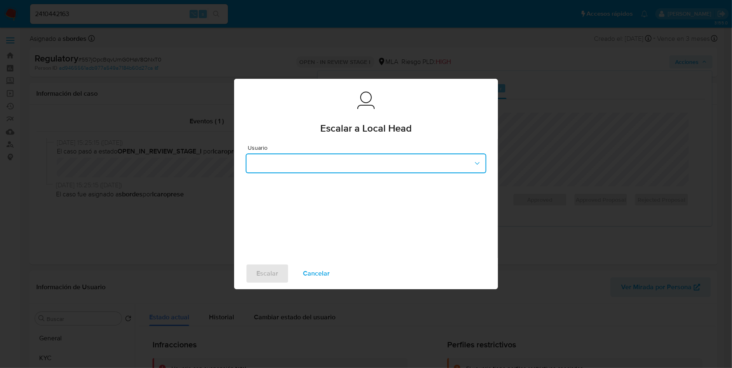
click at [335, 168] on button "button" at bounding box center [366, 163] width 241 height 20
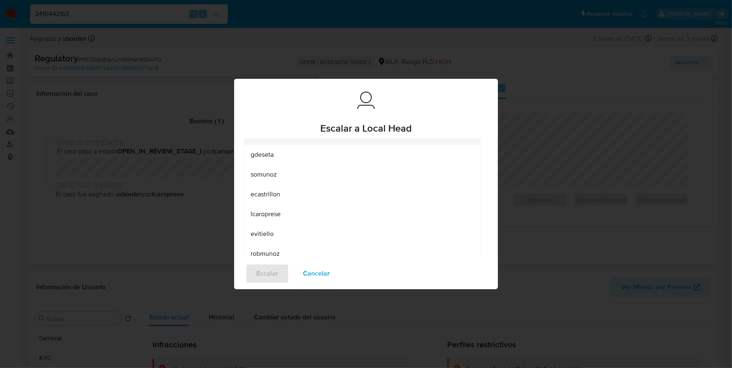
scroll to position [70, 0]
click at [281, 212] on span "lcaroprese" at bounding box center [266, 211] width 30 height 8
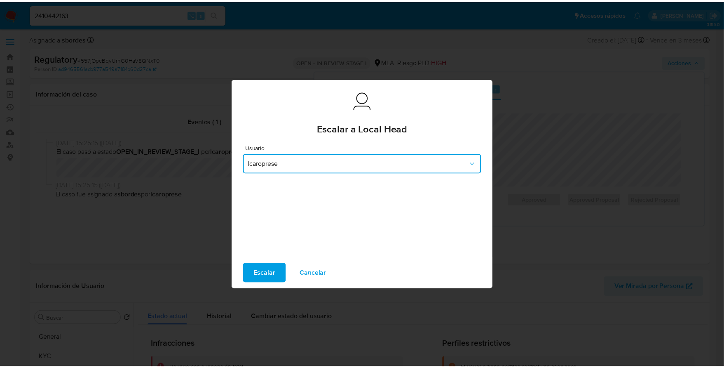
scroll to position [0, 0]
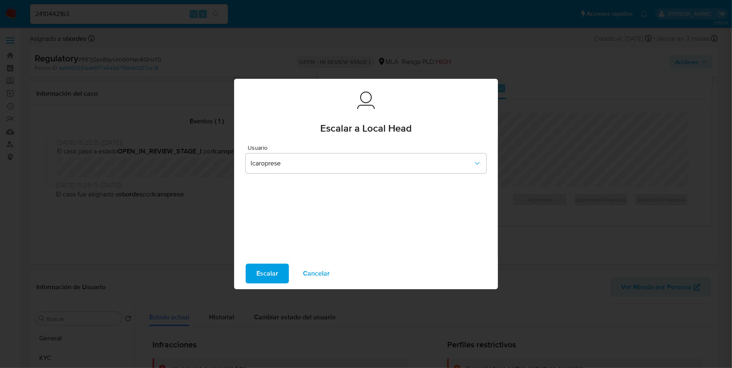
click at [267, 277] on span "Escalar" at bounding box center [267, 273] width 22 height 18
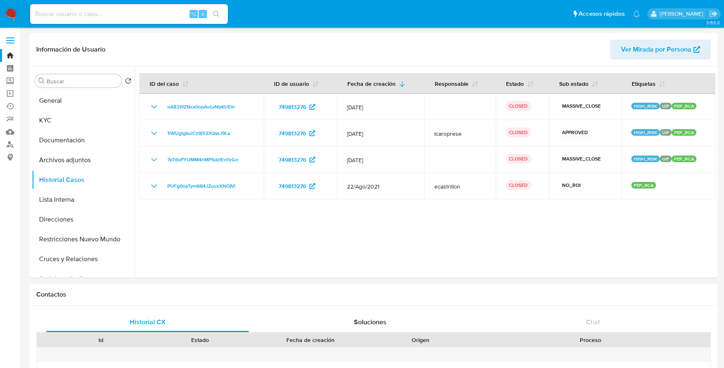
select select "10"
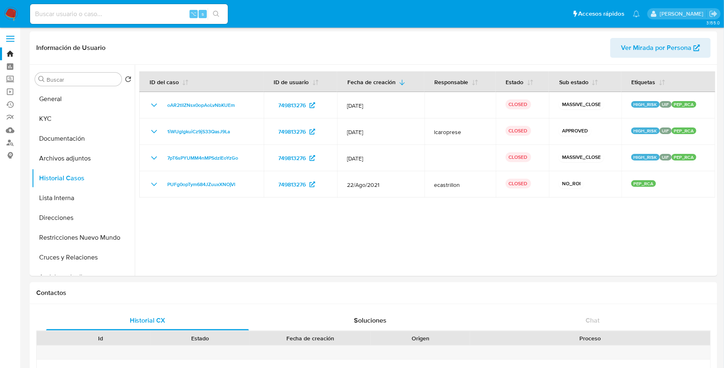
scroll to position [2, 0]
click at [104, 15] on input at bounding box center [129, 14] width 198 height 11
paste input "1865064883"
type input "1865064883"
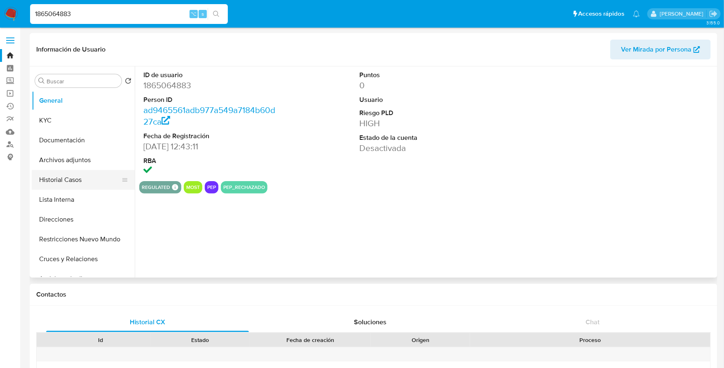
click at [52, 179] on button "Historial Casos" at bounding box center [80, 180] width 96 height 20
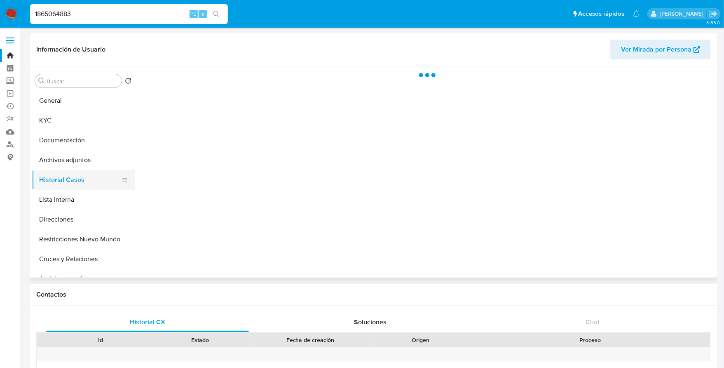
select select "10"
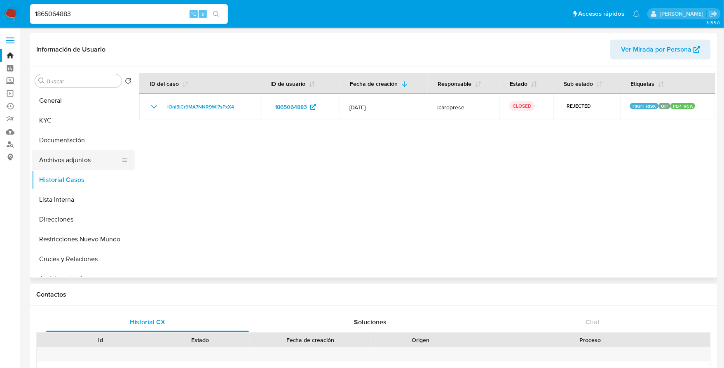
click at [70, 165] on button "Archivos adjuntos" at bounding box center [80, 160] width 96 height 20
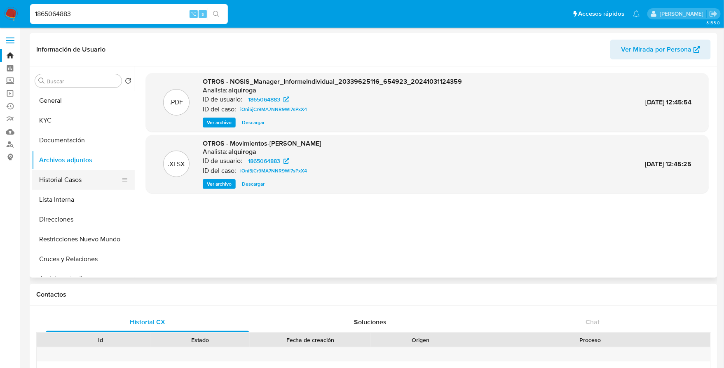
click at [70, 176] on button "Historial Casos" at bounding box center [80, 180] width 96 height 20
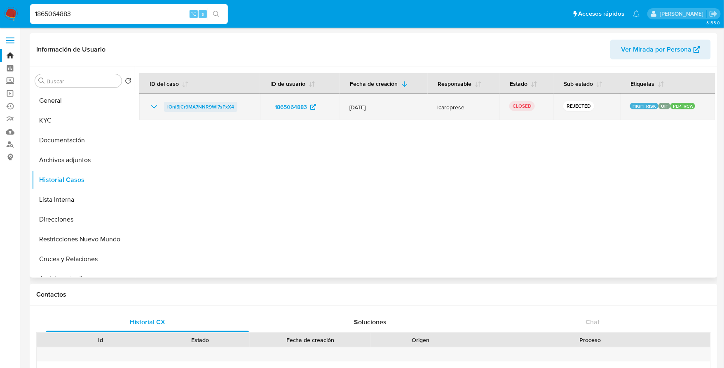
click at [228, 105] on span "iOni5jCr9MA7NNR9Wl7sPxX4" at bounding box center [200, 107] width 67 height 10
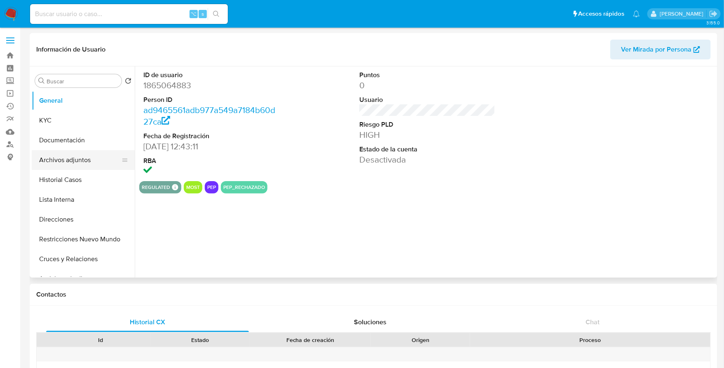
select select "10"
click at [74, 180] on button "Historial Casos" at bounding box center [80, 180] width 96 height 20
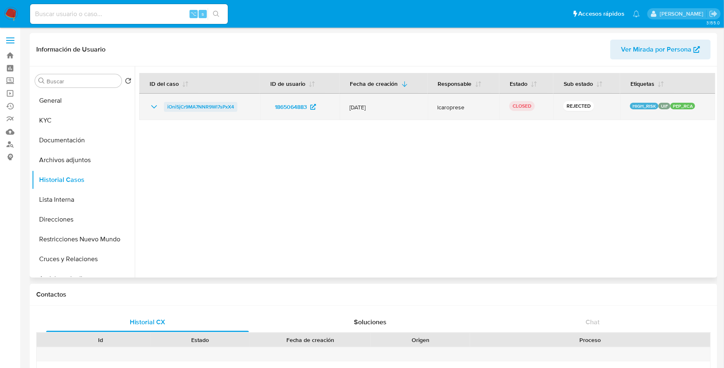
click at [187, 108] on span "iOni5jCr9MA7NNR9Wl7sPxX4" at bounding box center [200, 107] width 67 height 10
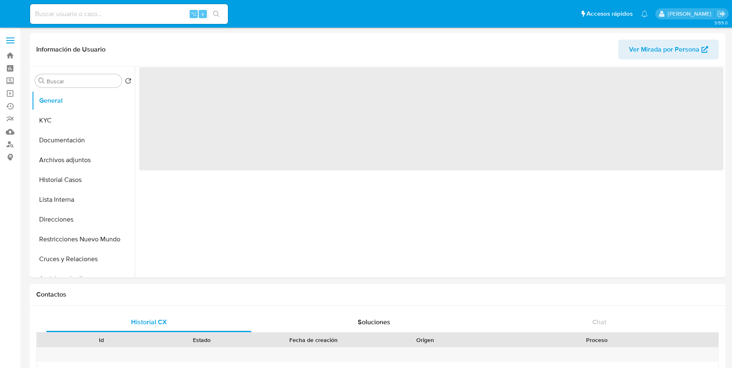
select select "10"
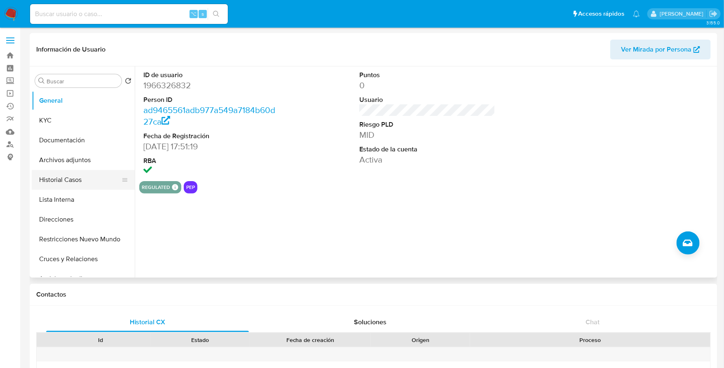
click at [81, 172] on button "Historial Casos" at bounding box center [80, 180] width 96 height 20
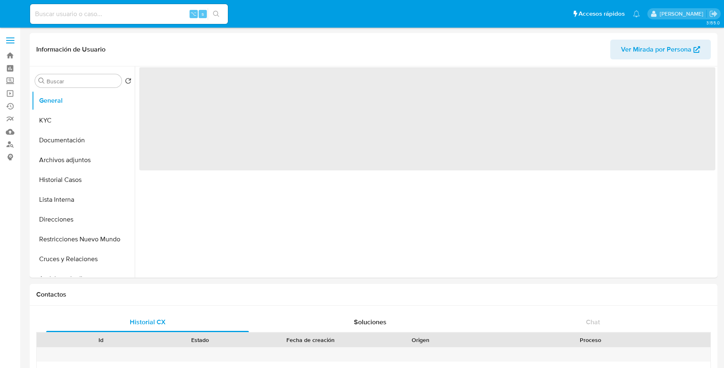
select select "10"
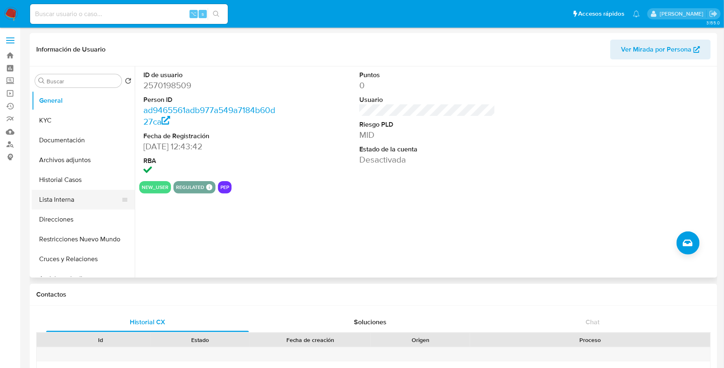
click at [64, 191] on button "Lista Interna" at bounding box center [80, 200] width 96 height 20
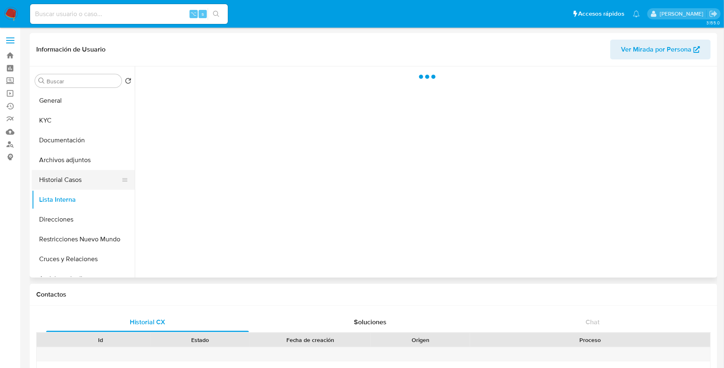
click at [67, 173] on button "Historial Casos" at bounding box center [80, 180] width 96 height 20
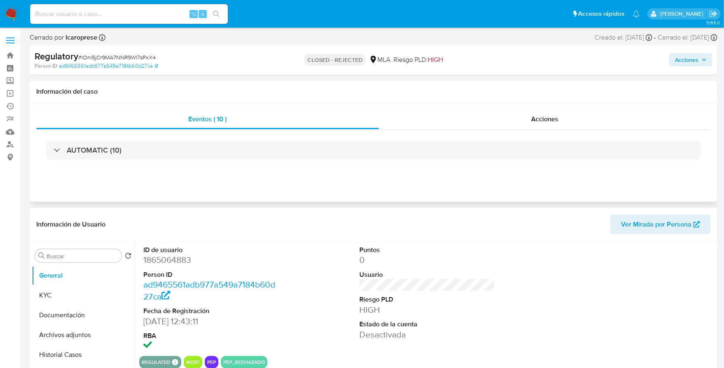
click at [543, 107] on div "Eventos ( 10 ) Acciones AUTOMATIC (10)" at bounding box center [374, 152] width 688 height 99
select select "10"
click at [540, 122] on span "Acciones" at bounding box center [545, 118] width 27 height 9
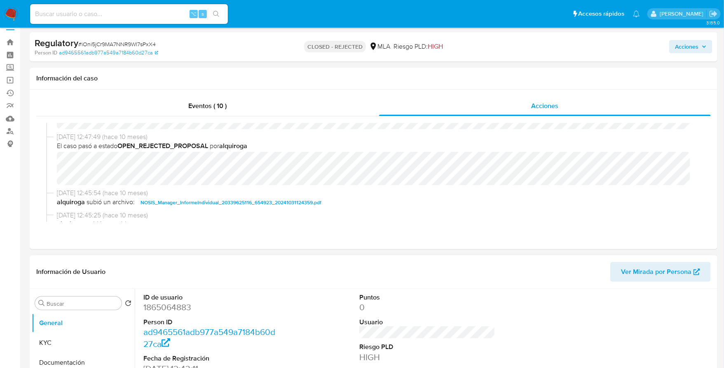
scroll to position [96, 0]
copy dd "1865064883"
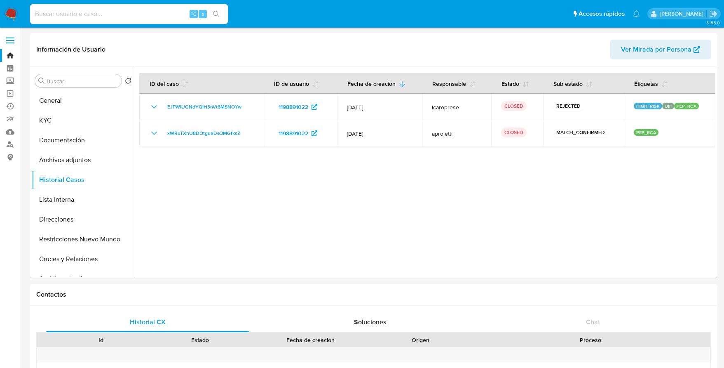
select select "10"
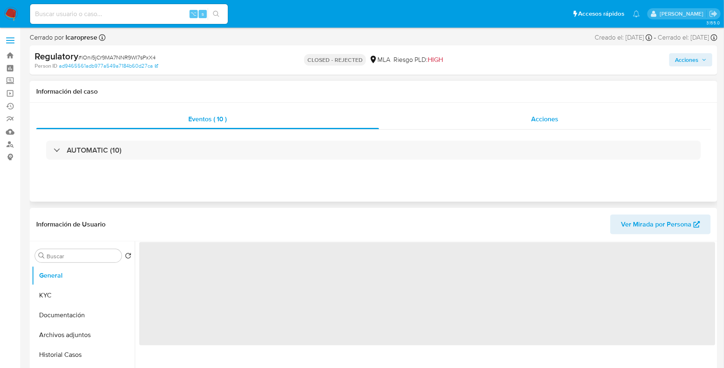
click at [532, 122] on span "Acciones" at bounding box center [545, 118] width 27 height 9
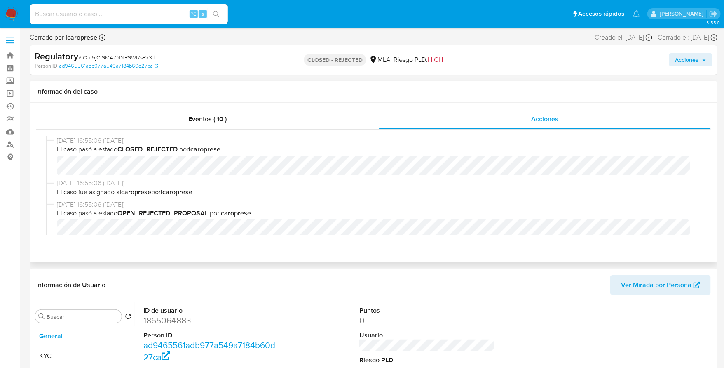
select select "10"
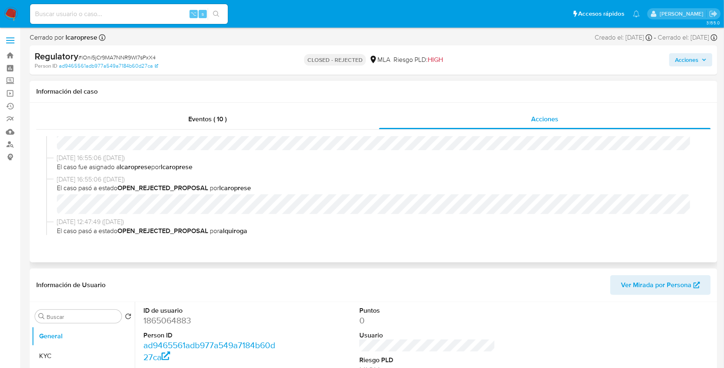
scroll to position [80, 0]
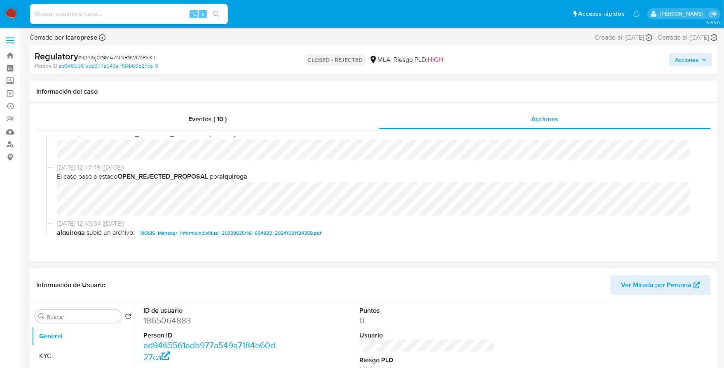
click at [12, 14] on img at bounding box center [11, 14] width 14 height 14
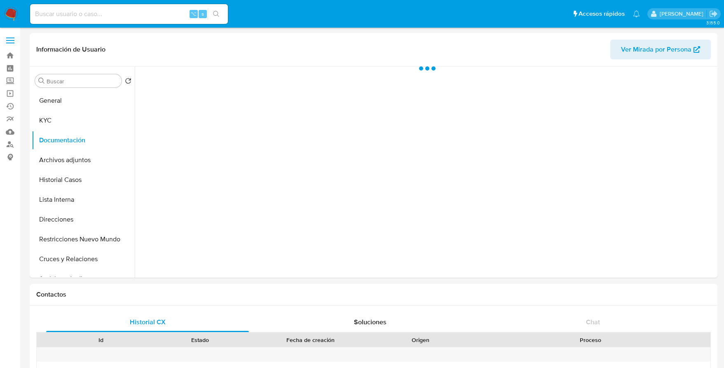
select select "10"
click at [73, 123] on button "KYC" at bounding box center [80, 120] width 96 height 20
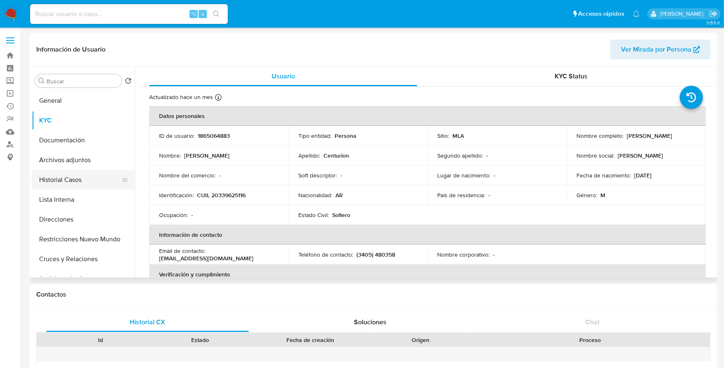
click at [64, 187] on button "Historial Casos" at bounding box center [80, 180] width 96 height 20
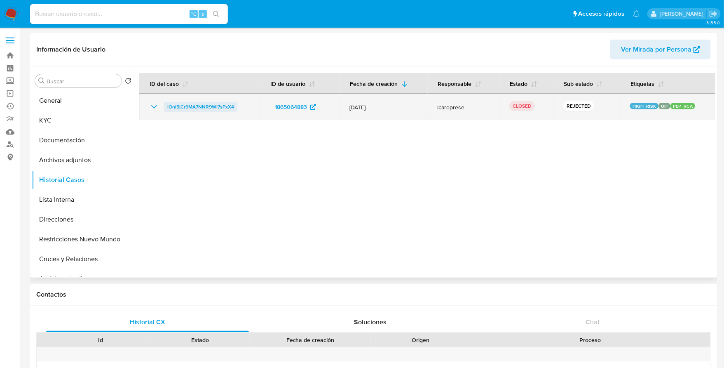
click at [187, 109] on span "iOni5jCr9MA7NNR9Wl7sPxX4" at bounding box center [200, 107] width 67 height 10
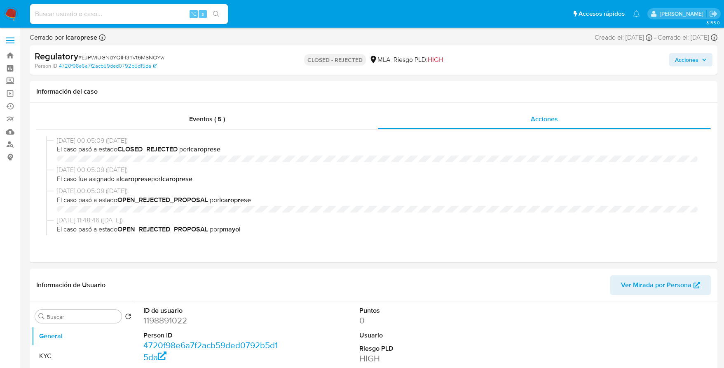
select select "10"
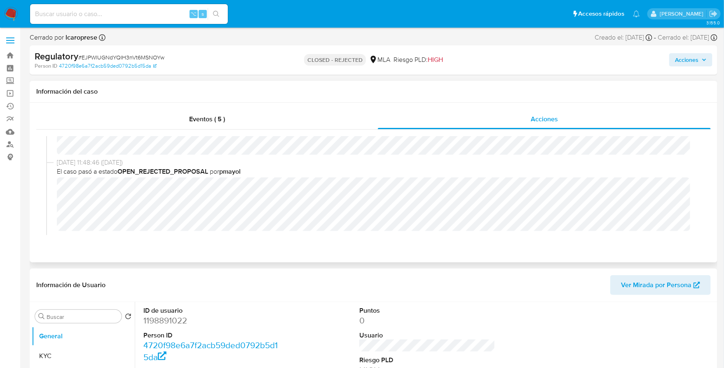
scroll to position [87, 0]
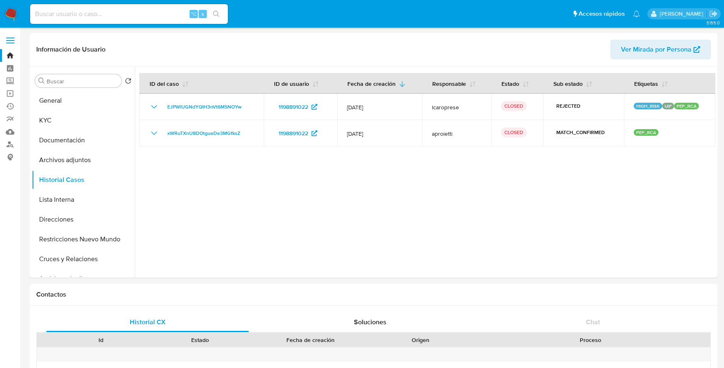
select select "10"
click at [74, 100] on button "General" at bounding box center [80, 101] width 96 height 20
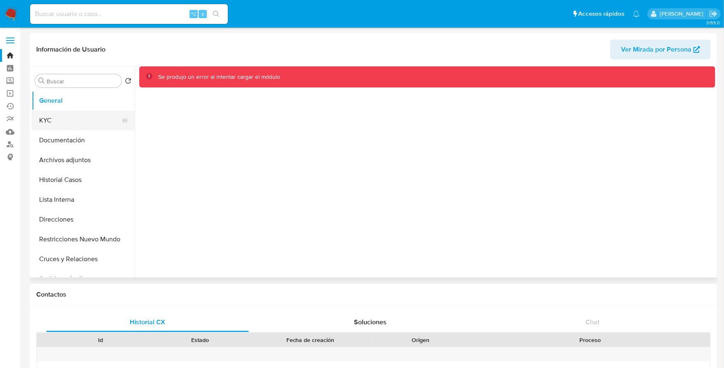
click at [70, 123] on button "KYC" at bounding box center [80, 120] width 96 height 20
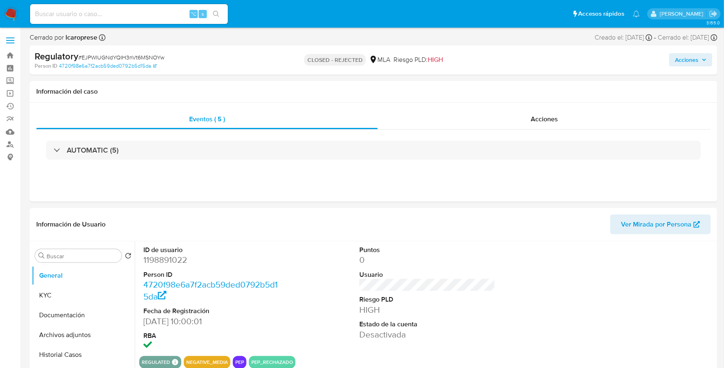
select select "10"
click at [604, 124] on div "Acciones" at bounding box center [544, 119] width 333 height 20
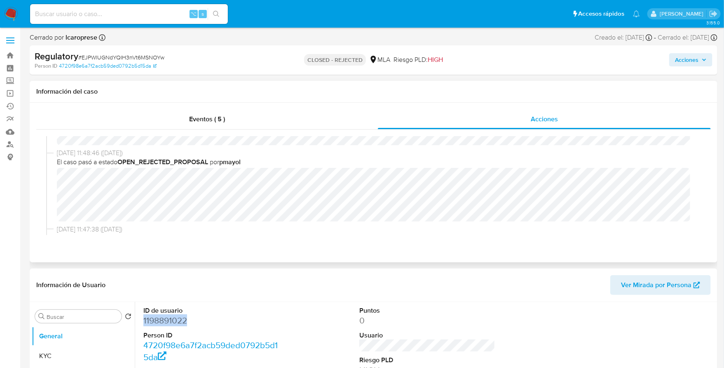
scroll to position [94, 0]
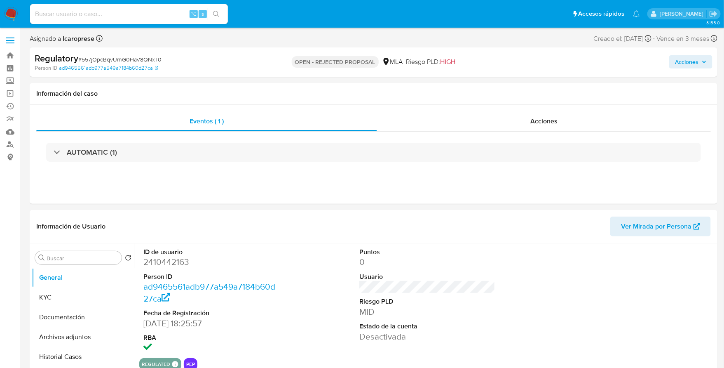
select select "10"
click at [487, 134] on div "AUTOMATIC (1)" at bounding box center [373, 151] width 675 height 41
click at [497, 127] on div "Acciones" at bounding box center [544, 121] width 334 height 20
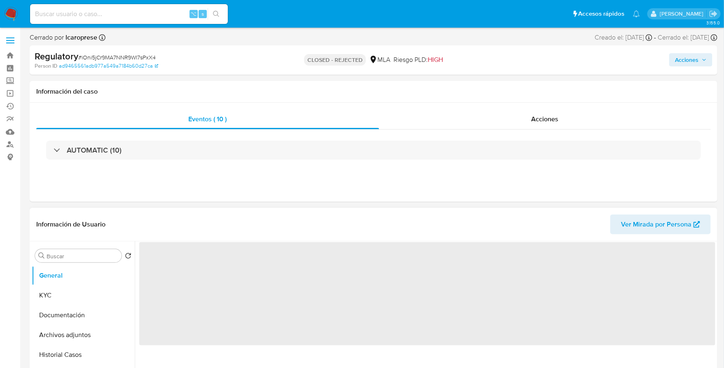
scroll to position [66, 0]
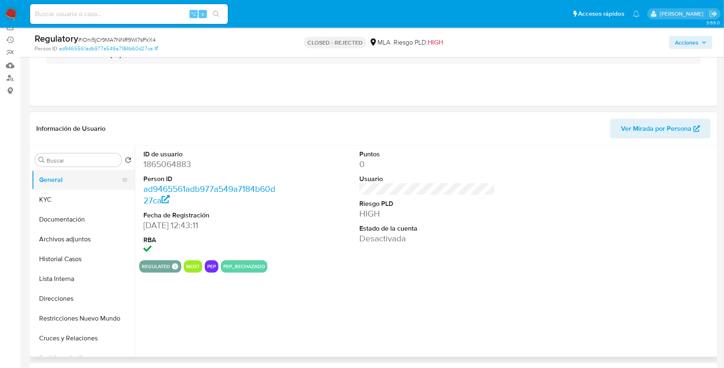
select select "10"
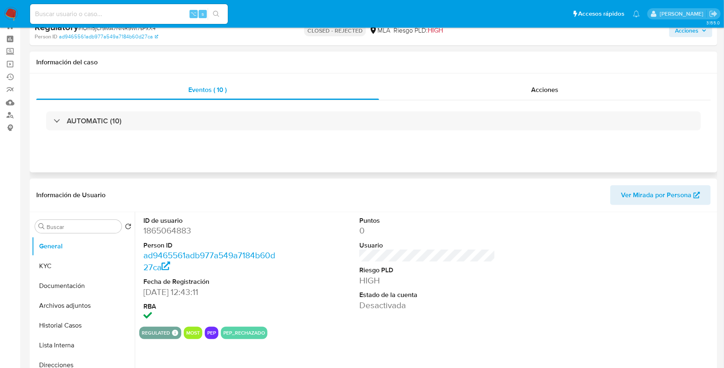
scroll to position [0, 0]
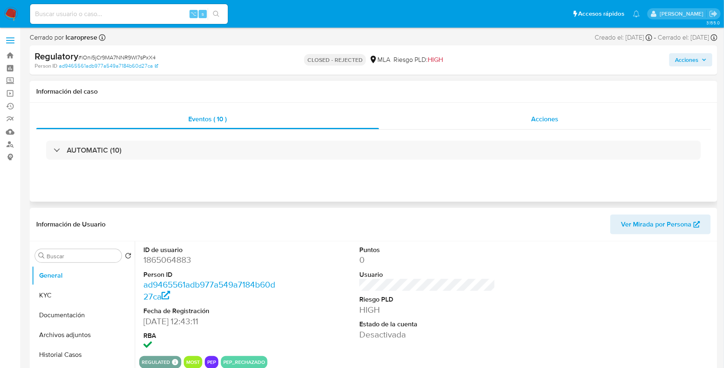
click at [560, 114] on div "Acciones" at bounding box center [545, 119] width 332 height 20
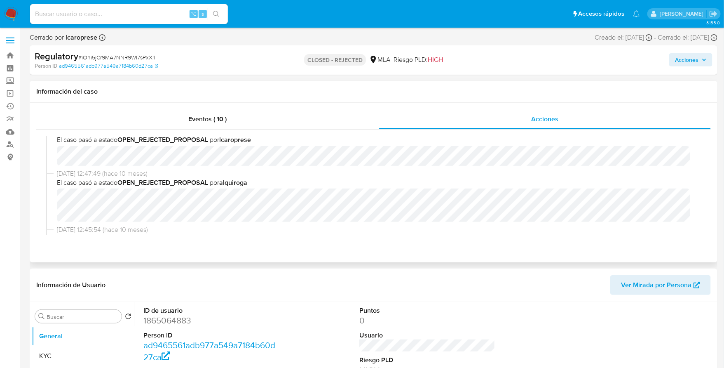
scroll to position [64, 0]
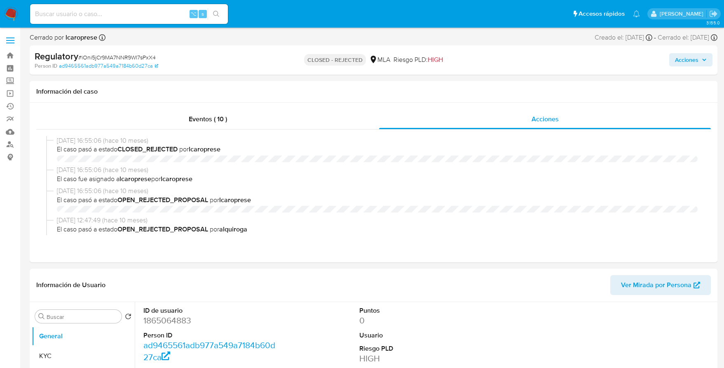
select select "10"
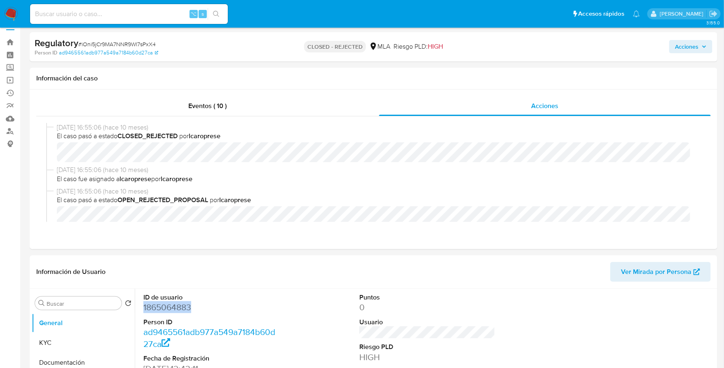
scroll to position [96, 0]
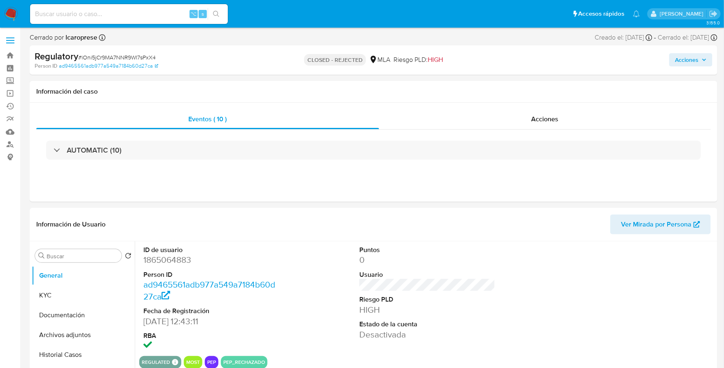
select select "10"
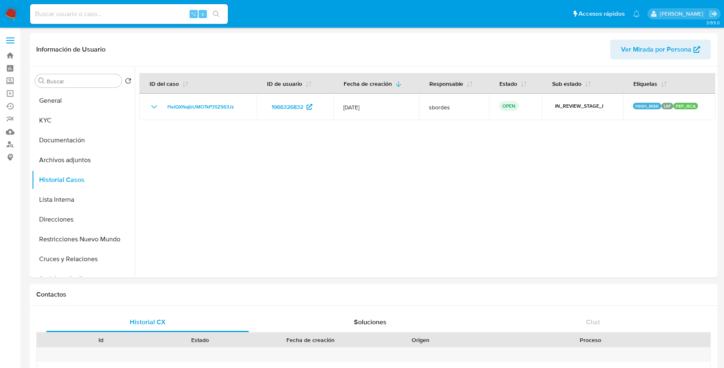
select select "10"
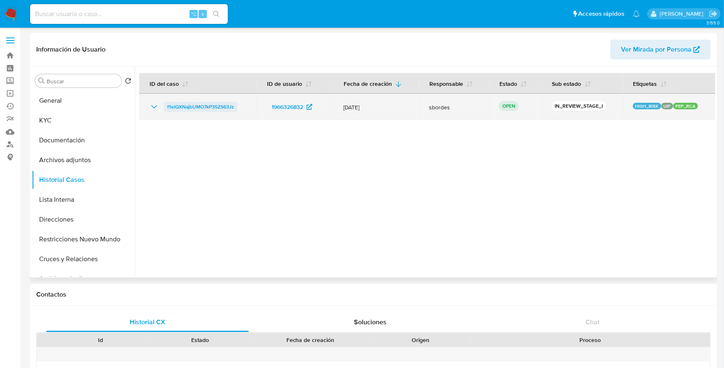
click at [183, 107] on span "f1elQXNajbUMO7kP3SZS63Jz" at bounding box center [200, 107] width 67 height 10
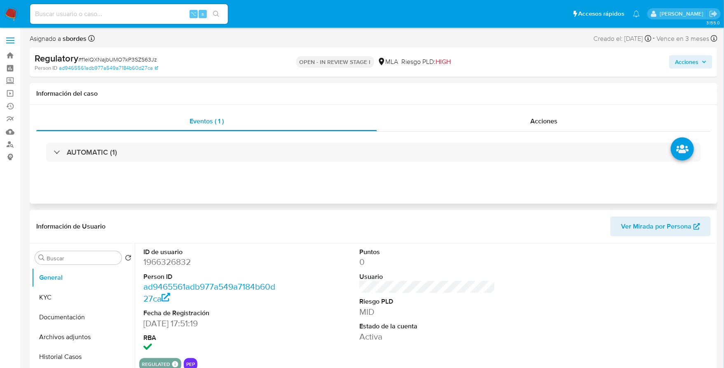
select select "10"
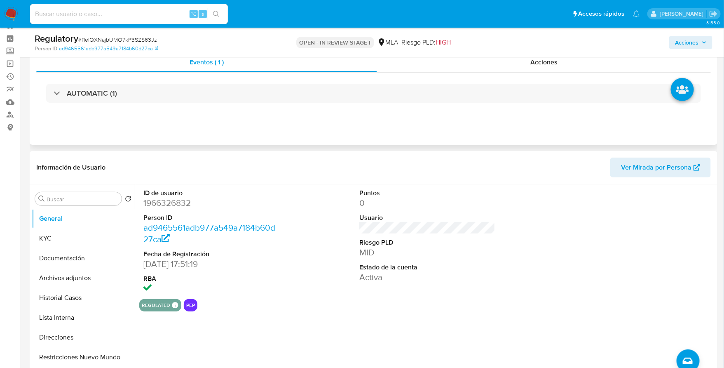
scroll to position [10, 0]
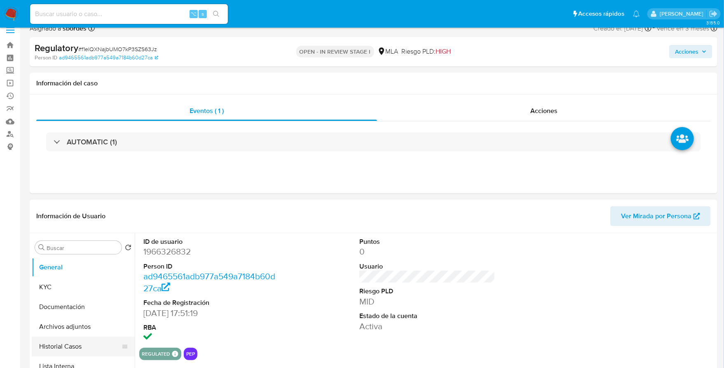
click at [65, 340] on button "Historial Casos" at bounding box center [80, 346] width 96 height 20
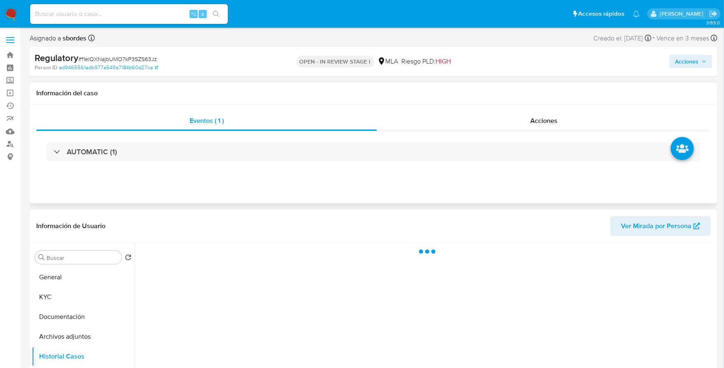
scroll to position [74, 0]
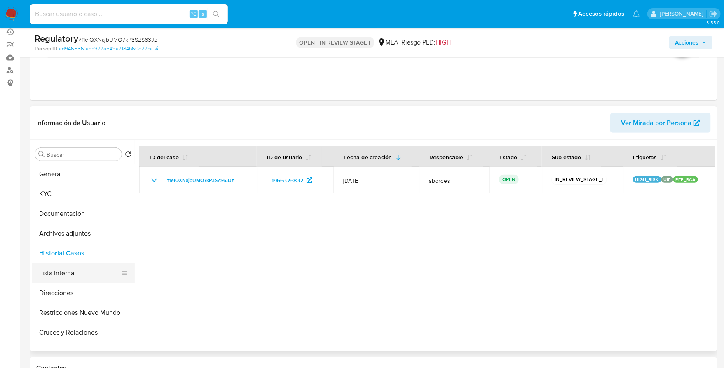
click at [52, 270] on button "Lista Interna" at bounding box center [80, 273] width 96 height 20
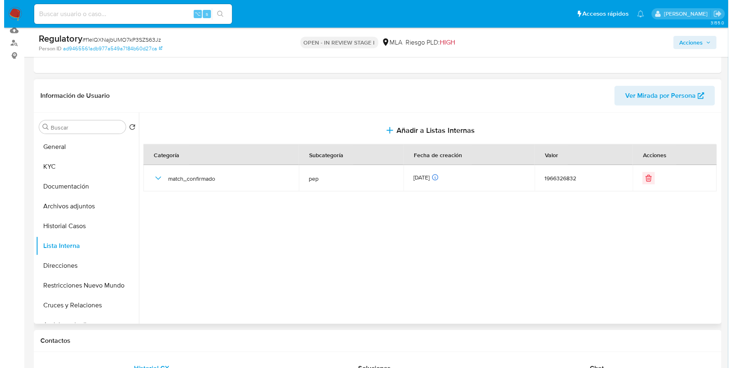
scroll to position [60, 0]
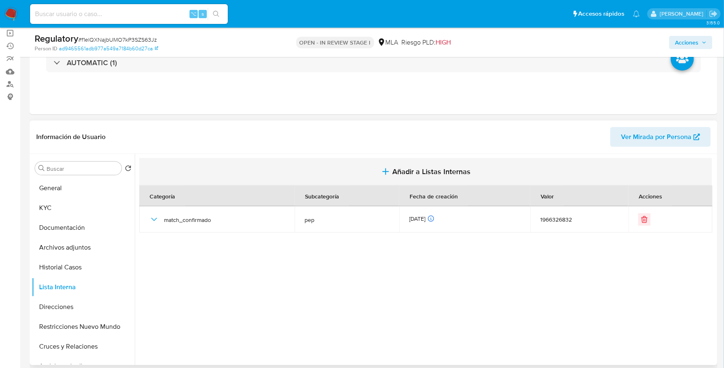
click at [403, 172] on span "Añadir a Listas Internas" at bounding box center [431, 171] width 78 height 9
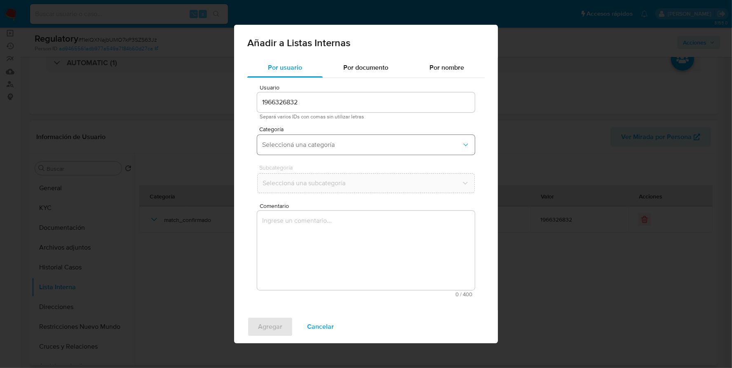
click at [291, 141] on span "Seleccioná una categoría" at bounding box center [361, 145] width 199 height 8
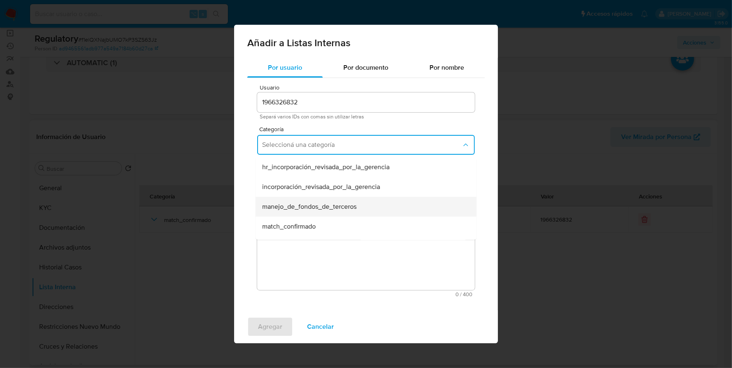
scroll to position [21, 0]
click at [326, 202] on div "match_confirmado" at bounding box center [363, 205] width 203 height 20
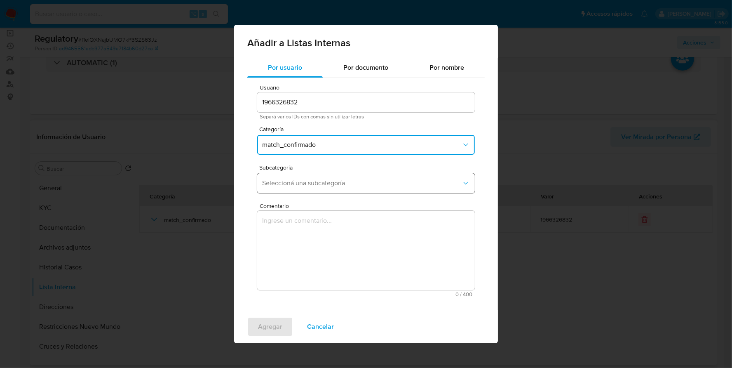
click at [332, 186] on span "Seleccioná una subcategoría" at bounding box center [361, 183] width 199 height 8
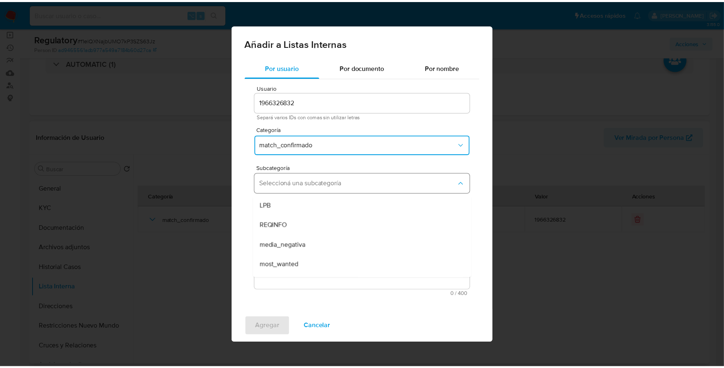
scroll to position [56, 0]
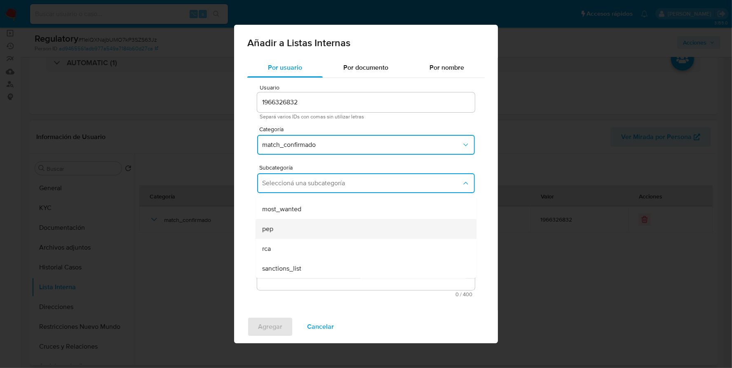
click at [276, 227] on div "pep" at bounding box center [363, 229] width 203 height 20
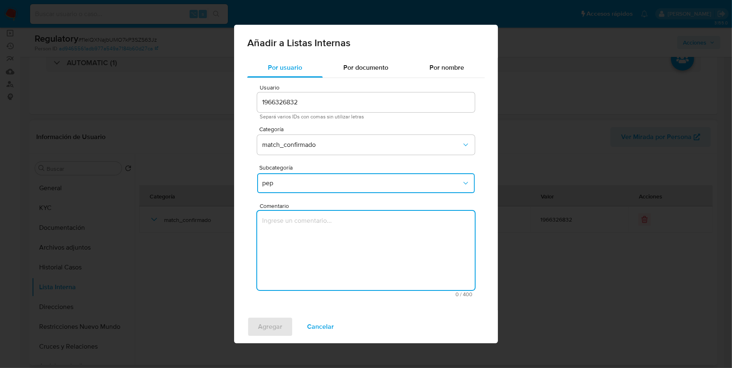
click at [303, 257] on textarea "Comentario" at bounding box center [366, 250] width 218 height 79
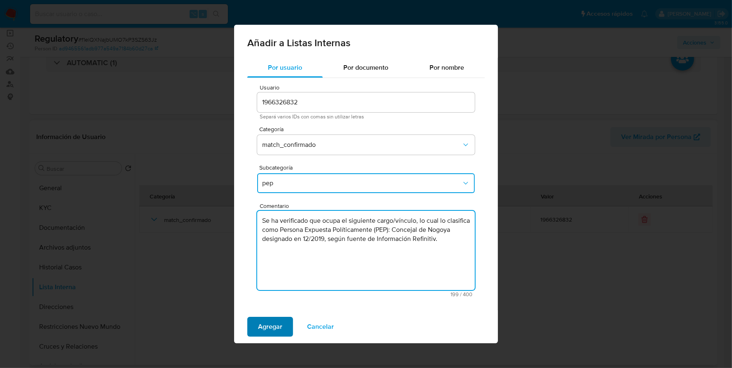
type textarea "Se ha verificado que ocupa el siguiente cargo/vínculo, lo cual lo clasifica com…"
click at [271, 319] on span "Agregar" at bounding box center [270, 326] width 24 height 18
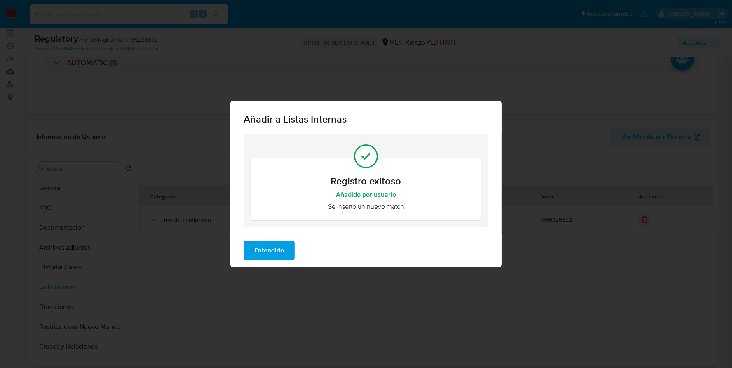
click at [279, 251] on span "Entendido" at bounding box center [269, 250] width 30 height 18
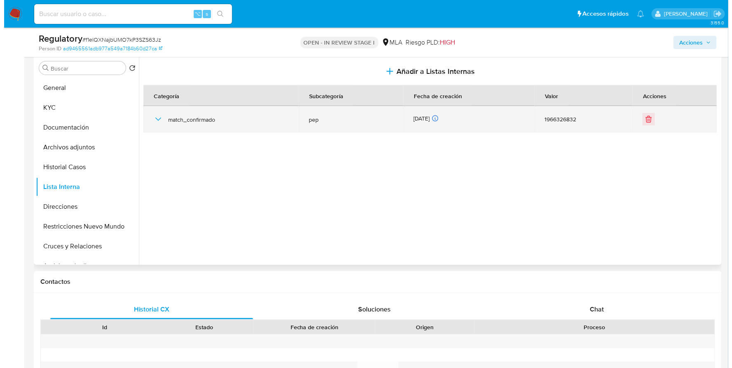
scroll to position [155, 0]
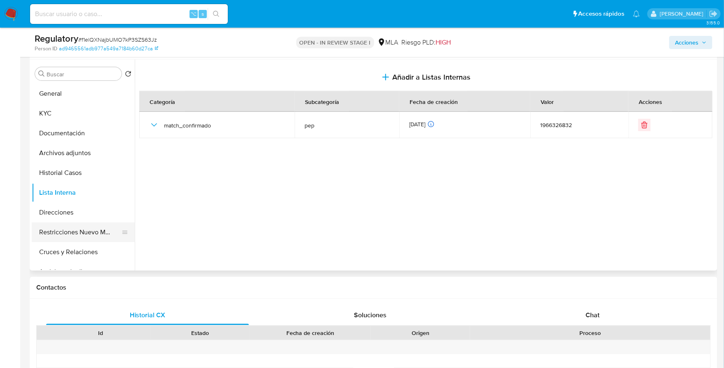
click at [77, 232] on button "Restricciones Nuevo Mundo" at bounding box center [80, 232] width 96 height 20
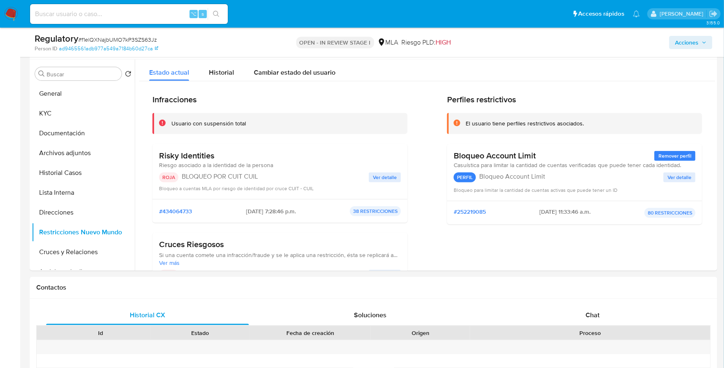
click at [691, 39] on span "Acciones" at bounding box center [686, 42] width 23 height 13
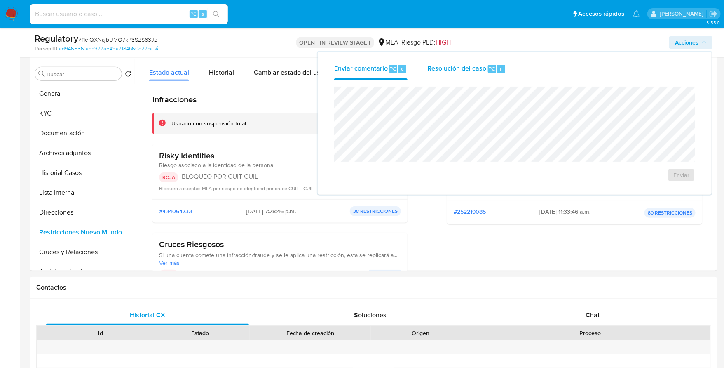
click at [469, 77] on div "Resolución del caso ⌥ r" at bounding box center [466, 68] width 79 height 21
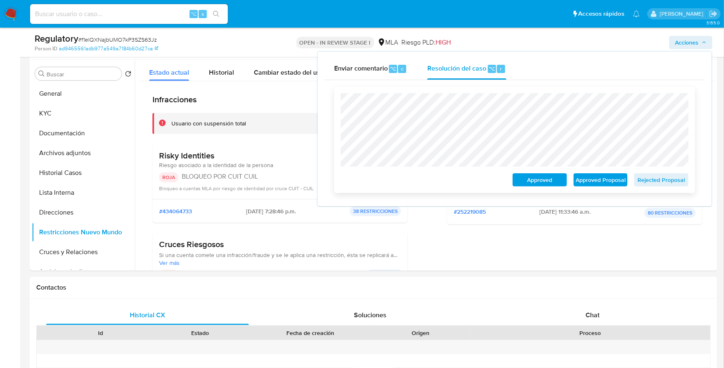
click at [673, 180] on span "Rejected Proposal" at bounding box center [661, 180] width 43 height 12
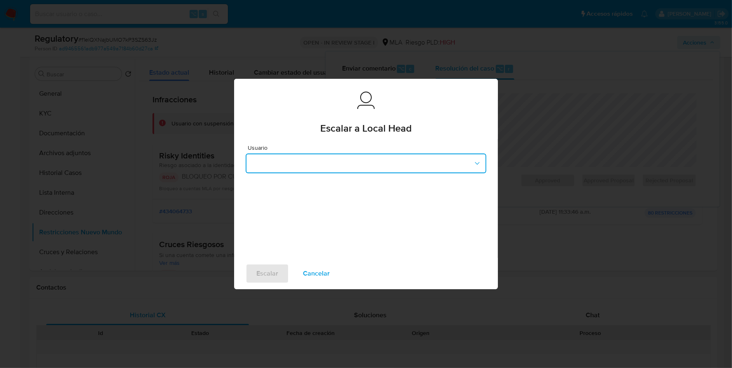
click at [273, 164] on button "button" at bounding box center [366, 163] width 241 height 20
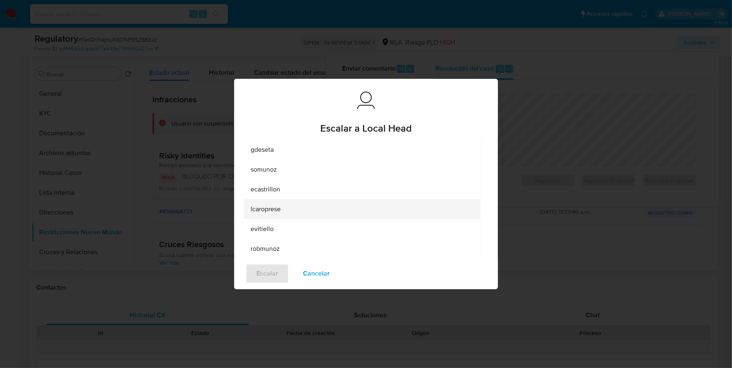
scroll to position [73, 0]
click at [273, 210] on span "lcaroprese" at bounding box center [266, 208] width 30 height 8
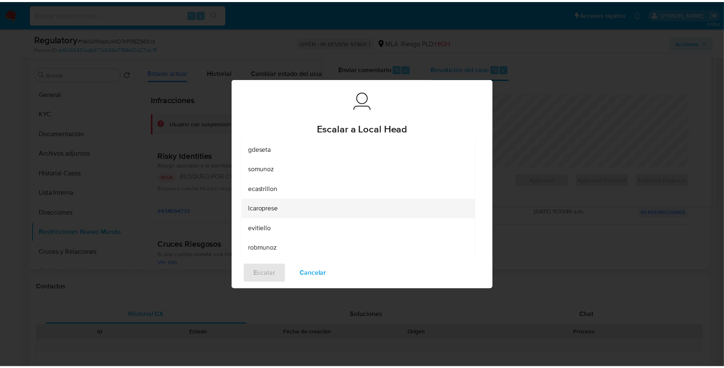
scroll to position [0, 0]
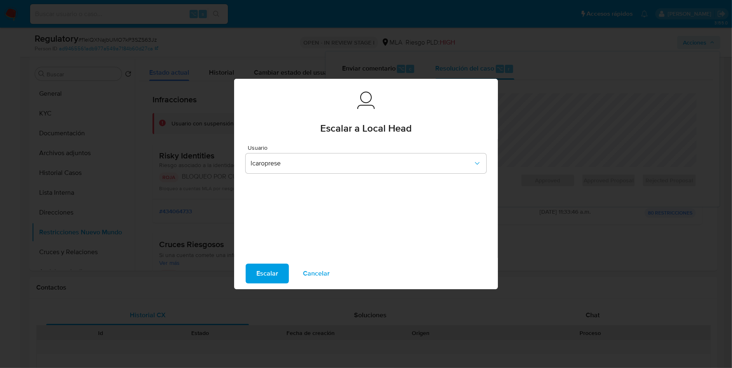
click at [262, 269] on span "Escalar" at bounding box center [267, 273] width 22 height 18
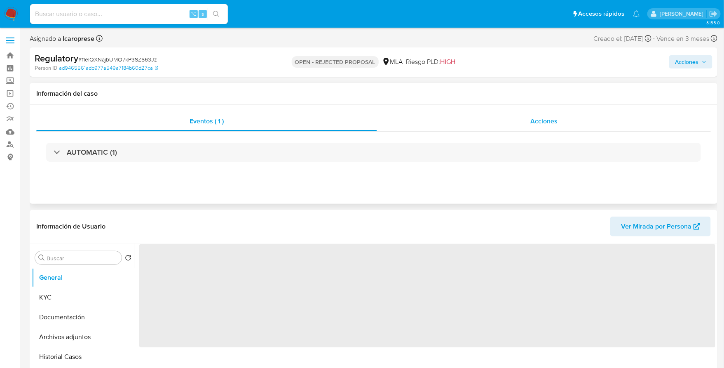
click at [516, 126] on div "Acciones" at bounding box center [544, 121] width 334 height 20
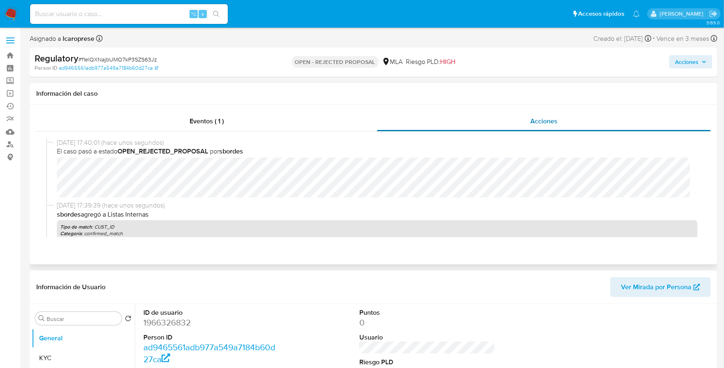
select select "10"
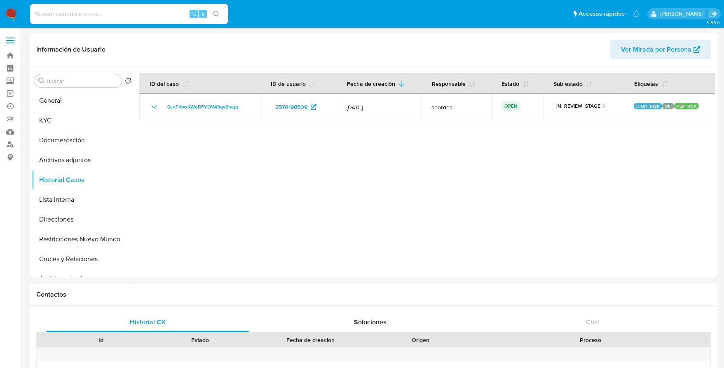
select select "10"
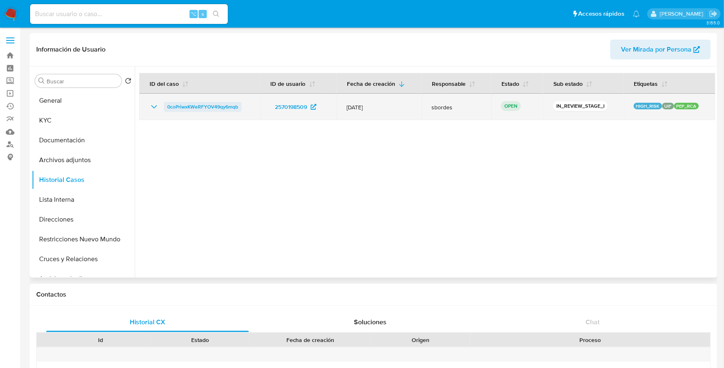
click at [175, 105] on span "0coPriwxKWeRFYOV49qy6mqb" at bounding box center [202, 107] width 71 height 10
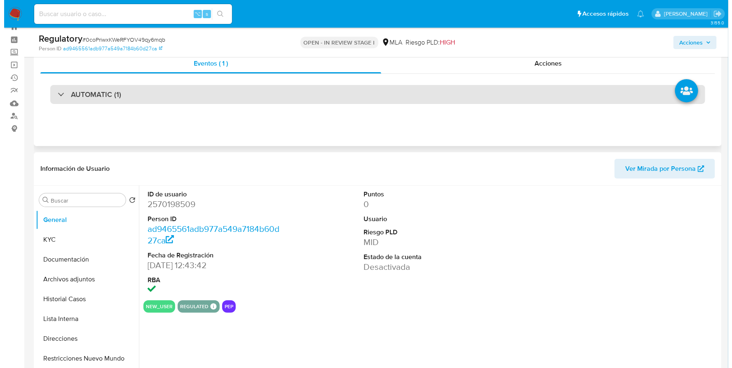
scroll to position [63, 0]
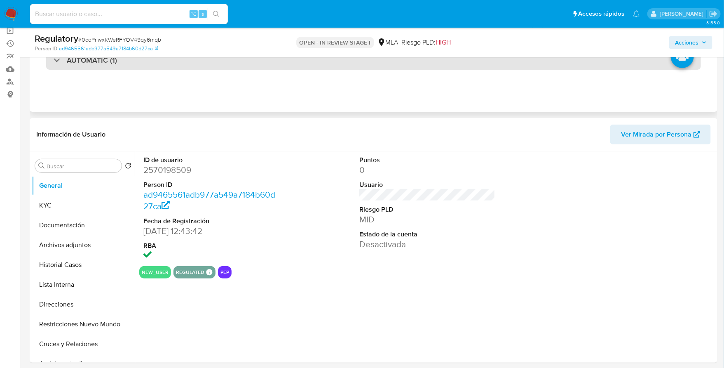
select select "10"
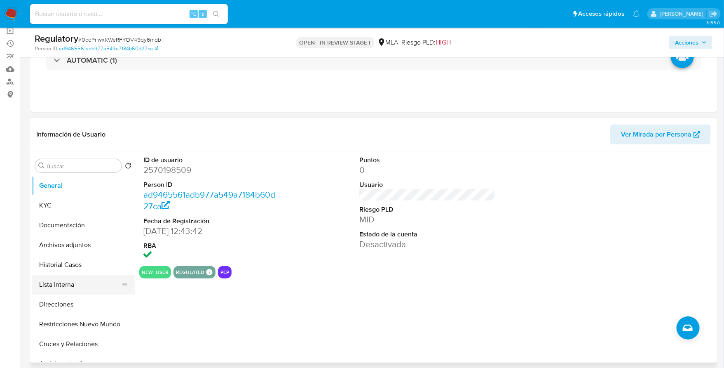
click at [54, 282] on button "Lista Interna" at bounding box center [80, 284] width 96 height 20
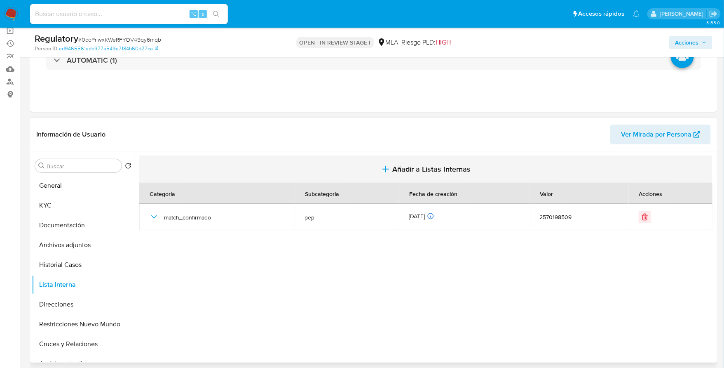
click at [406, 171] on span "Añadir a Listas Internas" at bounding box center [431, 168] width 78 height 9
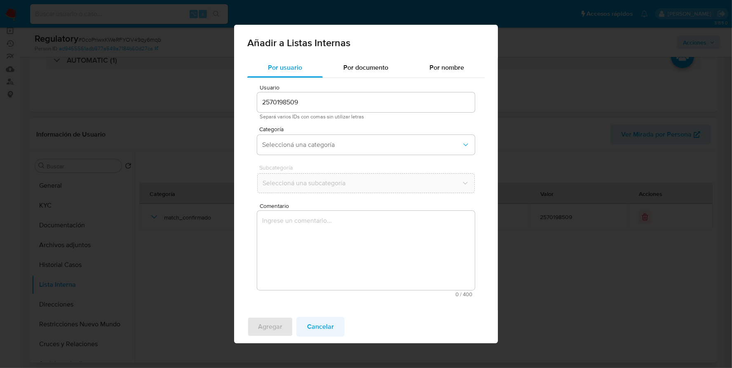
click at [317, 326] on span "Cancelar" at bounding box center [320, 326] width 27 height 18
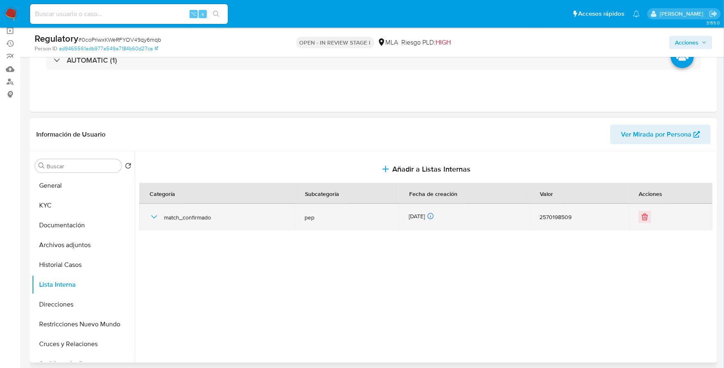
click at [187, 217] on span "match_confirmado" at bounding box center [224, 216] width 121 height 7
click at [156, 216] on icon "button" at bounding box center [154, 217] width 10 height 10
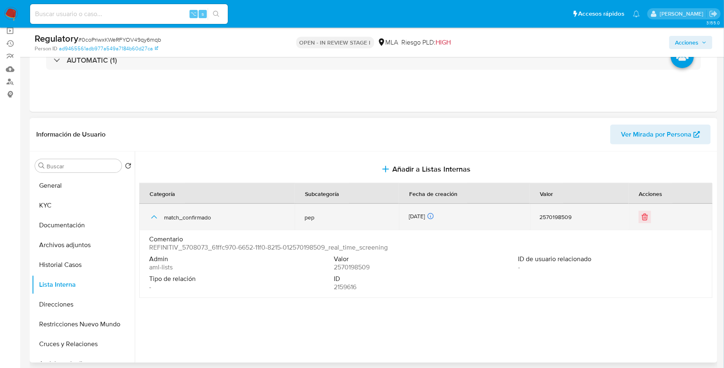
click at [155, 215] on icon "button" at bounding box center [154, 216] width 6 height 3
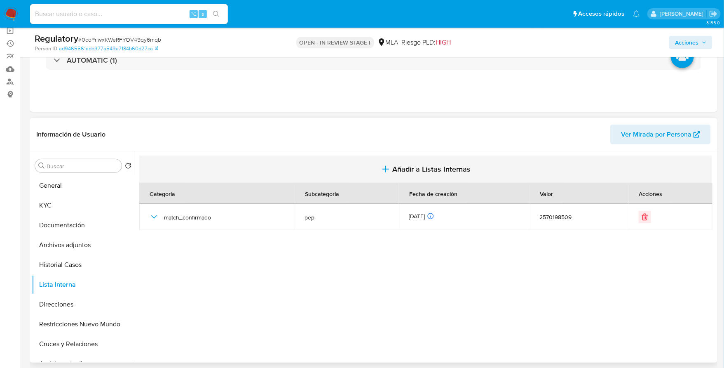
click at [486, 158] on button "Añadir a Listas Internas" at bounding box center [425, 169] width 573 height 28
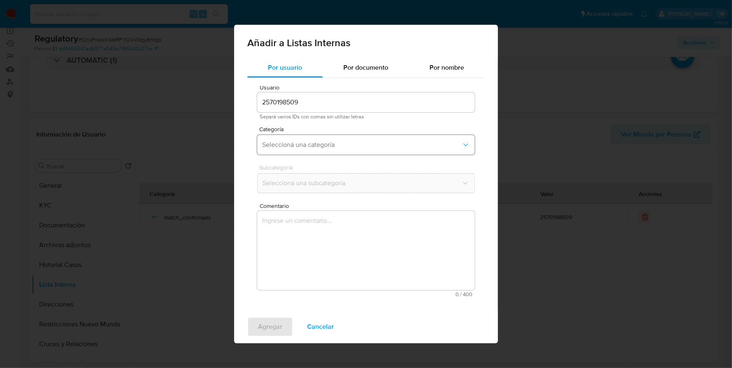
click at [313, 141] on span "Seleccioná una categoría" at bounding box center [361, 145] width 199 height 8
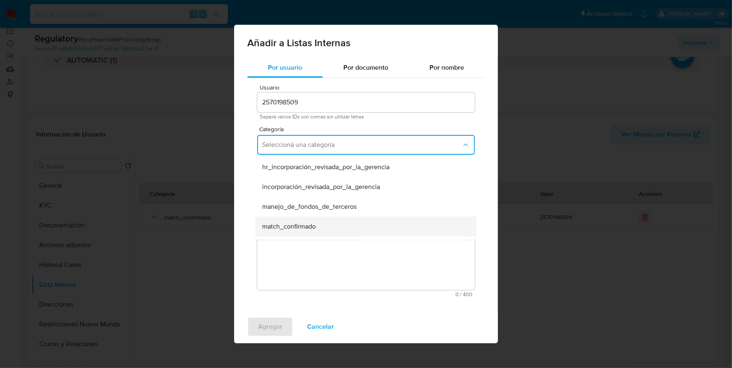
click at [300, 223] on span "match_confirmado" at bounding box center [289, 226] width 54 height 8
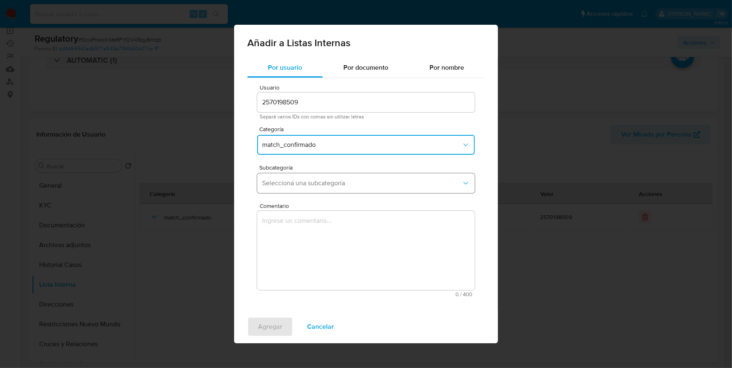
click at [304, 191] on button "Seleccioná una subcategoría" at bounding box center [366, 183] width 218 height 20
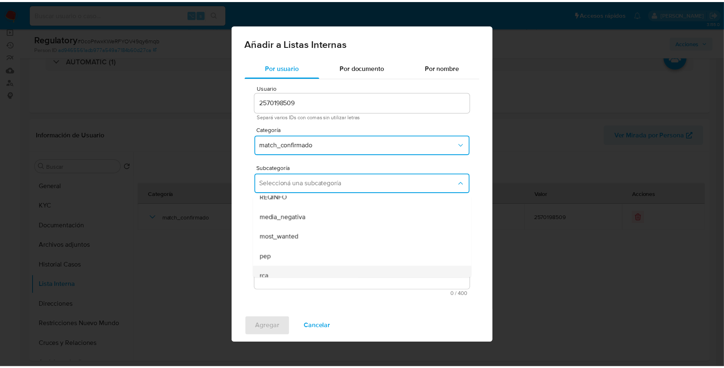
scroll to position [56, 0]
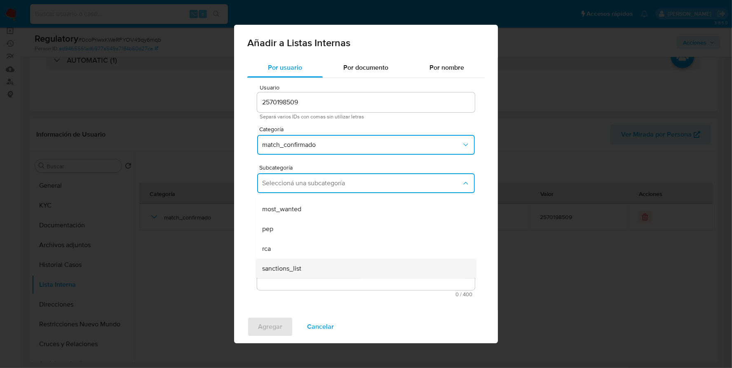
click at [294, 267] on span "sanctions_list" at bounding box center [281, 268] width 39 height 8
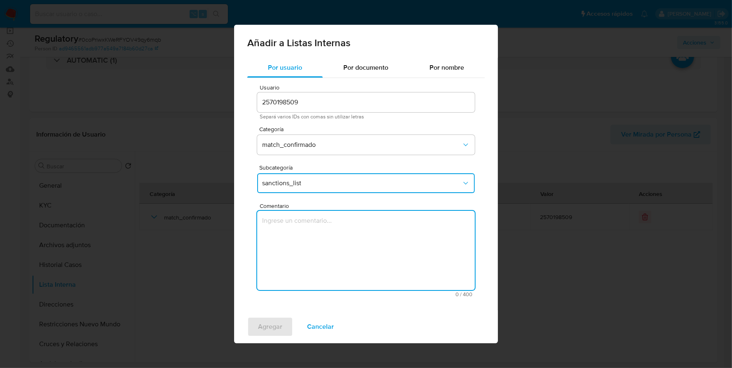
click at [316, 260] on textarea "Comentario" at bounding box center [366, 250] width 218 height 79
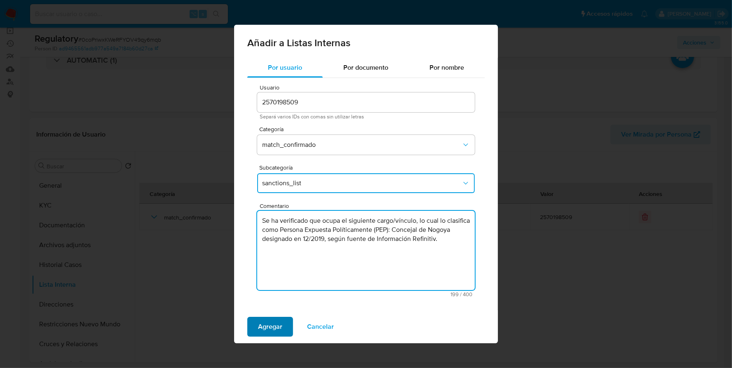
type textarea "Se ha verificado que ocupa el siguiente cargo/vínculo, lo cual lo clasifica com…"
click at [267, 321] on span "Agregar" at bounding box center [270, 326] width 24 height 18
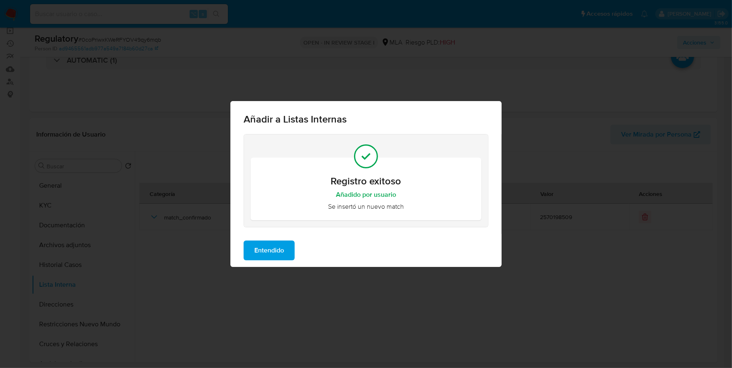
click at [269, 254] on span "Entendido" at bounding box center [269, 250] width 30 height 18
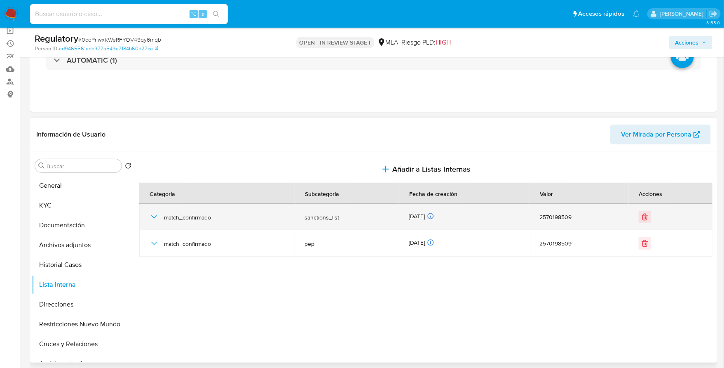
click at [155, 216] on icon "button" at bounding box center [154, 217] width 10 height 10
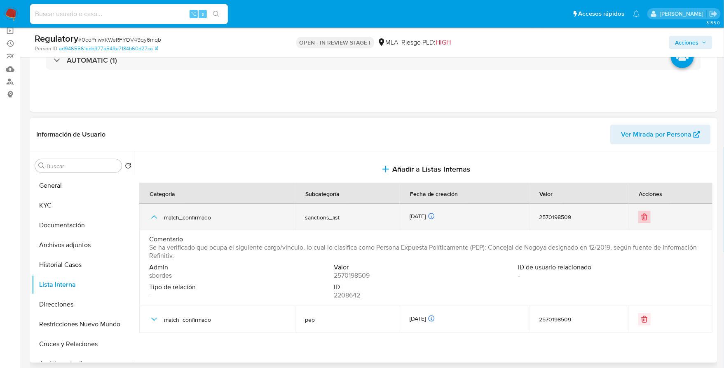
click at [645, 216] on icon "Eliminar" at bounding box center [645, 217] width 0 height 2
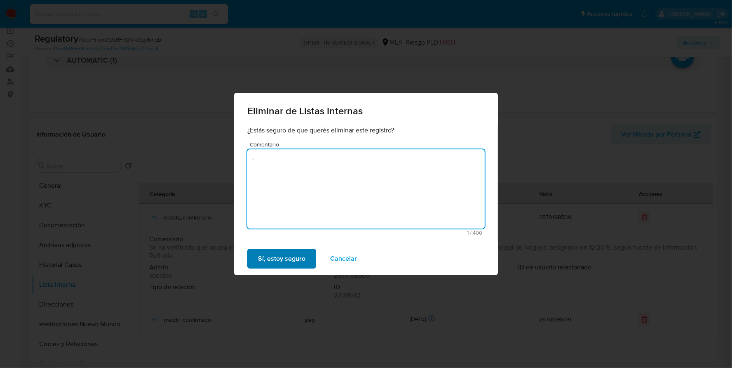
type textarea "-"
click at [279, 260] on span "Sí, estoy seguro" at bounding box center [281, 258] width 47 height 18
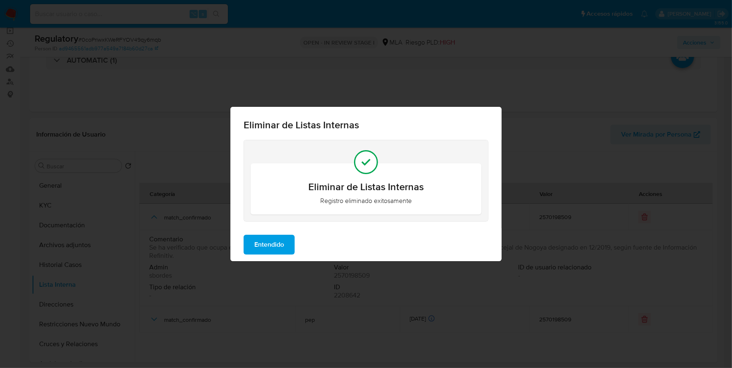
click at [277, 249] on span "Entendido" at bounding box center [269, 244] width 30 height 18
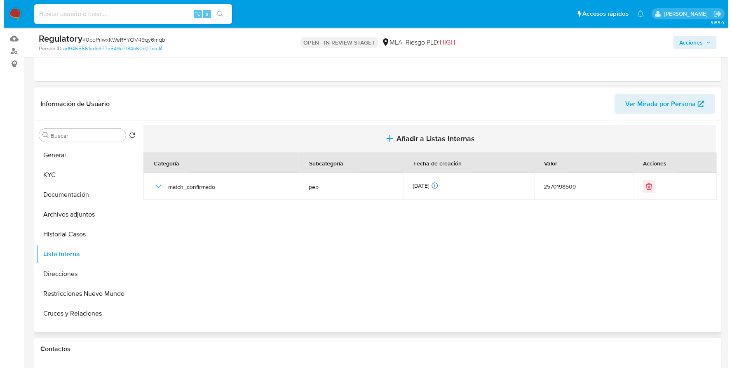
scroll to position [148, 0]
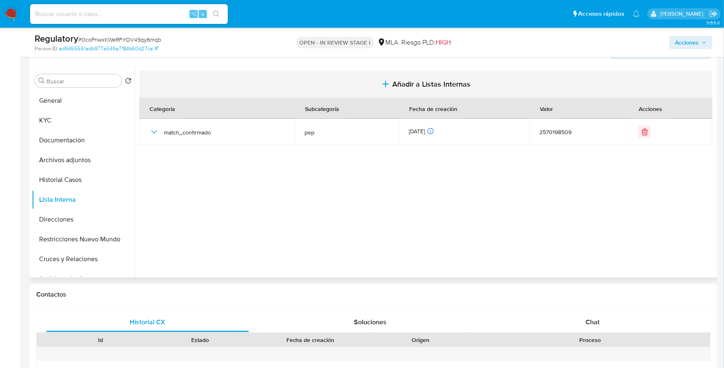
click at [441, 72] on button "Añadir a Listas Internas" at bounding box center [425, 84] width 573 height 28
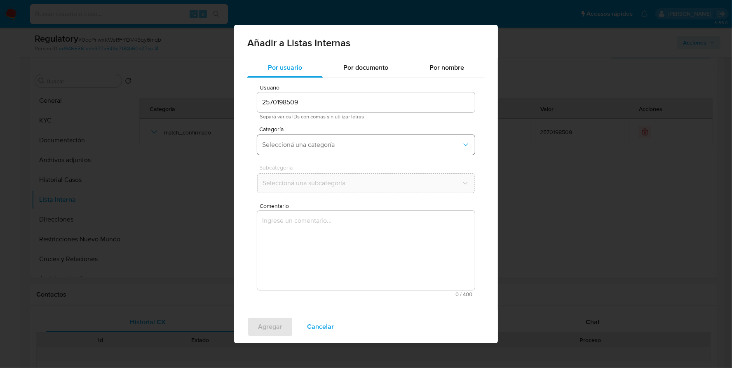
click at [293, 146] on span "Seleccioná una categoría" at bounding box center [361, 145] width 199 height 8
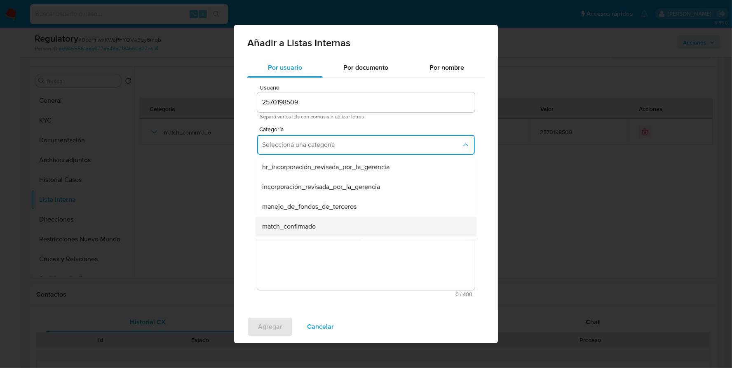
click at [294, 231] on div "match_confirmado" at bounding box center [363, 226] width 203 height 20
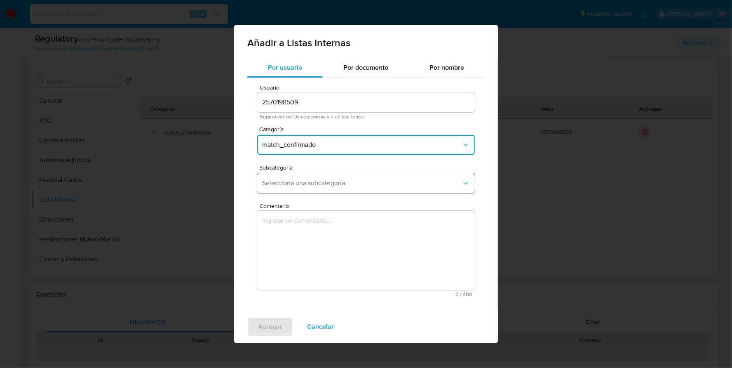
click at [309, 173] on button "Seleccioná una subcategoría" at bounding box center [366, 183] width 218 height 20
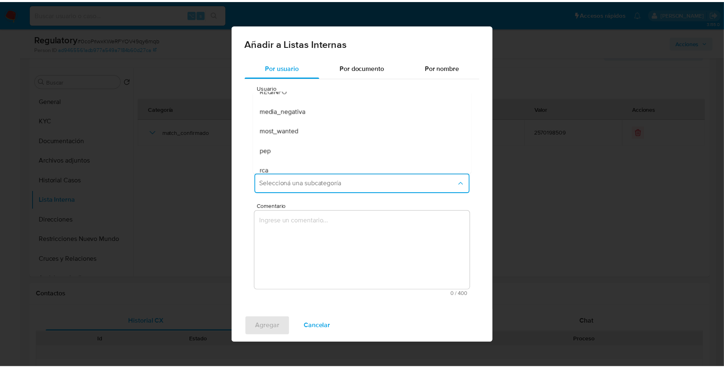
scroll to position [56, 0]
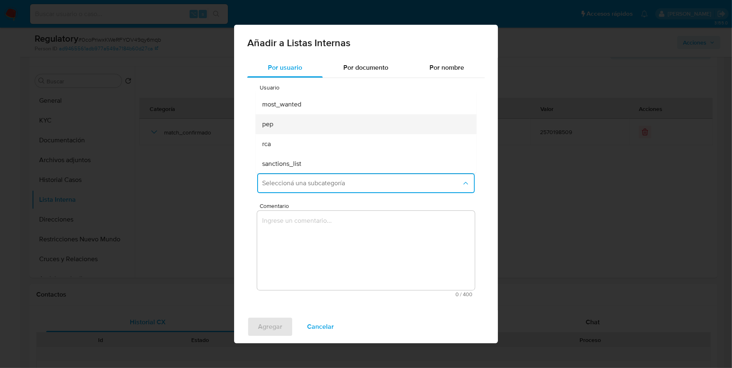
click at [293, 124] on div "pep" at bounding box center [363, 124] width 203 height 20
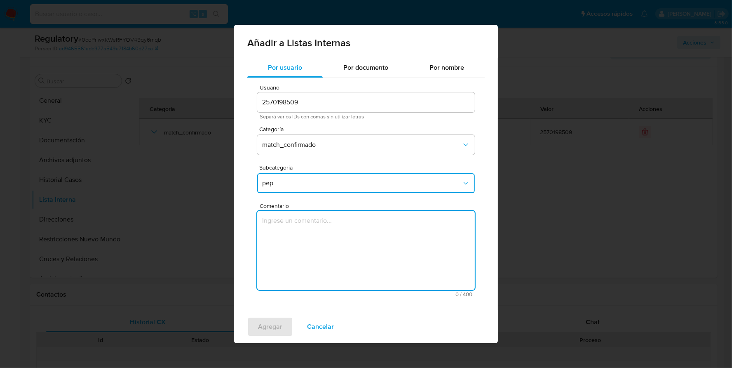
click at [317, 243] on textarea "Comentario" at bounding box center [366, 250] width 218 height 79
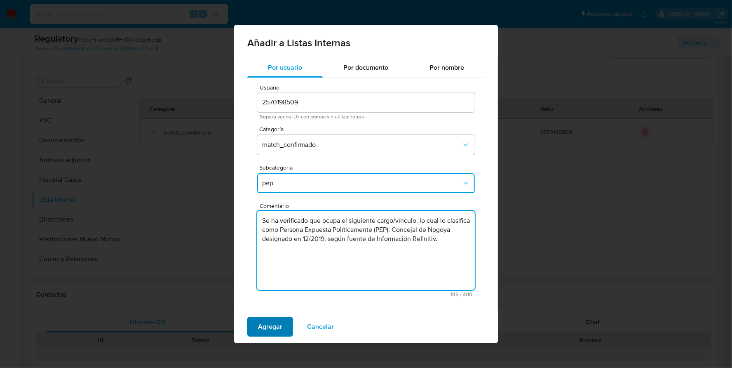
type textarea "Se ha verificado que ocupa el siguiente cargo/vínculo, lo cual lo clasifica com…"
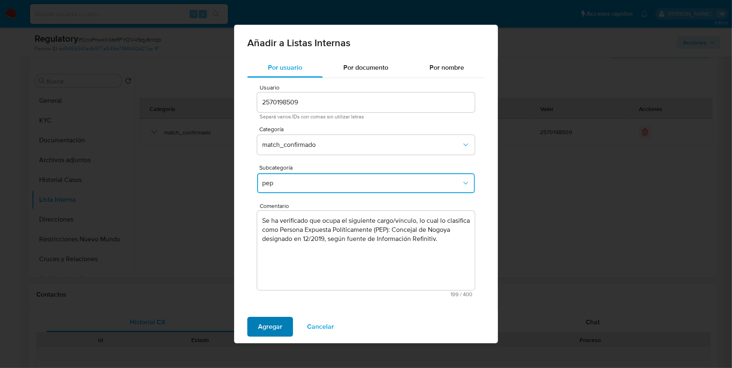
click at [271, 329] on span "Agregar" at bounding box center [270, 326] width 24 height 18
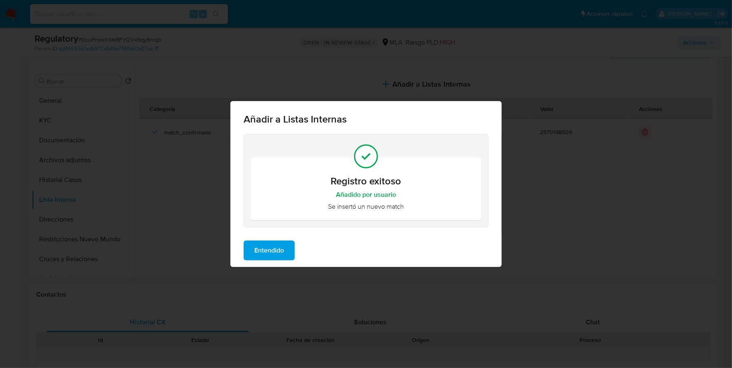
click at [274, 248] on span "Entendido" at bounding box center [269, 250] width 30 height 18
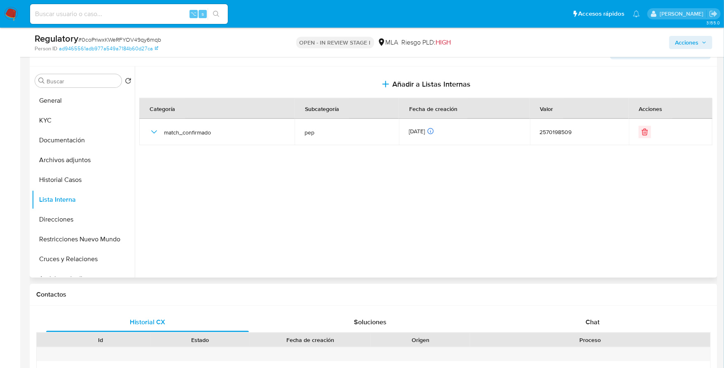
scroll to position [169, 0]
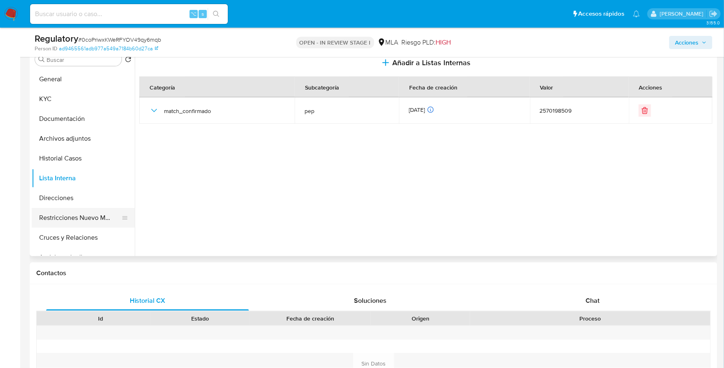
click at [81, 211] on button "Restricciones Nuevo Mundo" at bounding box center [80, 218] width 96 height 20
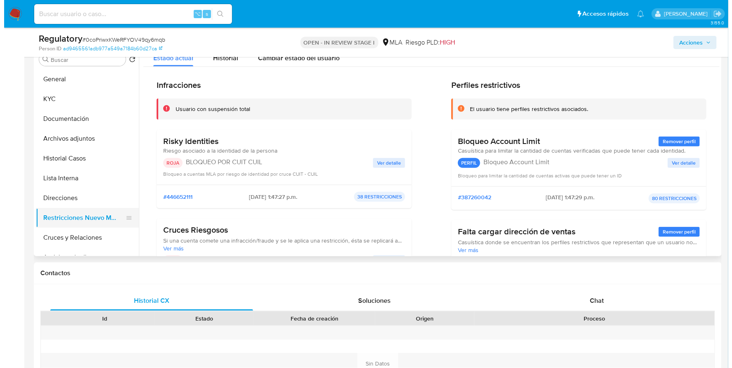
scroll to position [0, 0]
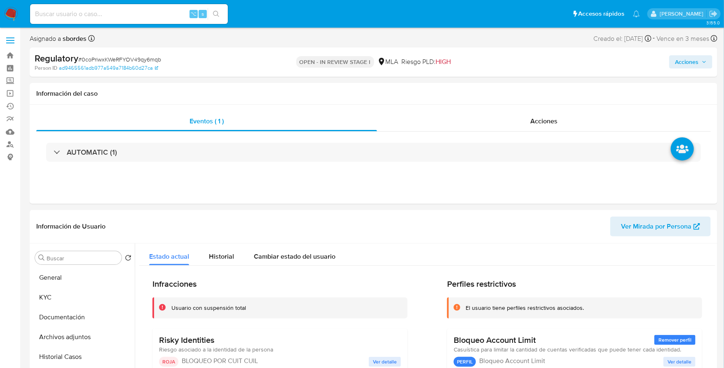
click at [687, 63] on span "Acciones" at bounding box center [686, 61] width 23 height 13
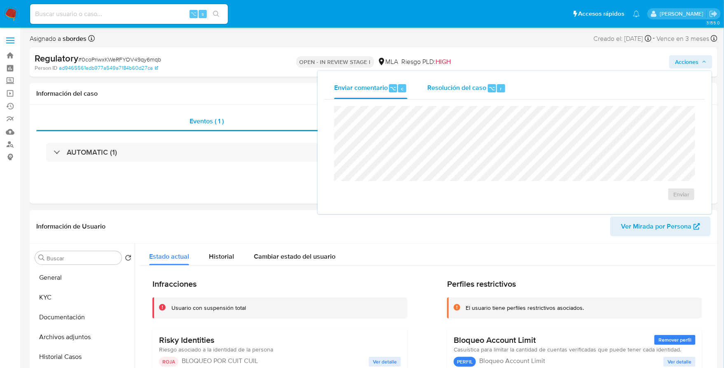
click at [464, 93] on div "Resolución del caso ⌥ r" at bounding box center [466, 87] width 79 height 21
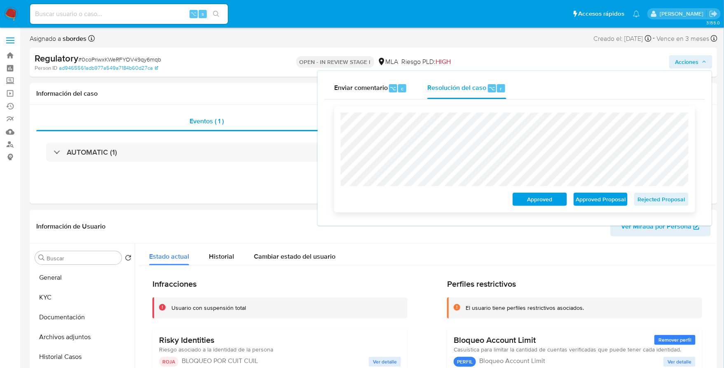
click at [672, 198] on span "Rejected Proposal" at bounding box center [661, 199] width 43 height 12
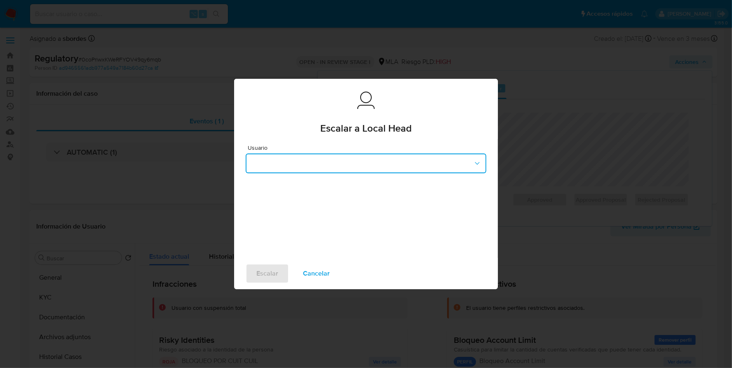
click at [354, 157] on button "button" at bounding box center [366, 163] width 241 height 20
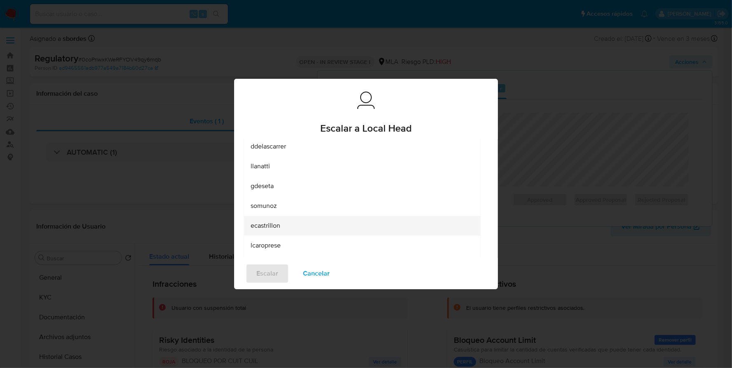
scroll to position [80, 0]
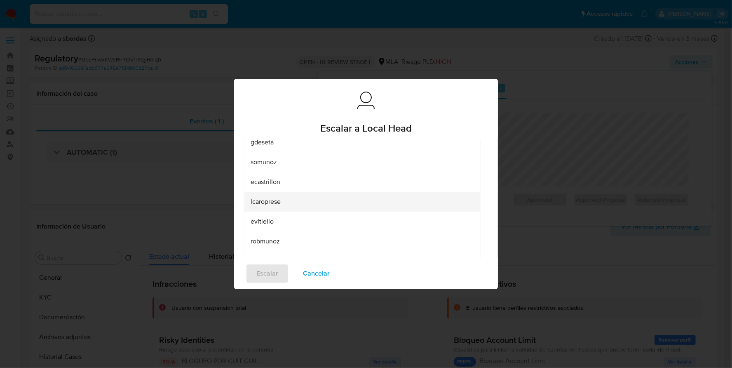
click at [289, 200] on div "lcaroprese" at bounding box center [360, 202] width 218 height 20
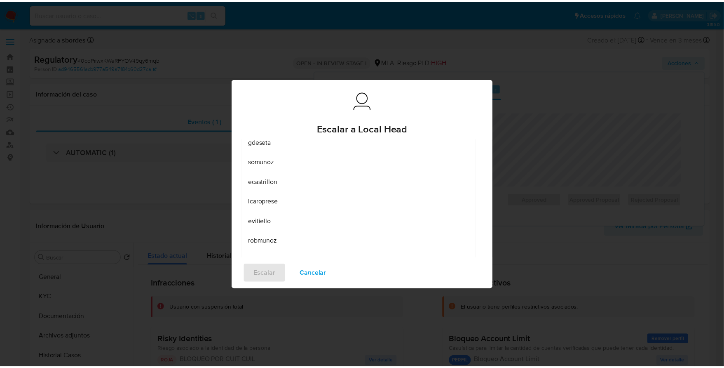
scroll to position [0, 0]
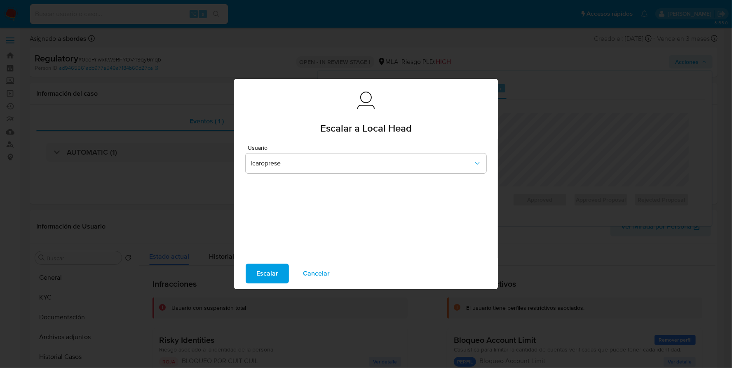
click at [265, 276] on span "Escalar" at bounding box center [267, 273] width 22 height 18
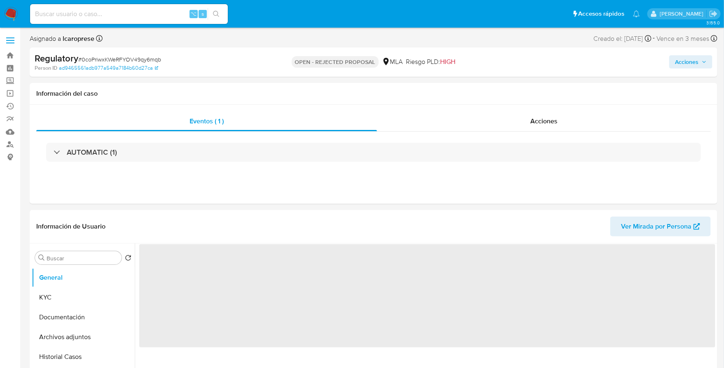
click at [130, 17] on input at bounding box center [129, 14] width 198 height 11
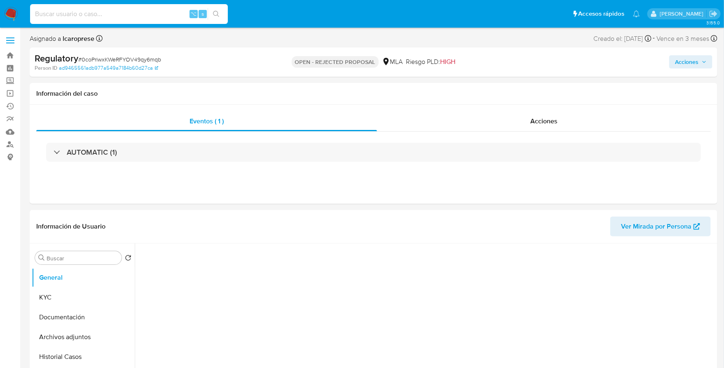
paste input "1966326832"
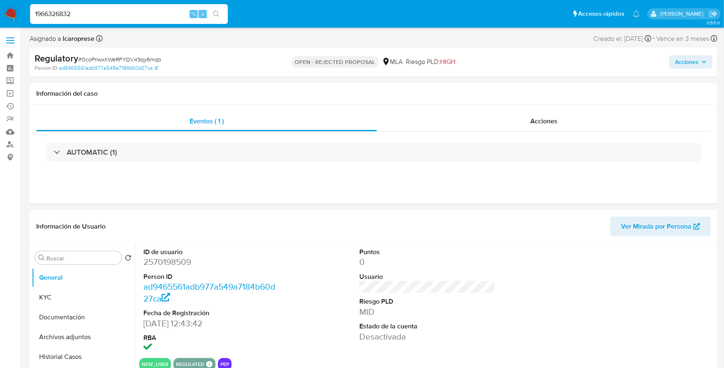
type input "1966326832"
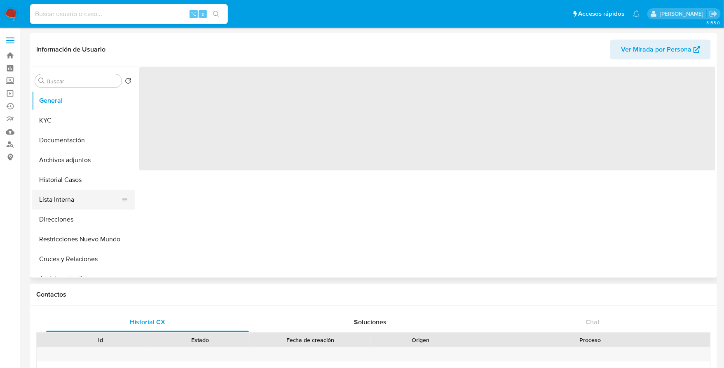
click at [49, 196] on button "Lista Interna" at bounding box center [80, 200] width 96 height 20
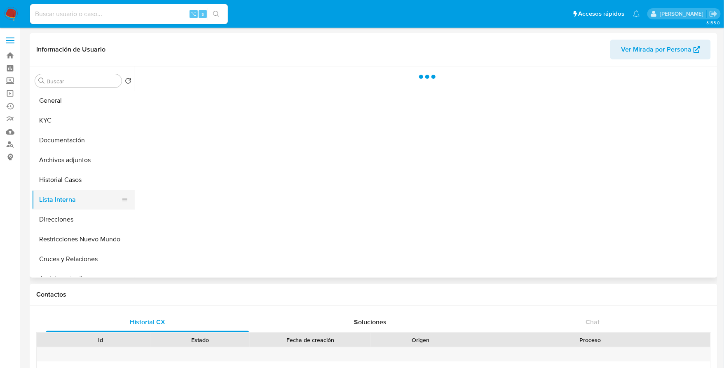
select select "10"
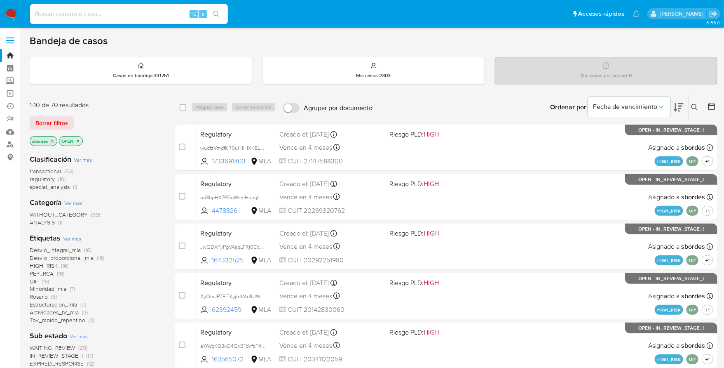
click at [53, 139] on icon "close-filter" at bounding box center [52, 140] width 3 height 3
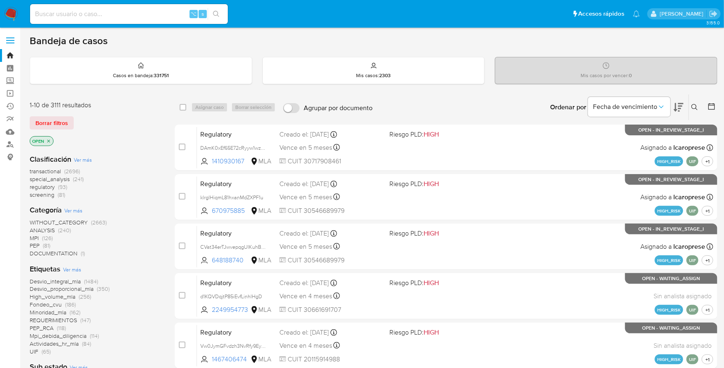
click at [714, 107] on icon at bounding box center [712, 106] width 8 height 8
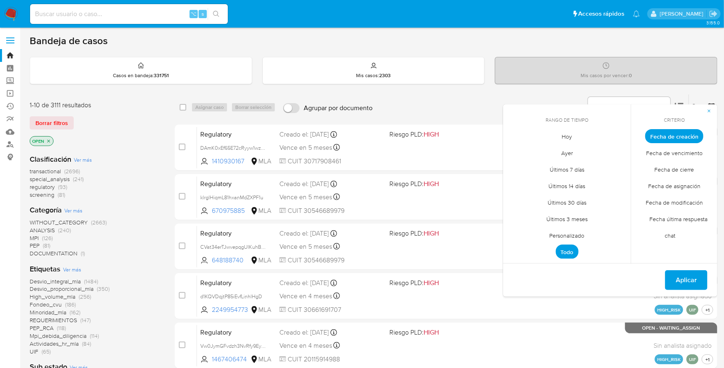
click at [580, 232] on span "Personalizado" at bounding box center [567, 235] width 52 height 17
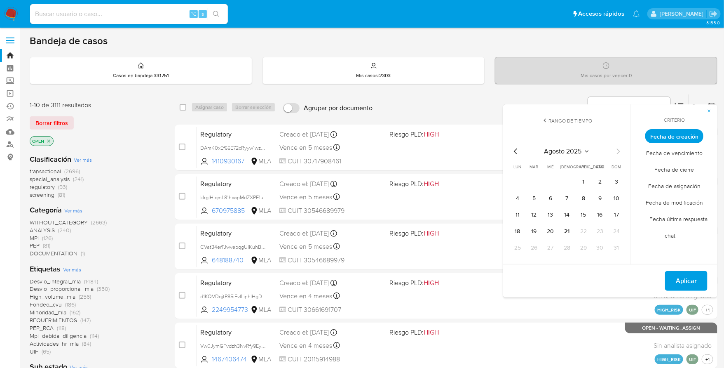
click at [515, 152] on icon "Mes anterior" at bounding box center [516, 151] width 10 height 10
click at [536, 180] on button "1" at bounding box center [533, 181] width 13 height 13
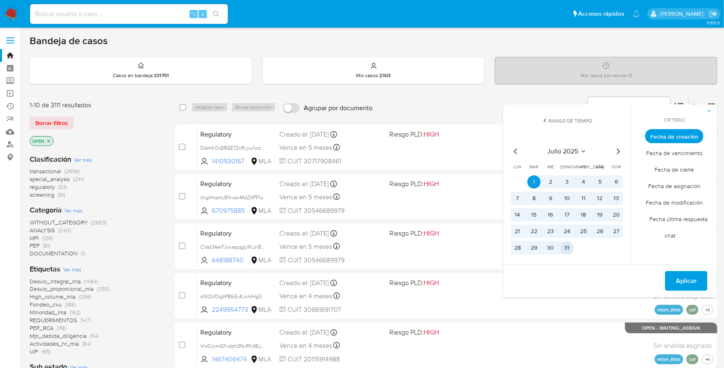
click at [568, 251] on button "31" at bounding box center [566, 247] width 13 height 13
click at [696, 280] on span "Aplicar" at bounding box center [686, 281] width 21 height 18
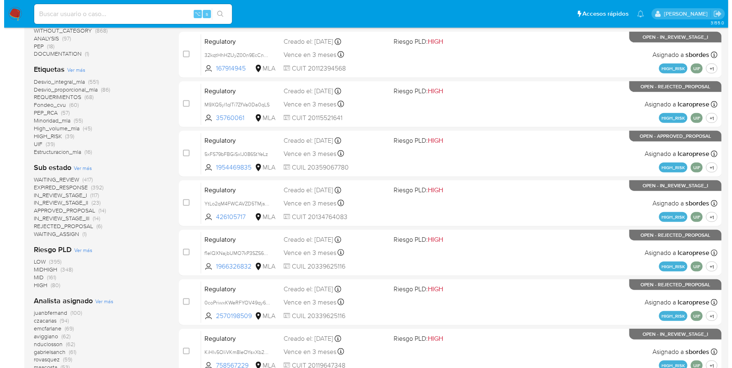
scroll to position [282, 0]
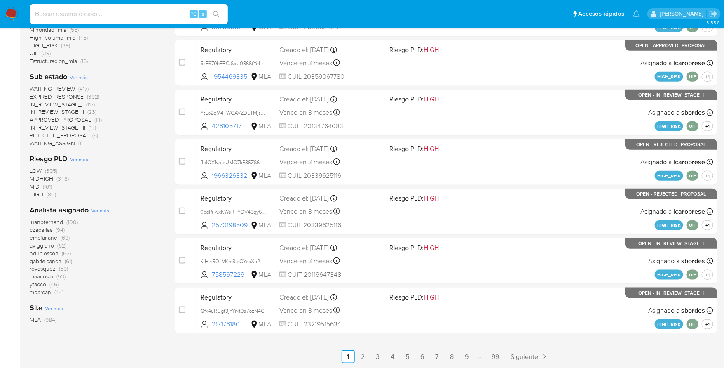
click at [105, 211] on span "Ver más" at bounding box center [100, 209] width 18 height 7
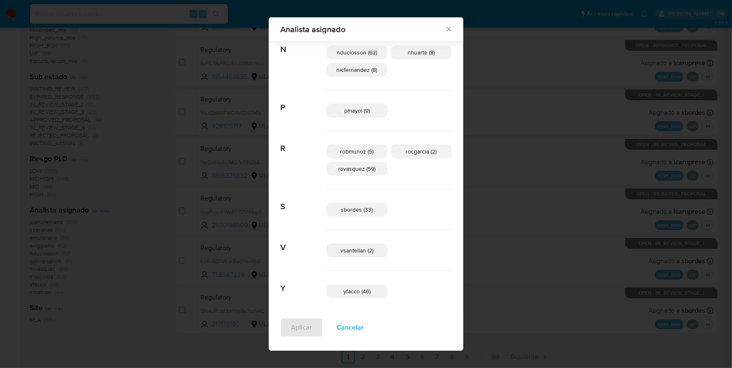
scroll to position [491, 0]
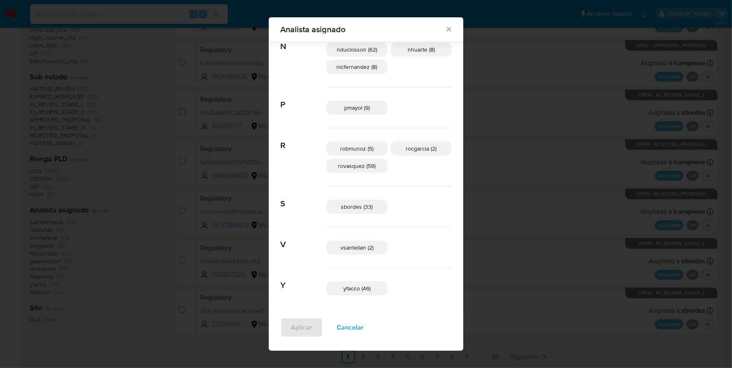
click at [358, 202] on span "sbordes (33)" at bounding box center [357, 206] width 32 height 8
click at [310, 321] on span "Aplicar" at bounding box center [301, 327] width 21 height 18
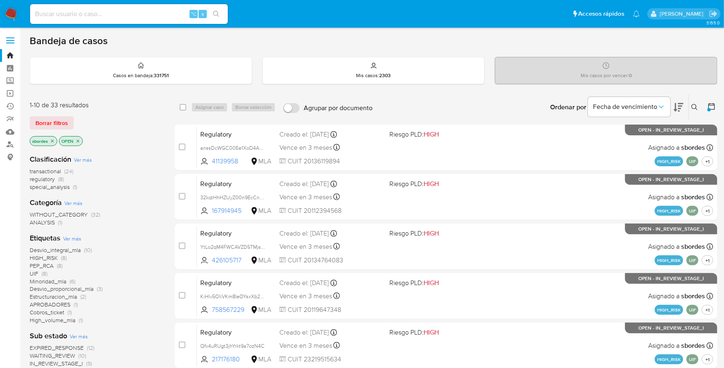
click at [56, 138] on p "sbordes" at bounding box center [43, 140] width 27 height 9
click at [53, 139] on icon "close-filter" at bounding box center [52, 140] width 3 height 3
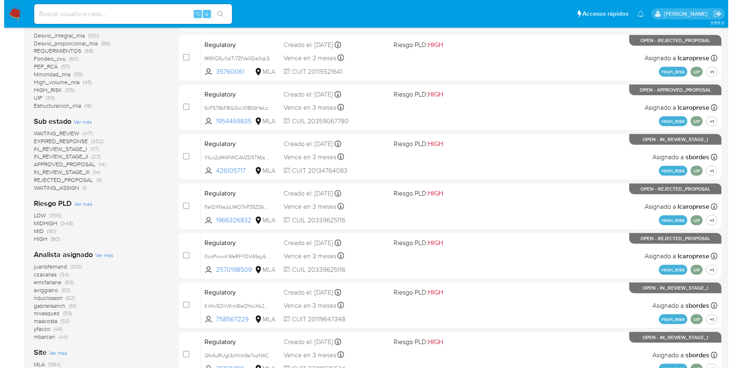
scroll to position [282, 0]
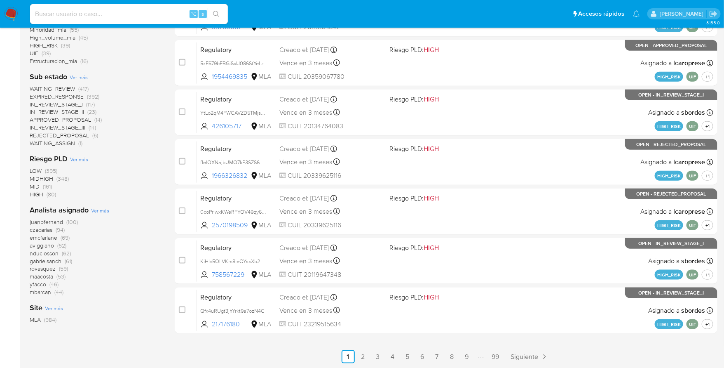
click at [101, 209] on span "Ver más" at bounding box center [100, 209] width 18 height 7
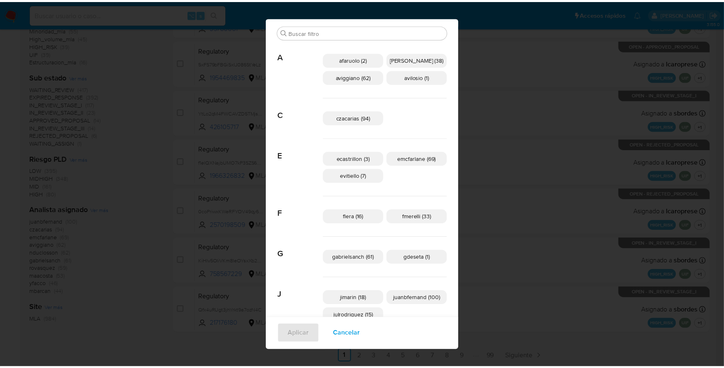
scroll to position [0, 0]
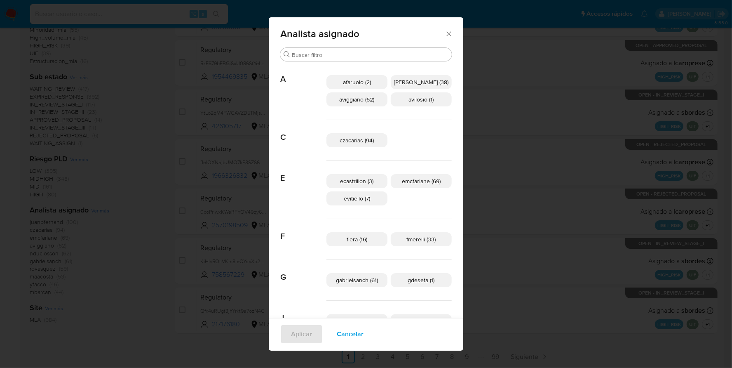
click at [445, 31] on icon "Cerrar" at bounding box center [449, 34] width 8 height 8
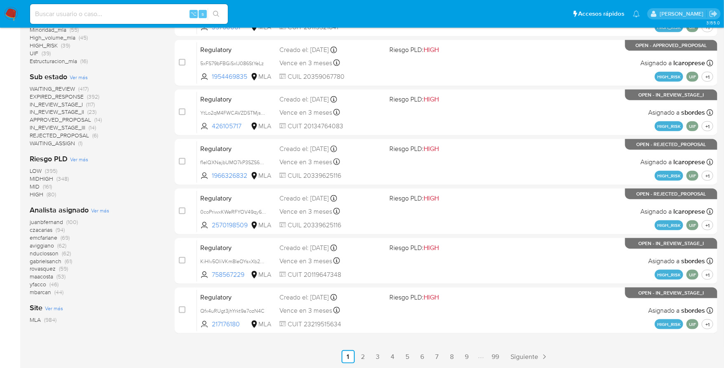
click at [102, 17] on input at bounding box center [129, 14] width 198 height 11
paste input "616822258"
type input "616822258"
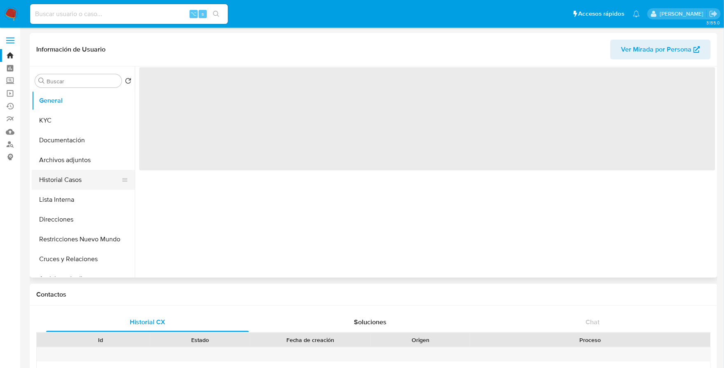
click at [88, 185] on button "Historial Casos" at bounding box center [80, 180] width 96 height 20
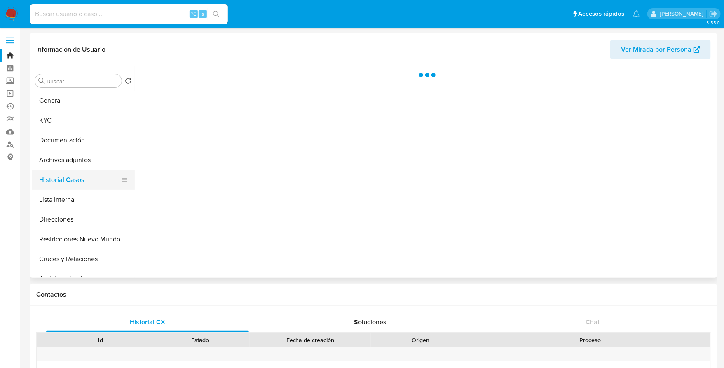
select select "10"
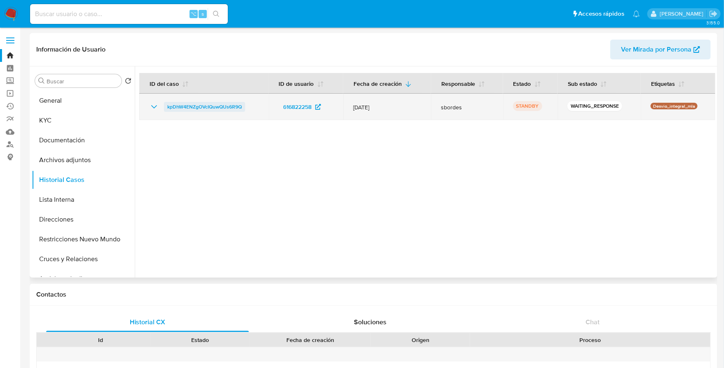
click at [205, 108] on span "kpDhW4ENZgOVcIQuwQUs6R9Q" at bounding box center [204, 107] width 75 height 10
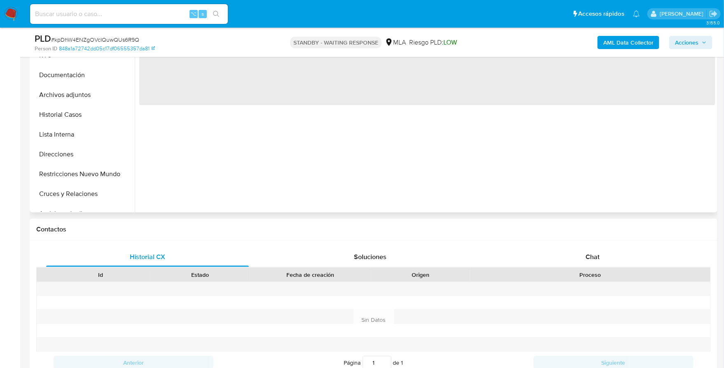
scroll to position [321, 0]
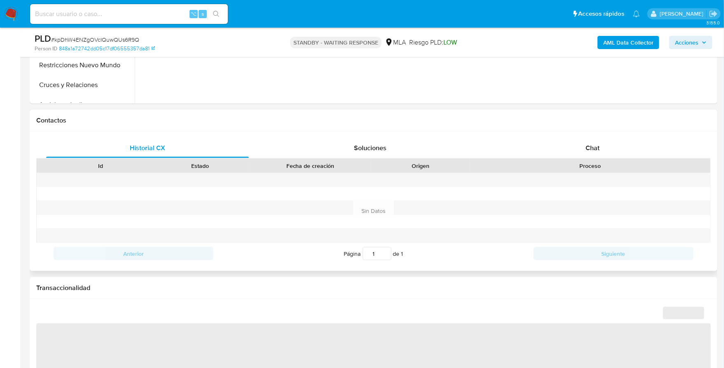
select select "10"
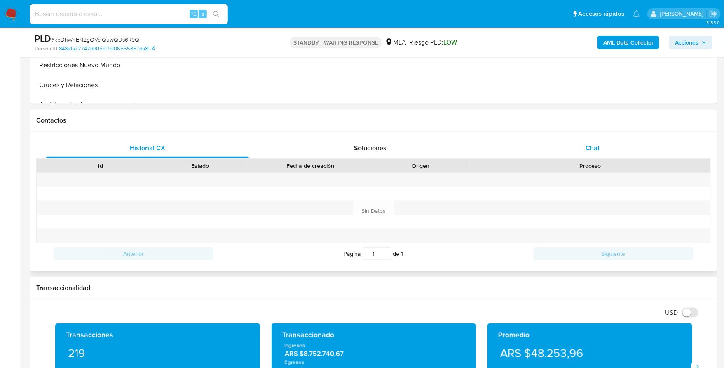
click at [602, 153] on div "Chat" at bounding box center [592, 148] width 203 height 20
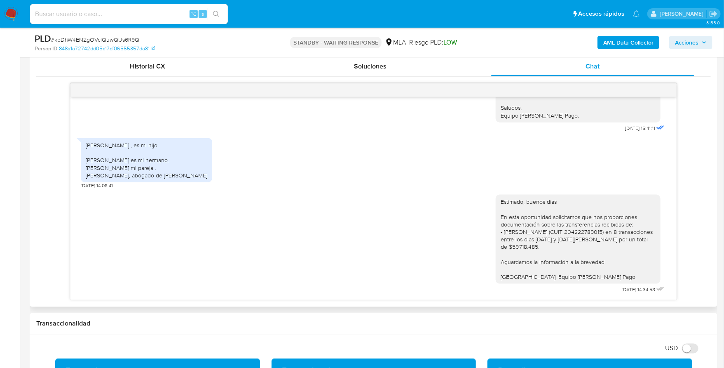
scroll to position [403, 0]
